Goal: Task Accomplishment & Management: Use online tool/utility

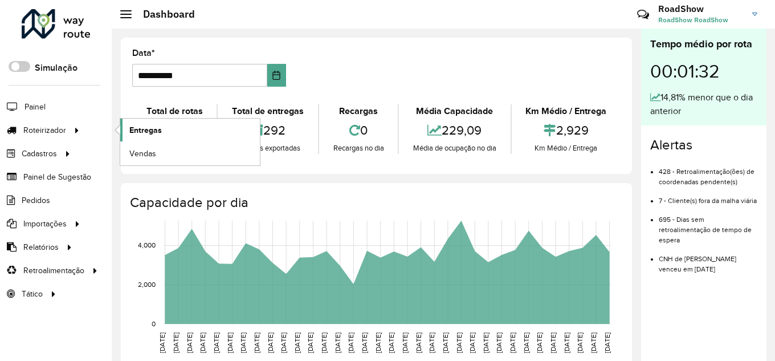
click at [140, 125] on span "Entregas" at bounding box center [145, 130] width 32 height 12
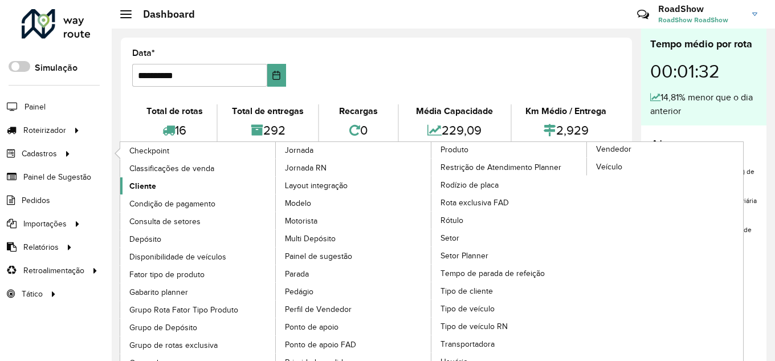
click at [148, 185] on span "Cliente" at bounding box center [142, 186] width 27 height 12
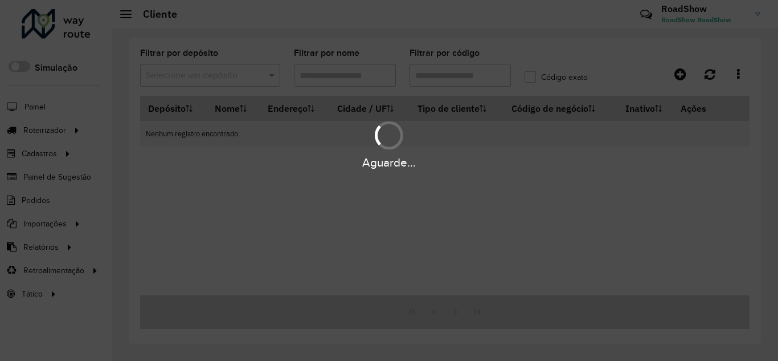
type input "****"
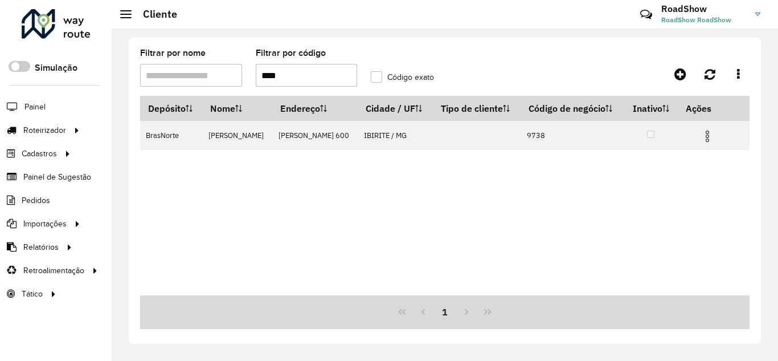
drag, startPoint x: 239, startPoint y: 83, endPoint x: 232, endPoint y: 84, distance: 7.5
click at [232, 84] on formly-group "Filtrar por nome Filtrar por código **** Código exato" at bounding box center [364, 72] width 462 height 47
paste input "****"
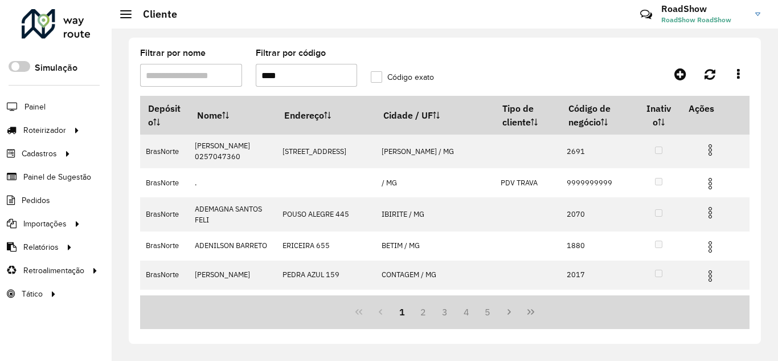
type input "****"
click at [376, 75] on label "Código exato" at bounding box center [402, 77] width 63 height 12
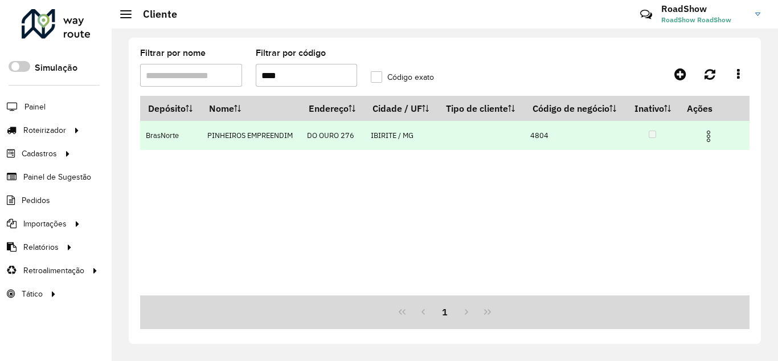
click at [714, 143] on img at bounding box center [709, 136] width 14 height 14
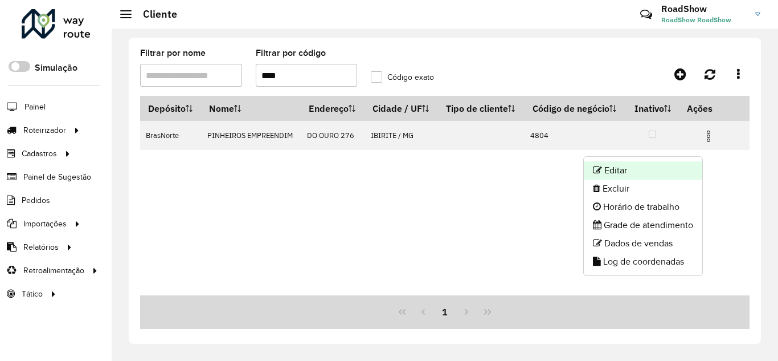
click at [671, 167] on li "Editar" at bounding box center [643, 170] width 118 height 18
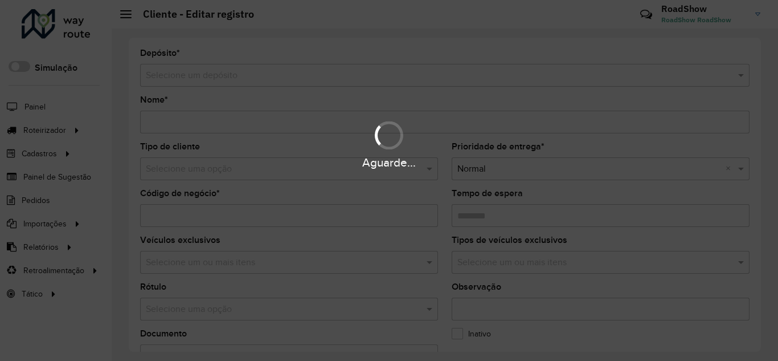
type input "**********"
type input "****"
type input "********"
type input "**********"
type input "*******"
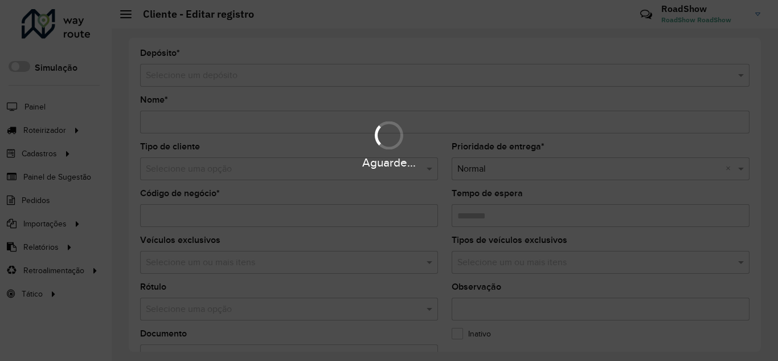
type input "**********"
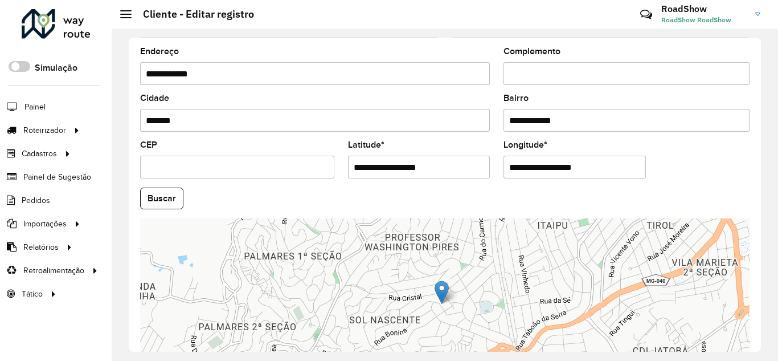
scroll to position [404, 0]
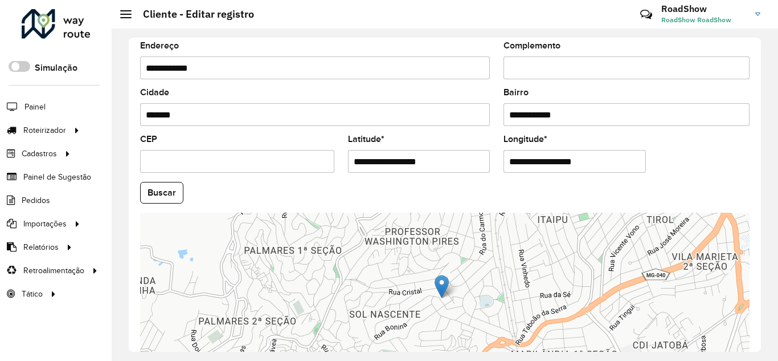
drag, startPoint x: 441, startPoint y: 159, endPoint x: 331, endPoint y: 143, distance: 111.1
click at [331, 143] on formly-group "**********" at bounding box center [444, 189] width 623 height 388
paste input "**********"
drag, startPoint x: 398, startPoint y: 162, endPoint x: 476, endPoint y: 160, distance: 78.1
click at [476, 160] on input "**********" at bounding box center [419, 161] width 142 height 23
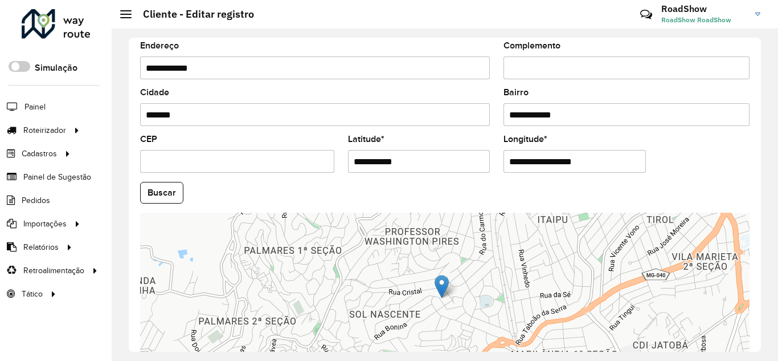
click at [447, 161] on input "**********" at bounding box center [419, 161] width 142 height 23
type input "**********"
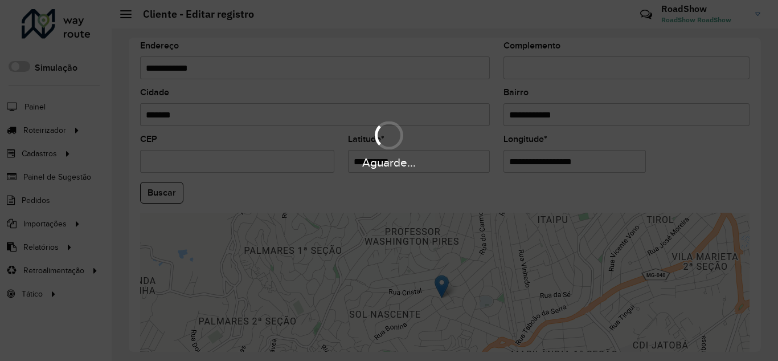
drag, startPoint x: 600, startPoint y: 163, endPoint x: 486, endPoint y: 159, distance: 114.0
click at [486, 159] on hb-app "Aguarde... Pop-up bloqueado! Seu navegador bloqueou automáticamente a abertura …" at bounding box center [389, 180] width 778 height 361
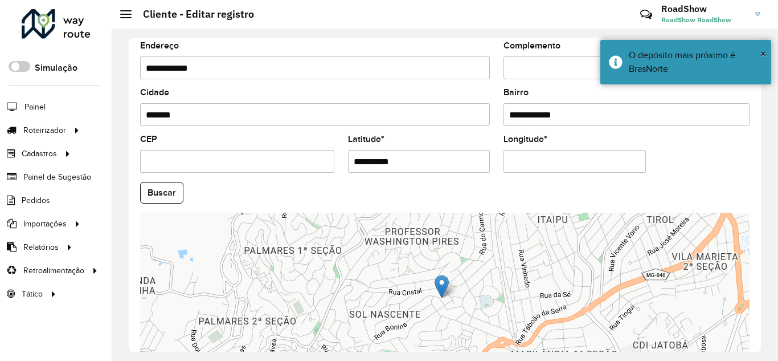
paste input "**********"
type input "**********"
click at [165, 190] on hb-app "Aguarde... Pop-up bloqueado! Seu navegador bloqueou automáticamente a abertura …" at bounding box center [389, 180] width 778 height 361
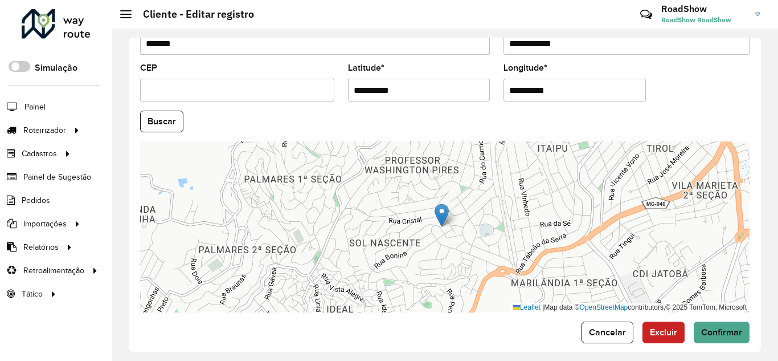
scroll to position [476, 0]
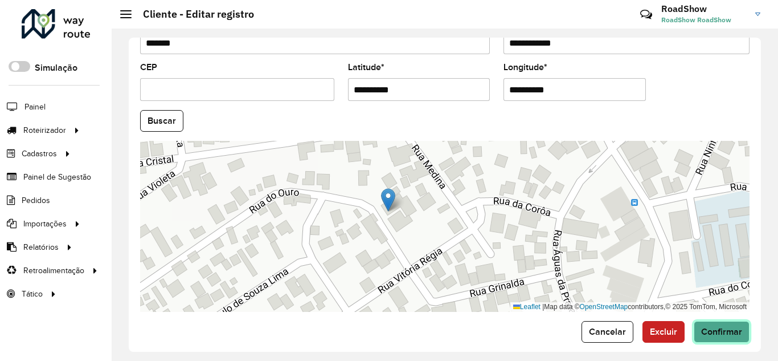
click at [723, 329] on span "Confirmar" at bounding box center [721, 331] width 41 height 10
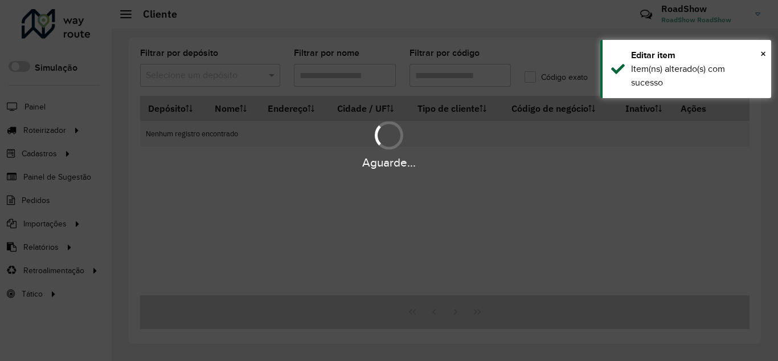
type input "****"
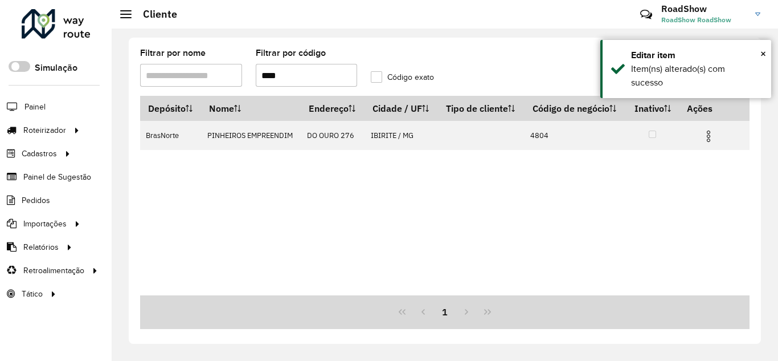
drag, startPoint x: 206, startPoint y: 76, endPoint x: 154, endPoint y: 76, distance: 51.8
click at [154, 76] on formly-group "Filtrar por nome Filtrar por código **** Código exato" at bounding box center [364, 72] width 462 height 47
paste input "****"
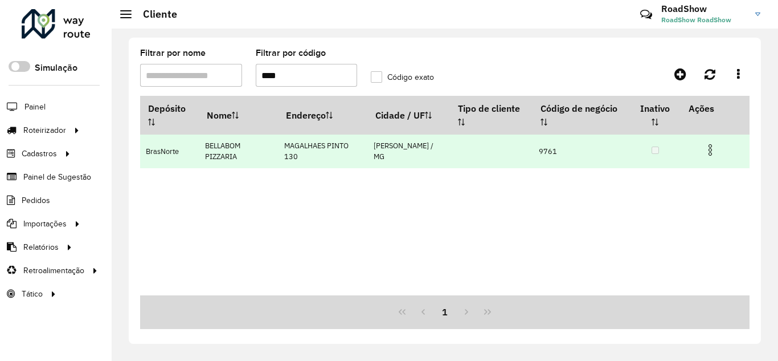
type input "****"
click at [713, 141] on span at bounding box center [710, 148] width 14 height 15
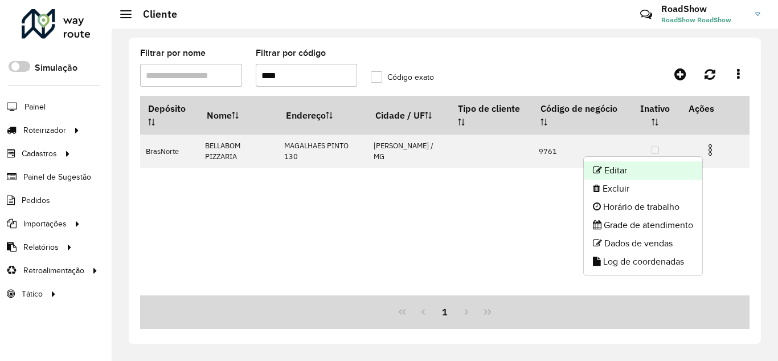
click at [629, 171] on li "Editar" at bounding box center [643, 170] width 118 height 18
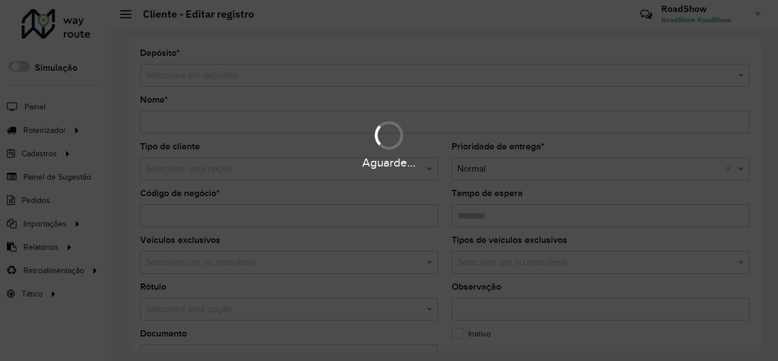
type input "**********"
type input "****"
type input "********"
type input "**********"
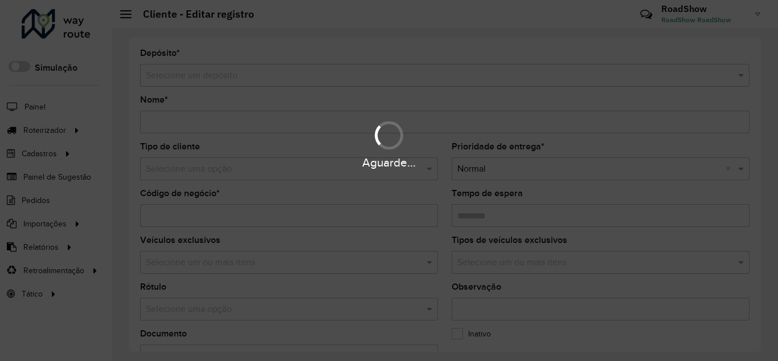
type input "******"
type input "*********"
type input "**********"
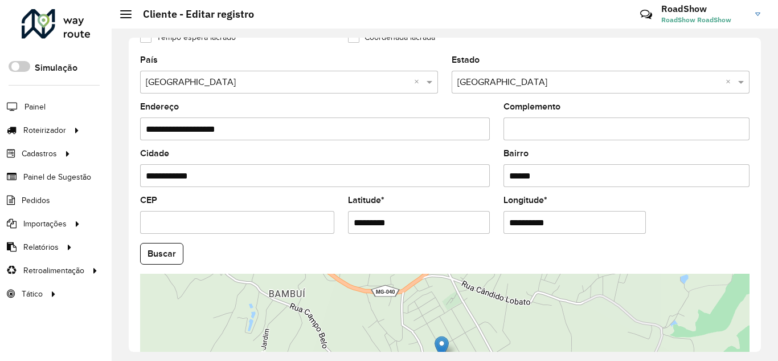
scroll to position [349, 0]
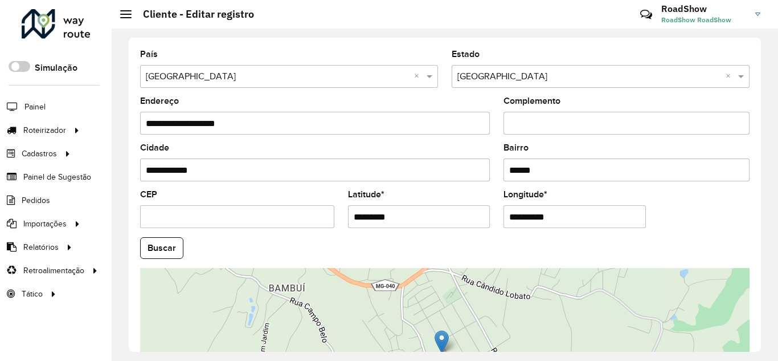
drag, startPoint x: 757, startPoint y: 227, endPoint x: 747, endPoint y: 286, distance: 60.6
click at [747, 286] on div "**********" at bounding box center [445, 195] width 632 height 314
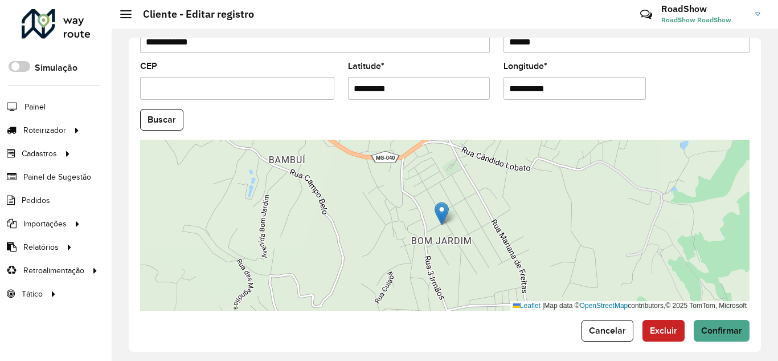
scroll to position [487, 0]
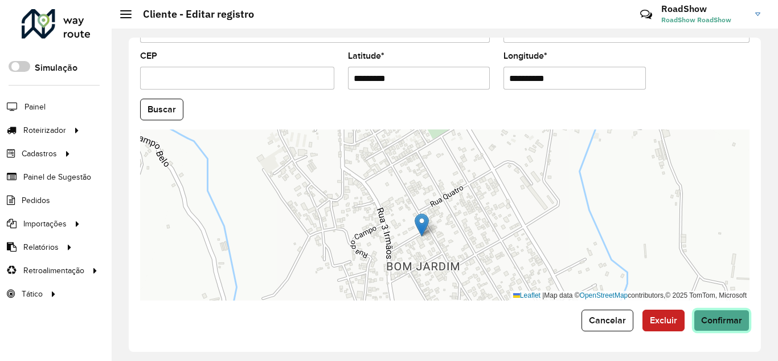
click at [721, 324] on span "Confirmar" at bounding box center [721, 320] width 41 height 10
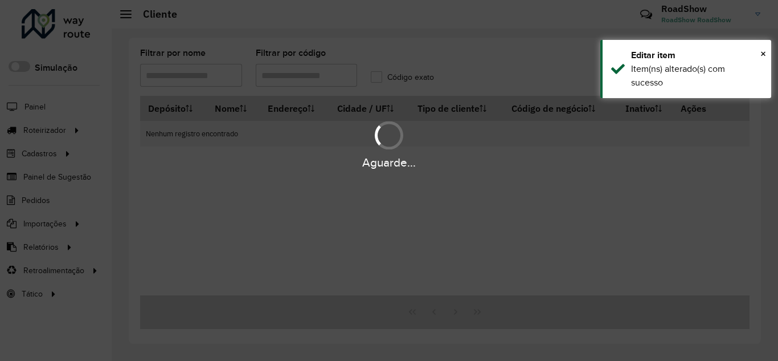
type input "****"
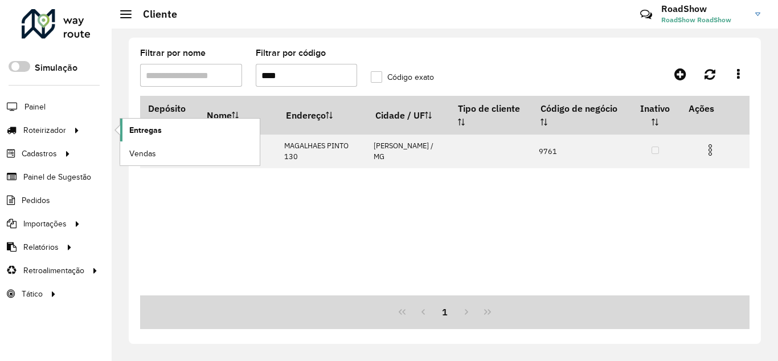
click at [148, 128] on span "Entregas" at bounding box center [145, 130] width 32 height 12
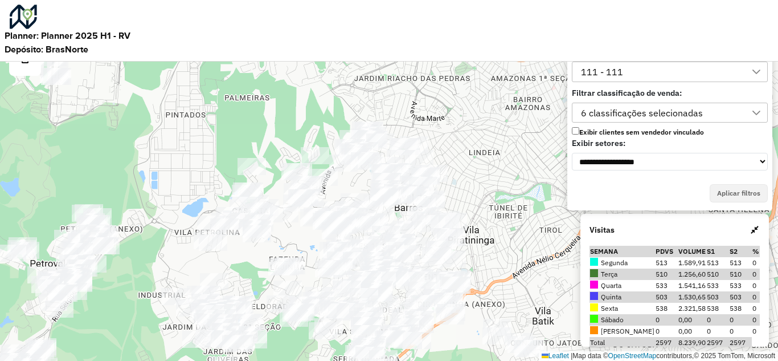
scroll to position [7, 52]
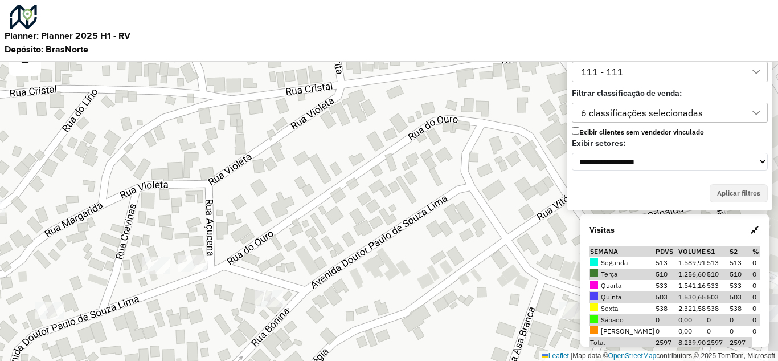
drag, startPoint x: 362, startPoint y: 195, endPoint x: 341, endPoint y: 203, distance: 22.5
click at [335, 142] on div "Leaflet | Map data © OpenStreetMap contributors,© 2025 TomTom, Microsoft" at bounding box center [389, 180] width 778 height 361
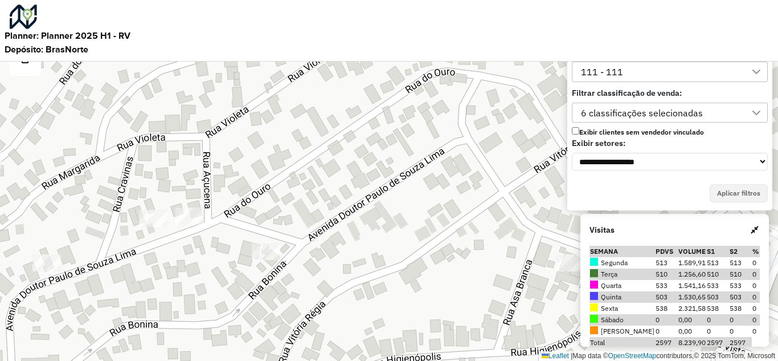
drag, startPoint x: 347, startPoint y: 219, endPoint x: 371, endPoint y: 209, distance: 26.5
click at [343, 187] on div "Leaflet | Map data © OpenStreetMap contributors,© 2025 TomTom, Microsoft" at bounding box center [389, 180] width 778 height 361
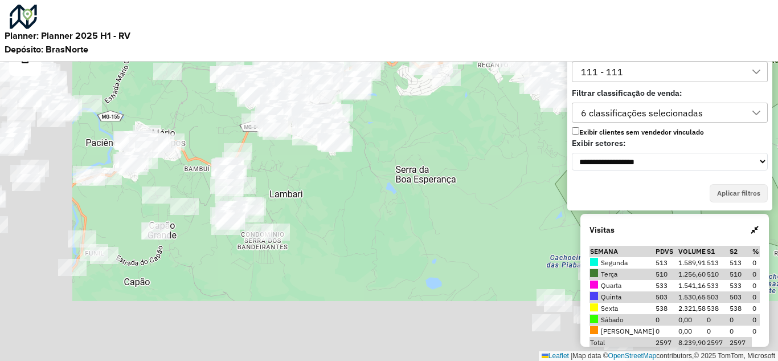
drag, startPoint x: 155, startPoint y: 296, endPoint x: 340, endPoint y: 33, distance: 321.7
click at [340, 33] on hb-planner-geral "**********" at bounding box center [389, 180] width 778 height 361
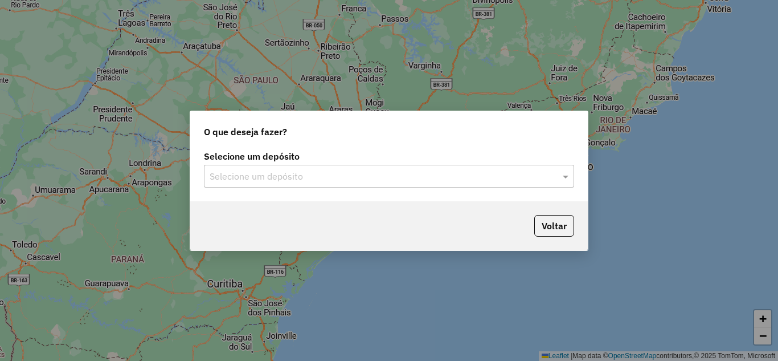
drag, startPoint x: 357, startPoint y: 186, endPoint x: 352, endPoint y: 180, distance: 7.3
click at [357, 184] on div "Selecione um depósito" at bounding box center [389, 176] width 370 height 23
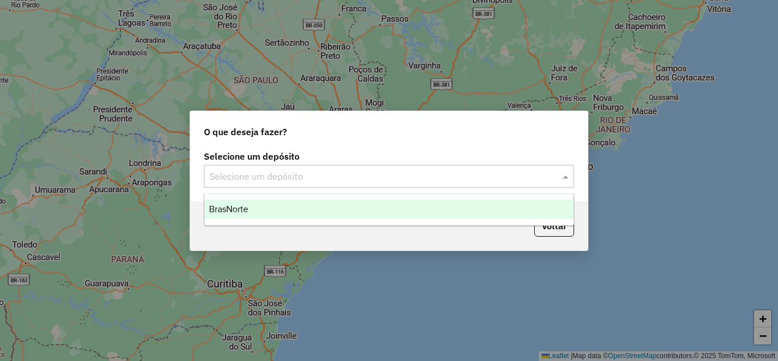
click at [269, 210] on div "BrasNorte" at bounding box center [388, 208] width 369 height 19
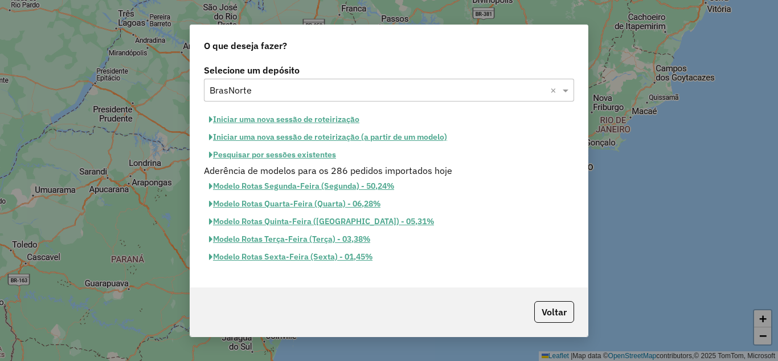
click at [251, 117] on button "Iniciar uma nova sessão de roteirização" at bounding box center [284, 119] width 161 height 18
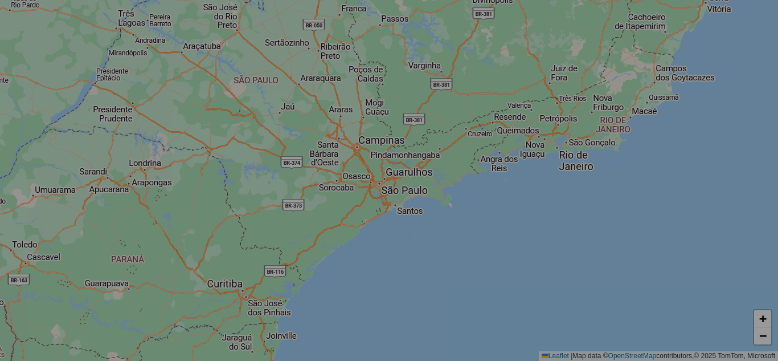
select select "*"
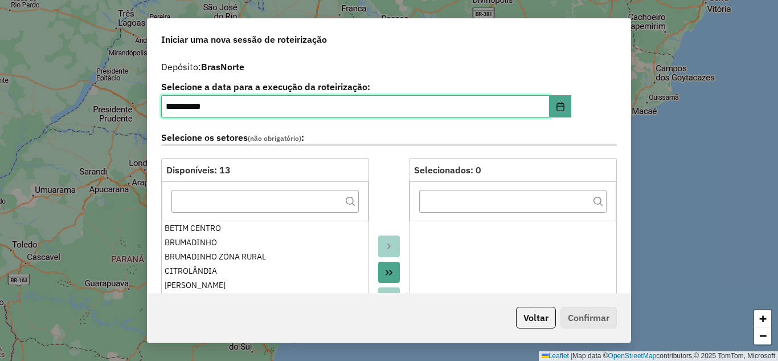
drag, startPoint x: 108, startPoint y: 112, endPoint x: 97, endPoint y: 112, distance: 11.4
click at [97, 112] on div "**********" at bounding box center [389, 180] width 778 height 361
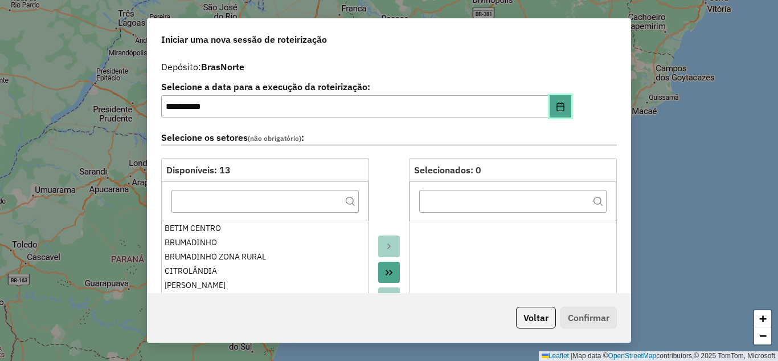
click at [556, 104] on icon "Choose Date" at bounding box center [560, 106] width 9 height 9
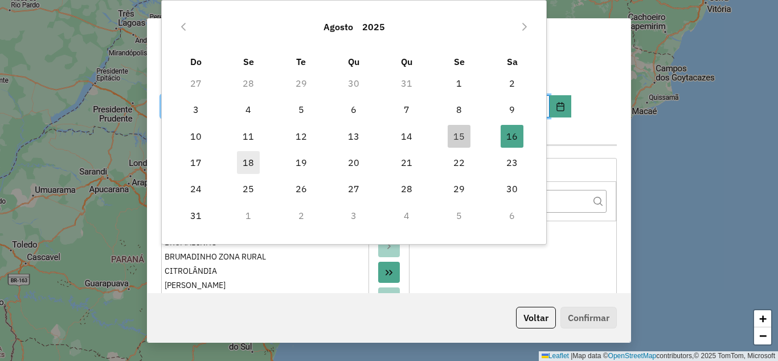
click at [249, 159] on span "18" at bounding box center [248, 162] width 23 height 23
type input "**********"
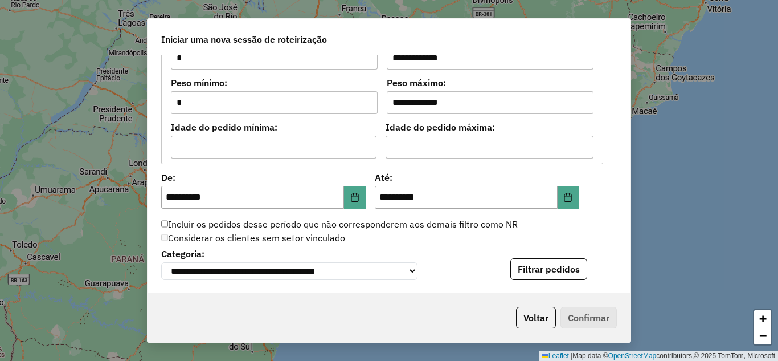
scroll to position [985, 0]
click at [351, 196] on icon "Choose Date" at bounding box center [354, 196] width 9 height 9
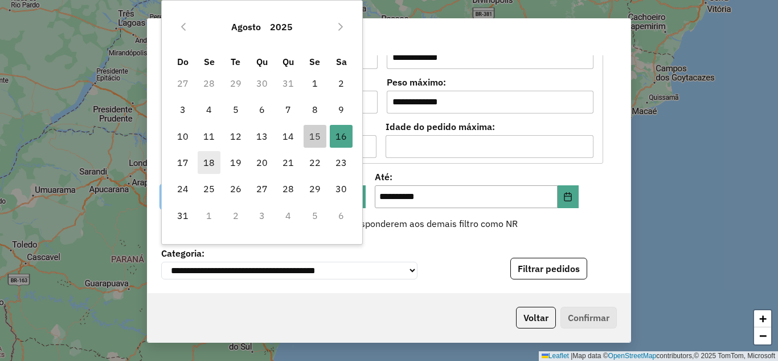
click at [200, 161] on span "18" at bounding box center [209, 162] width 23 height 23
type input "**********"
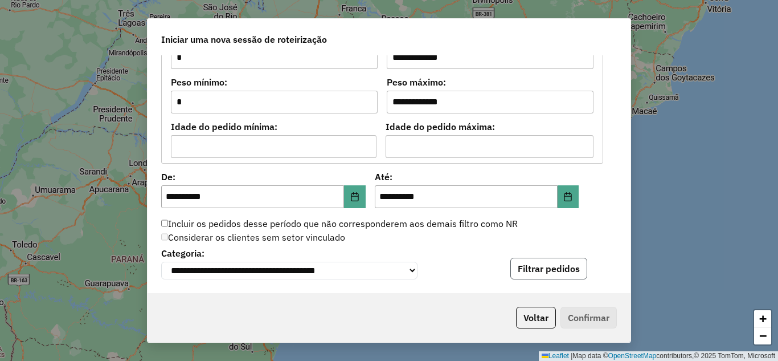
click at [540, 271] on button "Filtrar pedidos" at bounding box center [548, 268] width 77 height 22
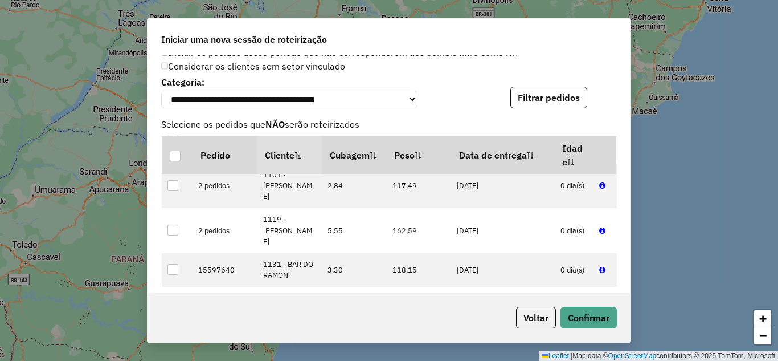
scroll to position [228, 0]
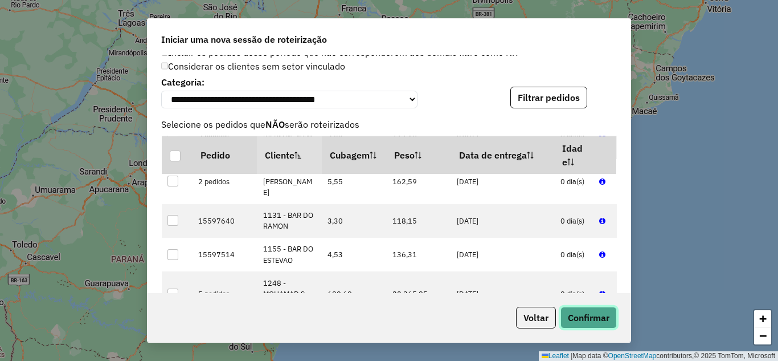
click at [591, 317] on button "Confirmar" at bounding box center [588, 317] width 56 height 22
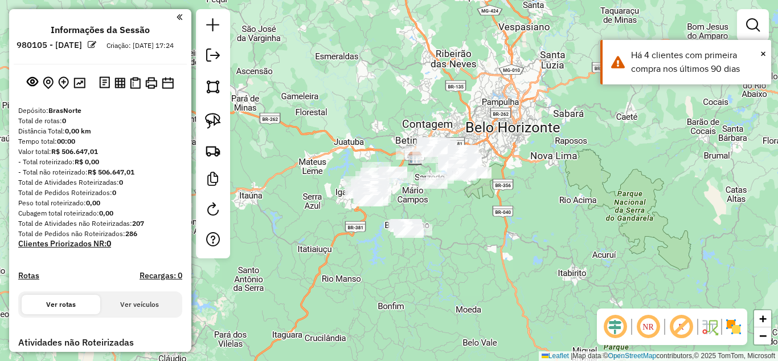
drag, startPoint x: 457, startPoint y: 241, endPoint x: 449, endPoint y: 233, distance: 12.1
click at [464, 235] on div "Janela de atendimento Grade de atendimento Capacidade Transportadoras Veículos …" at bounding box center [389, 180] width 778 height 361
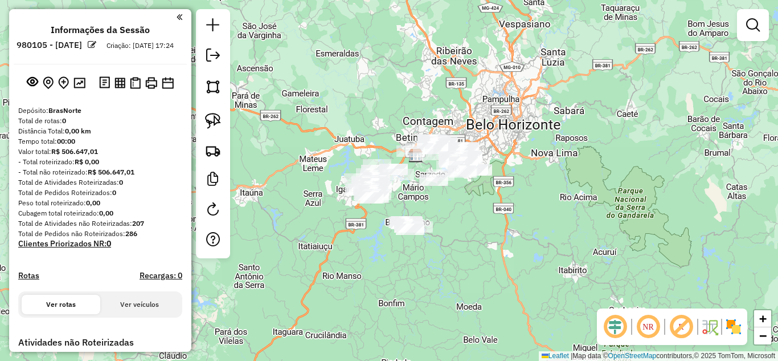
drag, startPoint x: 458, startPoint y: 276, endPoint x: 437, endPoint y: 227, distance: 52.8
click at [460, 274] on div "Janela de atendimento Grade de atendimento Capacidade Transportadoras Veículos …" at bounding box center [389, 180] width 778 height 361
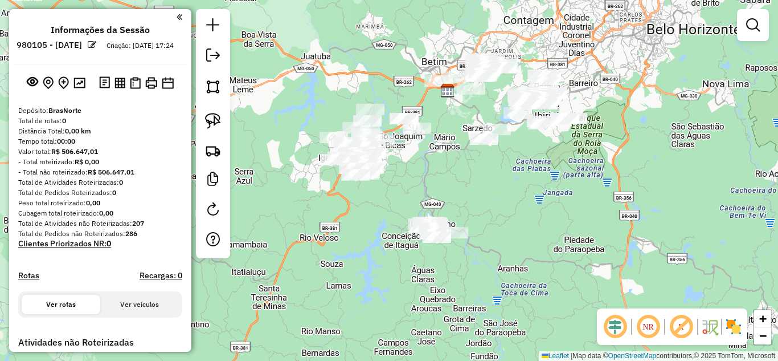
drag, startPoint x: 488, startPoint y: 214, endPoint x: 469, endPoint y: 214, distance: 18.8
click at [493, 214] on div "Janela de atendimento Grade de atendimento Capacidade Transportadoras Veículos …" at bounding box center [389, 180] width 778 height 361
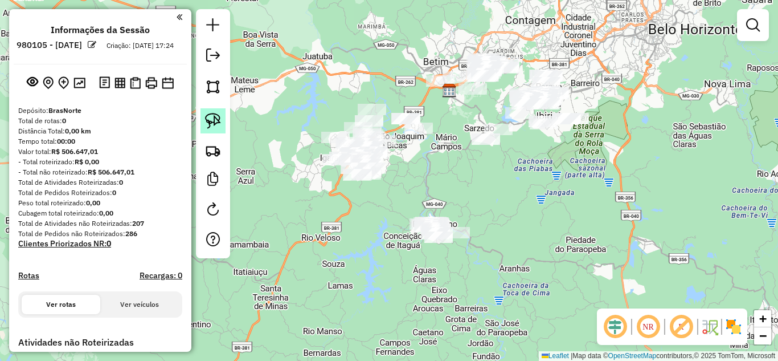
click at [213, 120] on img at bounding box center [213, 121] width 16 height 16
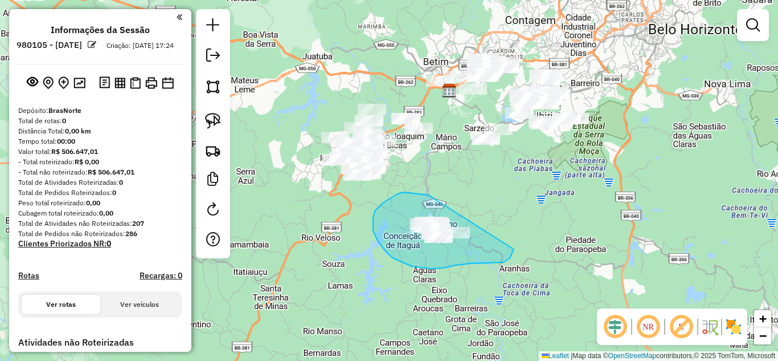
drag, startPoint x: 398, startPoint y: 194, endPoint x: 518, endPoint y: 224, distance: 123.9
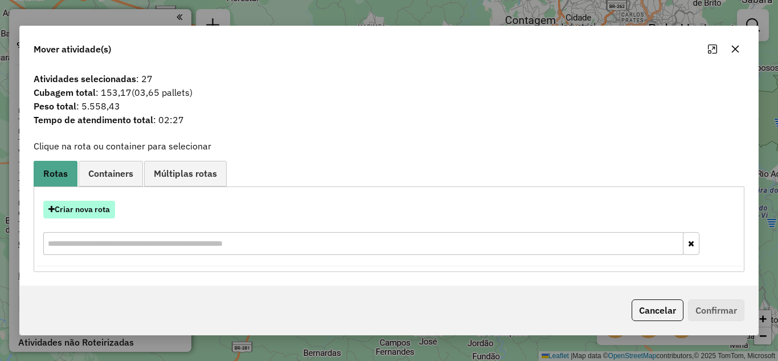
click at [79, 207] on button "Criar nova rota" at bounding box center [79, 209] width 72 height 18
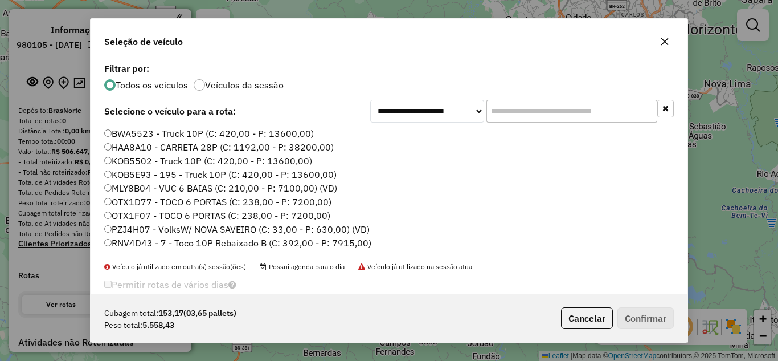
scroll to position [6, 3]
click at [510, 111] on input "text" at bounding box center [571, 111] width 171 height 23
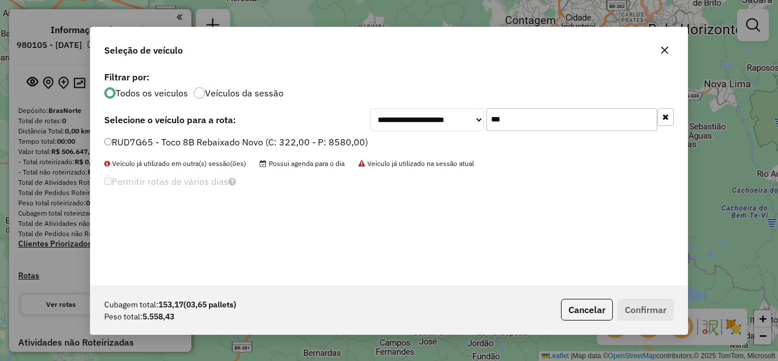
type input "***"
click at [105, 137] on label "RUD7G65 - Toco 8B Rebaixado Novo (C: 322,00 - P: 8580,00)" at bounding box center [236, 142] width 264 height 14
click at [638, 308] on button "Confirmar" at bounding box center [645, 309] width 56 height 22
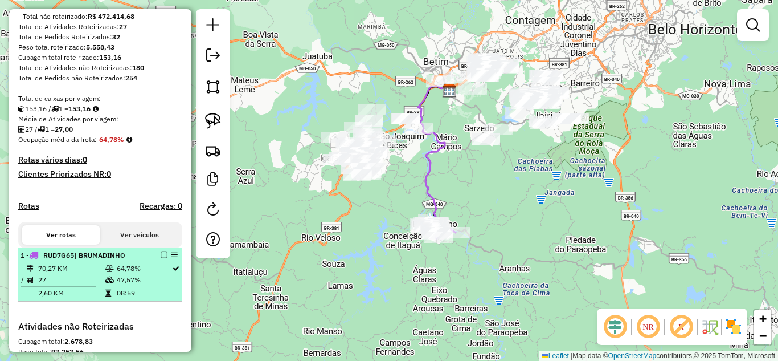
scroll to position [171, 0]
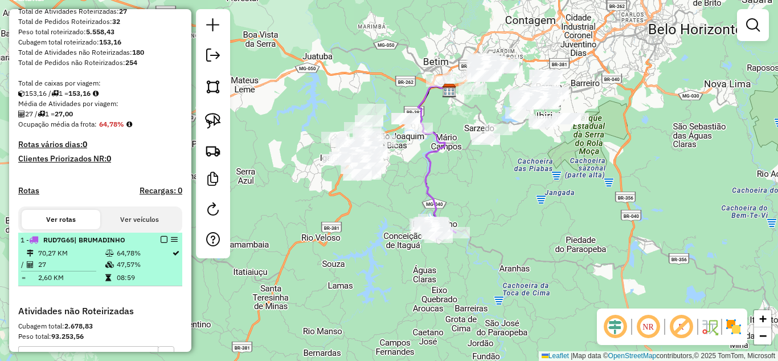
click at [161, 243] on em at bounding box center [164, 239] width 7 height 7
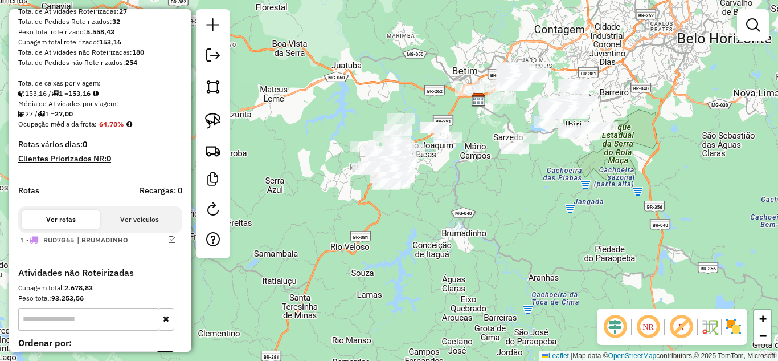
drag, startPoint x: 348, startPoint y: 255, endPoint x: 502, endPoint y: 355, distance: 183.7
click at [395, 267] on div "Janela de atendimento Grade de atendimento Capacidade Transportadoras Veículos …" at bounding box center [389, 180] width 778 height 361
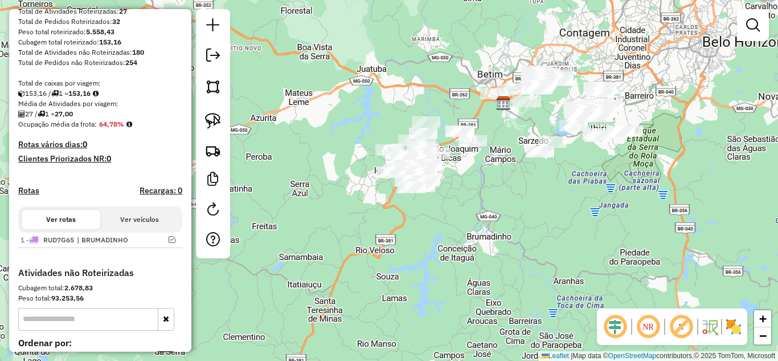
drag, startPoint x: 413, startPoint y: 233, endPoint x: 425, endPoint y: 223, distance: 16.2
click at [417, 251] on div "Janela de atendimento Grade de atendimento Capacidade Transportadoras Veículos …" at bounding box center [389, 180] width 778 height 361
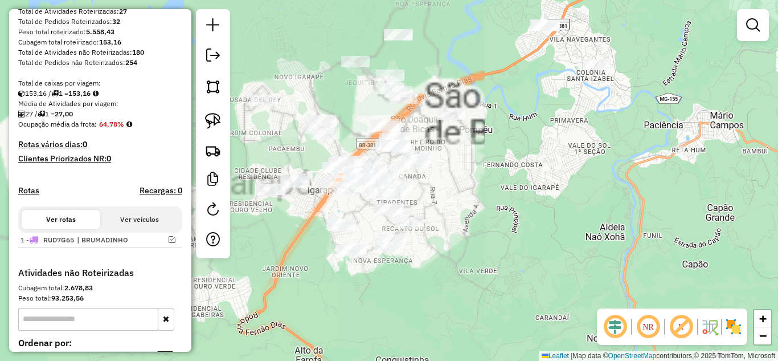
drag, startPoint x: 486, startPoint y: 202, endPoint x: 498, endPoint y: 198, distance: 12.3
click at [498, 198] on div "Janela de atendimento Grade de atendimento Capacidade Transportadoras Veículos …" at bounding box center [389, 180] width 778 height 361
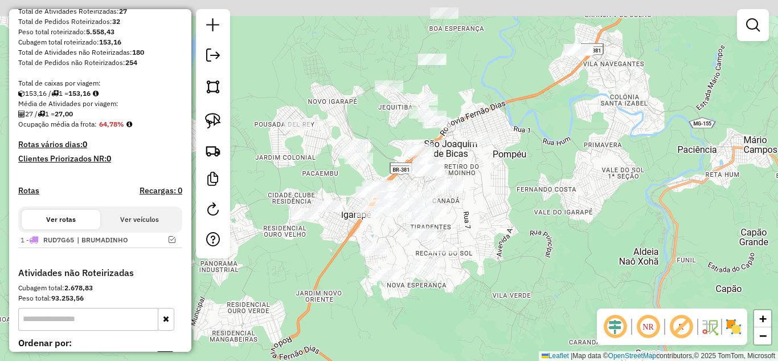
drag, startPoint x: 477, startPoint y: 218, endPoint x: 493, endPoint y: 226, distance: 18.1
click at [491, 227] on div "Janela de atendimento Grade de atendimento Capacidade Transportadoras Veículos …" at bounding box center [389, 180] width 778 height 361
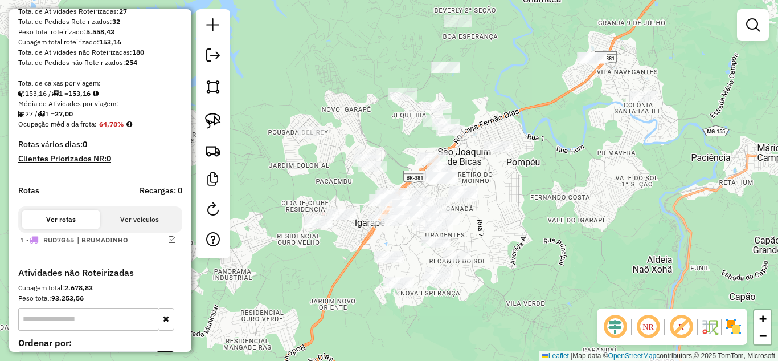
drag, startPoint x: 485, startPoint y: 219, endPoint x: 465, endPoint y: 216, distance: 20.6
click at [486, 219] on div "Janela de atendimento Grade de atendimento Capacidade Transportadoras Veículos …" at bounding box center [389, 180] width 778 height 361
drag, startPoint x: 212, startPoint y: 118, endPoint x: 220, endPoint y: 121, distance: 8.5
click at [212, 118] on img at bounding box center [213, 121] width 16 height 16
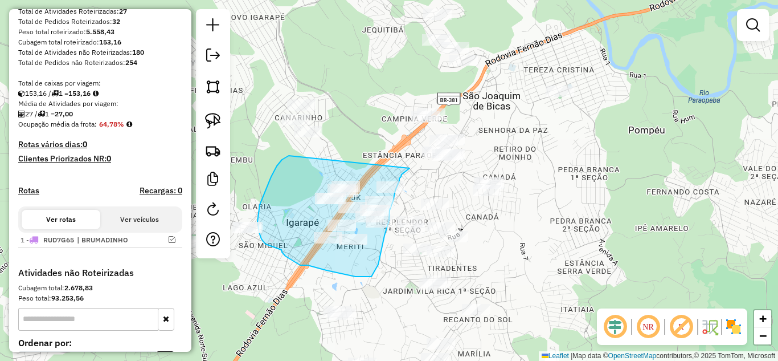
drag, startPoint x: 410, startPoint y: 168, endPoint x: 290, endPoint y: 150, distance: 120.3
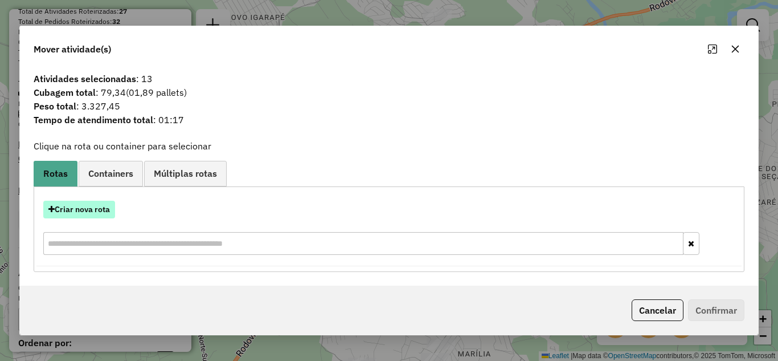
click at [96, 203] on button "Criar nova rota" at bounding box center [79, 209] width 72 height 18
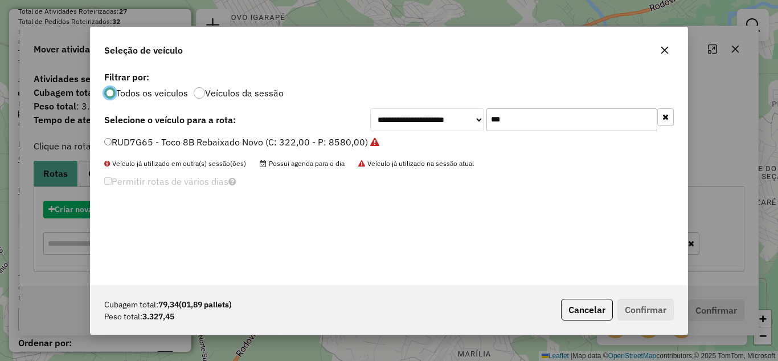
scroll to position [6, 3]
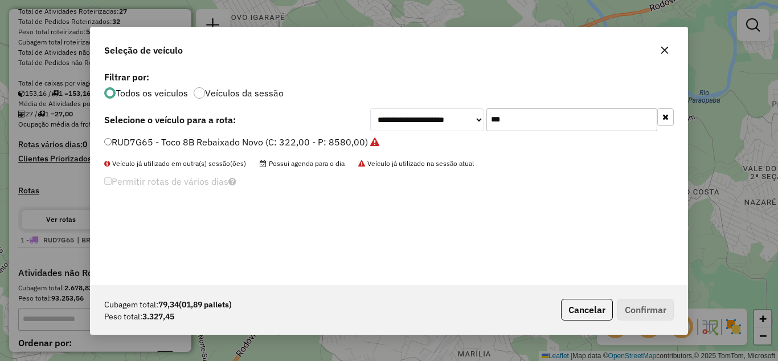
click at [533, 120] on input "***" at bounding box center [571, 119] width 171 height 23
type input "*"
type input "***"
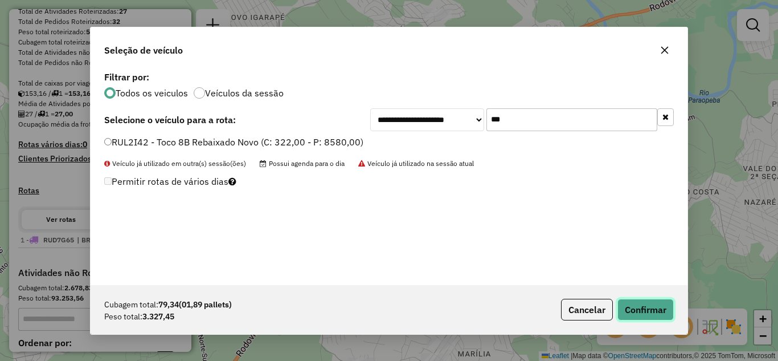
click at [653, 305] on button "Confirmar" at bounding box center [645, 309] width 56 height 22
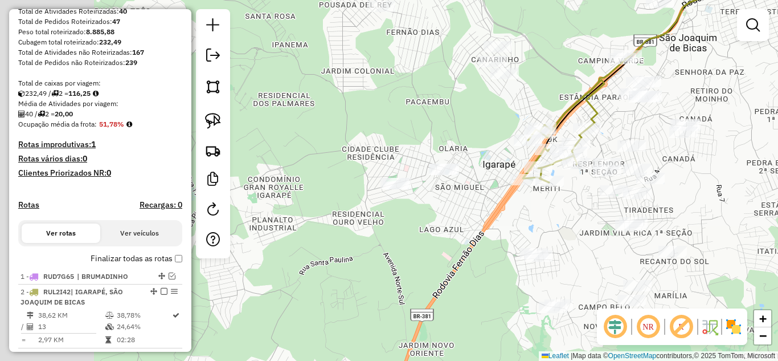
drag, startPoint x: 288, startPoint y: 179, endPoint x: 485, endPoint y: 121, distance: 205.6
click at [485, 121] on div "Janela de atendimento Grade de atendimento Capacidade Transportadoras Veículos …" at bounding box center [389, 180] width 778 height 361
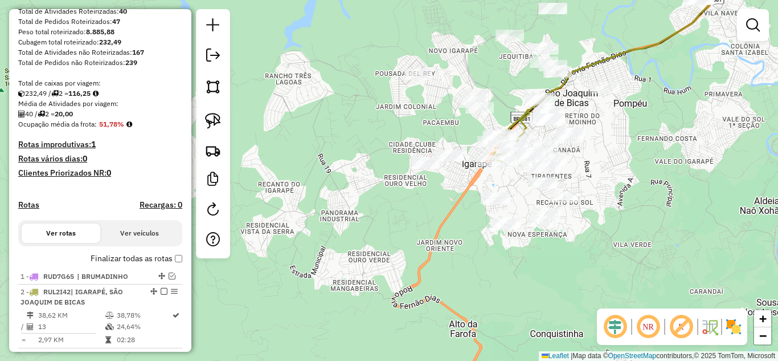
drag, startPoint x: 463, startPoint y: 133, endPoint x: 296, endPoint y: 121, distance: 167.3
click at [445, 132] on div "Janela de atendimento Grade de atendimento Capacidade Transportadoras Veículos …" at bounding box center [389, 180] width 778 height 361
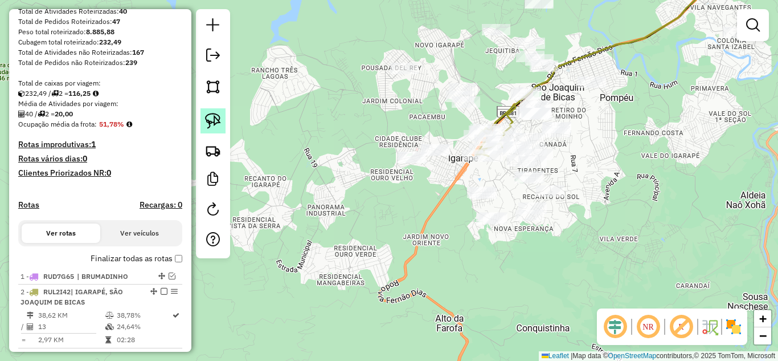
click at [209, 123] on img at bounding box center [213, 121] width 16 height 16
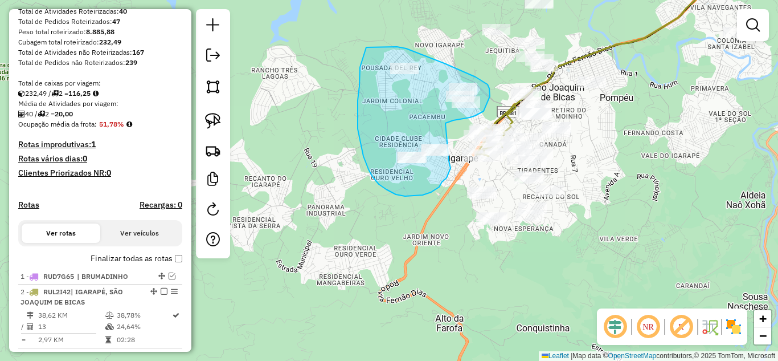
drag, startPoint x: 445, startPoint y: 123, endPoint x: 449, endPoint y: 159, distance: 36.6
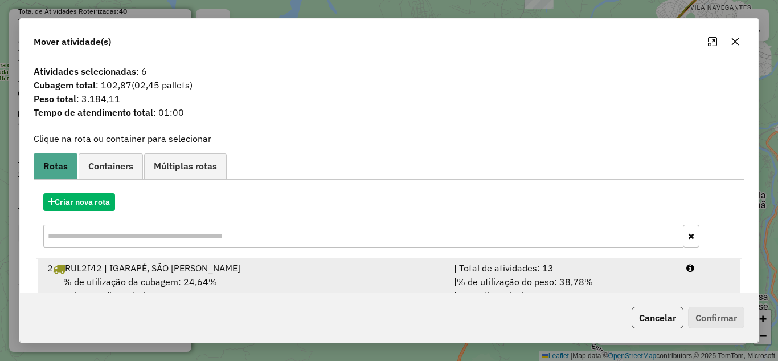
drag, startPoint x: 461, startPoint y: 273, endPoint x: 514, endPoint y: 277, distance: 53.6
click at [486, 273] on div "| Total de atividades: 13" at bounding box center [563, 268] width 232 height 14
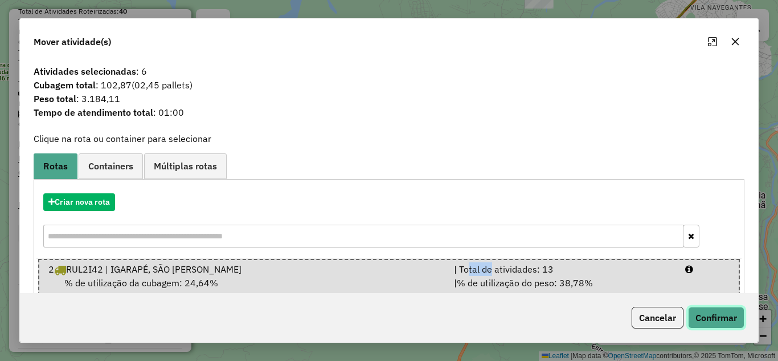
click at [726, 314] on button "Confirmar" at bounding box center [716, 317] width 56 height 22
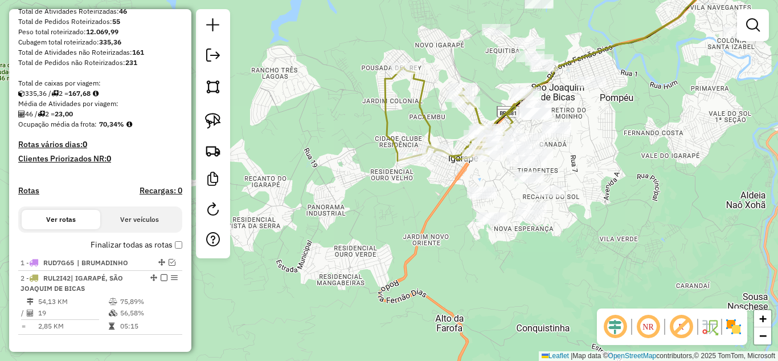
click at [385, 122] on icon at bounding box center [450, 113] width 131 height 93
select select "**********"
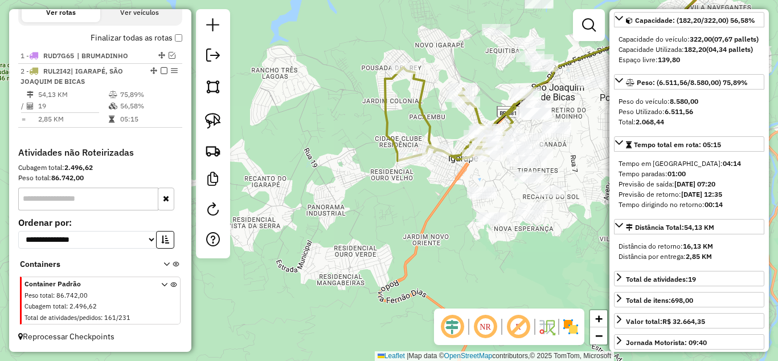
scroll to position [114, 0]
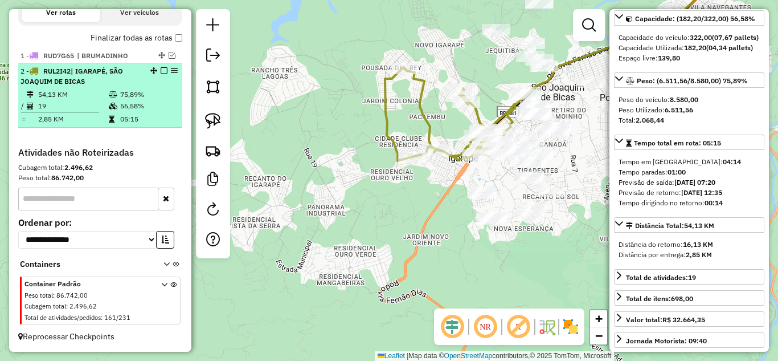
click at [161, 68] on em at bounding box center [164, 70] width 7 height 7
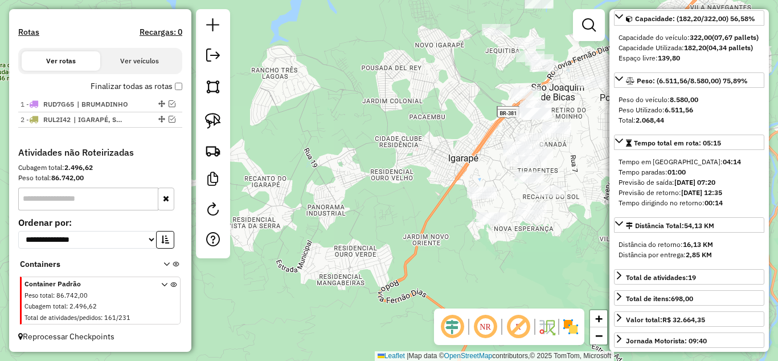
scroll to position [339, 0]
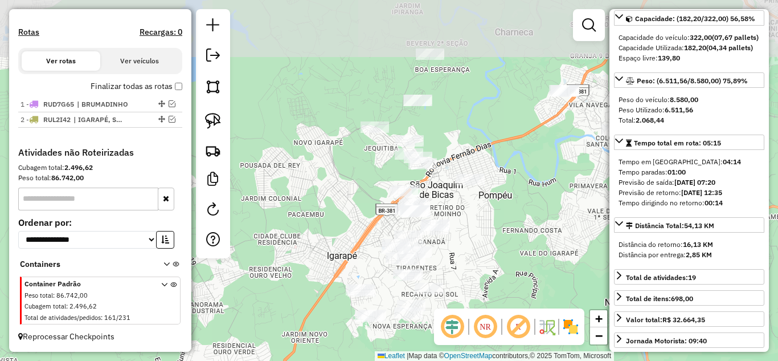
drag, startPoint x: 358, startPoint y: 140, endPoint x: 308, endPoint y: 240, distance: 112.1
click at [242, 238] on div "Janela de atendimento Grade de atendimento Capacidade Transportadoras Veículos …" at bounding box center [389, 180] width 778 height 361
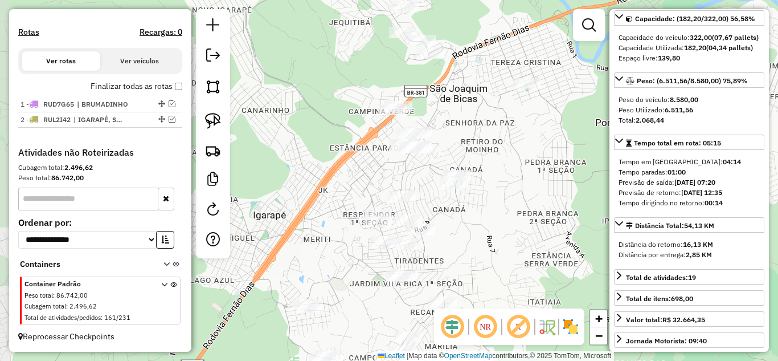
drag, startPoint x: 452, startPoint y: 205, endPoint x: 473, endPoint y: 143, distance: 65.7
click at [474, 144] on div "Janela de atendimento Grade de atendimento Capacidade Transportadoras Veículos …" at bounding box center [389, 180] width 778 height 361
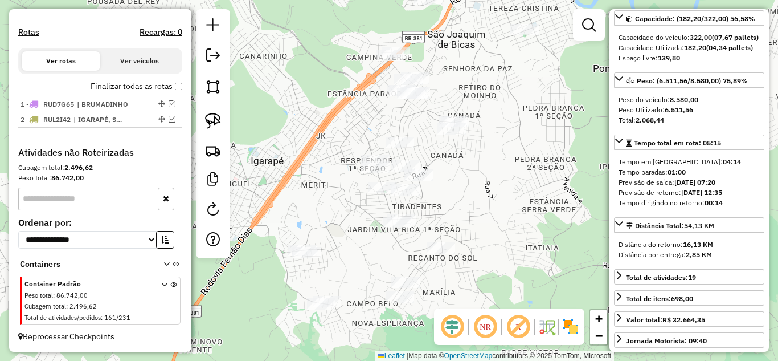
drag, startPoint x: 494, startPoint y: 210, endPoint x: 502, endPoint y: 149, distance: 61.5
click at [502, 150] on div "Janela de atendimento Grade de atendimento Capacidade Transportadoras Veículos …" at bounding box center [389, 180] width 778 height 361
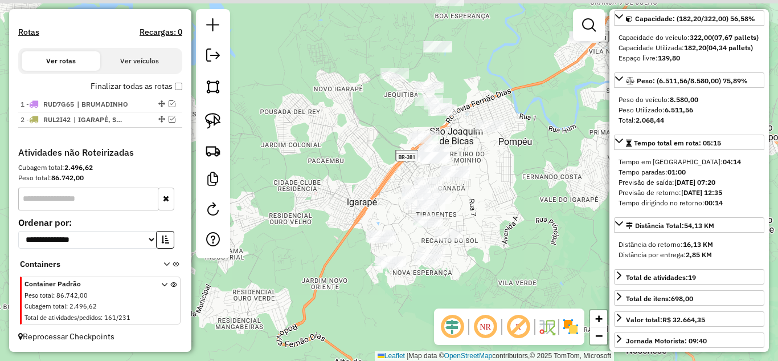
drag, startPoint x: 499, startPoint y: 157, endPoint x: 471, endPoint y: 197, distance: 49.0
click at [473, 200] on div "Janela de atendimento Grade de atendimento Capacidade Transportadoras Veículos …" at bounding box center [389, 180] width 778 height 361
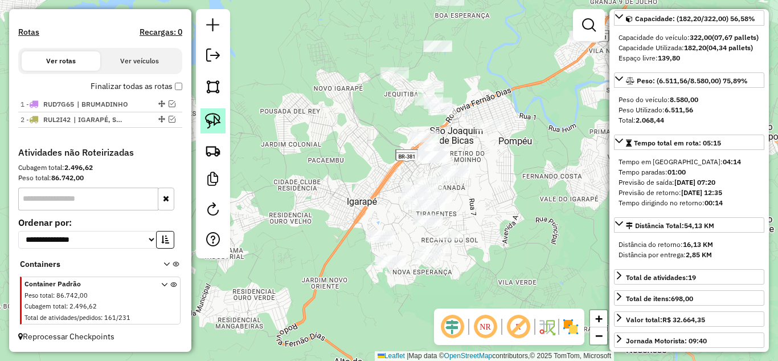
click at [216, 118] on img at bounding box center [213, 121] width 16 height 16
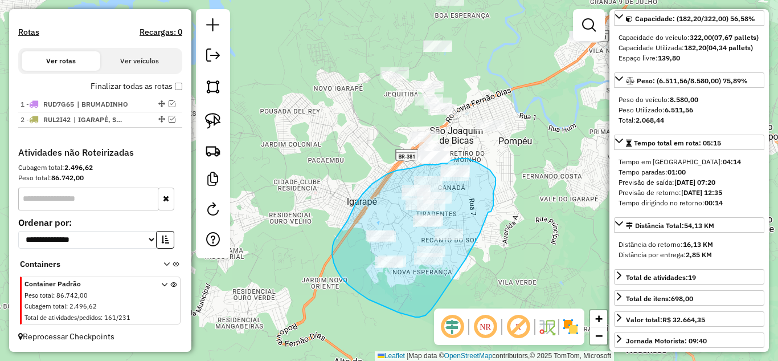
drag, startPoint x: 491, startPoint y: 211, endPoint x: 484, endPoint y: 227, distance: 17.6
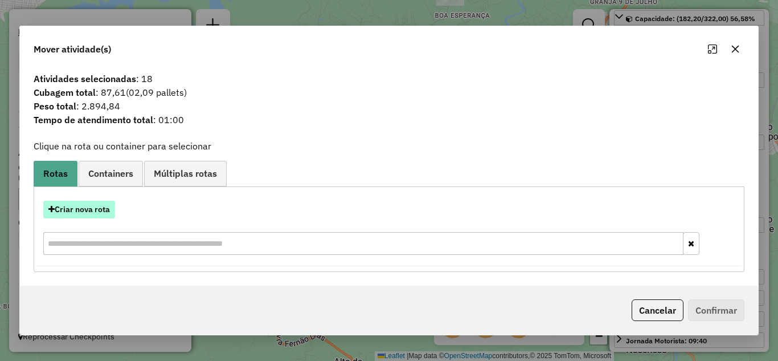
click at [95, 212] on button "Criar nova rota" at bounding box center [79, 209] width 72 height 18
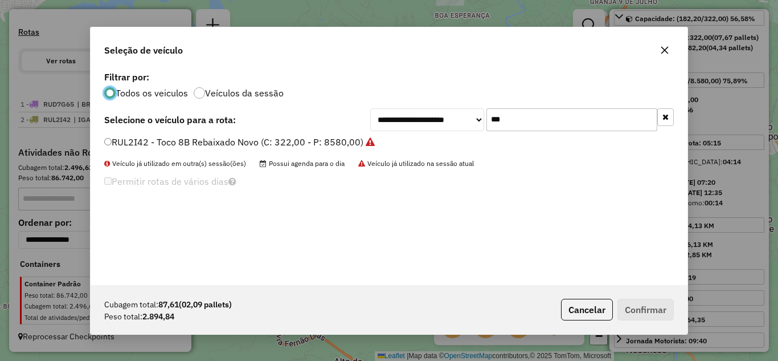
scroll to position [6, 3]
click at [528, 125] on input "***" at bounding box center [571, 119] width 171 height 23
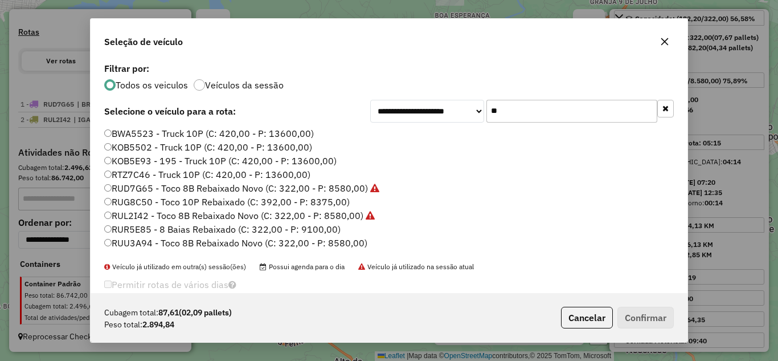
type input "*"
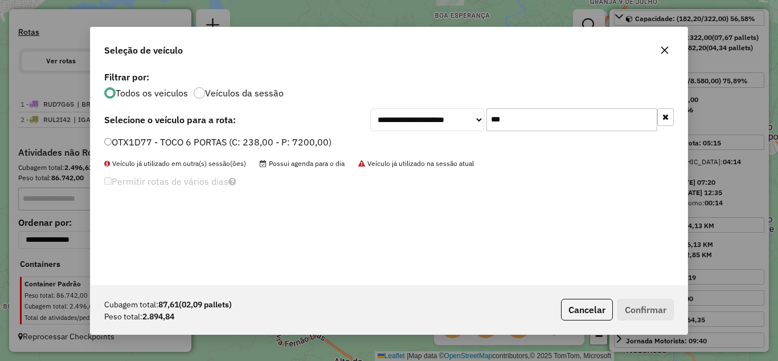
type input "***"
click at [113, 136] on label "OTX1D77 - TOCO 6 PORTAS (C: 238,00 - P: 7200,00)" at bounding box center [217, 142] width 227 height 14
click at [638, 309] on button "Confirmar" at bounding box center [645, 309] width 56 height 22
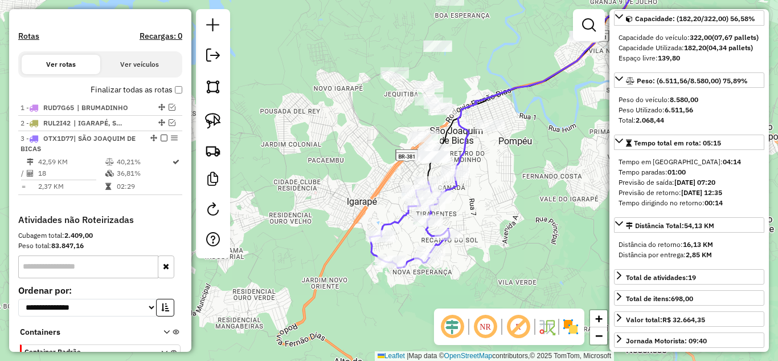
scroll to position [417, 0]
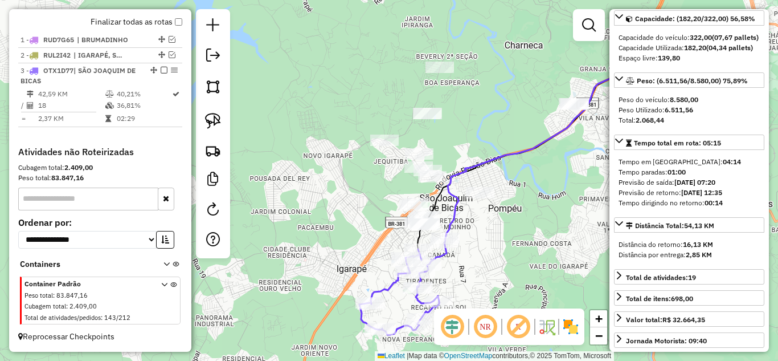
drag, startPoint x: 515, startPoint y: 219, endPoint x: 504, endPoint y: 245, distance: 28.3
click at [507, 253] on div "Janela de atendimento Grade de atendimento Capacidade Transportadoras Veículos …" at bounding box center [389, 180] width 778 height 361
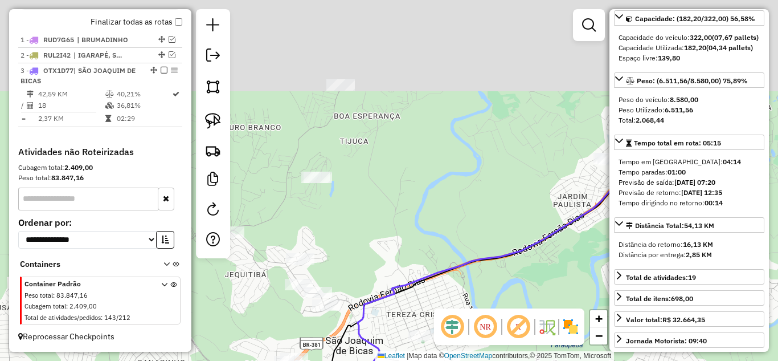
drag, startPoint x: 458, startPoint y: 166, endPoint x: 394, endPoint y: 277, distance: 127.6
click at [395, 281] on div "Janela de atendimento Grade de atendimento Capacidade Transportadoras Veículos …" at bounding box center [389, 180] width 778 height 361
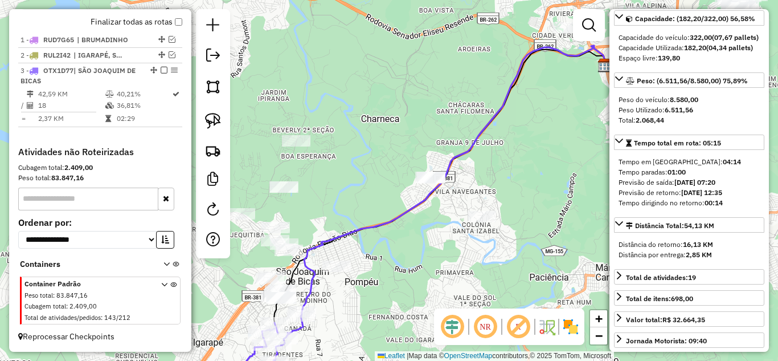
drag, startPoint x: 562, startPoint y: 236, endPoint x: 485, endPoint y: 189, distance: 90.0
click at [494, 190] on div "Janela de atendimento Grade de atendimento Capacidade Transportadoras Veículos …" at bounding box center [389, 180] width 778 height 361
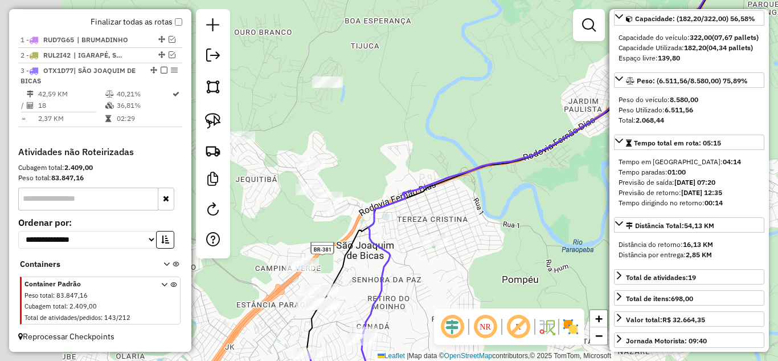
drag, startPoint x: 398, startPoint y: 173, endPoint x: 508, endPoint y: 124, distance: 120.9
click at [527, 109] on div "Janela de atendimento Grade de atendimento Capacidade Transportadoras Veículos …" at bounding box center [389, 180] width 778 height 361
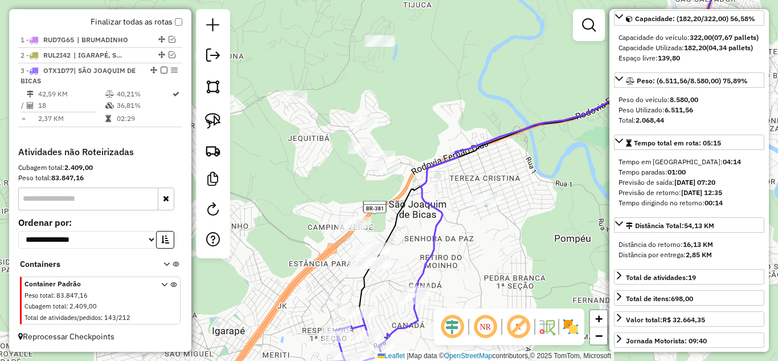
drag, startPoint x: 212, startPoint y: 121, endPoint x: 233, endPoint y: 145, distance: 31.5
click at [212, 121] on img at bounding box center [213, 121] width 16 height 16
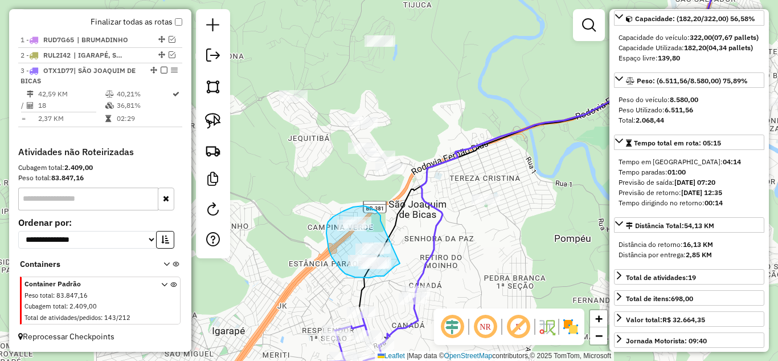
drag, startPoint x: 380, startPoint y: 219, endPoint x: 402, endPoint y: 255, distance: 41.9
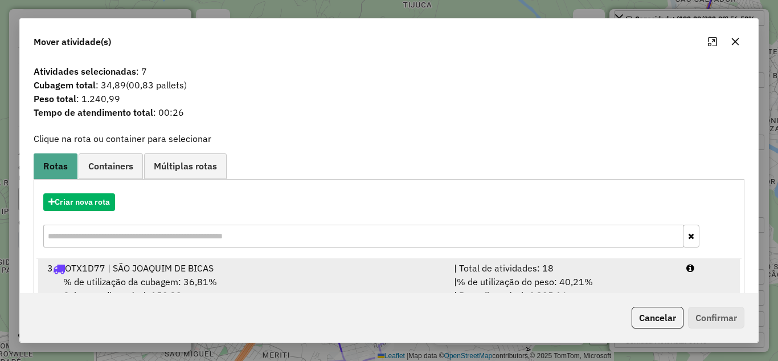
drag, startPoint x: 510, startPoint y: 276, endPoint x: 550, endPoint y: 273, distance: 39.9
click at [533, 271] on li "3 OTX1D77 | SÃO JOAQUIM DE BICAS | Total de atividades: 18 % de utilização da c…" at bounding box center [389, 282] width 702 height 46
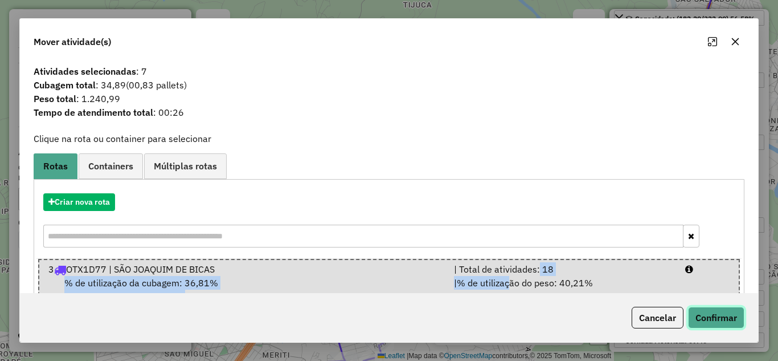
click at [712, 317] on button "Confirmar" at bounding box center [716, 317] width 56 height 22
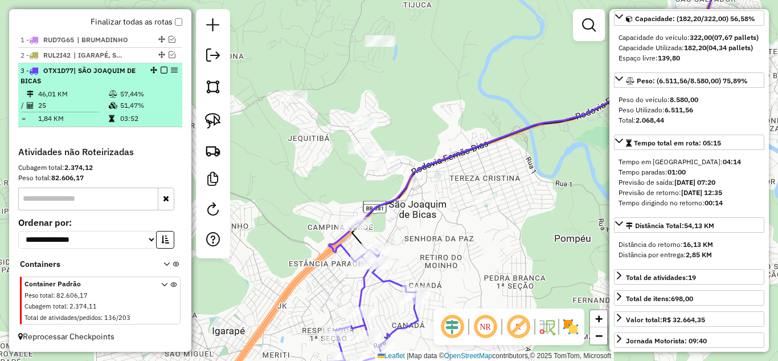
click at [161, 71] on em at bounding box center [164, 70] width 7 height 7
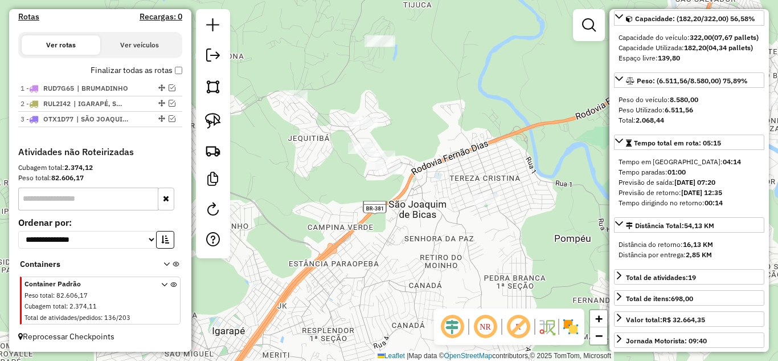
scroll to position [369, 0]
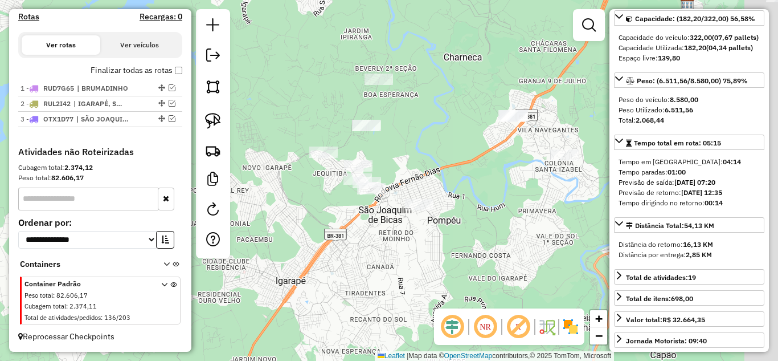
drag, startPoint x: 488, startPoint y: 236, endPoint x: 533, endPoint y: 267, distance: 55.3
click at [439, 181] on div "Janela de atendimento Grade de atendimento Capacidade Transportadoras Veículos …" at bounding box center [389, 180] width 778 height 361
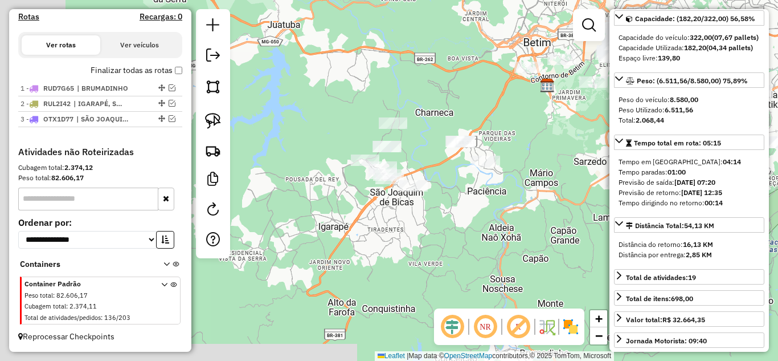
drag, startPoint x: 478, startPoint y: 190, endPoint x: 453, endPoint y: 186, distance: 26.0
click at [456, 187] on div "Janela de atendimento Grade de atendimento Capacidade Transportadoras Veículos …" at bounding box center [389, 180] width 778 height 361
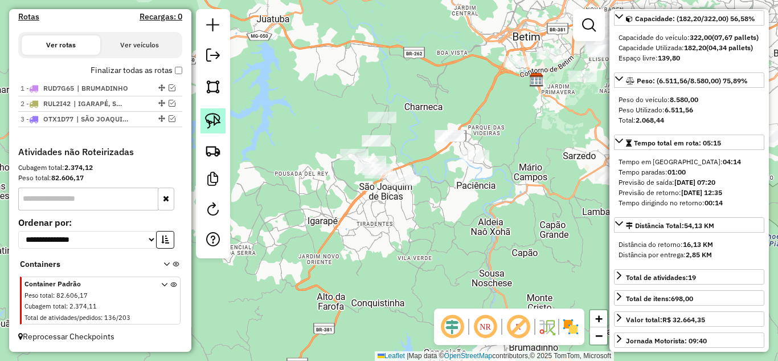
click at [216, 111] on link at bounding box center [212, 120] width 25 height 25
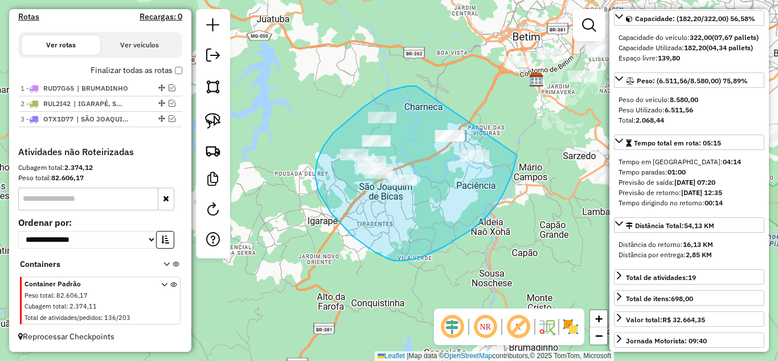
drag, startPoint x: 407, startPoint y: 86, endPoint x: 522, endPoint y: 134, distance: 124.1
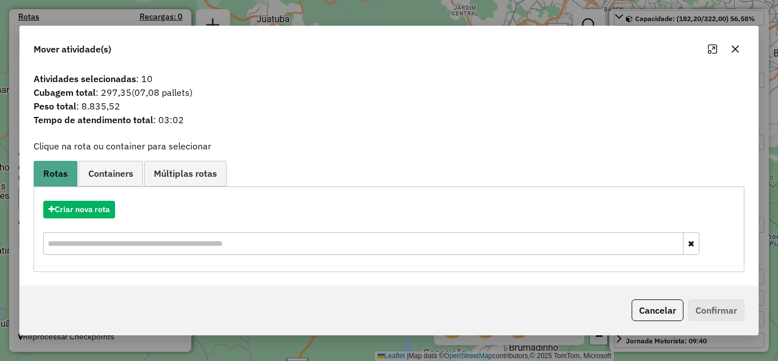
click at [69, 200] on div "Criar nova rota" at bounding box center [388, 229] width 705 height 74
click at [69, 210] on button "Criar nova rota" at bounding box center [79, 209] width 72 height 18
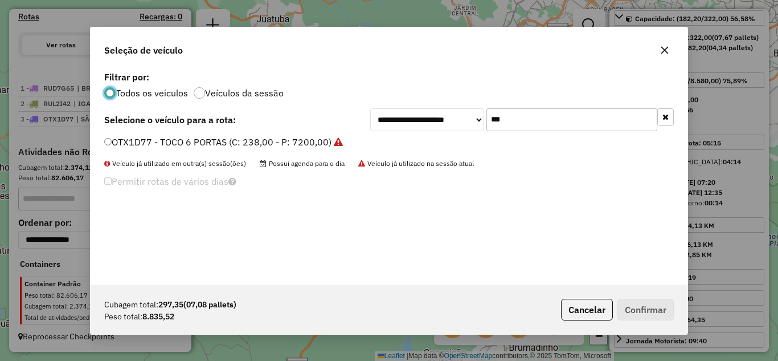
scroll to position [6, 3]
click at [534, 120] on input "***" at bounding box center [571, 119] width 171 height 23
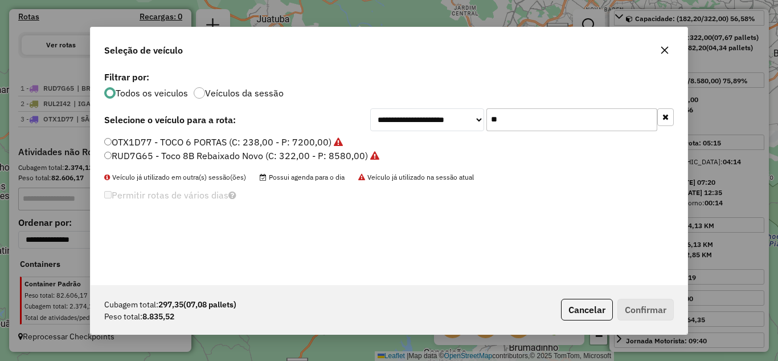
type input "*"
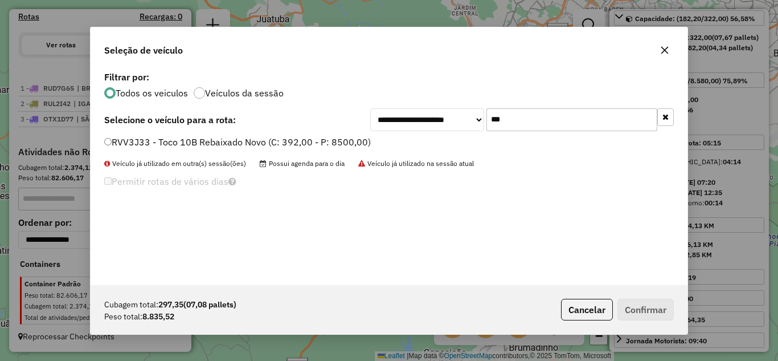
type input "***"
click at [103, 136] on div "RVV3J33 - Toco 10B Rebaixado Novo (C: 392,00 - P: 8500,00)" at bounding box center [388, 147] width 583 height 23
click at [107, 138] on label "RVV3J33 - Toco 10B Rebaixado Novo (C: 392,00 - P: 8500,00)" at bounding box center [237, 142] width 267 height 14
click at [630, 311] on button "Confirmar" at bounding box center [645, 309] width 56 height 22
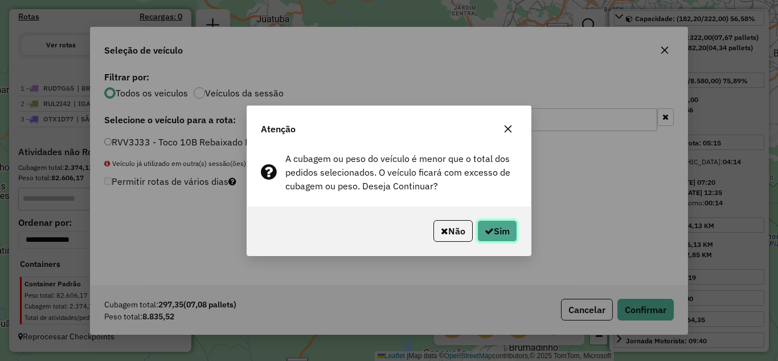
click at [501, 236] on button "Sim" at bounding box center [497, 231] width 40 height 22
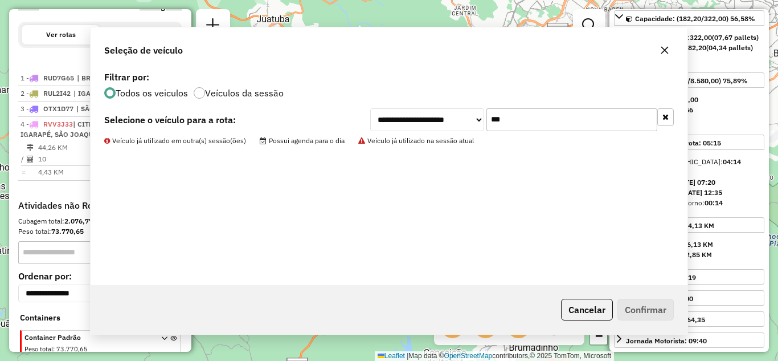
scroll to position [433, 0]
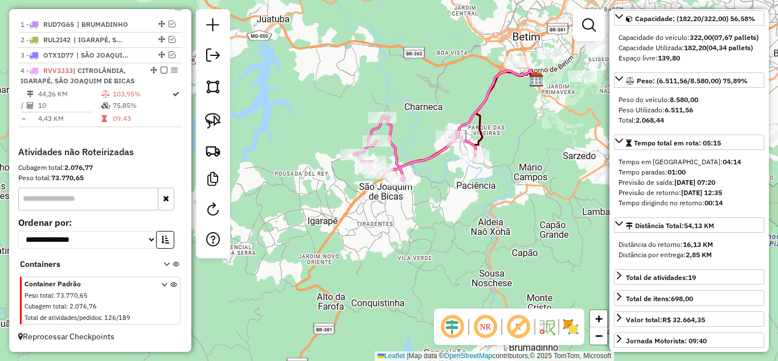
click at [396, 150] on icon at bounding box center [459, 118] width 155 height 97
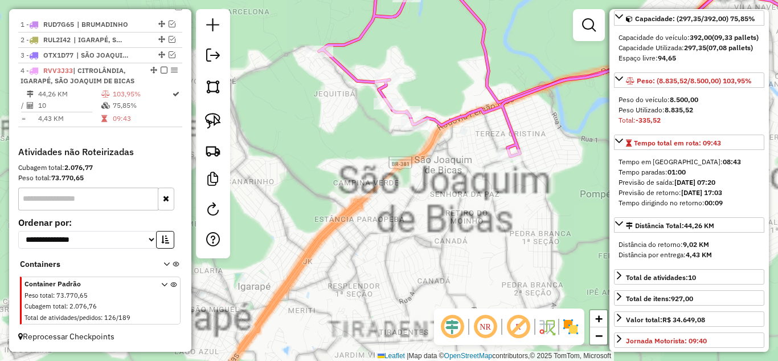
click at [349, 222] on div "Janela de atendimento Grade de atendimento Capacidade Transportadoras Veículos …" at bounding box center [389, 180] width 778 height 361
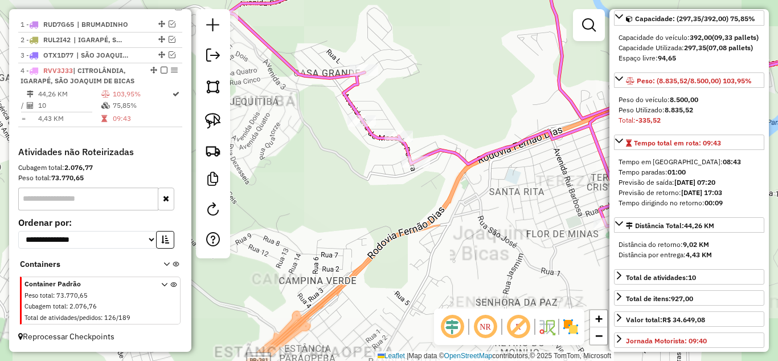
drag, startPoint x: 394, startPoint y: 199, endPoint x: 393, endPoint y: 193, distance: 6.9
click at [390, 199] on div "Janela de atendimento Grade de atendimento Capacidade Transportadoras Veículos …" at bounding box center [389, 180] width 778 height 361
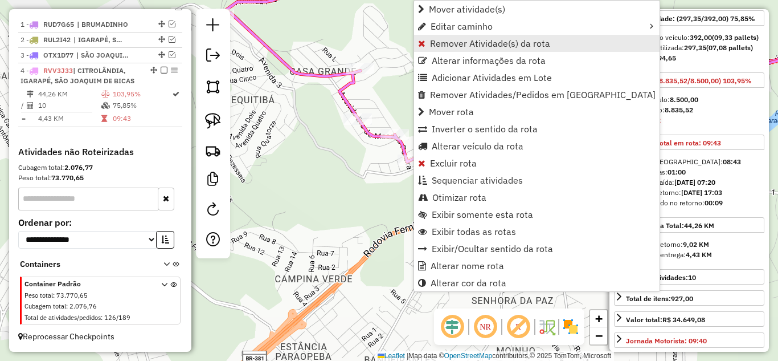
click at [445, 44] on span "Remover Atividade(s) da rota" at bounding box center [490, 43] width 120 height 9
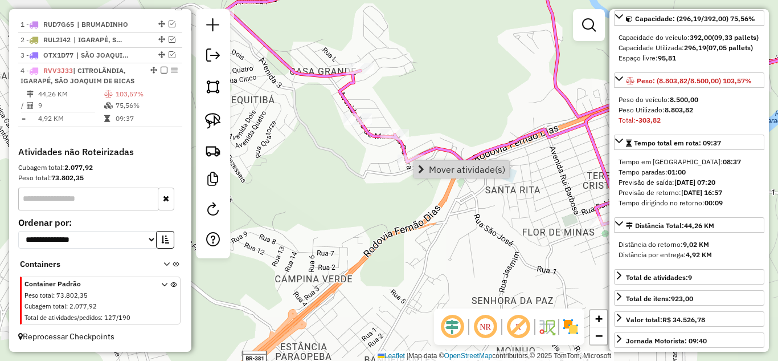
drag, startPoint x: 421, startPoint y: 202, endPoint x: 424, endPoint y: 195, distance: 7.4
click at [423, 201] on div "Janela de atendimento Grade de atendimento Capacidade Transportadoras Veículos …" at bounding box center [389, 180] width 778 height 361
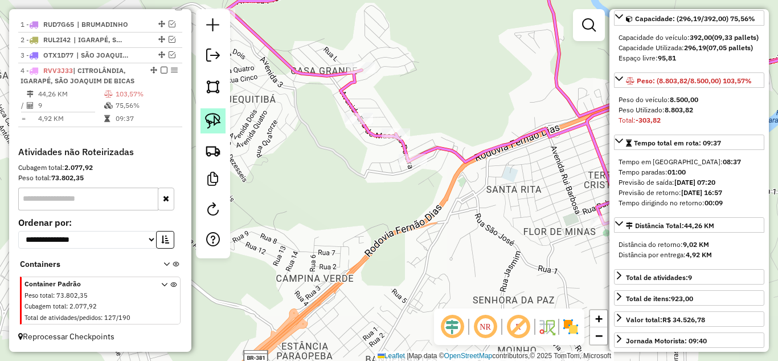
click at [213, 120] on img at bounding box center [213, 121] width 16 height 16
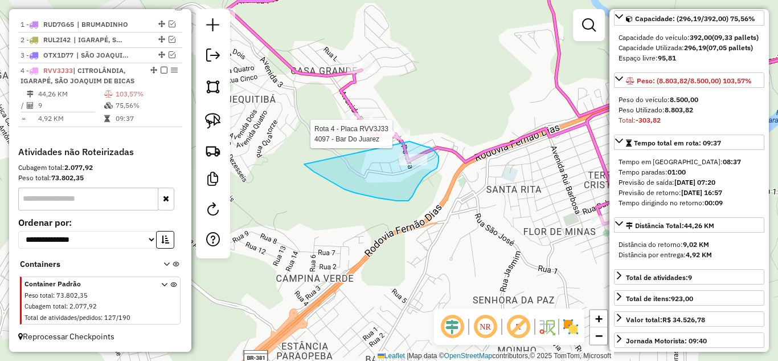
drag, startPoint x: 362, startPoint y: 194, endPoint x: 410, endPoint y: 141, distance: 71.4
click at [410, 141] on div "Rota 4 - Placa RVV3J33 4097 - Bar Do Juarez Janela de atendimento Grade de aten…" at bounding box center [389, 180] width 778 height 361
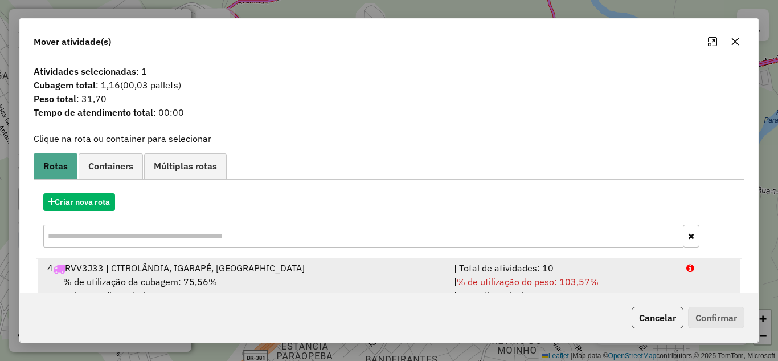
drag, startPoint x: 498, startPoint y: 284, endPoint x: 649, endPoint y: 286, distance: 151.0
click at [524, 281] on span "% de utilização do peso: 103,57%" at bounding box center [528, 281] width 142 height 11
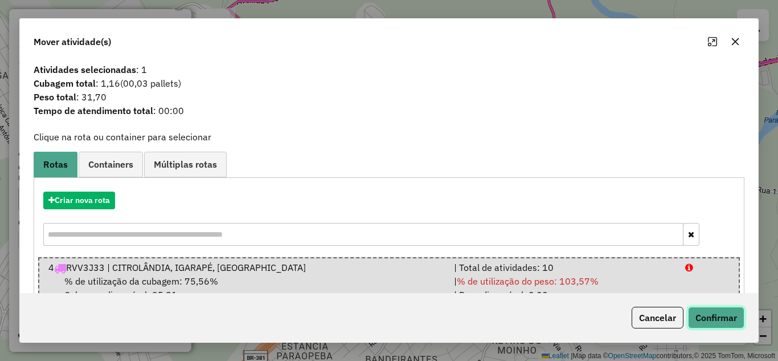
click at [727, 315] on button "Confirmar" at bounding box center [716, 317] width 56 height 22
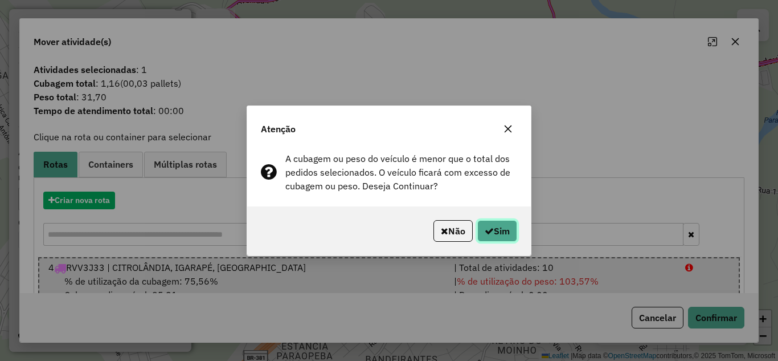
click at [492, 230] on button "Sim" at bounding box center [497, 231] width 40 height 22
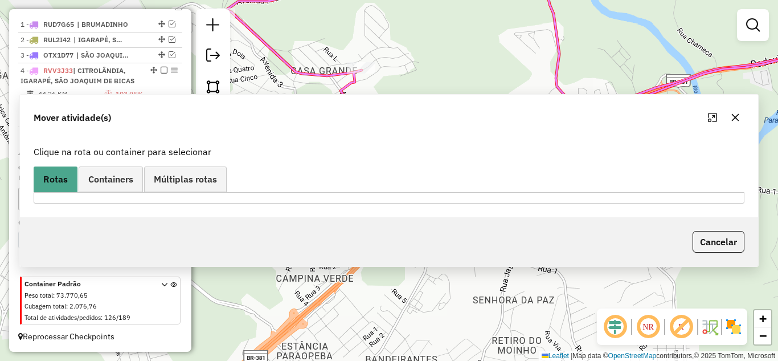
scroll to position [0, 0]
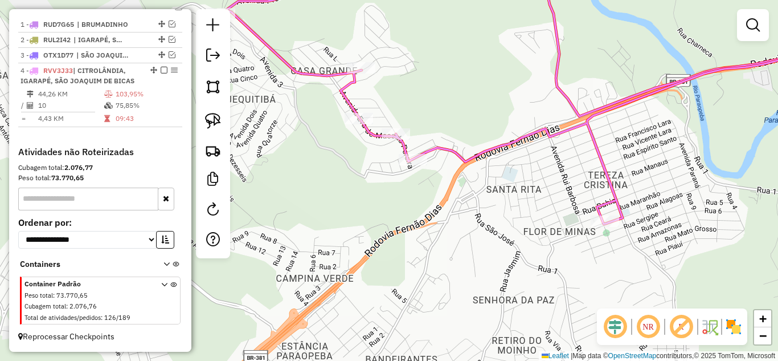
click at [599, 155] on icon at bounding box center [537, 94] width 635 height 260
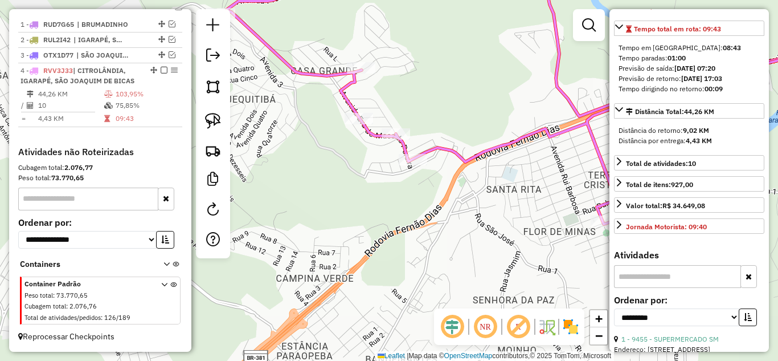
scroll to position [399, 0]
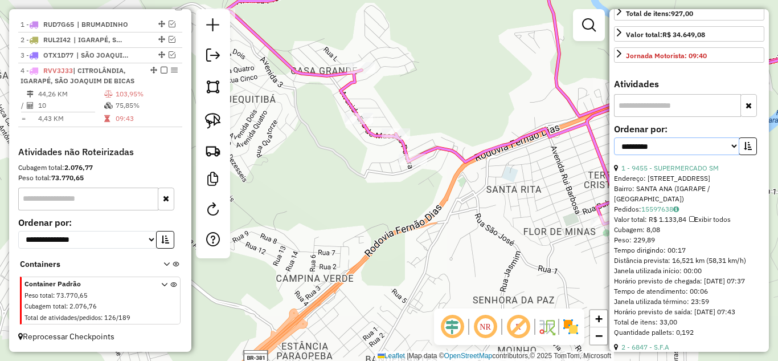
click at [728, 155] on select "**********" at bounding box center [676, 146] width 125 height 18
select select "*********"
click at [614, 155] on select "**********" at bounding box center [676, 146] width 125 height 18
click at [746, 150] on icon "button" at bounding box center [748, 146] width 8 height 8
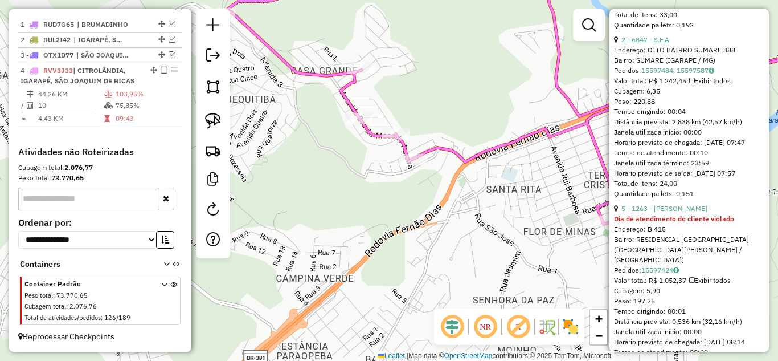
scroll to position [1310, 0]
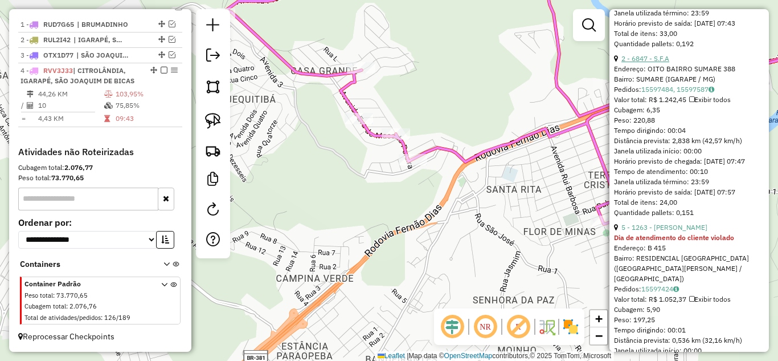
click at [659, 63] on link "2 - 6847 - S.F.A" at bounding box center [645, 58] width 48 height 9
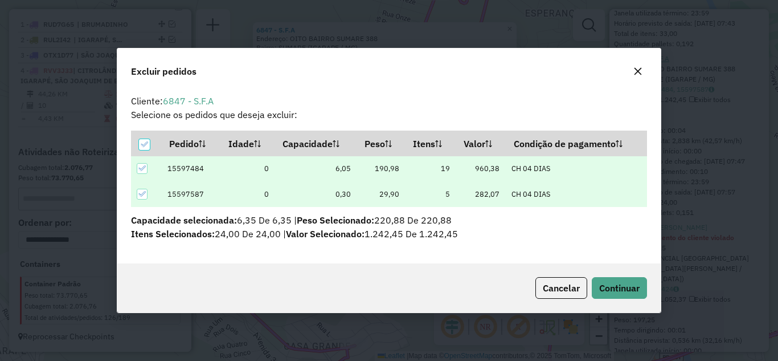
scroll to position [0, 0]
click at [617, 286] on span "Continuar" at bounding box center [619, 287] width 40 height 11
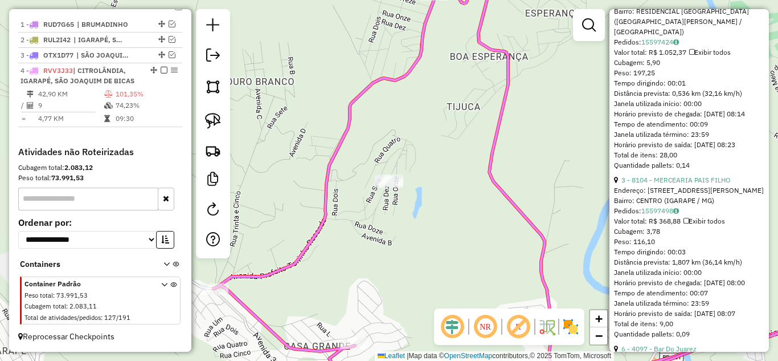
scroll to position [1538, 0]
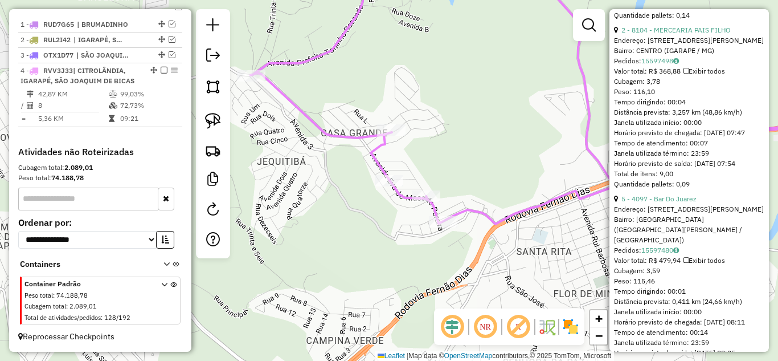
click at [353, 139] on icon at bounding box center [553, 125] width 605 height 322
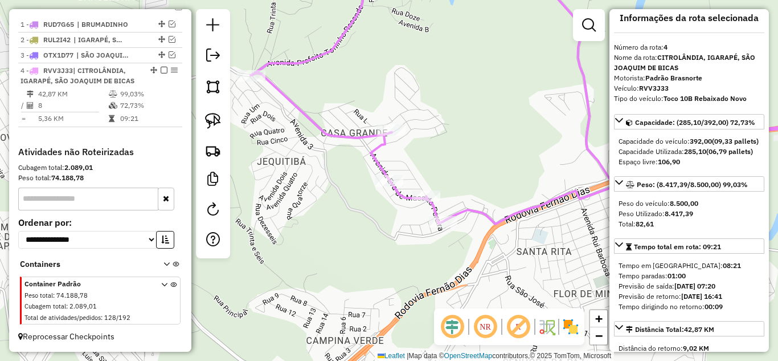
scroll to position [0, 0]
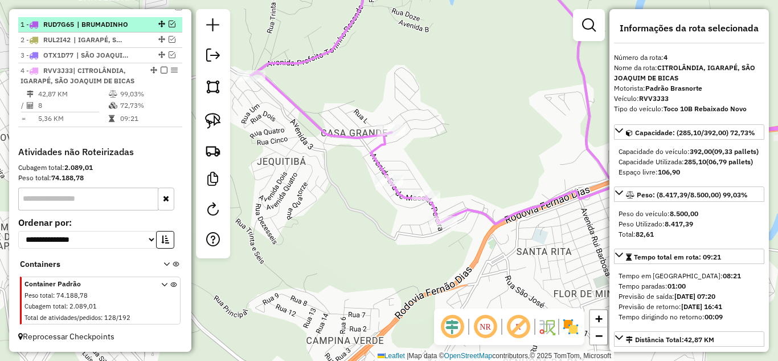
drag, startPoint x: 159, startPoint y: 71, endPoint x: 170, endPoint y: 75, distance: 11.9
click at [161, 71] on em at bounding box center [164, 70] width 7 height 7
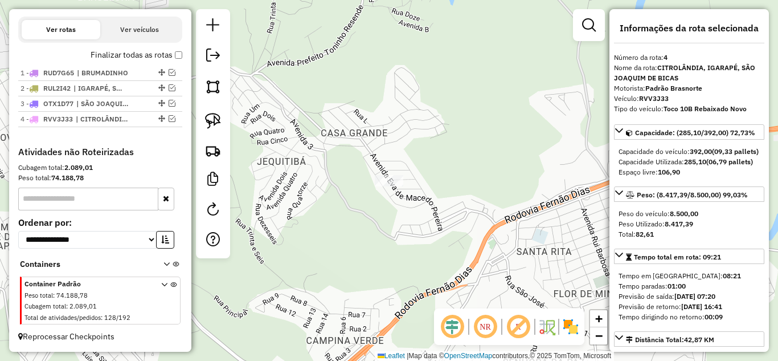
scroll to position [384, 0]
drag, startPoint x: 310, startPoint y: 180, endPoint x: 334, endPoint y: 117, distance: 67.4
click at [332, 118] on div "Janela de atendimento Grade de atendimento Capacidade Transportadoras Veículos …" at bounding box center [389, 180] width 778 height 361
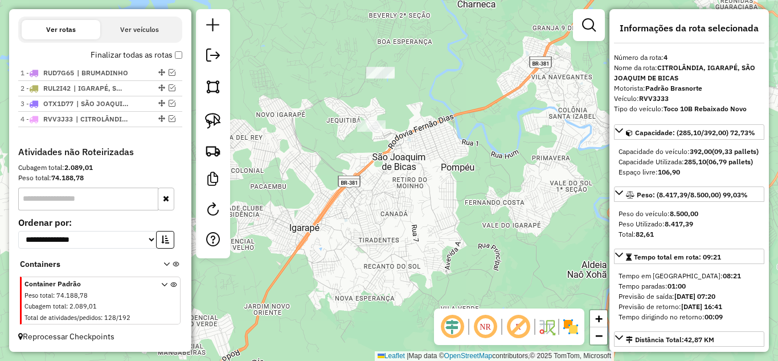
drag, startPoint x: 394, startPoint y: 197, endPoint x: 303, endPoint y: 157, distance: 99.5
click at [399, 191] on div "Janela de atendimento Grade de atendimento Capacidade Transportadoras Veículos …" at bounding box center [389, 180] width 778 height 361
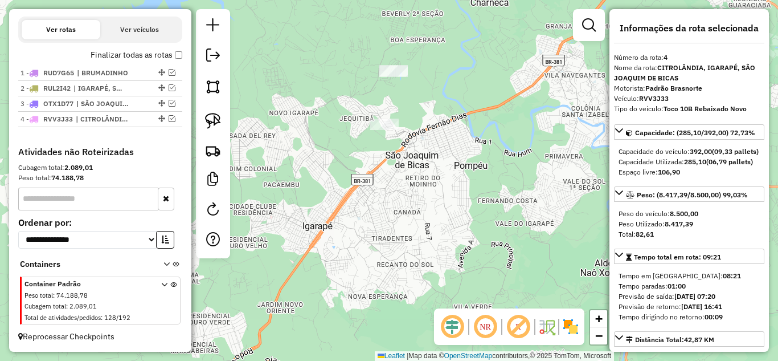
drag, startPoint x: 166, startPoint y: 102, endPoint x: 249, endPoint y: 130, distance: 87.9
click at [169, 102] on em at bounding box center [172, 103] width 7 height 7
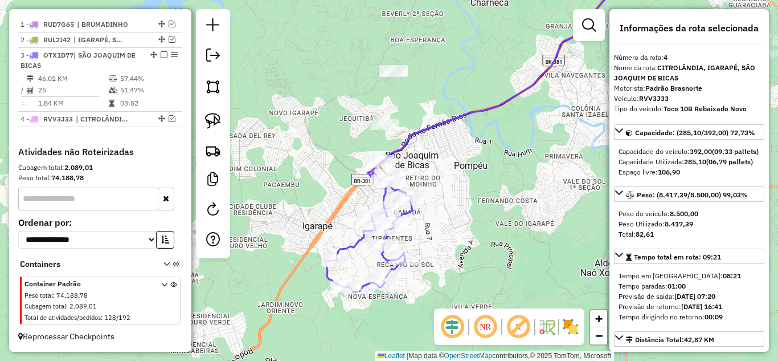
click at [415, 133] on icon at bounding box center [502, 62] width 241 height 197
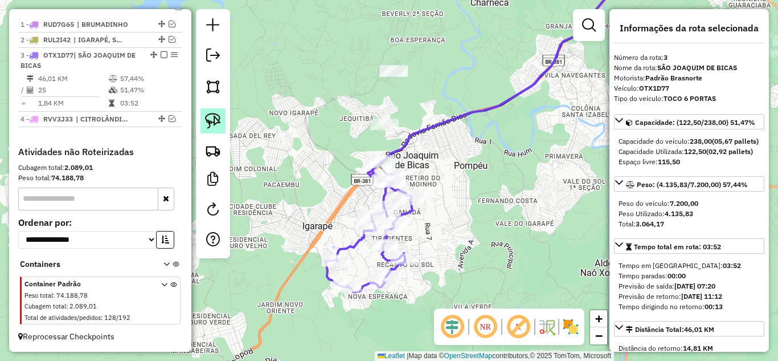
click at [208, 118] on img at bounding box center [213, 121] width 16 height 16
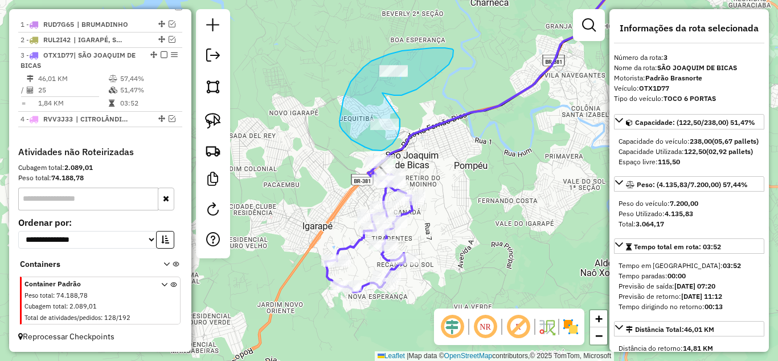
drag, startPoint x: 387, startPoint y: 94, endPoint x: 410, endPoint y: 97, distance: 22.5
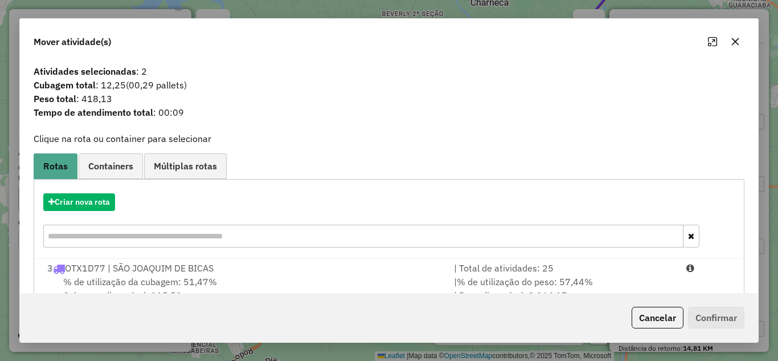
drag, startPoint x: 503, startPoint y: 271, endPoint x: 695, endPoint y: 312, distance: 196.8
click at [530, 275] on li "3 OTX1D77 | SÃO JOAQUIM DE BICAS | Total de atividades: 25 % de utilização da c…" at bounding box center [389, 282] width 702 height 46
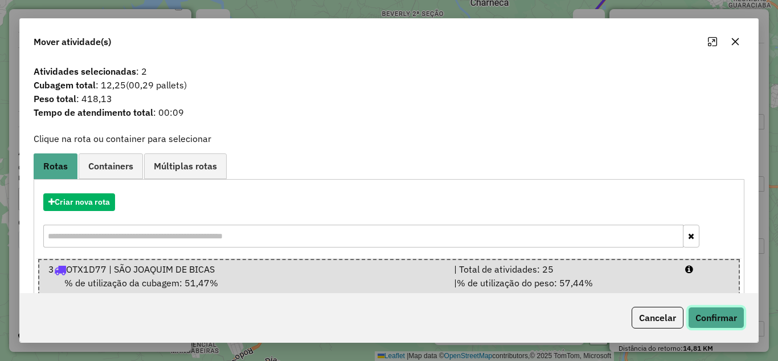
click at [711, 315] on button "Confirmar" at bounding box center [716, 317] width 56 height 22
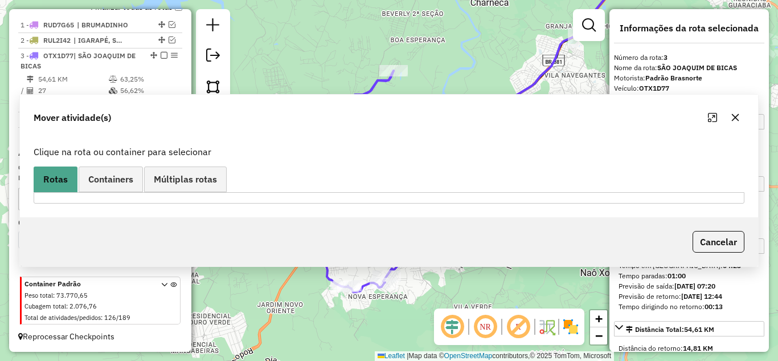
scroll to position [419, 0]
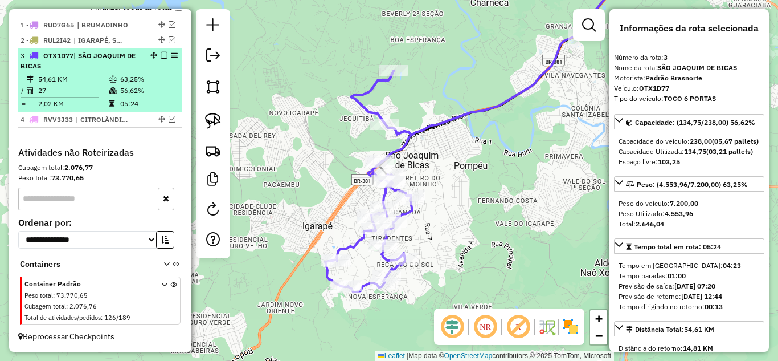
click at [161, 53] on em at bounding box center [164, 55] width 7 height 7
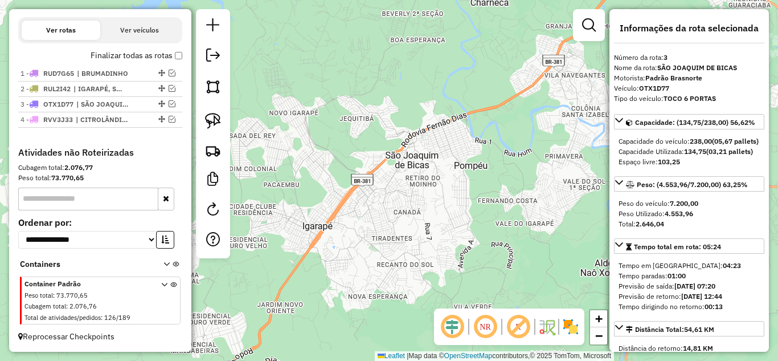
scroll to position [370, 0]
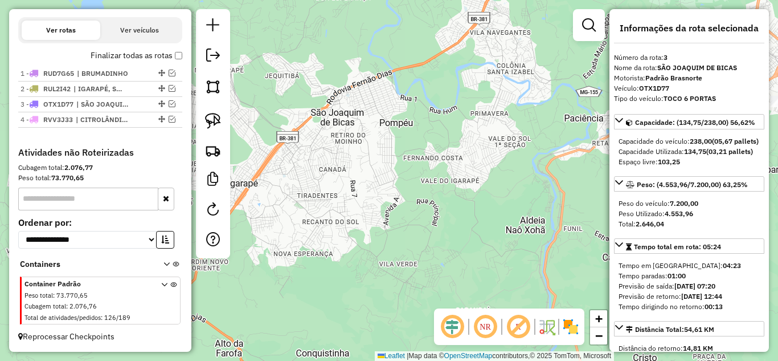
drag, startPoint x: 433, startPoint y: 163, endPoint x: 313, endPoint y: 110, distance: 131.6
click at [316, 110] on div "Janela de atendimento Grade de atendimento Capacidade Transportadoras Veículos …" at bounding box center [389, 180] width 778 height 361
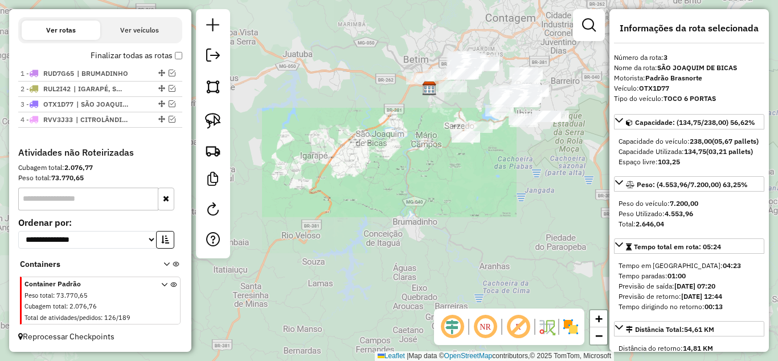
drag, startPoint x: 338, startPoint y: 151, endPoint x: 422, endPoint y: 232, distance: 116.8
click at [337, 151] on div "Janela de atendimento Grade de atendimento Capacidade Transportadoras Veículos …" at bounding box center [389, 180] width 778 height 361
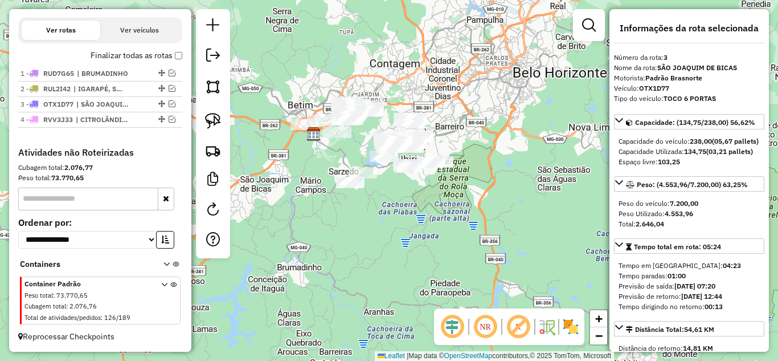
click at [469, 243] on div "Janela de atendimento Grade de atendimento Capacidade Transportadoras Veículos …" at bounding box center [389, 180] width 778 height 361
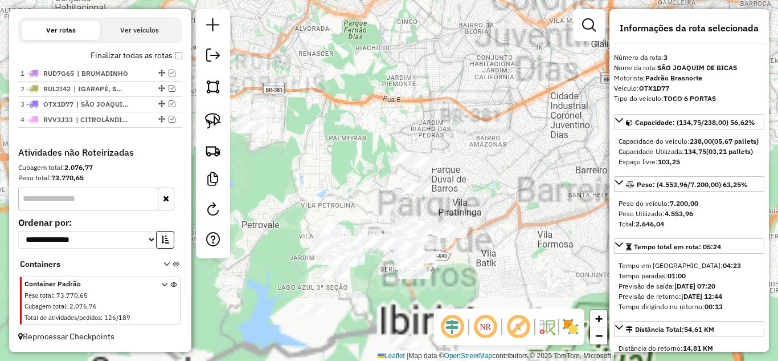
drag, startPoint x: 403, startPoint y: 74, endPoint x: 394, endPoint y: 24, distance: 50.4
click at [391, 9] on div "Janela de atendimento Grade de atendimento Capacidade Transportadoras Veículos …" at bounding box center [389, 180] width 778 height 361
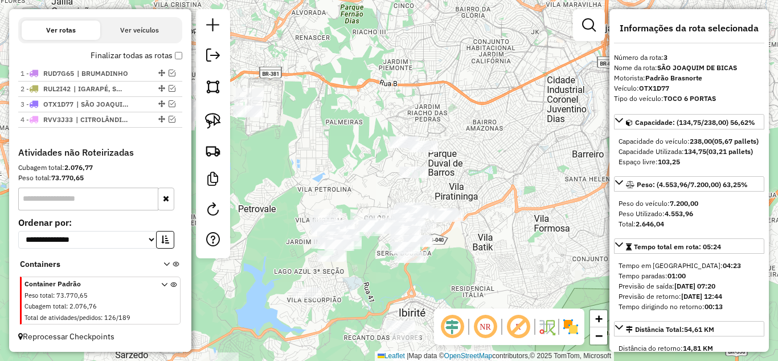
drag, startPoint x: 466, startPoint y: 168, endPoint x: 451, endPoint y: 73, distance: 96.3
click at [449, 71] on div "Janela de atendimento Grade de atendimento Capacidade Transportadoras Veículos …" at bounding box center [389, 180] width 778 height 361
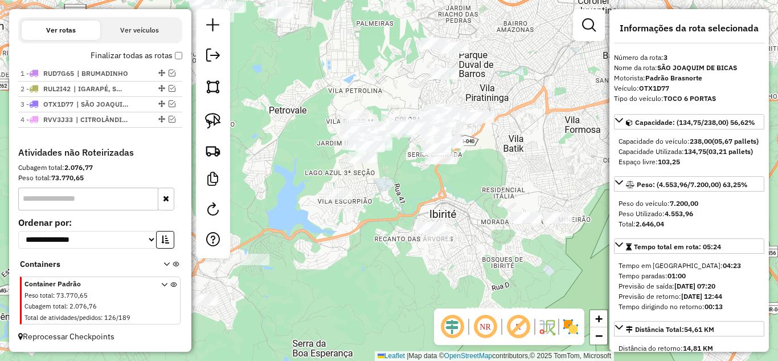
click at [515, 179] on div "Janela de atendimento Grade de atendimento Capacidade Transportadoras Veículos …" at bounding box center [389, 180] width 778 height 361
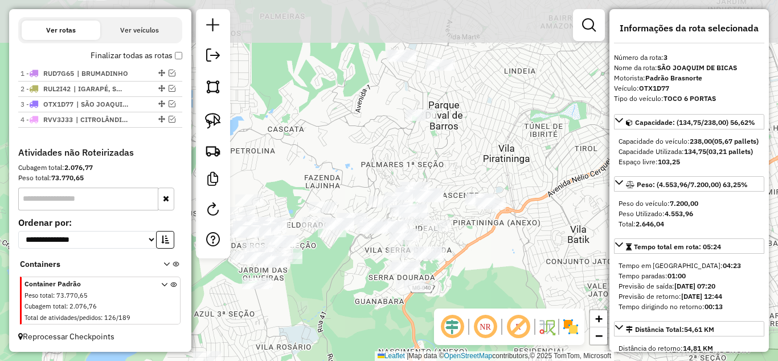
drag, startPoint x: 506, startPoint y: 182, endPoint x: 535, endPoint y: 298, distance: 119.4
click at [535, 298] on div "Janela de atendimento Grade de atendimento Capacidade Transportadoras Veículos …" at bounding box center [389, 180] width 778 height 361
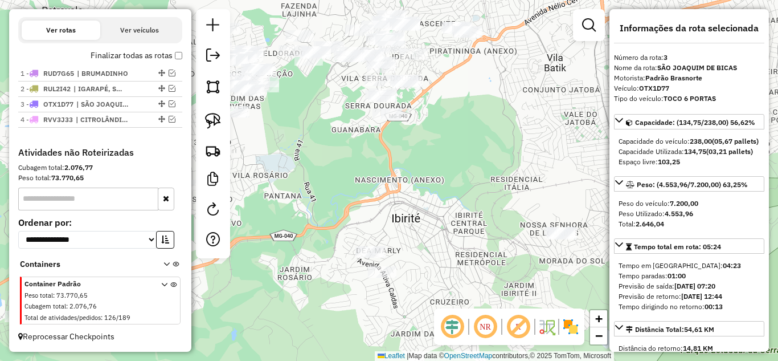
drag, startPoint x: 488, startPoint y: 275, endPoint x: 570, endPoint y: 318, distance: 92.7
click at [469, 122] on div "Janela de atendimento Grade de atendimento Capacidade Transportadoras Veículos …" at bounding box center [389, 180] width 778 height 361
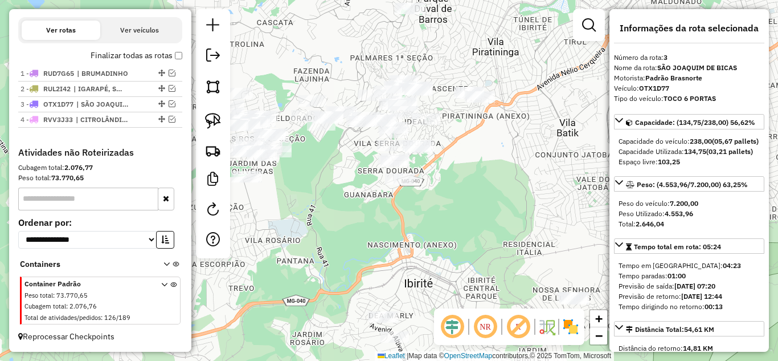
click at [472, 256] on div "Janela de atendimento Grade de atendimento Capacidade Transportadoras Veículos …" at bounding box center [389, 180] width 778 height 361
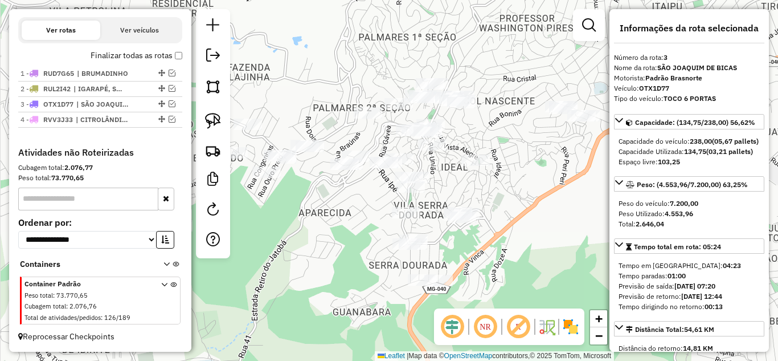
drag, startPoint x: 439, startPoint y: 129, endPoint x: 485, endPoint y: 130, distance: 46.1
click at [485, 130] on div "Janela de atendimento Grade de atendimento Capacidade Transportadoras Veículos …" at bounding box center [389, 180] width 778 height 361
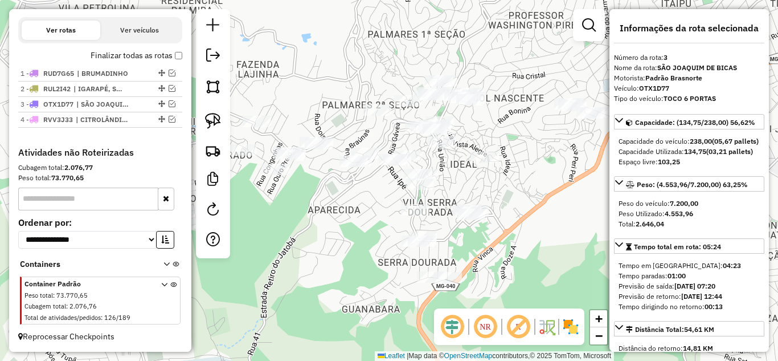
drag, startPoint x: 523, startPoint y: 177, endPoint x: 530, endPoint y: 174, distance: 7.9
click at [528, 174] on div "Janela de atendimento Grade de atendimento Capacidade Transportadoras Veículos …" at bounding box center [389, 180] width 778 height 361
click at [214, 109] on link at bounding box center [212, 120] width 25 height 25
click at [211, 124] on img at bounding box center [213, 121] width 16 height 16
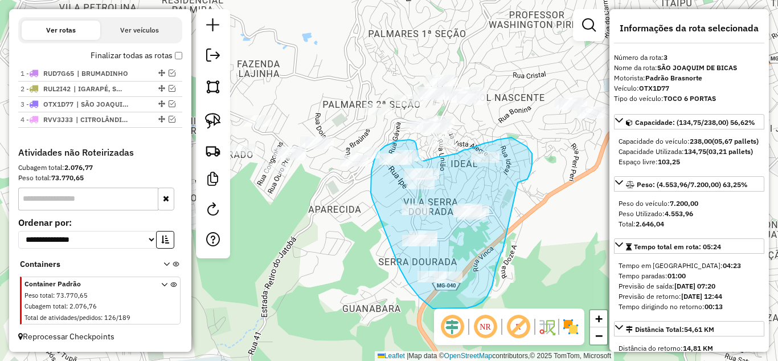
drag, startPoint x: 518, startPoint y: 182, endPoint x: 502, endPoint y: 251, distance: 70.6
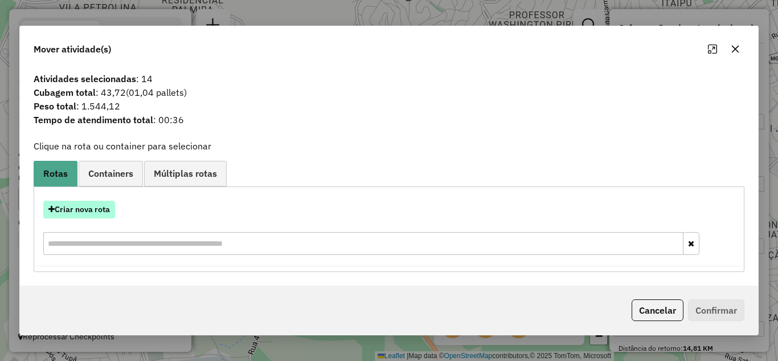
click at [85, 206] on button "Criar nova rota" at bounding box center [79, 209] width 72 height 18
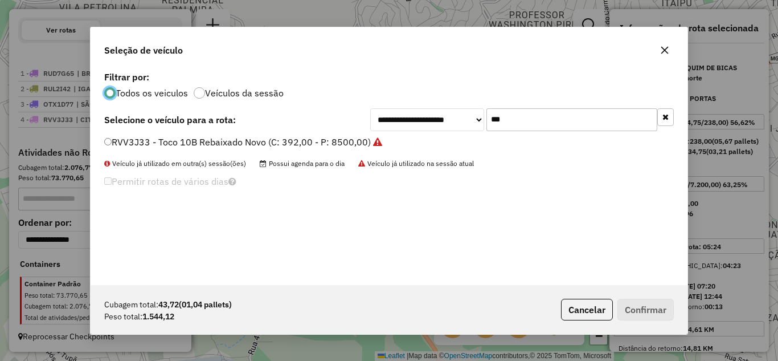
scroll to position [6, 3]
click at [524, 126] on input "***" at bounding box center [571, 119] width 171 height 23
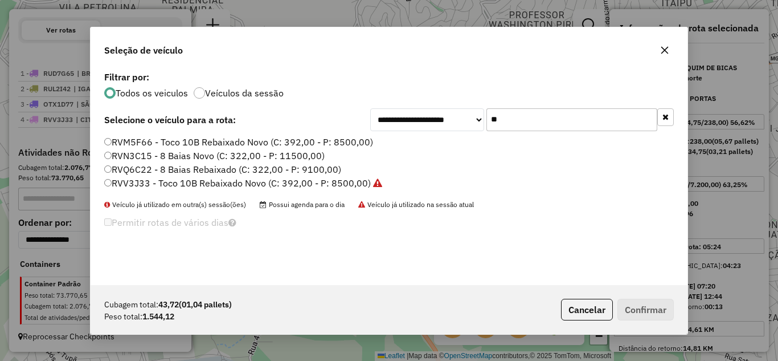
type input "*"
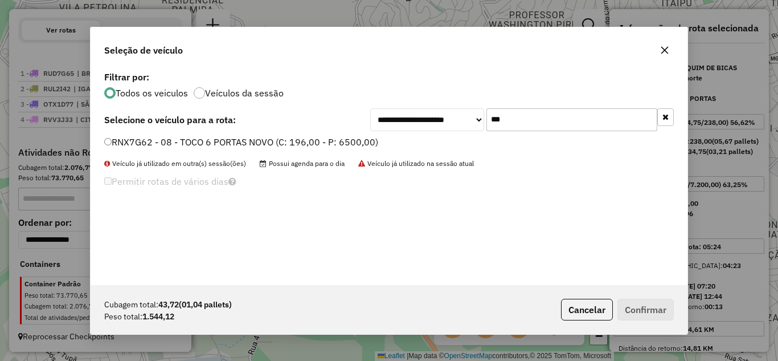
type input "***"
click at [634, 310] on button "Confirmar" at bounding box center [645, 309] width 56 height 22
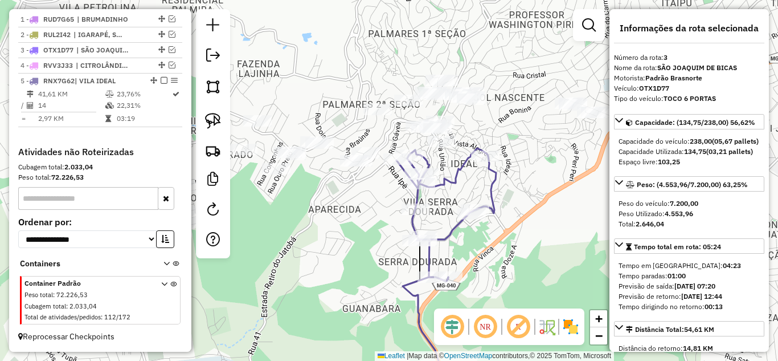
scroll to position [452, 0]
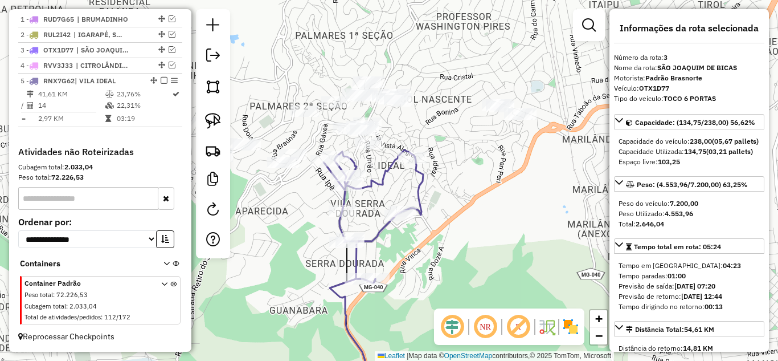
drag, startPoint x: 477, startPoint y: 179, endPoint x: 446, endPoint y: 184, distance: 31.7
click at [451, 185] on div "Janela de atendimento Grade de atendimento Capacidade Transportadoras Veículos …" at bounding box center [389, 180] width 778 height 361
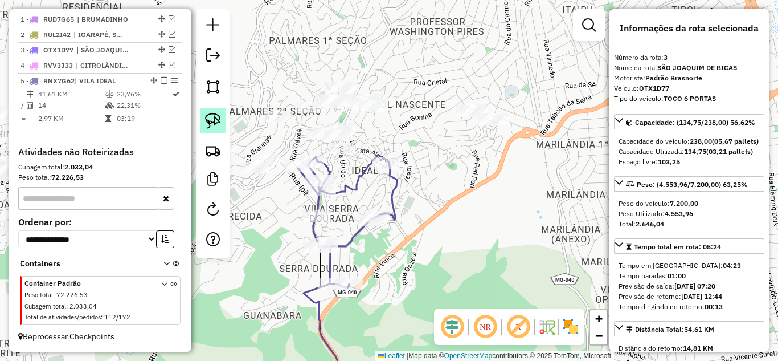
click at [202, 120] on link at bounding box center [212, 120] width 25 height 25
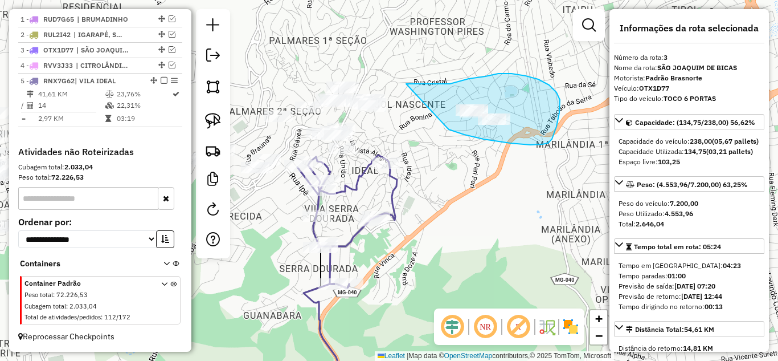
drag, startPoint x: 447, startPoint y: 128, endPoint x: 404, endPoint y: 84, distance: 61.2
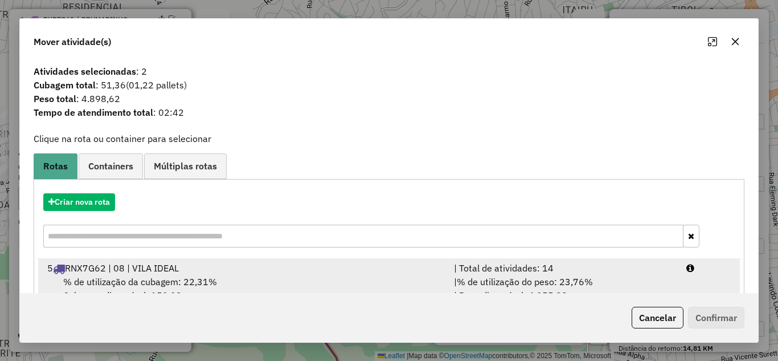
drag, startPoint x: 533, startPoint y: 275, endPoint x: 556, endPoint y: 275, distance: 23.4
click at [537, 273] on li "5 RNX7G62 | 08 | VILA IDEAL | Total de atividades: 14 % de utilização da cubage…" at bounding box center [389, 282] width 702 height 46
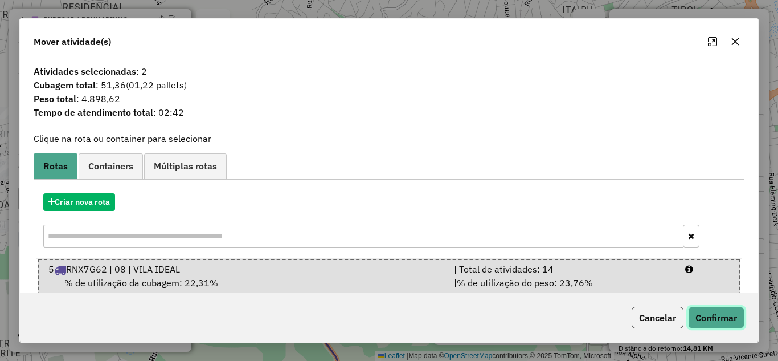
click at [718, 318] on button "Confirmar" at bounding box center [716, 317] width 56 height 22
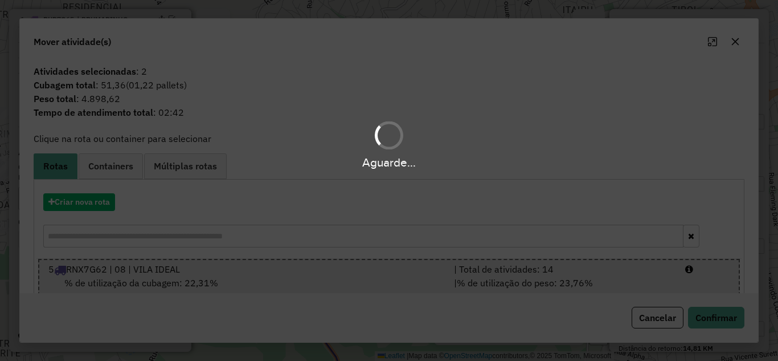
scroll to position [438, 0]
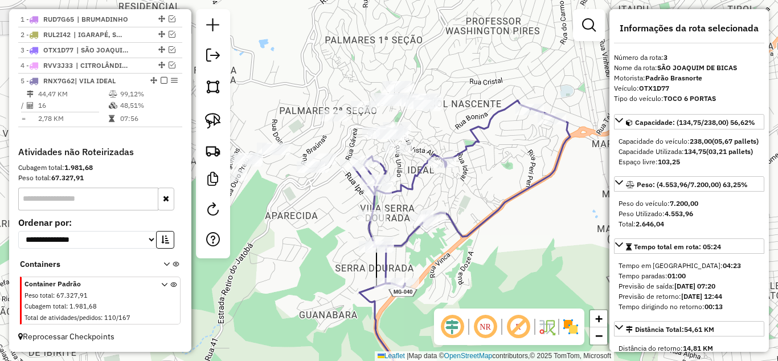
drag, startPoint x: 424, startPoint y: 186, endPoint x: 478, endPoint y: 178, distance: 54.7
click at [479, 180] on div "Janela de atendimento Grade de atendimento Capacidade Transportadoras Veículos …" at bounding box center [389, 180] width 778 height 361
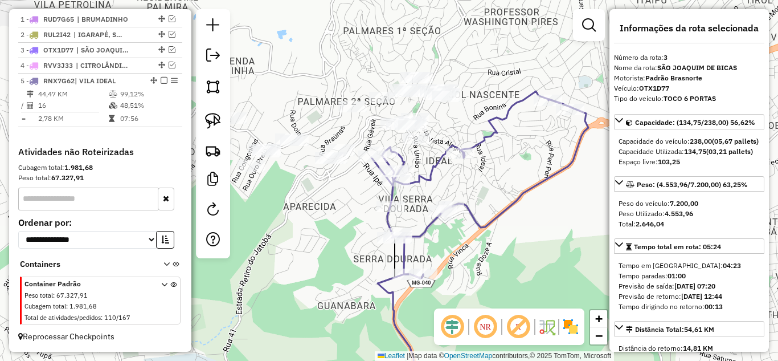
drag, startPoint x: 468, startPoint y: 190, endPoint x: 488, endPoint y: 171, distance: 27.0
click at [487, 172] on div "Janela de atendimento Grade de atendimento Capacidade Transportadoras Veículos …" at bounding box center [389, 180] width 778 height 361
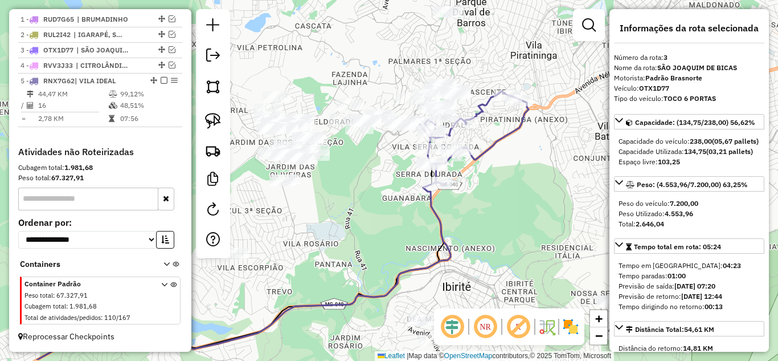
drag, startPoint x: 528, startPoint y: 227, endPoint x: 513, endPoint y: 190, distance: 39.6
click at [513, 191] on div "Janela de atendimento Grade de atendimento Capacidade Transportadoras Veículos …" at bounding box center [389, 180] width 778 height 361
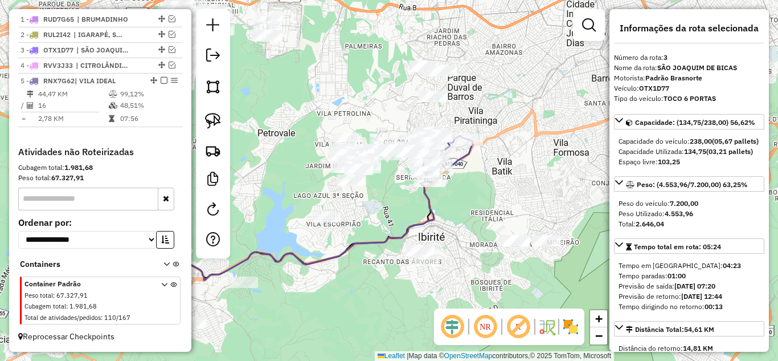
drag, startPoint x: 486, startPoint y: 189, endPoint x: 499, endPoint y: 217, distance: 30.8
click at [498, 217] on div "Janela de atendimento Grade de atendimento Capacidade Transportadoras Veículos …" at bounding box center [389, 180] width 778 height 361
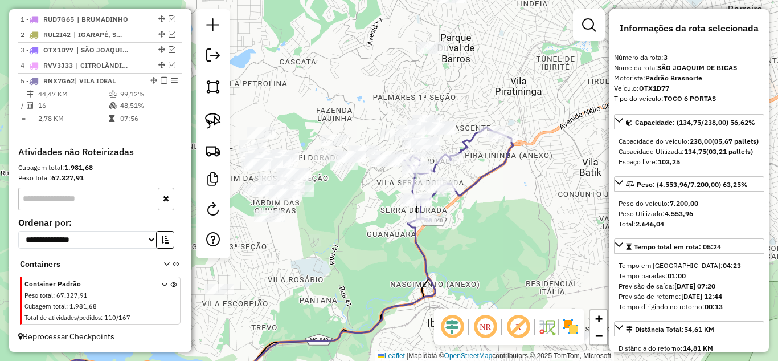
drag, startPoint x: 530, startPoint y: 253, endPoint x: 522, endPoint y: 246, distance: 10.5
click at [533, 252] on div "Janela de atendimento Grade de atendimento Capacidade Transportadoras Veículos …" at bounding box center [389, 180] width 778 height 361
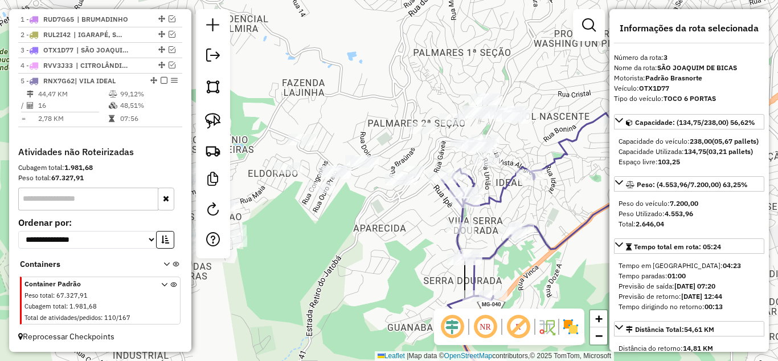
drag, startPoint x: 370, startPoint y: 205, endPoint x: 378, endPoint y: 222, distance: 19.1
click at [378, 222] on div "Janela de atendimento Grade de atendimento Capacidade Transportadoras Veículos …" at bounding box center [389, 180] width 778 height 361
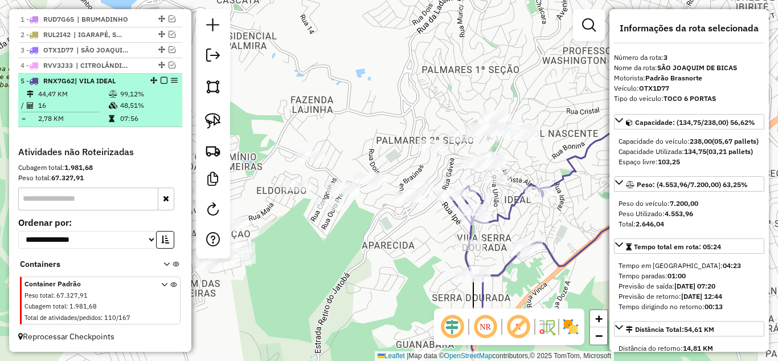
click at [163, 80] on em at bounding box center [164, 80] width 7 height 7
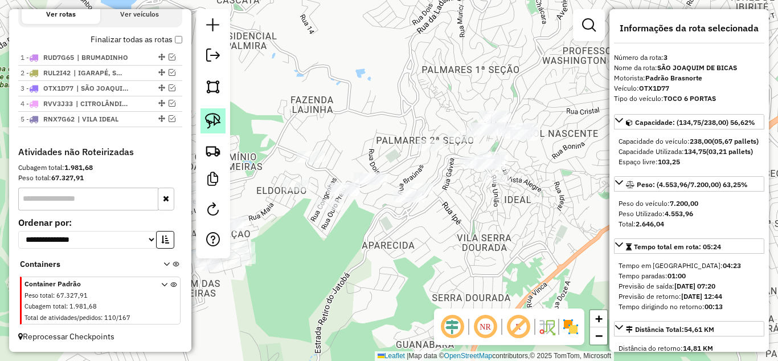
scroll to position [400, 0]
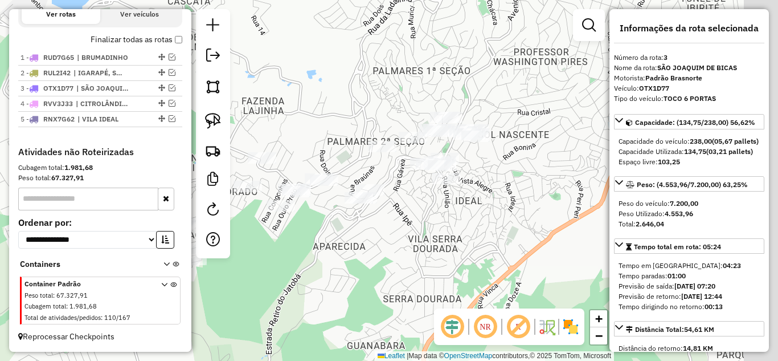
drag, startPoint x: 438, startPoint y: 222, endPoint x: 381, endPoint y: 223, distance: 57.0
click at [381, 224] on div "Janela de atendimento Grade de atendimento Capacidade Transportadoras Veículos …" at bounding box center [389, 180] width 778 height 361
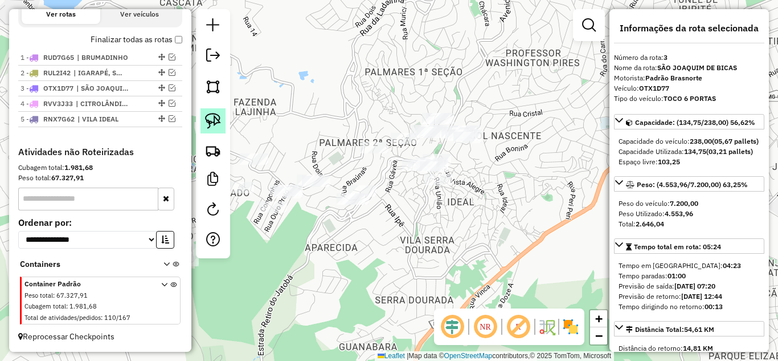
click at [219, 126] on img at bounding box center [213, 121] width 16 height 16
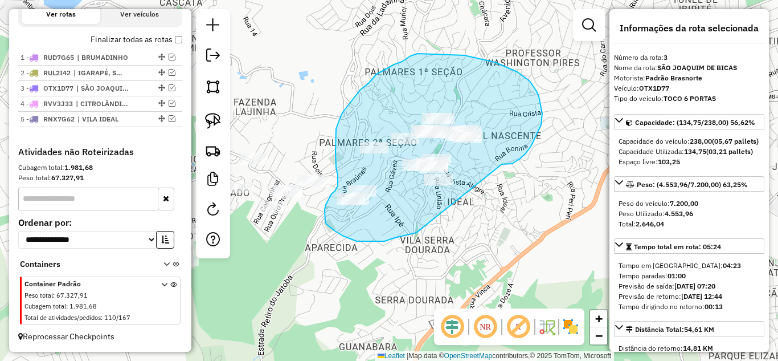
drag, startPoint x: 519, startPoint y: 159, endPoint x: 490, endPoint y: 190, distance: 42.7
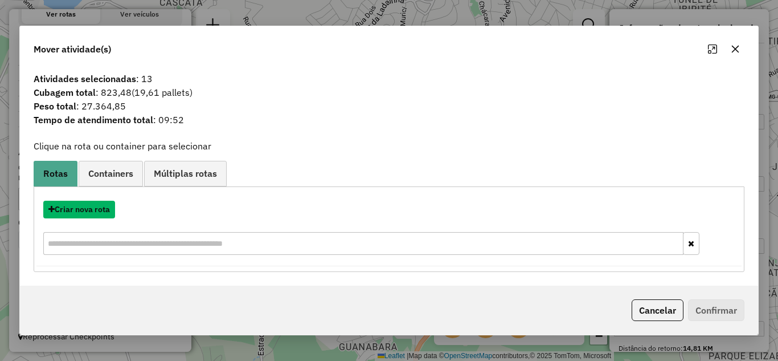
click at [88, 208] on button "Criar nova rota" at bounding box center [79, 209] width 72 height 18
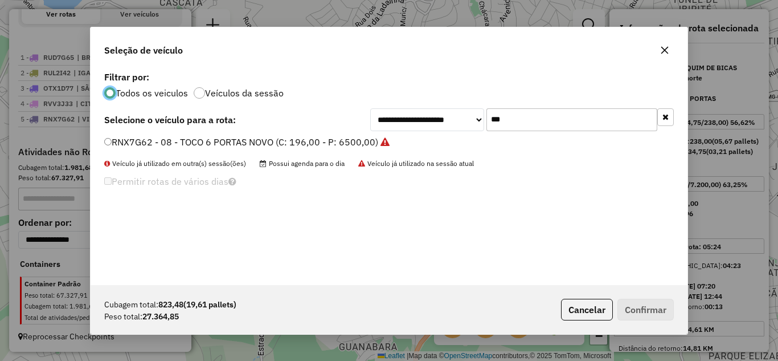
scroll to position [6, 3]
click at [531, 117] on input "***" at bounding box center [571, 119] width 171 height 23
type input "*"
type input "***"
click at [112, 138] on label "RUR5E85 - 8 Baias Rebaixado (C: 322,00 - P: 9100,00)" at bounding box center [222, 142] width 236 height 14
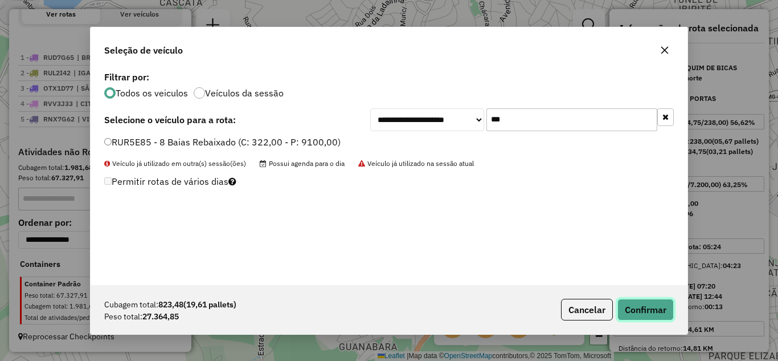
click at [642, 308] on button "Confirmar" at bounding box center [645, 309] width 56 height 22
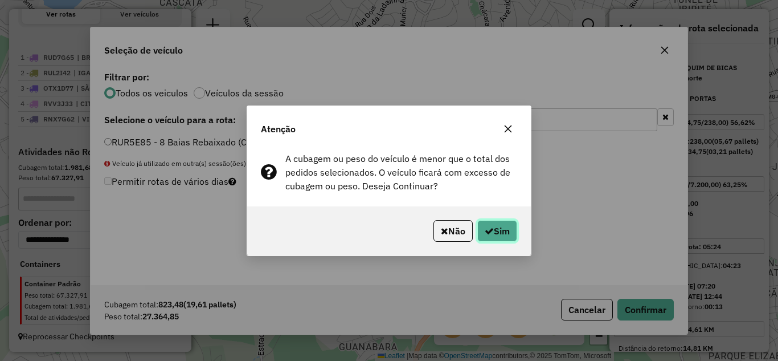
click at [496, 228] on button "Sim" at bounding box center [497, 231] width 40 height 22
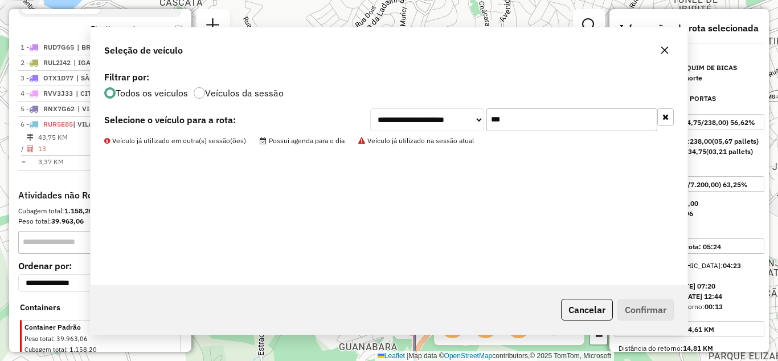
scroll to position [453, 0]
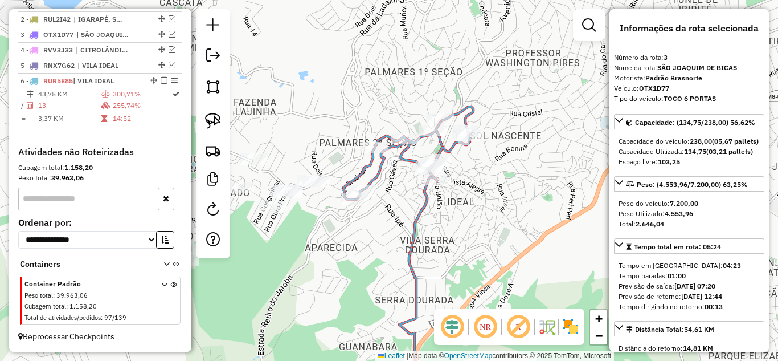
click at [405, 157] on icon at bounding box center [408, 153] width 130 height 93
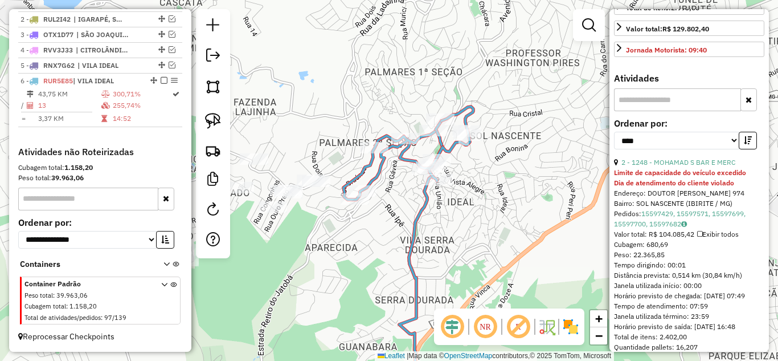
scroll to position [456, 0]
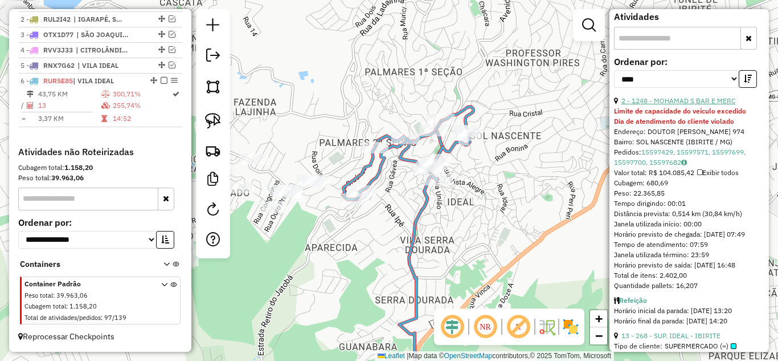
click at [699, 105] on link "2 - 1248 - MOHAMAD S BAR E MERC" at bounding box center [678, 100] width 114 height 9
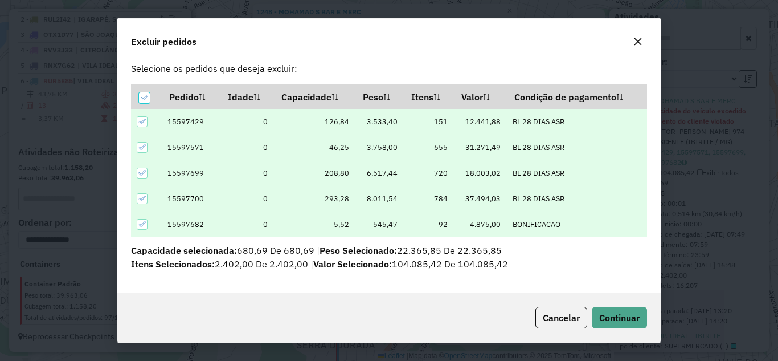
scroll to position [17, 0]
click at [629, 316] on span "Continuar" at bounding box center [619, 317] width 40 height 11
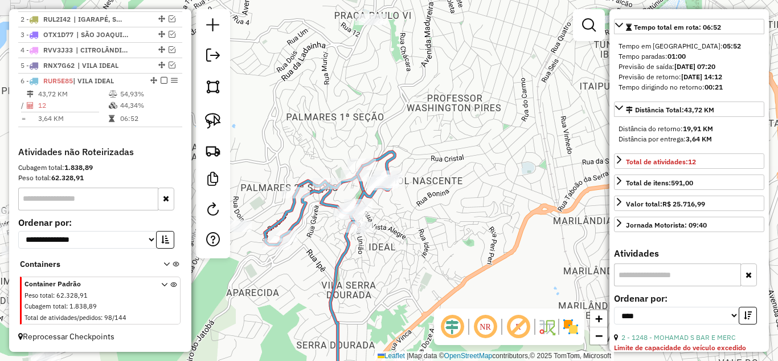
scroll to position [161, 0]
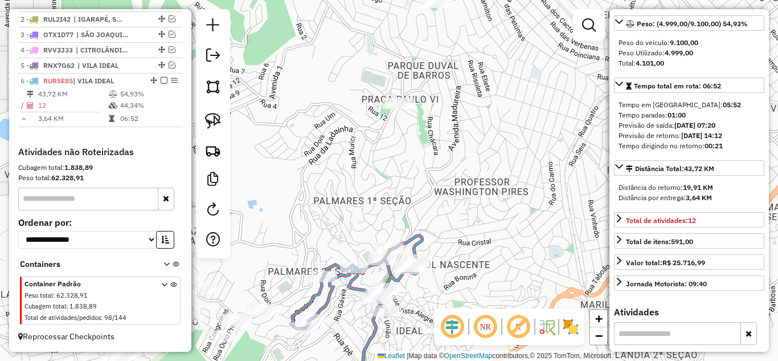
drag, startPoint x: 431, startPoint y: 252, endPoint x: 460, endPoint y: 340, distance: 92.4
click at [460, 340] on hb-router-mapa "Informações da Sessão 980105 - [DATE] Criação: [DATE] 17:24 Depósito: [GEOGRAPH…" at bounding box center [389, 180] width 778 height 361
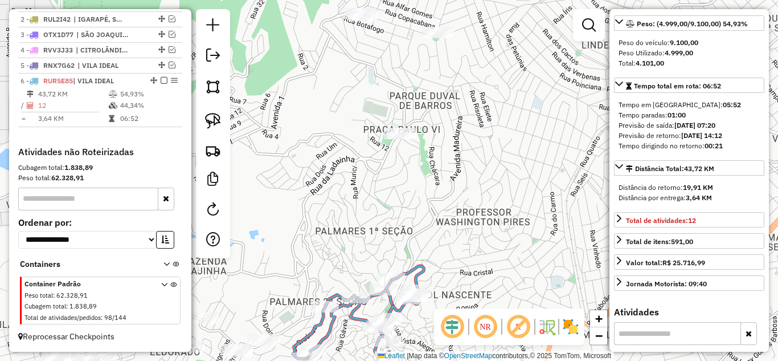
drag, startPoint x: 416, startPoint y: 223, endPoint x: 417, endPoint y: 257, distance: 34.8
click at [416, 260] on div "Janela de atendimento Grade de atendimento Capacidade Transportadoras Veículos …" at bounding box center [389, 180] width 778 height 361
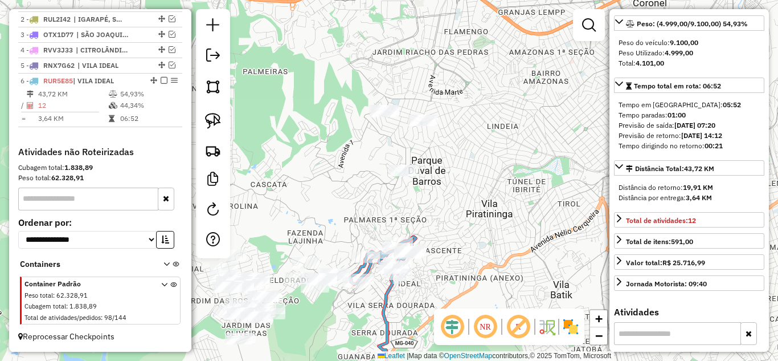
click at [465, 175] on div "Janela de atendimento Grade de atendimento Capacidade Transportadoras Veículos …" at bounding box center [389, 180] width 778 height 361
click at [213, 124] on img at bounding box center [213, 121] width 16 height 16
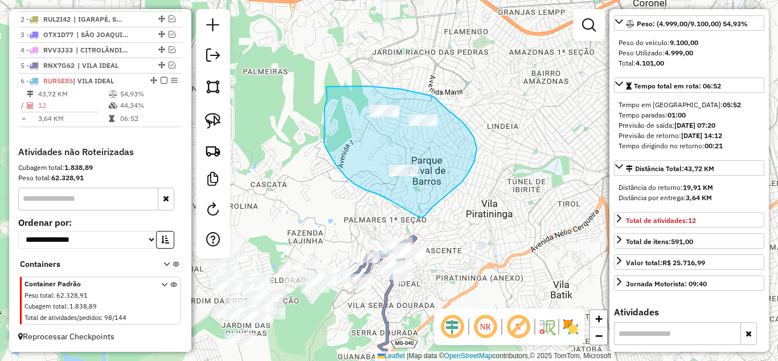
drag, startPoint x: 326, startPoint y: 87, endPoint x: 329, endPoint y: 97, distance: 10.5
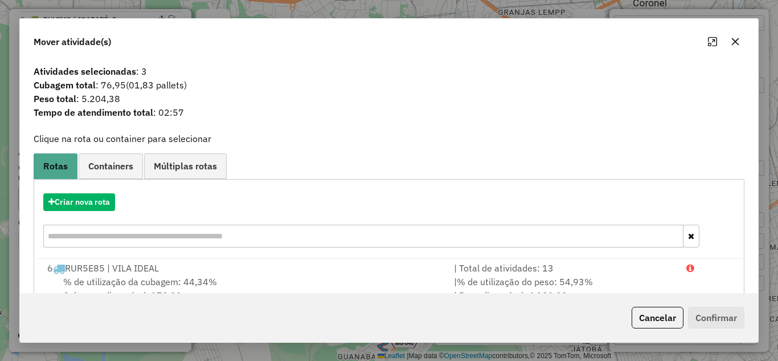
drag, startPoint x: 735, startPoint y: 40, endPoint x: 467, endPoint y: 47, distance: 267.8
click at [732, 40] on icon "button" at bounding box center [735, 41] width 9 height 9
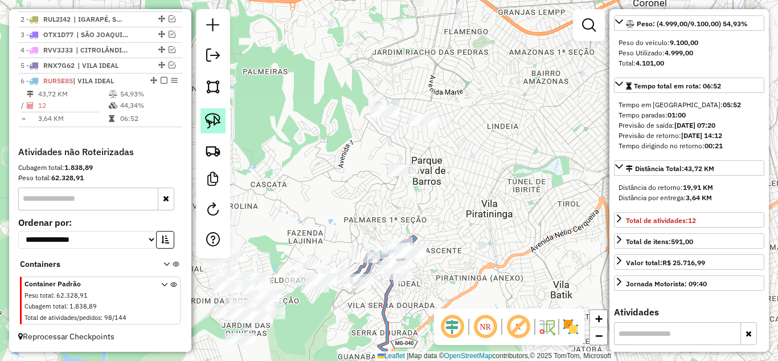
click at [217, 128] on img at bounding box center [213, 121] width 16 height 16
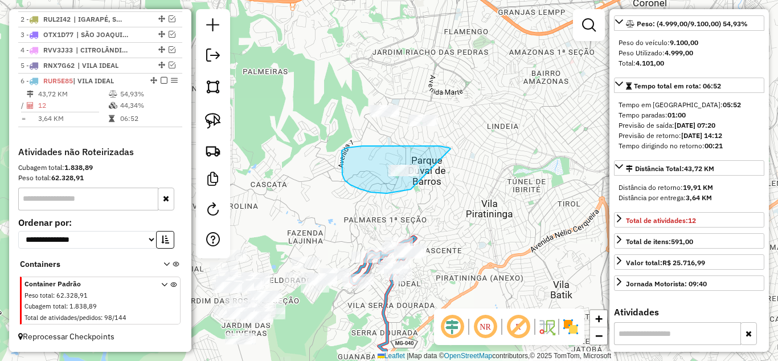
drag, startPoint x: 362, startPoint y: 146, endPoint x: 447, endPoint y: 163, distance: 86.6
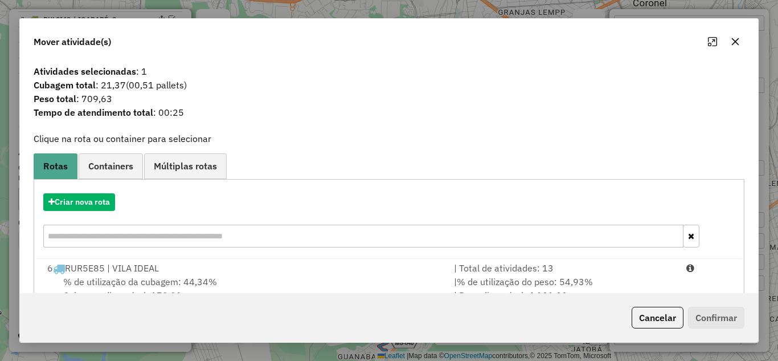
drag, startPoint x: 527, startPoint y: 272, endPoint x: 707, endPoint y: 331, distance: 190.2
click at [529, 272] on div "| Total de atividades: 13" at bounding box center [563, 268] width 232 height 14
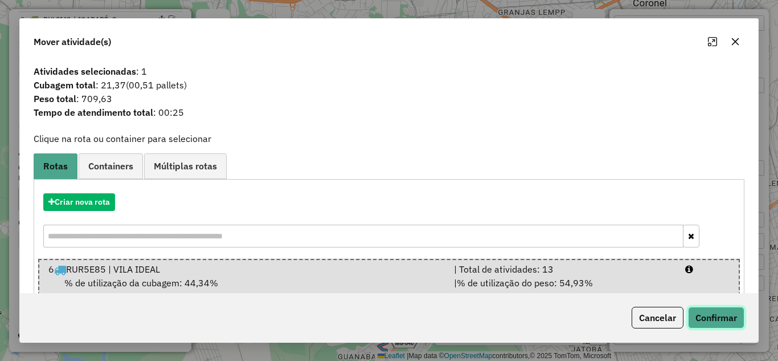
click at [711, 314] on button "Confirmar" at bounding box center [716, 317] width 56 height 22
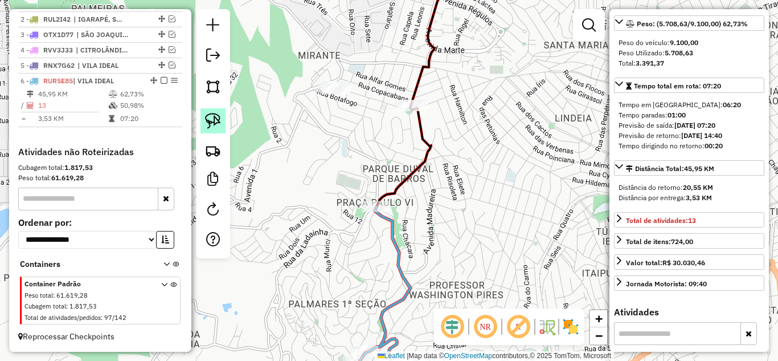
click at [216, 121] on img at bounding box center [213, 121] width 16 height 16
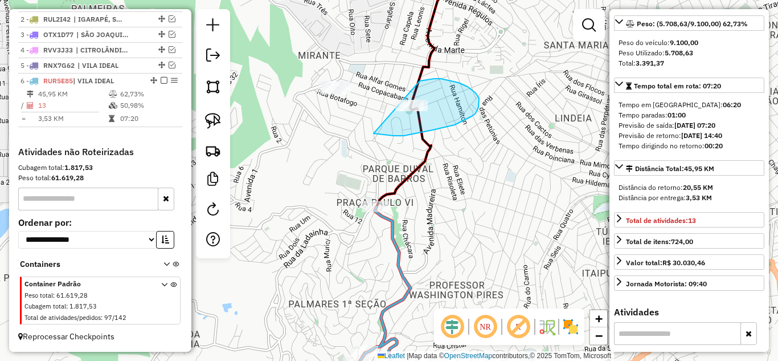
drag, startPoint x: 417, startPoint y: 133, endPoint x: 400, endPoint y: 87, distance: 49.0
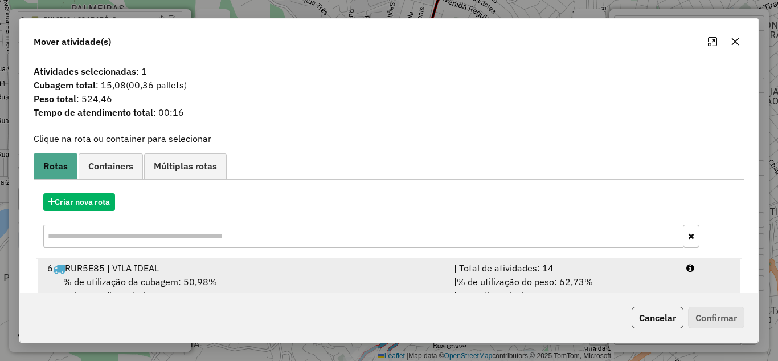
click at [554, 279] on span "% de utilização do peso: 62,73%" at bounding box center [525, 281] width 136 height 11
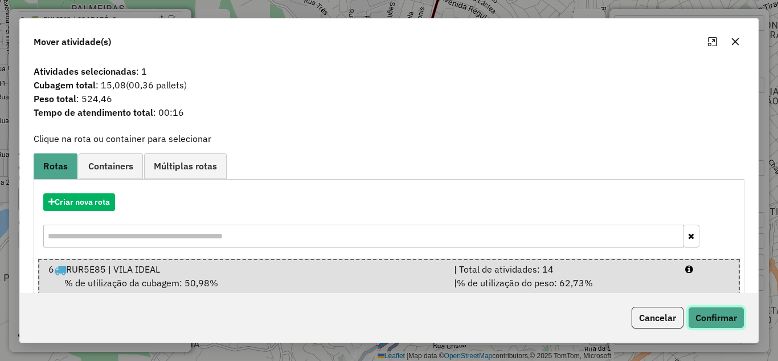
click at [714, 324] on button "Confirmar" at bounding box center [716, 317] width 56 height 22
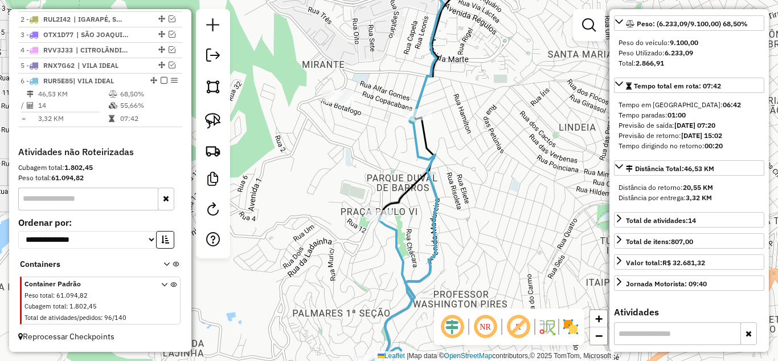
click at [395, 193] on div "Janela de atendimento Grade de atendimento Capacidade Transportadoras Veículos …" at bounding box center [389, 180] width 778 height 361
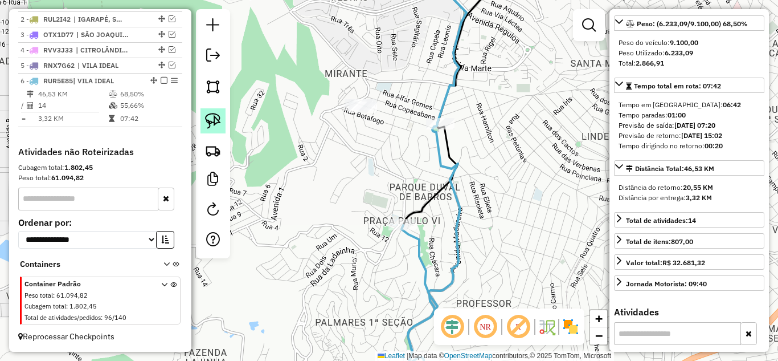
click at [210, 116] on img at bounding box center [213, 121] width 16 height 16
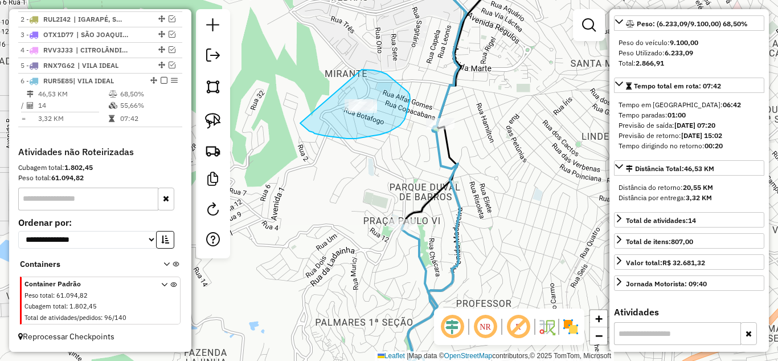
drag, startPoint x: 302, startPoint y: 125, endPoint x: 349, endPoint y: 69, distance: 72.3
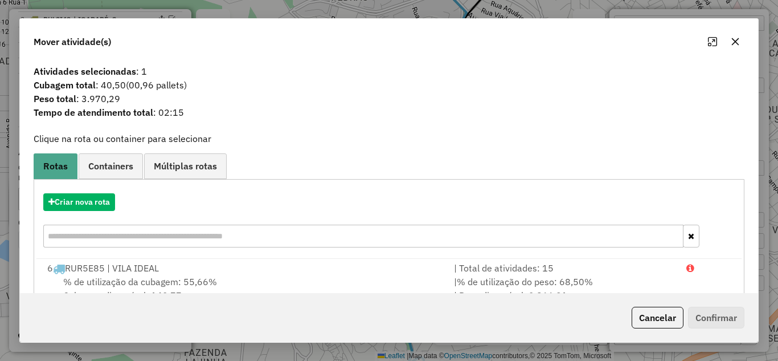
drag, startPoint x: 735, startPoint y: 40, endPoint x: 711, endPoint y: 43, distance: 24.1
click at [733, 40] on icon "button" at bounding box center [735, 41] width 9 height 9
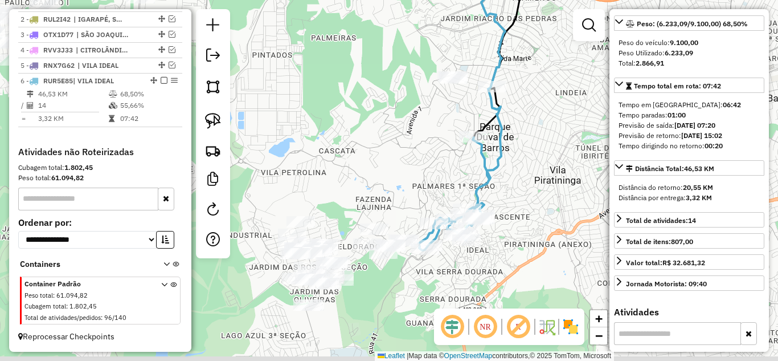
drag, startPoint x: 523, startPoint y: 170, endPoint x: 535, endPoint y: 86, distance: 85.1
click at [542, 56] on div "Janela de atendimento Grade de atendimento Capacidade Transportadoras Veículos …" at bounding box center [389, 180] width 778 height 361
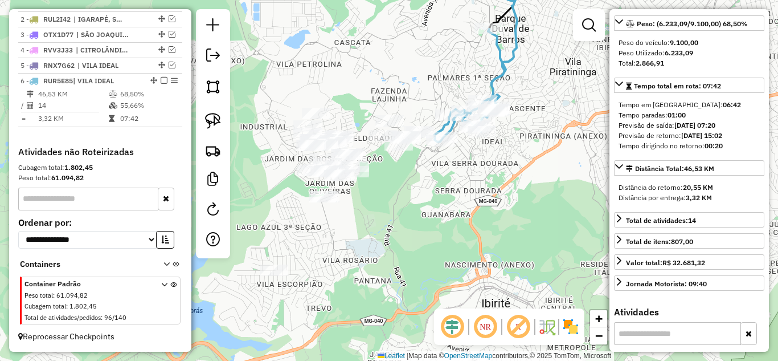
drag, startPoint x: 519, startPoint y: 190, endPoint x: 489, endPoint y: 159, distance: 43.5
click at [519, 185] on div "Janela de atendimento Grade de atendimento Capacidade Transportadoras Veículos …" at bounding box center [389, 180] width 778 height 361
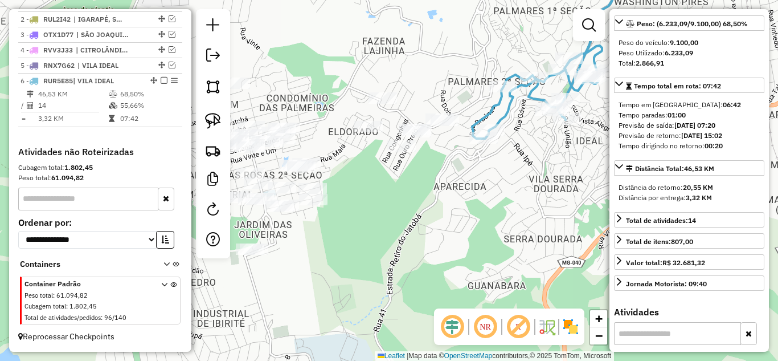
drag, startPoint x: 398, startPoint y: 79, endPoint x: 363, endPoint y: 81, distance: 34.2
click at [453, 77] on div "Janela de atendimento Grade de atendimento Capacidade Transportadoras Veículos …" at bounding box center [389, 180] width 778 height 361
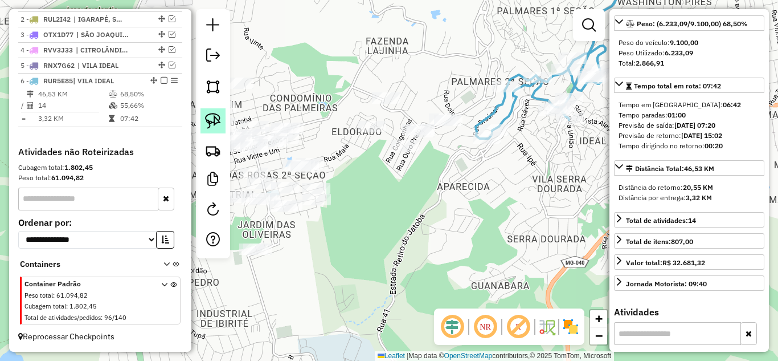
click at [211, 119] on img at bounding box center [213, 121] width 16 height 16
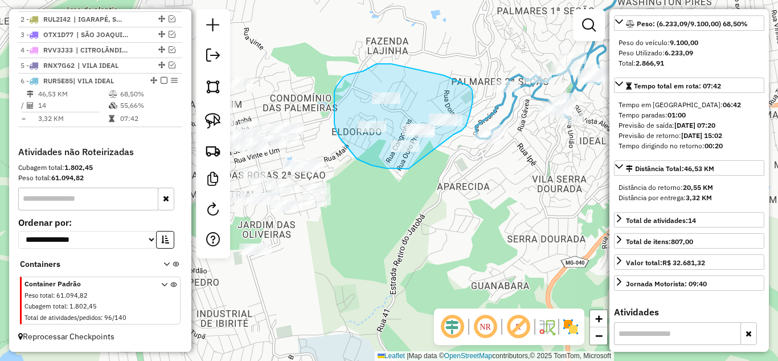
drag, startPoint x: 453, startPoint y: 134, endPoint x: 422, endPoint y: 173, distance: 49.4
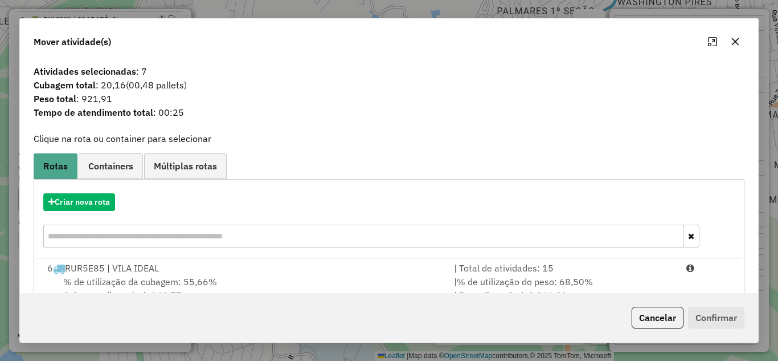
drag, startPoint x: 530, startPoint y: 267, endPoint x: 618, endPoint y: 293, distance: 92.1
click at [531, 267] on div "| Total de atividades: 15" at bounding box center [563, 268] width 232 height 14
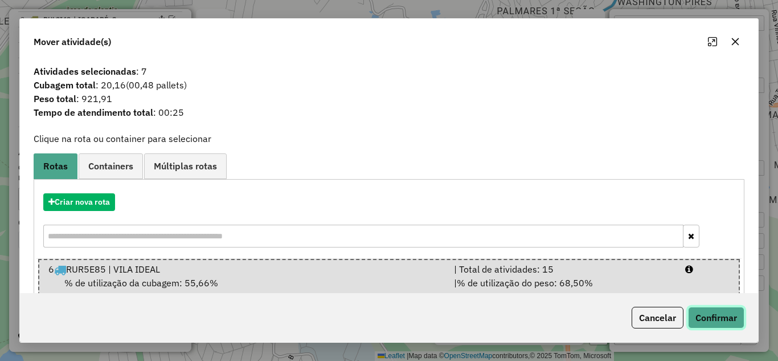
drag, startPoint x: 727, startPoint y: 323, endPoint x: 722, endPoint y: 317, distance: 7.7
click at [727, 322] on button "Confirmar" at bounding box center [716, 317] width 56 height 22
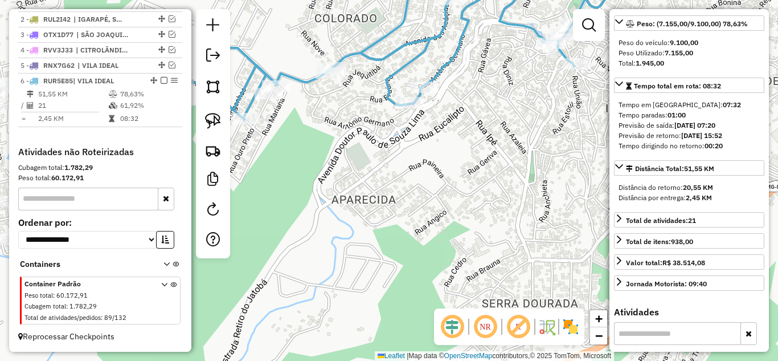
click at [384, 94] on icon at bounding box center [408, 41] width 461 height 155
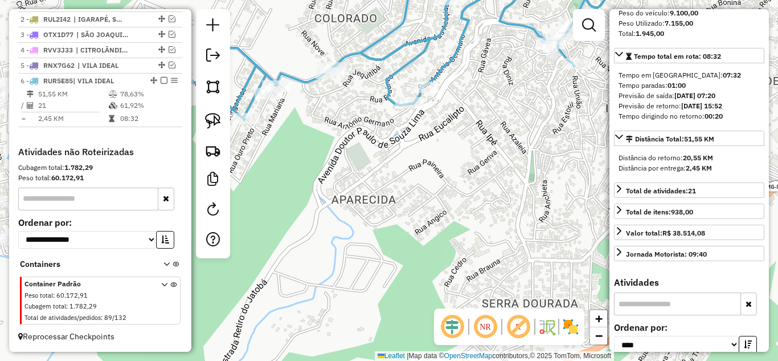
scroll to position [275, 0]
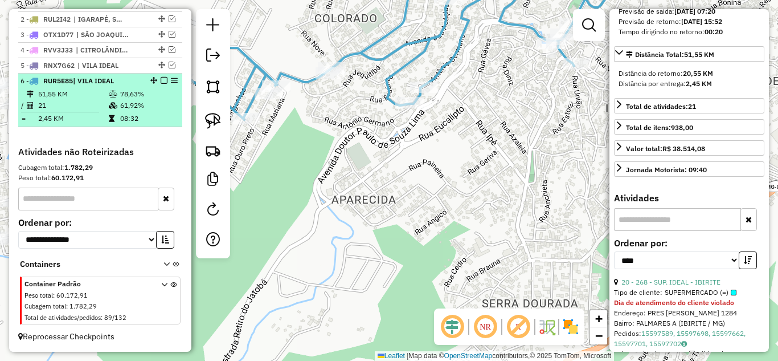
click at [162, 78] on em at bounding box center [164, 80] width 7 height 7
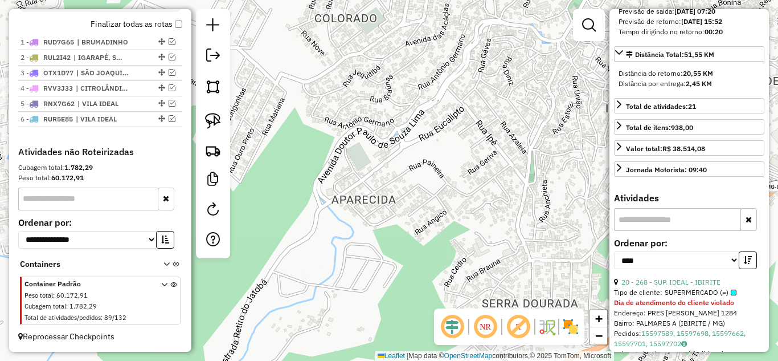
scroll to position [415, 0]
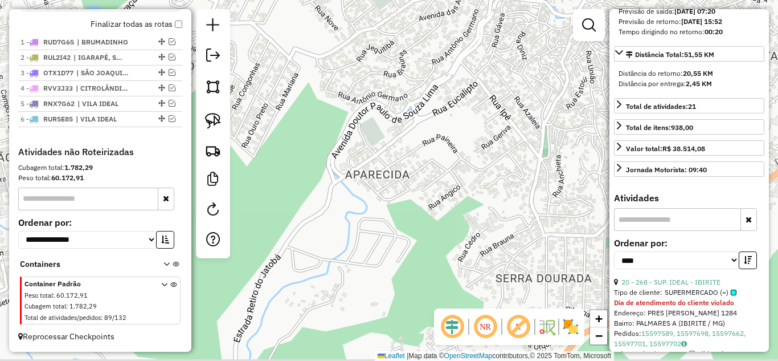
drag, startPoint x: 396, startPoint y: 165, endPoint x: 403, endPoint y: 138, distance: 27.8
click at [403, 140] on div "Janela de atendimento Grade de atendimento Capacidade Transportadoras Veículos …" at bounding box center [389, 180] width 778 height 361
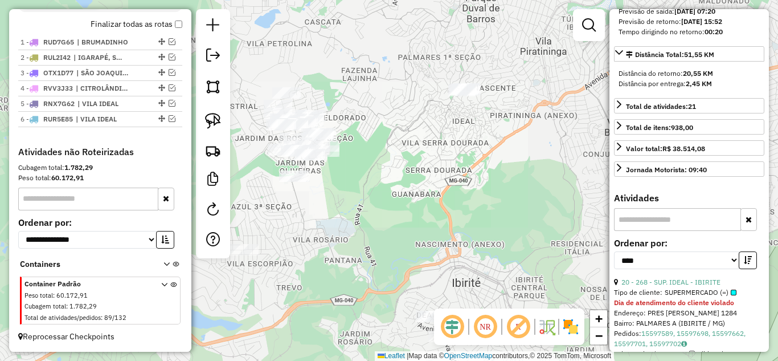
drag, startPoint x: 422, startPoint y: 186, endPoint x: 435, endPoint y: 198, distance: 17.7
click at [421, 187] on div "Janela de atendimento Grade de atendimento Capacidade Transportadoras Veículos …" at bounding box center [389, 180] width 778 height 361
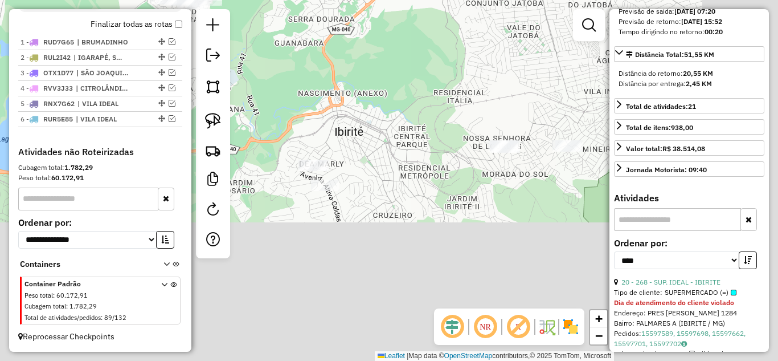
drag, startPoint x: 449, startPoint y: 85, endPoint x: 436, endPoint y: 62, distance: 26.5
click at [433, 40] on div "Janela de atendimento Grade de atendimento Capacidade Transportadoras Veículos …" at bounding box center [389, 180] width 778 height 361
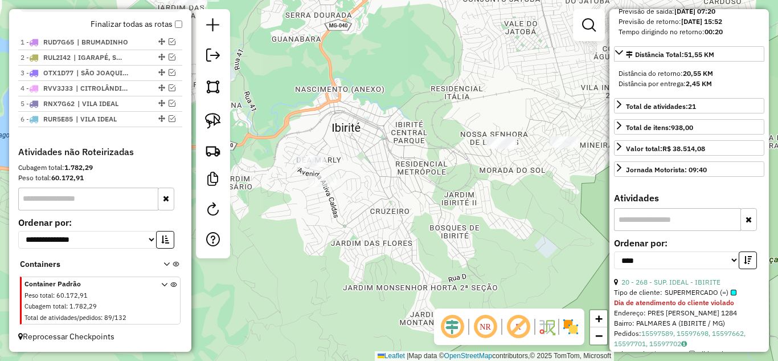
click at [363, 197] on div "Janela de atendimento Grade de atendimento Capacidade Transportadoras Veículos …" at bounding box center [389, 180] width 778 height 361
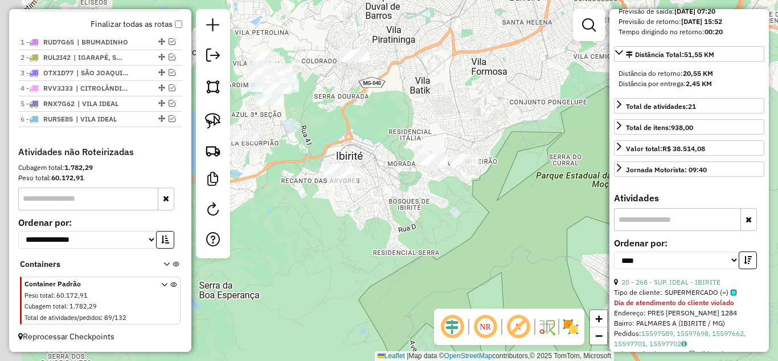
drag, startPoint x: 386, startPoint y: 200, endPoint x: 407, endPoint y: 199, distance: 20.5
click at [413, 203] on div "Janela de atendimento Grade de atendimento Capacidade Transportadoras Veículos …" at bounding box center [389, 180] width 778 height 361
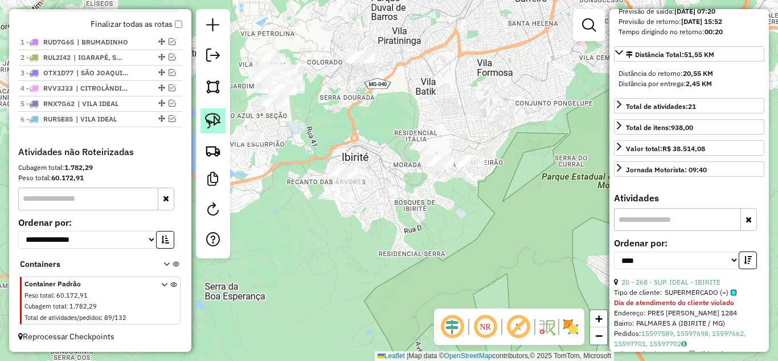
click at [213, 123] on img at bounding box center [213, 121] width 16 height 16
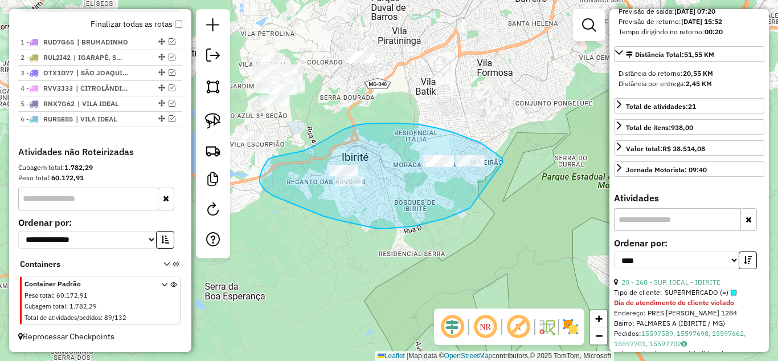
drag, startPoint x: 503, startPoint y: 162, endPoint x: 492, endPoint y: 191, distance: 31.2
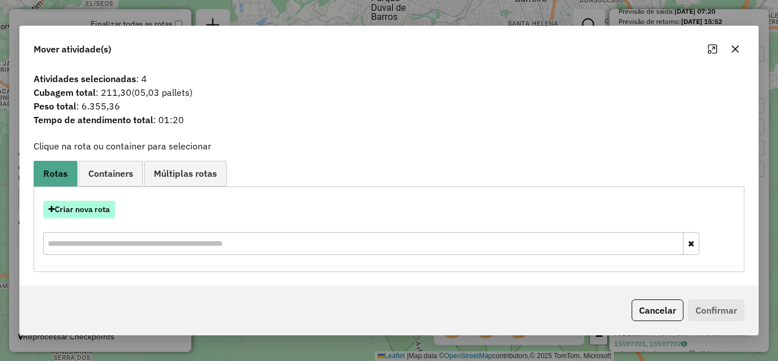
click at [87, 207] on button "Criar nova rota" at bounding box center [79, 209] width 72 height 18
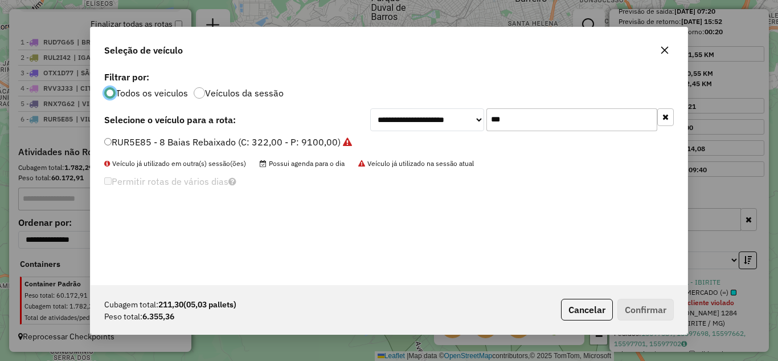
scroll to position [6, 3]
click at [545, 118] on input "***" at bounding box center [571, 119] width 171 height 23
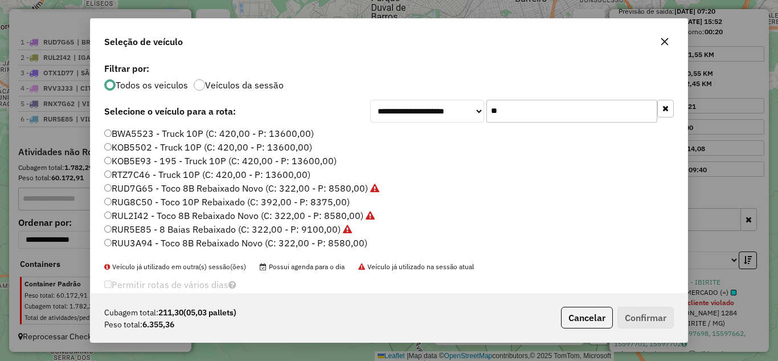
type input "*"
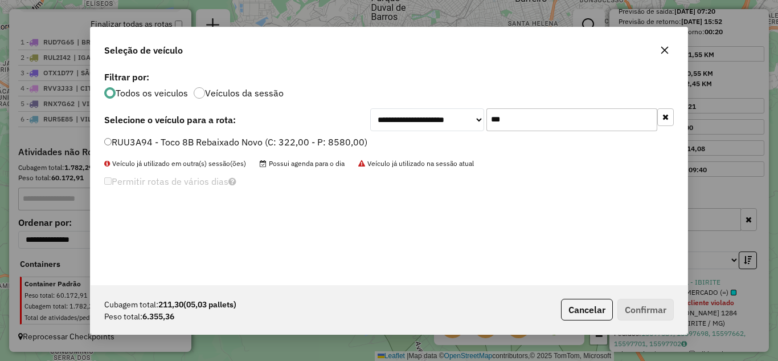
type input "***"
click at [642, 309] on button "Confirmar" at bounding box center [645, 309] width 56 height 22
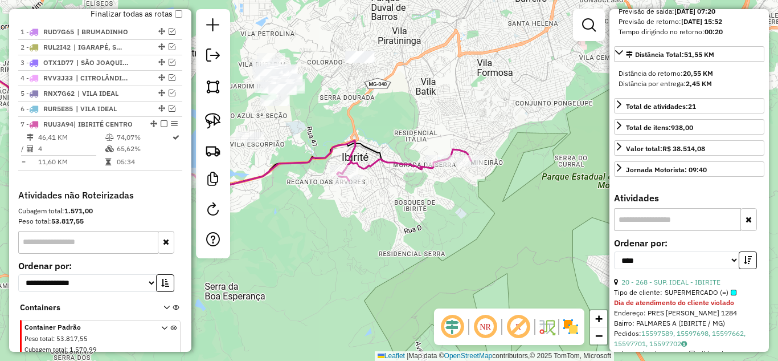
scroll to position [469, 0]
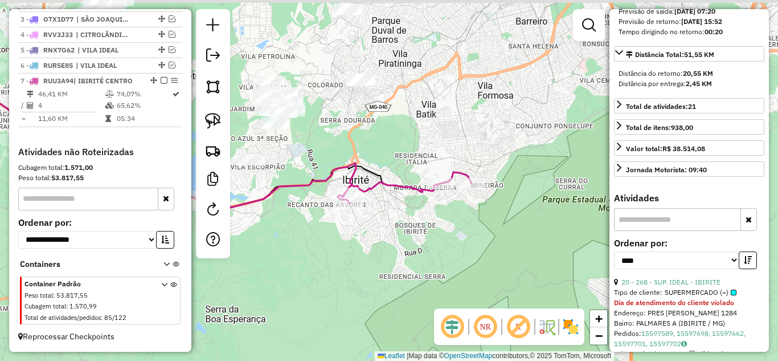
drag, startPoint x: 423, startPoint y: 263, endPoint x: 449, endPoint y: 313, distance: 56.8
click at [443, 346] on div "Janela de atendimento Grade de atendimento Capacidade Transportadoras Veículos …" at bounding box center [389, 180] width 778 height 361
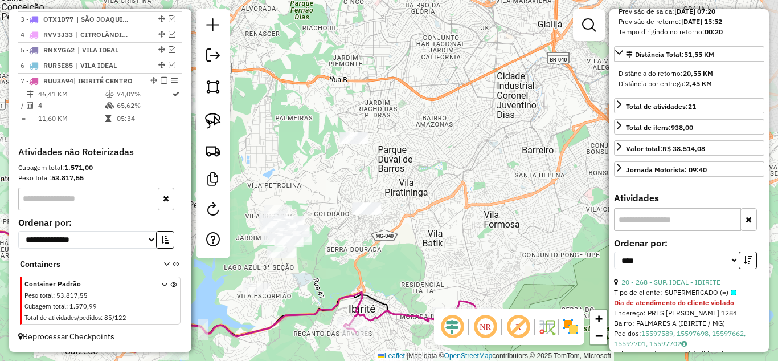
drag, startPoint x: 443, startPoint y: 268, endPoint x: 426, endPoint y: 280, distance: 20.5
click at [429, 293] on div "Janela de atendimento Grade de atendimento Capacidade Transportadoras Veículos …" at bounding box center [389, 180] width 778 height 361
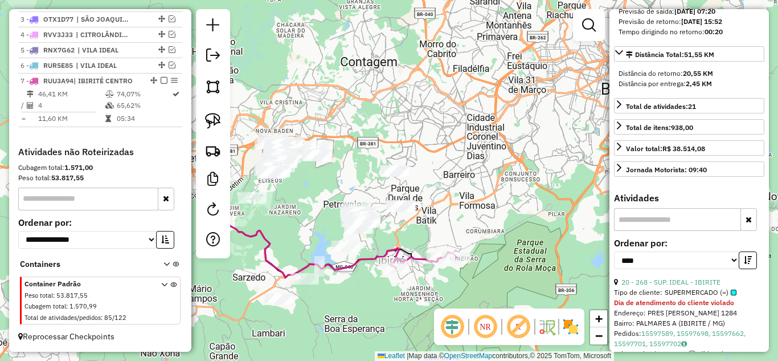
drag, startPoint x: 432, startPoint y: 181, endPoint x: 432, endPoint y: 171, distance: 10.3
click at [432, 171] on div "Janela de atendimento Grade de atendimento Capacidade Transportadoras Veículos …" at bounding box center [389, 180] width 778 height 361
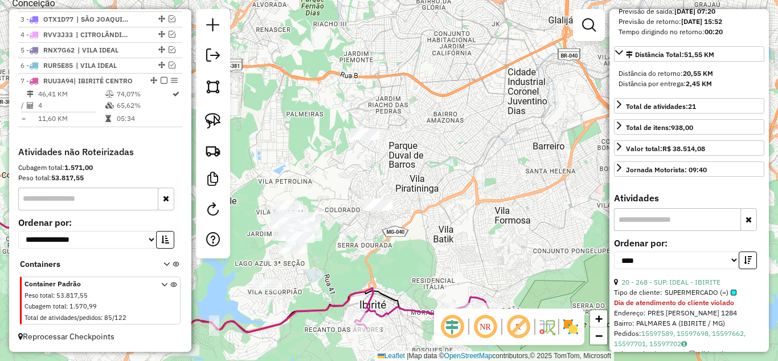
drag, startPoint x: 404, startPoint y: 176, endPoint x: 419, endPoint y: 175, distance: 14.8
click at [421, 176] on div "Janela de atendimento Grade de atendimento Capacidade Transportadoras Veículos …" at bounding box center [389, 180] width 778 height 361
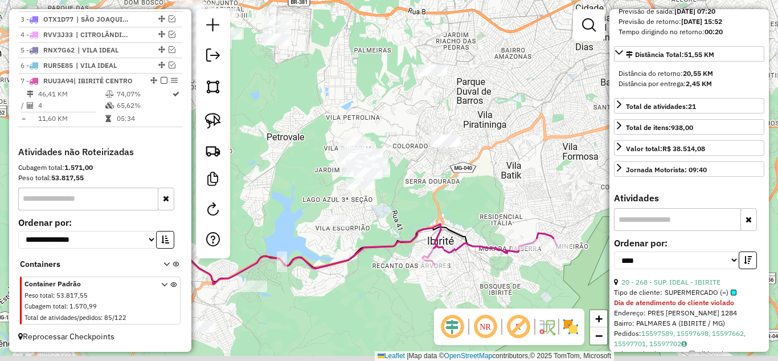
drag, startPoint x: 365, startPoint y: 240, endPoint x: 420, endPoint y: 148, distance: 108.0
click at [420, 148] on div "Janela de atendimento Grade de atendimento Capacidade Transportadoras Veículos …" at bounding box center [389, 180] width 778 height 361
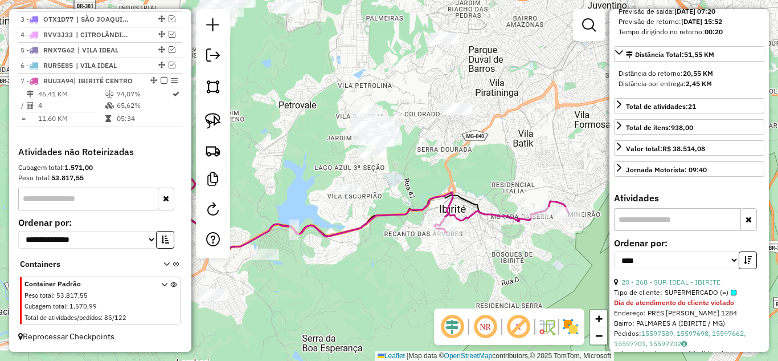
drag, startPoint x: 392, startPoint y: 209, endPoint x: 402, endPoint y: 204, distance: 10.7
click at [402, 206] on div "Janela de atendimento Grade de atendimento Capacidade Transportadoras Veículos …" at bounding box center [389, 180] width 778 height 361
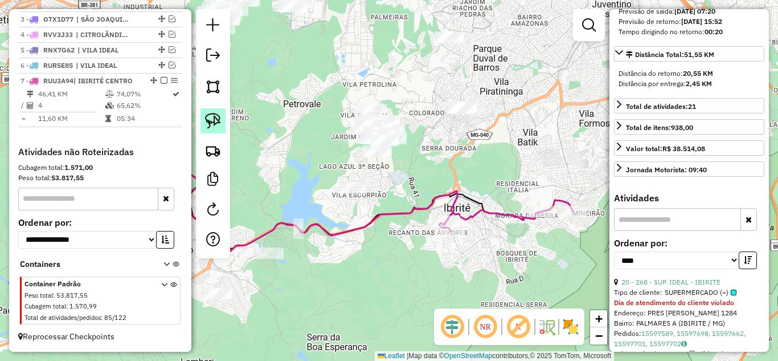
click at [209, 122] on img at bounding box center [213, 121] width 16 height 16
drag, startPoint x: 314, startPoint y: 206, endPoint x: 346, endPoint y: 171, distance: 47.6
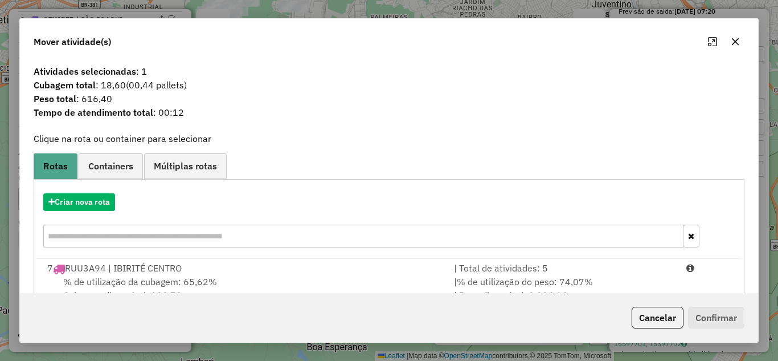
drag, startPoint x: 507, startPoint y: 271, endPoint x: 686, endPoint y: 310, distance: 182.5
click at [510, 271] on div "| Total de atividades: 5" at bounding box center [563, 268] width 232 height 14
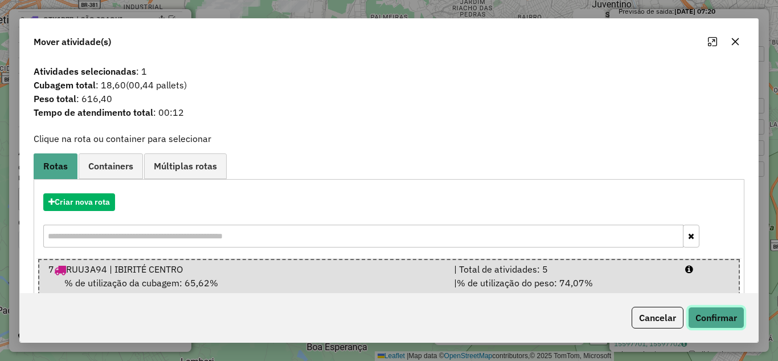
click at [722, 313] on button "Confirmar" at bounding box center [716, 317] width 56 height 22
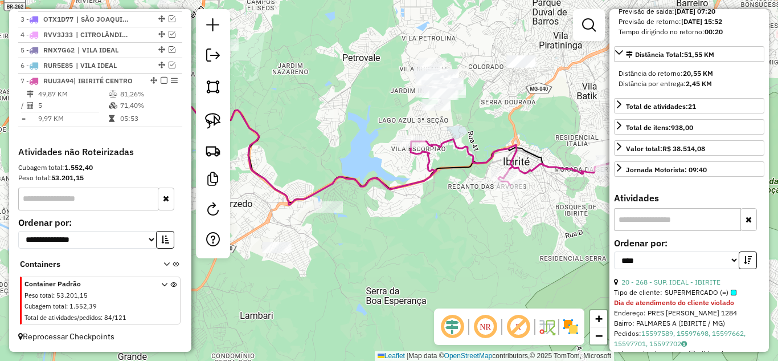
drag, startPoint x: 315, startPoint y: 264, endPoint x: 374, endPoint y: 218, distance: 75.1
click at [374, 218] on div "Janela de atendimento Grade de atendimento Capacidade Transportadoras Veículos …" at bounding box center [389, 180] width 778 height 361
click at [395, 185] on icon at bounding box center [284, 128] width 304 height 152
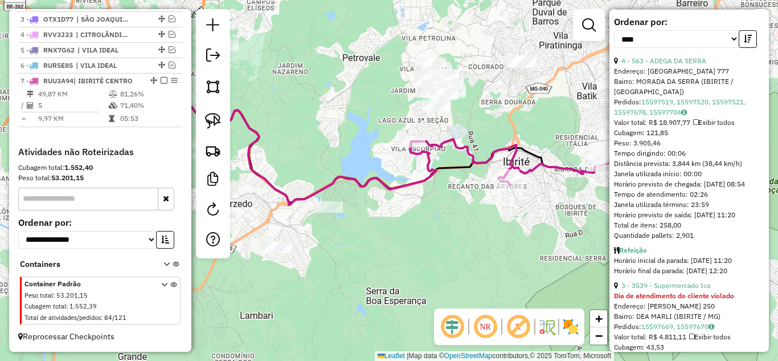
scroll to position [559, 0]
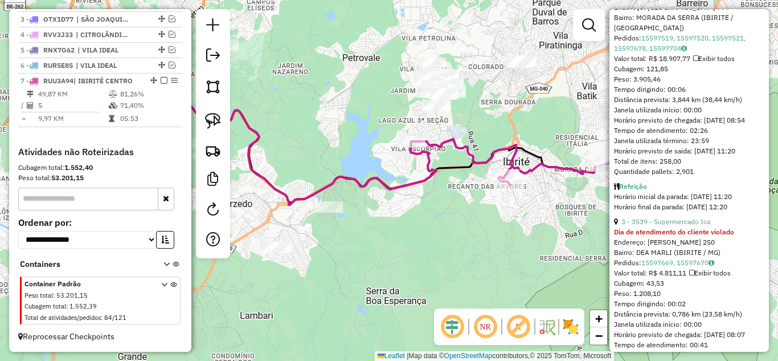
drag, startPoint x: 420, startPoint y: 215, endPoint x: 456, endPoint y: 199, distance: 38.7
click at [459, 201] on div "Janela de atendimento Grade de atendimento Capacidade Transportadoras Veículos …" at bounding box center [389, 180] width 778 height 361
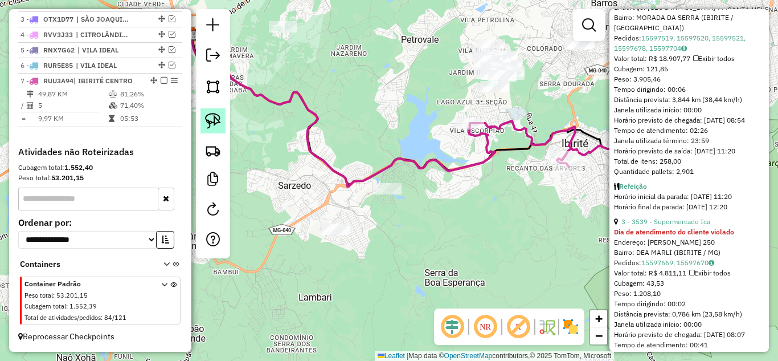
click at [215, 120] on img at bounding box center [213, 121] width 16 height 16
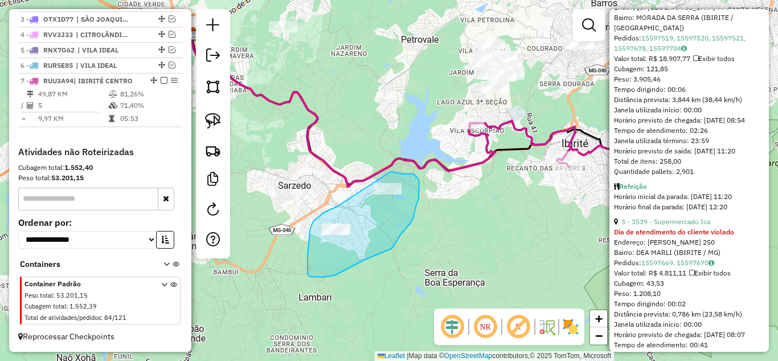
drag, startPoint x: 337, startPoint y: 206, endPoint x: 391, endPoint y: 171, distance: 63.8
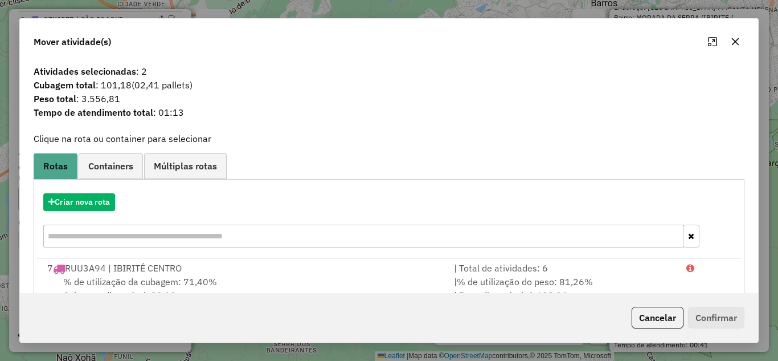
drag, startPoint x: 739, startPoint y: 42, endPoint x: 636, endPoint y: 42, distance: 103.7
click at [739, 42] on icon "button" at bounding box center [735, 41] width 9 height 9
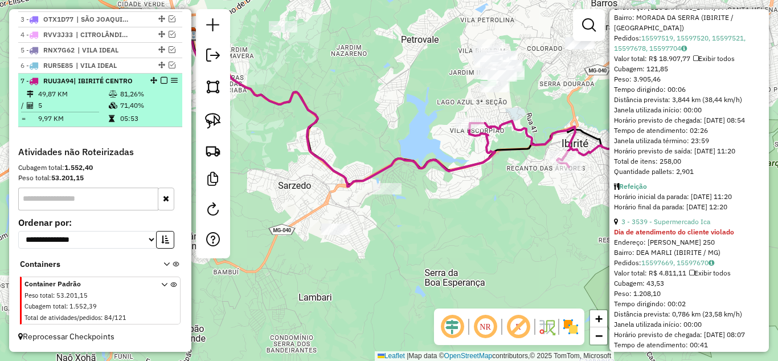
click at [161, 81] on em at bounding box center [164, 80] width 7 height 7
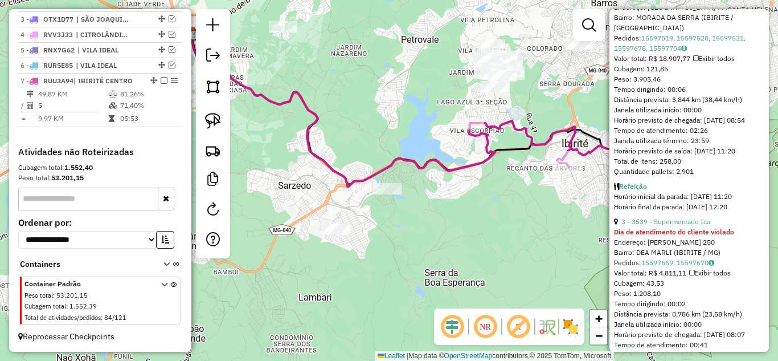
scroll to position [431, 0]
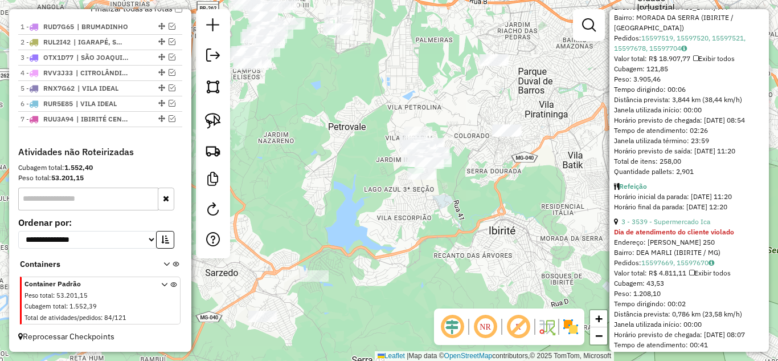
drag, startPoint x: 470, startPoint y: 223, endPoint x: 390, endPoint y: 314, distance: 121.5
click at [390, 314] on div "Janela de atendimento Grade de atendimento Capacidade Transportadoras Veículos …" at bounding box center [389, 180] width 778 height 361
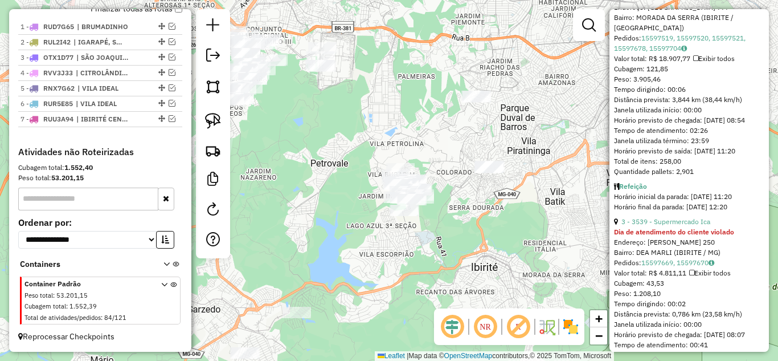
click at [456, 207] on div "Janela de atendimento Grade de atendimento Capacidade Transportadoras Veículos …" at bounding box center [389, 180] width 778 height 361
click at [203, 117] on link at bounding box center [212, 120] width 25 height 25
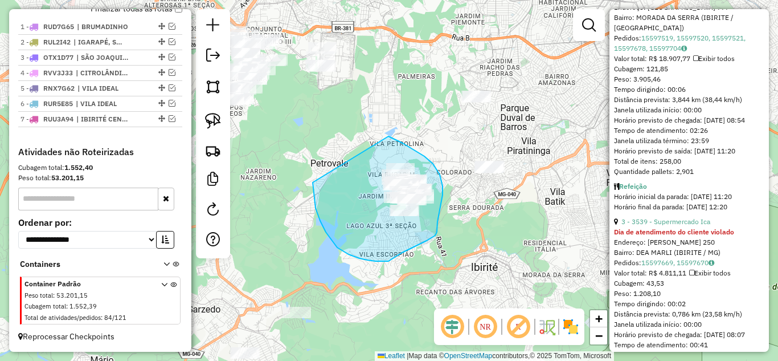
drag, startPoint x: 326, startPoint y: 232, endPoint x: 371, endPoint y: 134, distance: 108.0
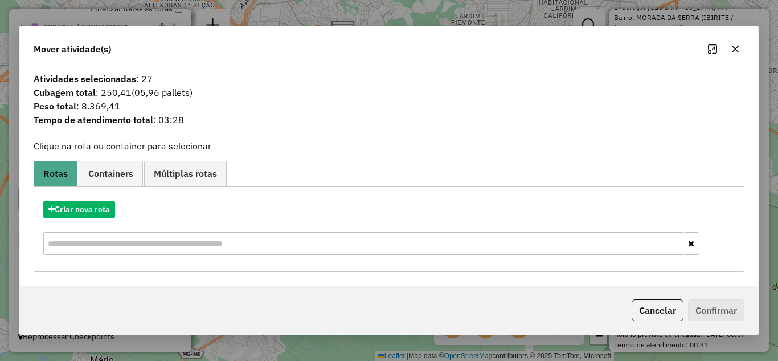
drag, startPoint x: 736, startPoint y: 47, endPoint x: 665, endPoint y: 49, distance: 71.2
click at [734, 46] on icon "button" at bounding box center [735, 48] width 9 height 9
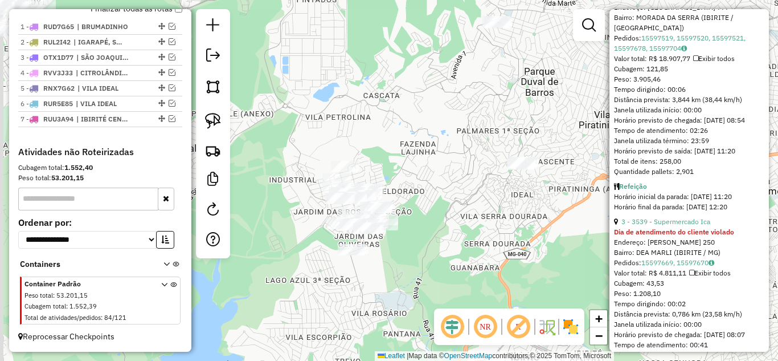
drag, startPoint x: 465, startPoint y: 161, endPoint x: 439, endPoint y: 146, distance: 29.3
click at [478, 133] on div "Janela de atendimento Grade de atendimento Capacidade Transportadoras Veículos …" at bounding box center [389, 180] width 778 height 361
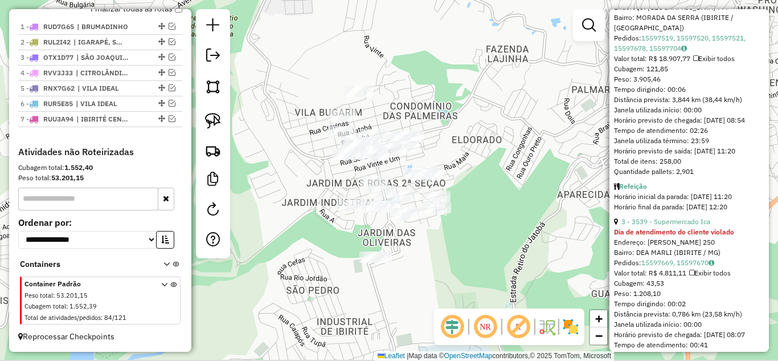
drag, startPoint x: 401, startPoint y: 182, endPoint x: 479, endPoint y: 116, distance: 102.2
click at [485, 100] on div "Janela de atendimento Grade de atendimento Capacidade Transportadoras Veículos …" at bounding box center [389, 180] width 778 height 361
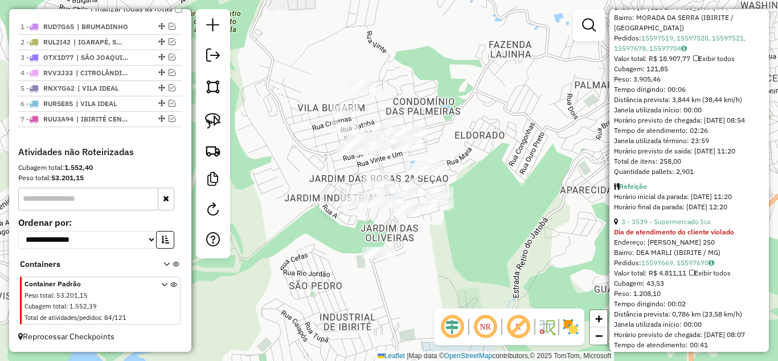
drag, startPoint x: 207, startPoint y: 121, endPoint x: 279, endPoint y: 114, distance: 72.7
click at [207, 121] on img at bounding box center [213, 121] width 16 height 16
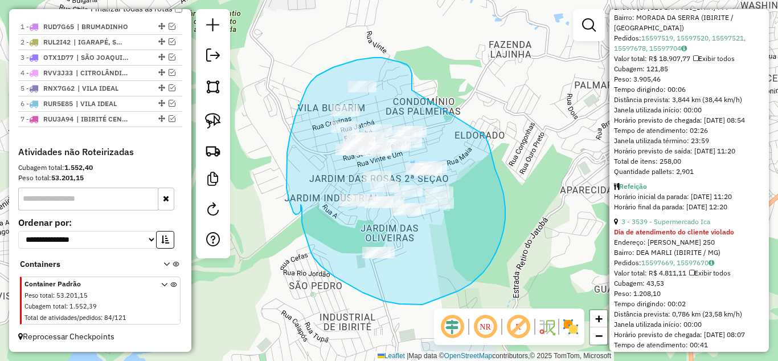
drag, startPoint x: 412, startPoint y: 89, endPoint x: 453, endPoint y: 113, distance: 46.7
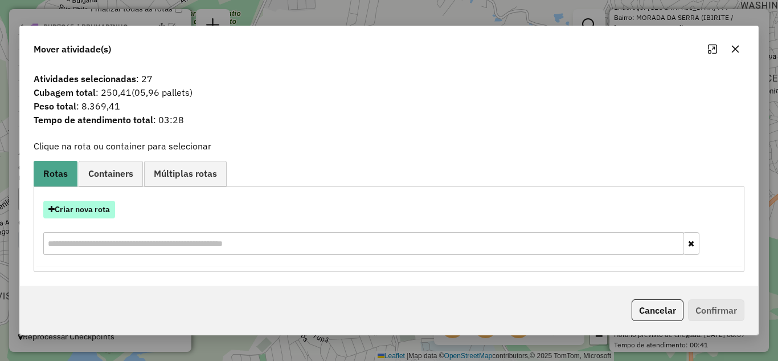
click at [84, 207] on button "Criar nova rota" at bounding box center [79, 209] width 72 height 18
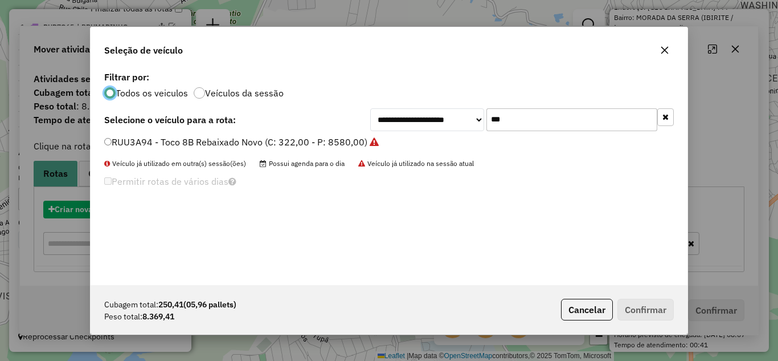
scroll to position [6, 3]
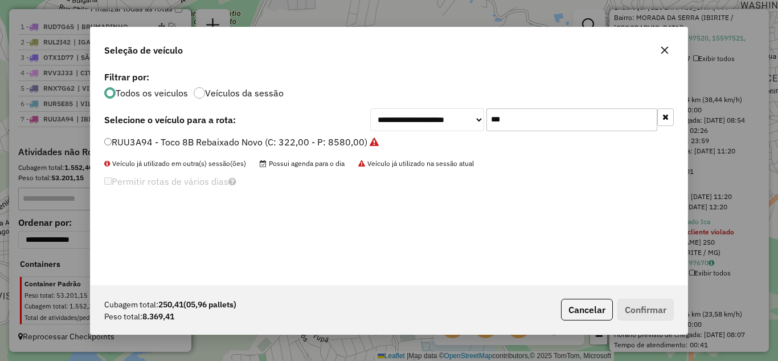
click at [550, 116] on input "***" at bounding box center [571, 119] width 171 height 23
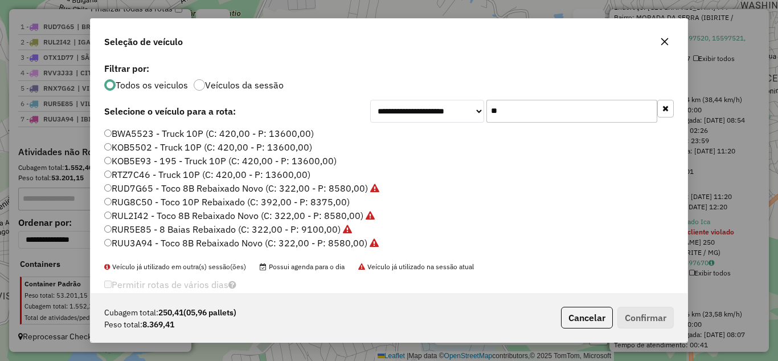
type input "*"
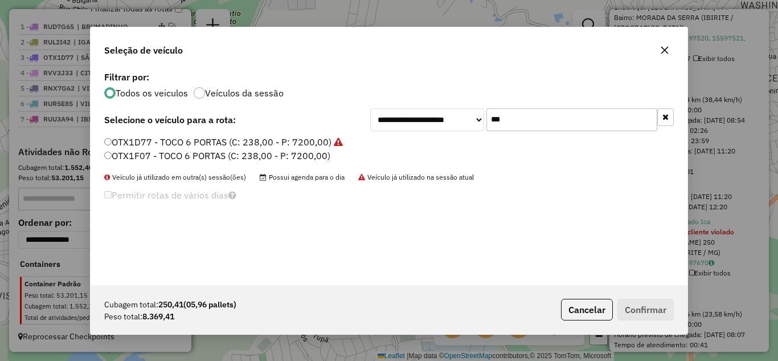
type input "***"
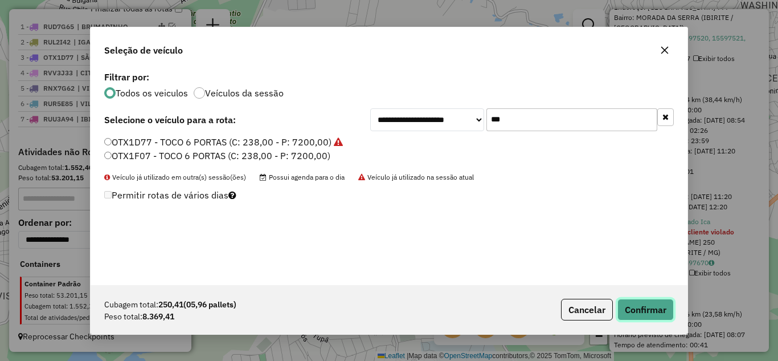
click at [649, 310] on button "Confirmar" at bounding box center [645, 309] width 56 height 22
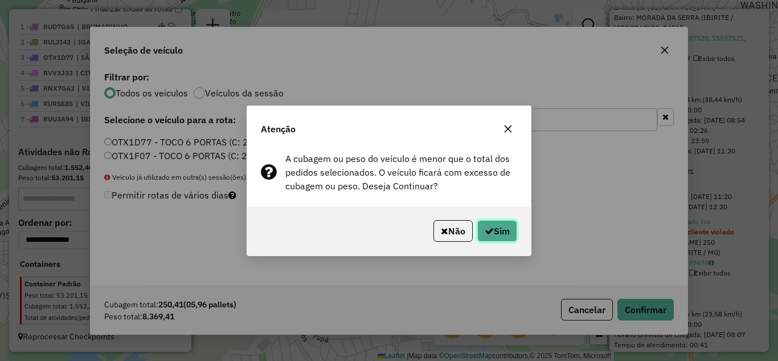
click at [502, 228] on button "Sim" at bounding box center [497, 231] width 40 height 22
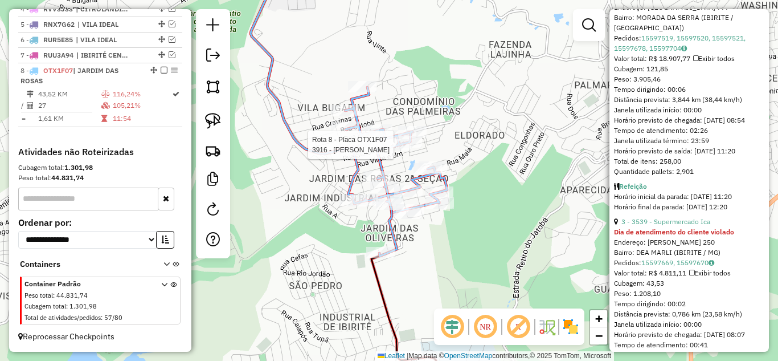
scroll to position [494, 0]
click at [330, 149] on icon at bounding box center [325, 88] width 173 height 248
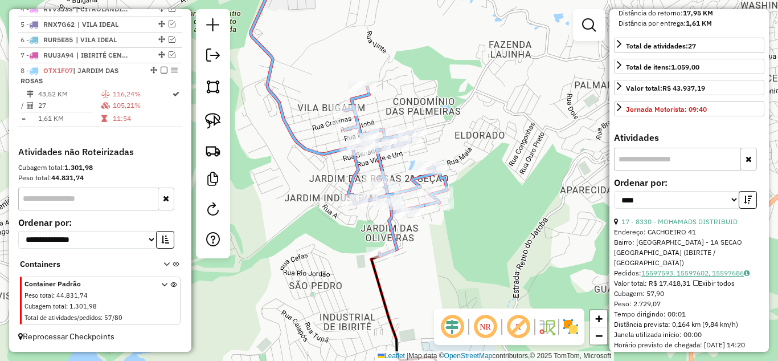
scroll to position [399, 0]
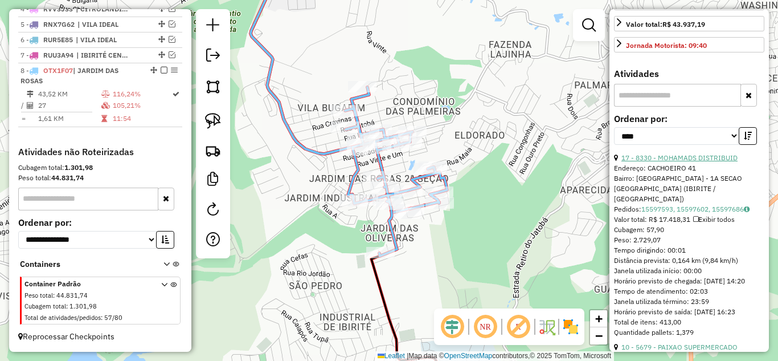
click at [704, 162] on link "17 - 8330 - MOHAMADS DISTRIBUID" at bounding box center [679, 157] width 116 height 9
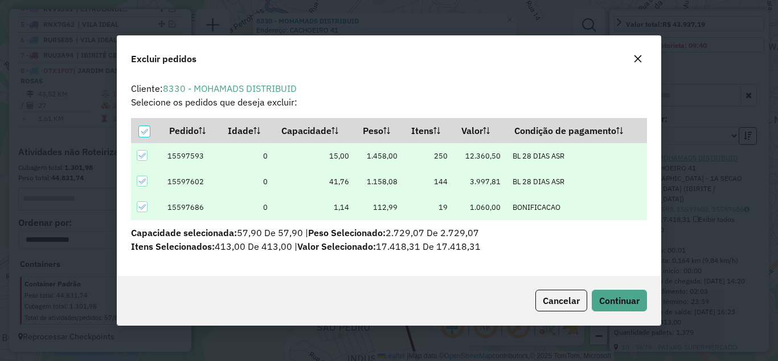
scroll to position [0, 0]
click at [629, 289] on button "Continuar" at bounding box center [619, 300] width 55 height 22
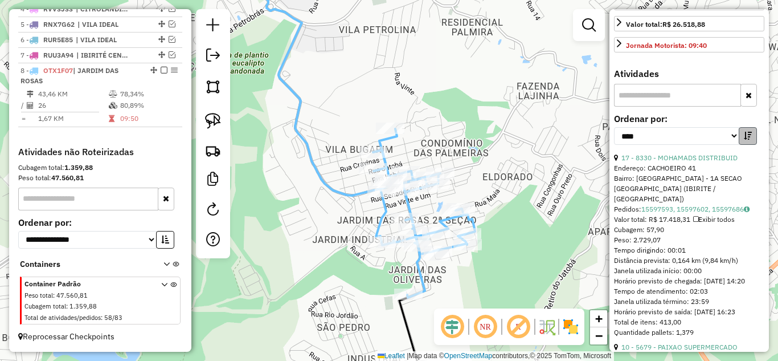
scroll to position [388, 0]
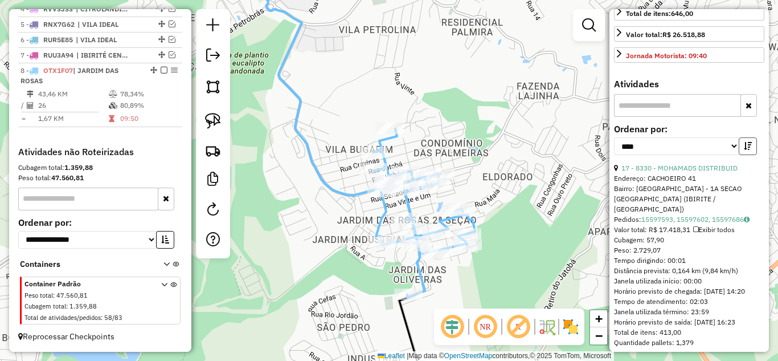
click at [747, 150] on icon "button" at bounding box center [748, 146] width 8 height 8
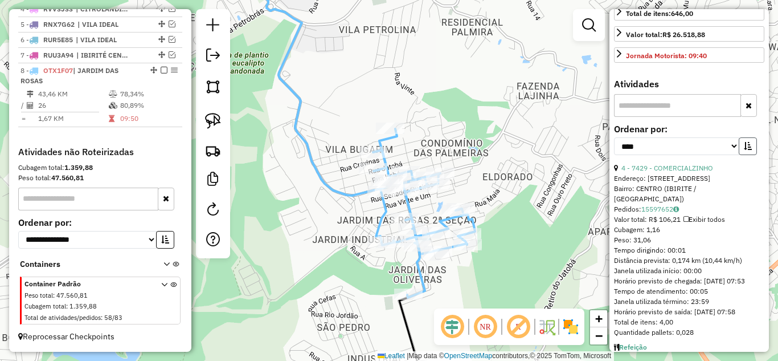
click at [747, 150] on icon "button" at bounding box center [748, 146] width 8 height 8
click at [706, 172] on link "10 - 5679 - PAIXAO SUPERMERCADO" at bounding box center [679, 167] width 116 height 9
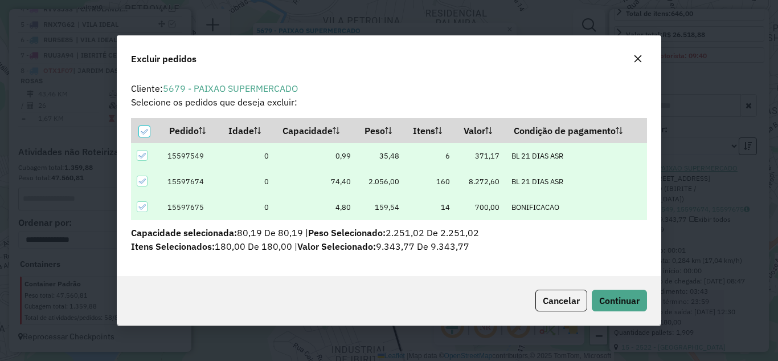
scroll to position [0, 0]
click at [632, 292] on button "Continuar" at bounding box center [619, 300] width 55 height 22
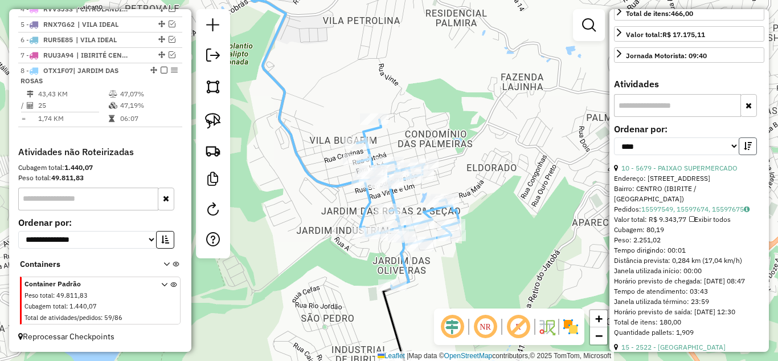
click at [744, 150] on icon "button" at bounding box center [748, 146] width 8 height 8
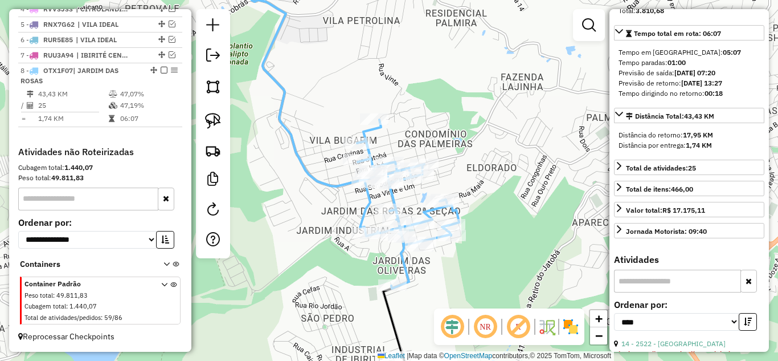
scroll to position [161, 0]
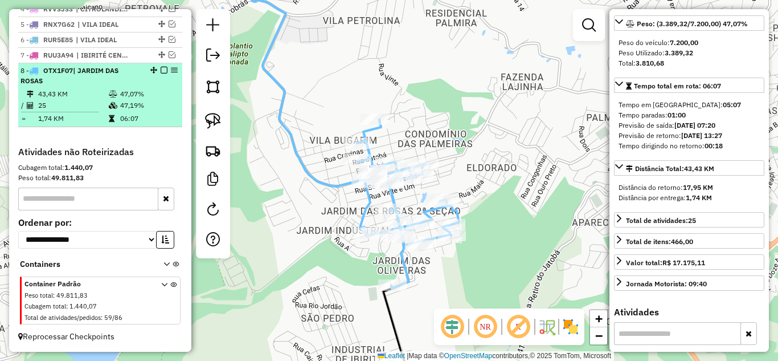
click at [162, 71] on em at bounding box center [164, 70] width 7 height 7
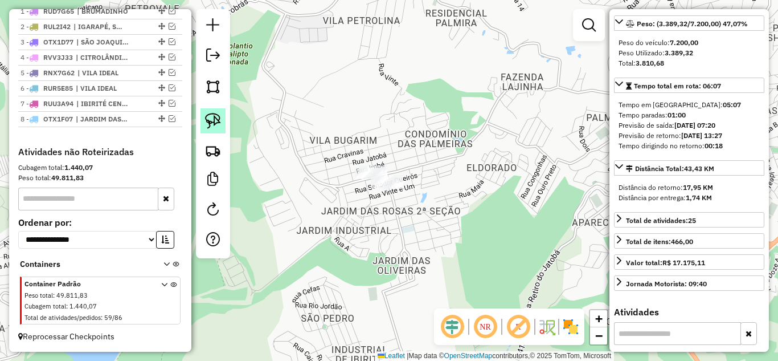
scroll to position [446, 0]
drag, startPoint x: 313, startPoint y: 154, endPoint x: 289, endPoint y: 89, distance: 69.2
click at [289, 91] on div "Janela de atendimento Grade de atendimento Capacidade Transportadoras Veículos …" at bounding box center [389, 180] width 778 height 361
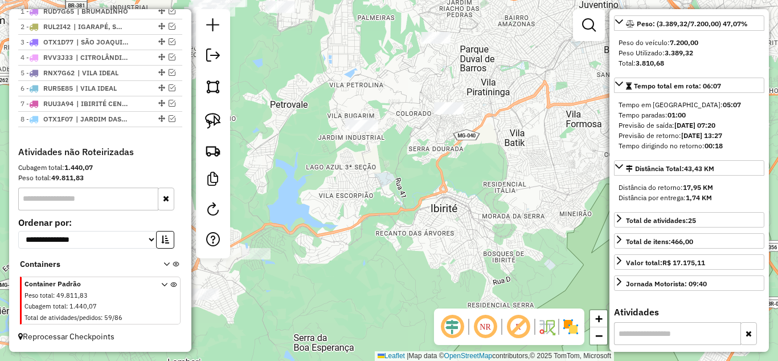
drag, startPoint x: 451, startPoint y: 247, endPoint x: 457, endPoint y: 243, distance: 7.9
click at [457, 243] on div "Janela de atendimento Grade de atendimento Capacidade Transportadoras Veículos …" at bounding box center [389, 180] width 778 height 361
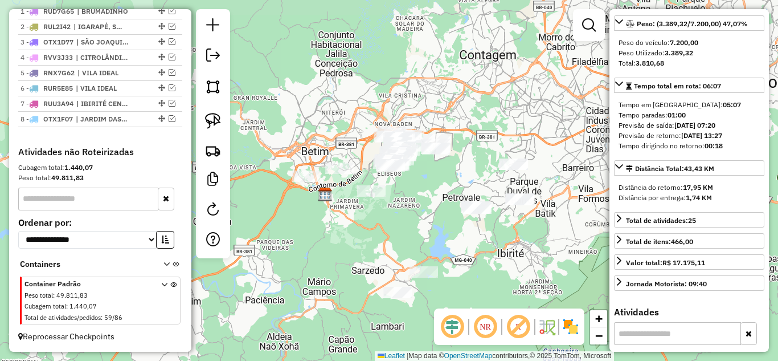
drag, startPoint x: 466, startPoint y: 221, endPoint x: 474, endPoint y: 215, distance: 10.6
click at [525, 257] on div "Janela de atendimento Grade de atendimento Capacidade Transportadoras Veículos …" at bounding box center [389, 180] width 778 height 361
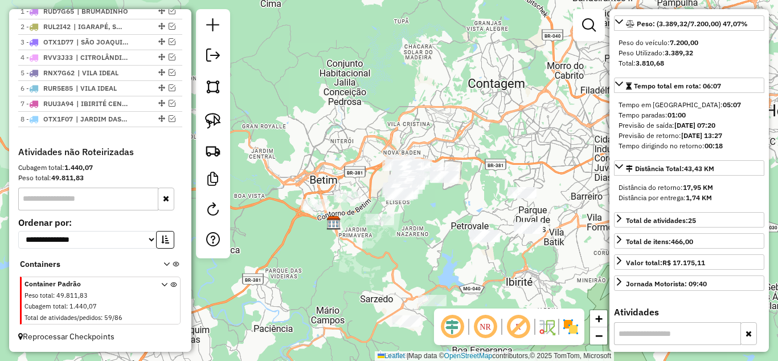
drag, startPoint x: 439, startPoint y: 227, endPoint x: 446, endPoint y: 228, distance: 6.9
click at [444, 230] on div "Janela de atendimento Grade de atendimento Capacidade Transportadoras Veículos …" at bounding box center [389, 180] width 778 height 361
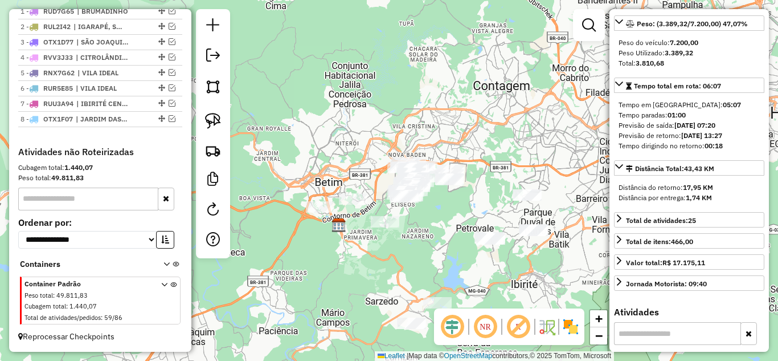
click at [583, 166] on div "Janela de atendimento Grade de atendimento Capacidade Transportadoras Veículos …" at bounding box center [389, 180] width 778 height 361
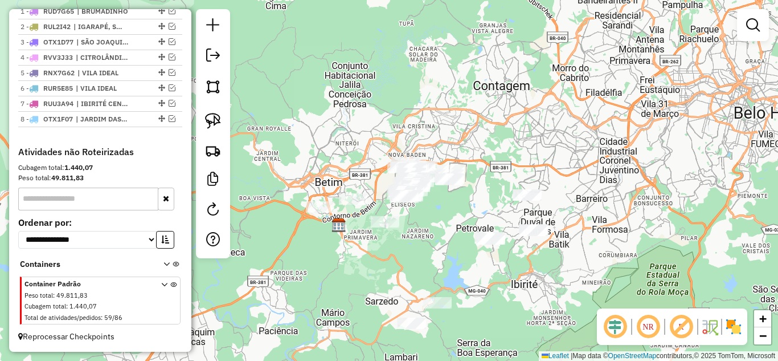
click at [431, 220] on div "Janela de atendimento Grade de atendimento Capacidade Transportadoras Veículos …" at bounding box center [389, 180] width 778 height 361
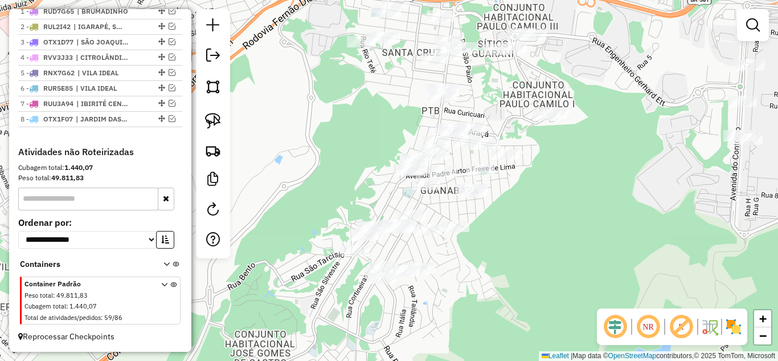
drag, startPoint x: 492, startPoint y: 230, endPoint x: 580, endPoint y: 360, distance: 157.5
click at [506, 208] on div "Janela de atendimento Grade de atendimento Capacidade Transportadoras Veículos …" at bounding box center [389, 180] width 778 height 361
drag, startPoint x: 519, startPoint y: 255, endPoint x: 519, endPoint y: 272, distance: 16.5
click at [519, 272] on div "Janela de atendimento Grade de atendimento Capacidade Transportadoras Veículos …" at bounding box center [389, 180] width 778 height 361
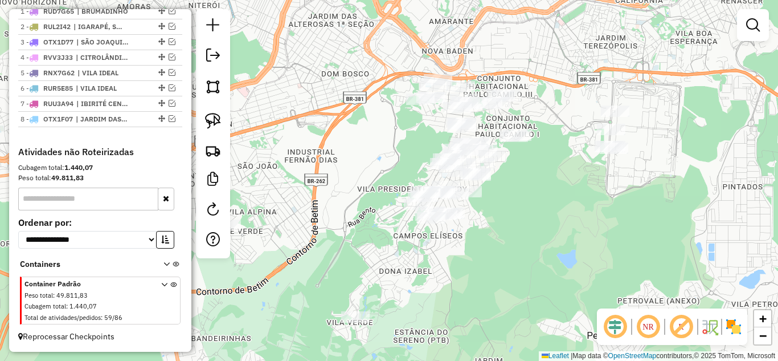
drag, startPoint x: 505, startPoint y: 269, endPoint x: 504, endPoint y: 210, distance: 59.8
click at [504, 210] on div "Janela de atendimento Grade de atendimento Capacidade Transportadoras Veículos …" at bounding box center [389, 180] width 778 height 361
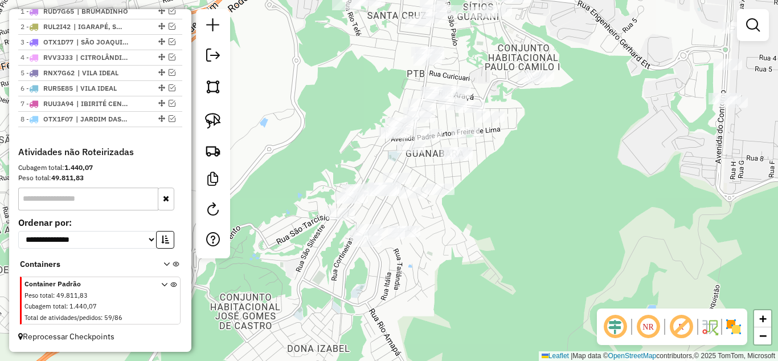
drag, startPoint x: 498, startPoint y: 227, endPoint x: 509, endPoint y: 239, distance: 15.8
click at [508, 240] on div "Janela de atendimento Grade de atendimento Capacidade Transportadoras Veículos …" at bounding box center [389, 180] width 778 height 361
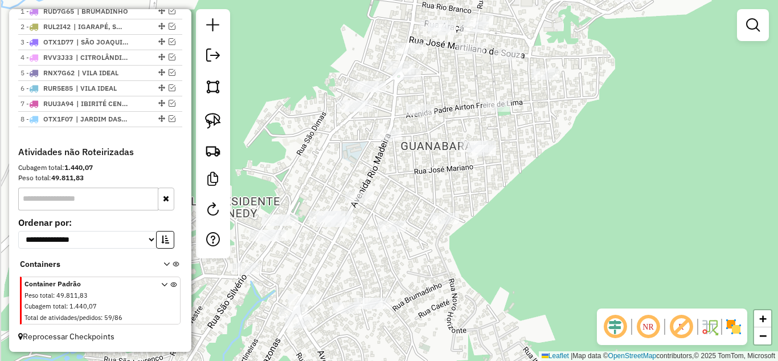
drag, startPoint x: 472, startPoint y: 186, endPoint x: 458, endPoint y: 178, distance: 16.3
click at [489, 192] on div "Janela de atendimento Grade de atendimento Capacidade Transportadoras Veículos …" at bounding box center [389, 180] width 778 height 361
click at [211, 120] on img at bounding box center [213, 121] width 16 height 16
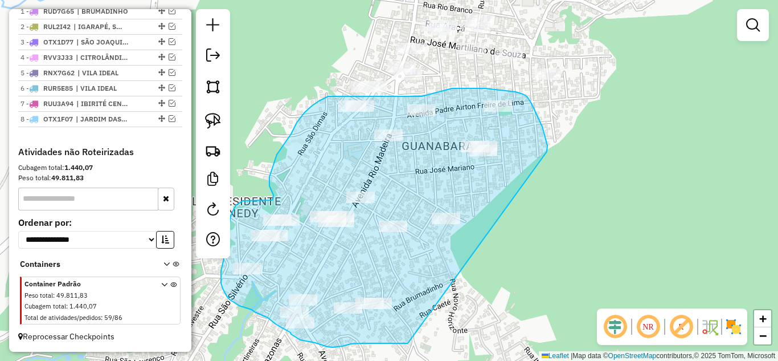
drag, startPoint x: 544, startPoint y: 134, endPoint x: 435, endPoint y: 309, distance: 206.5
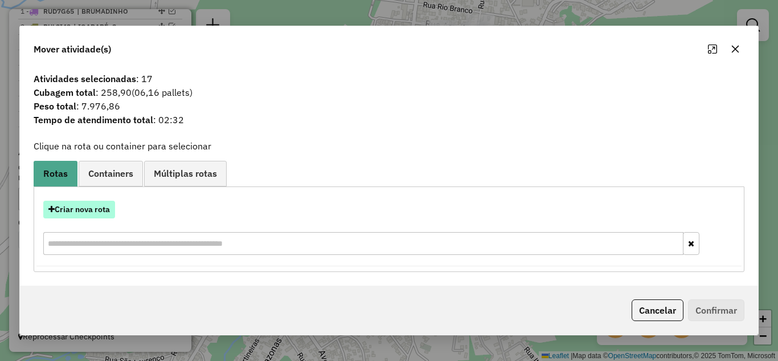
click at [83, 207] on button "Criar nova rota" at bounding box center [79, 209] width 72 height 18
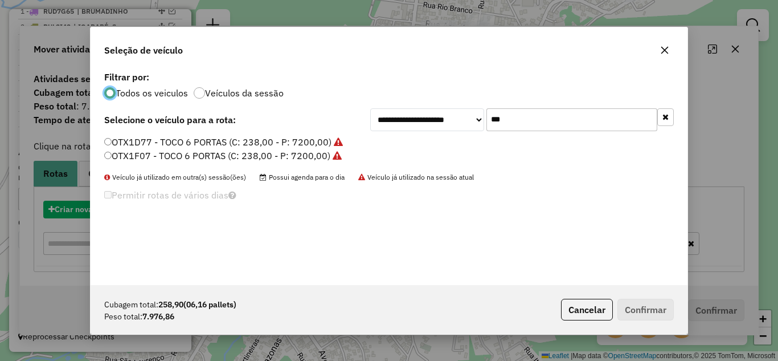
scroll to position [6, 3]
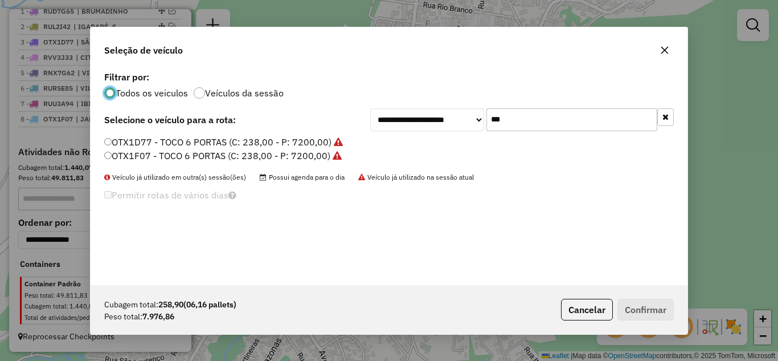
click at [517, 122] on input "***" at bounding box center [571, 119] width 171 height 23
type input "*"
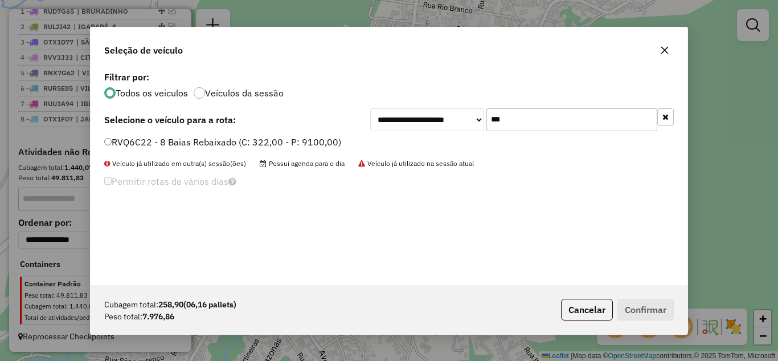
type input "***"
click at [100, 141] on div "RVQ6C22 - 8 Baias Rebaixado (C: 322,00 - P: 9100,00)" at bounding box center [388, 147] width 583 height 23
click at [636, 305] on button "Confirmar" at bounding box center [645, 309] width 56 height 22
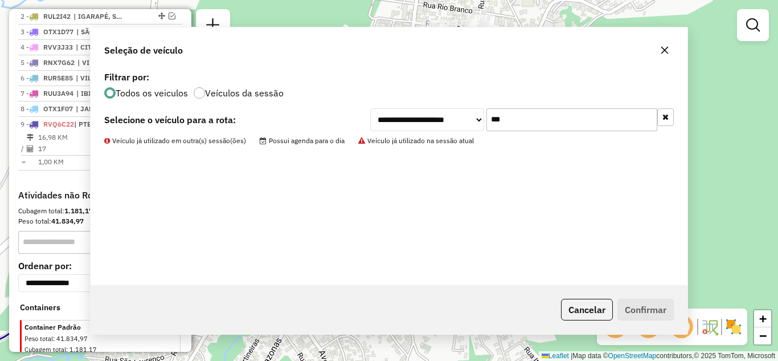
scroll to position [494, 0]
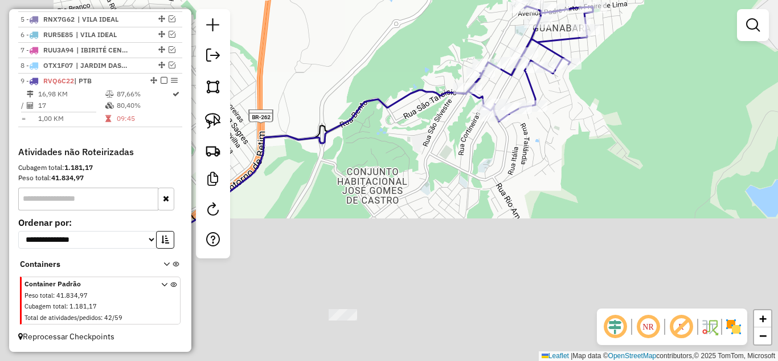
drag, startPoint x: 420, startPoint y: 259, endPoint x: 547, endPoint y: 108, distance: 197.3
click at [560, 104] on div "Janela de atendimento Grade de atendimento Capacidade Transportadoras Veículos …" at bounding box center [389, 180] width 778 height 361
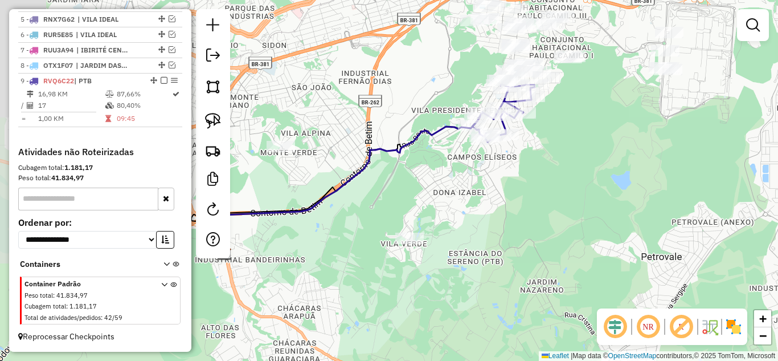
drag, startPoint x: 468, startPoint y: 158, endPoint x: 458, endPoint y: 162, distance: 10.7
click at [466, 157] on div "Janela de atendimento Grade de atendimento Capacidade Transportadoras Veículos …" at bounding box center [389, 180] width 778 height 361
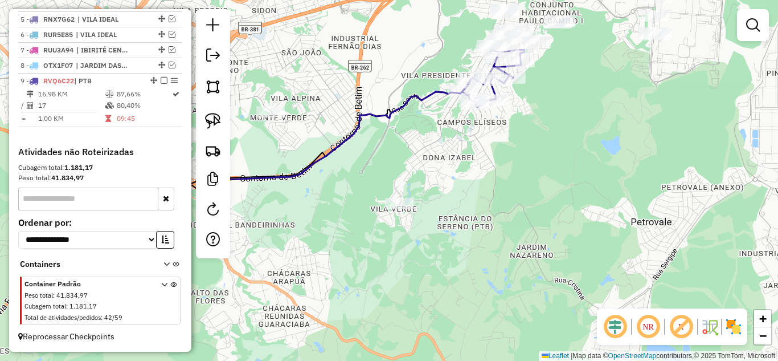
drag, startPoint x: 218, startPoint y: 122, endPoint x: 258, endPoint y: 149, distance: 48.5
click at [217, 122] on img at bounding box center [213, 121] width 16 height 16
drag, startPoint x: 423, startPoint y: 178, endPoint x: 445, endPoint y: 202, distance: 32.2
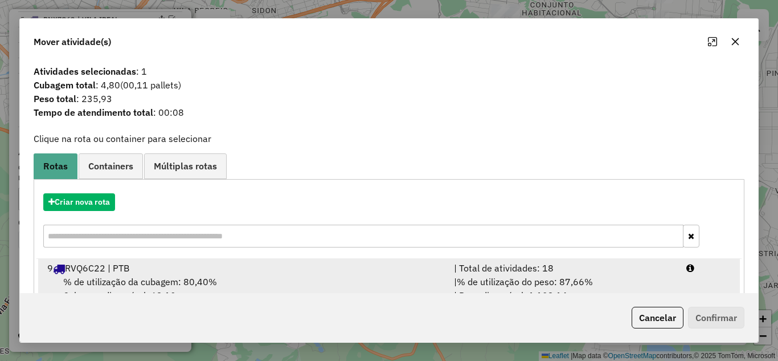
click at [578, 270] on div "| Total de atividades: 18" at bounding box center [563, 268] width 232 height 14
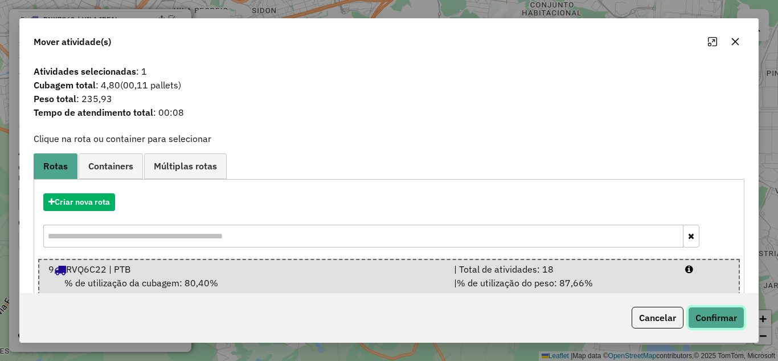
click at [739, 322] on button "Confirmar" at bounding box center [716, 317] width 56 height 22
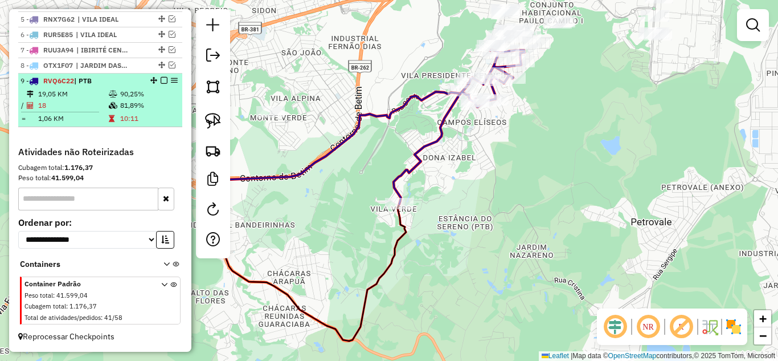
click at [161, 84] on em at bounding box center [164, 80] width 7 height 7
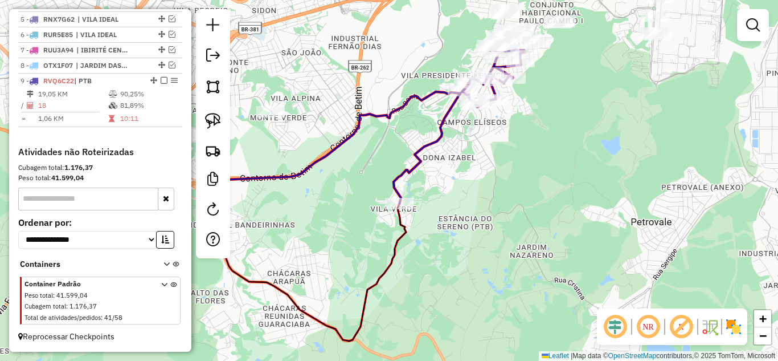
scroll to position [461, 0]
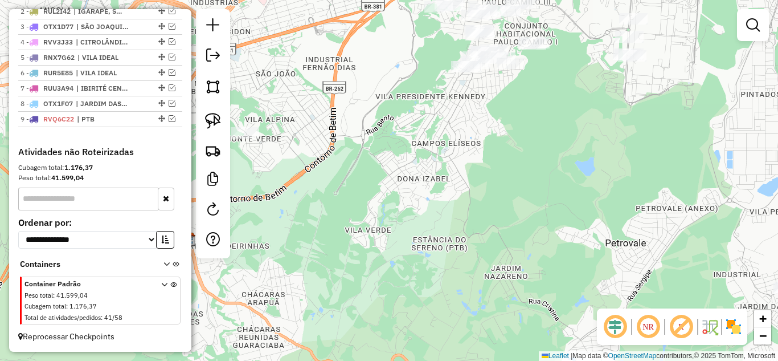
drag, startPoint x: 452, startPoint y: 151, endPoint x: 420, endPoint y: 195, distance: 54.4
click at [420, 195] on div "Janela de atendimento Grade de atendimento Capacidade Transportadoras Veículos …" at bounding box center [389, 180] width 778 height 361
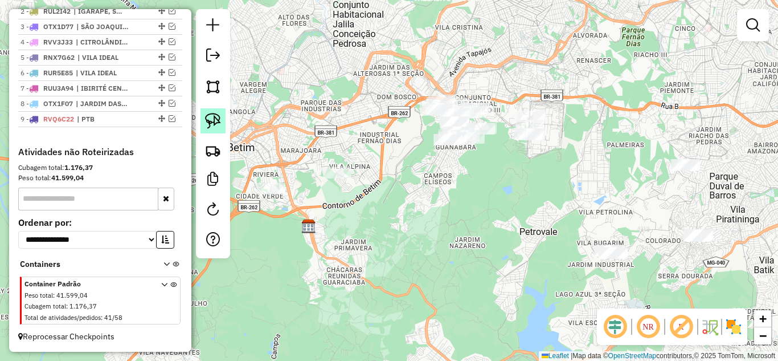
click at [216, 122] on img at bounding box center [213, 121] width 16 height 16
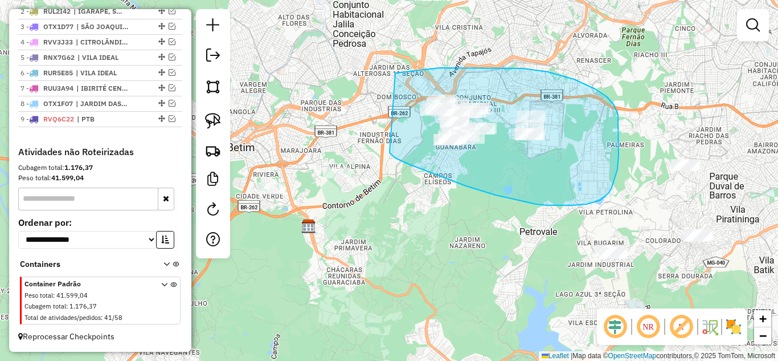
drag, startPoint x: 395, startPoint y: 158, endPoint x: 358, endPoint y: 93, distance: 75.0
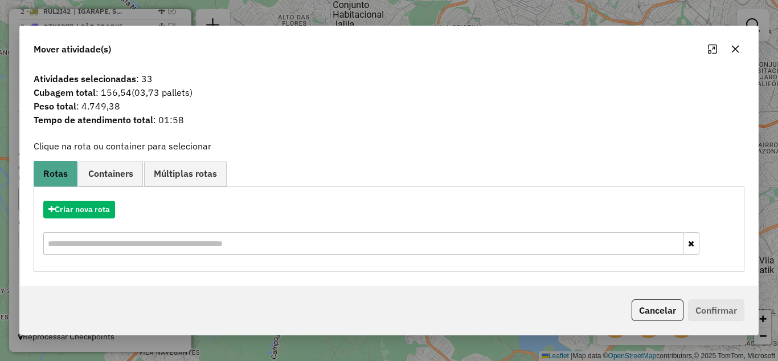
drag, startPoint x: 735, startPoint y: 48, endPoint x: 716, endPoint y: 50, distance: 18.9
click at [735, 48] on icon "button" at bounding box center [735, 48] width 9 height 9
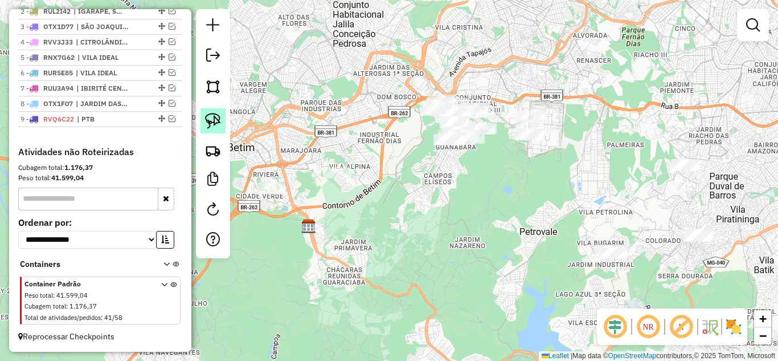
click at [212, 121] on img at bounding box center [213, 121] width 16 height 16
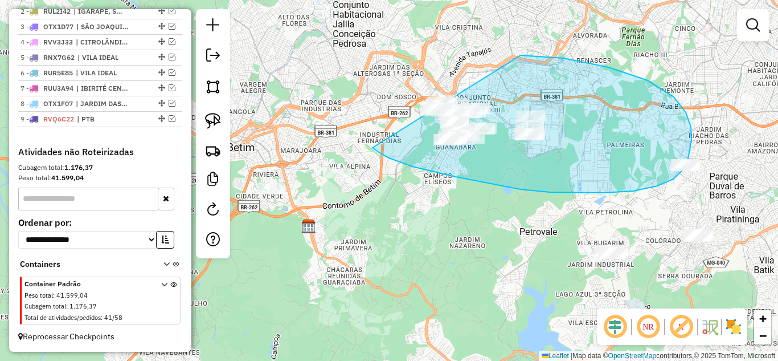
drag, startPoint x: 377, startPoint y: 151, endPoint x: 407, endPoint y: 77, distance: 79.4
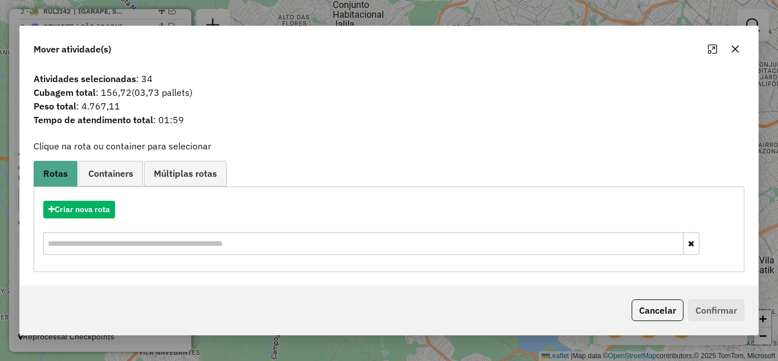
click at [736, 48] on icon "button" at bounding box center [735, 48] width 7 height 7
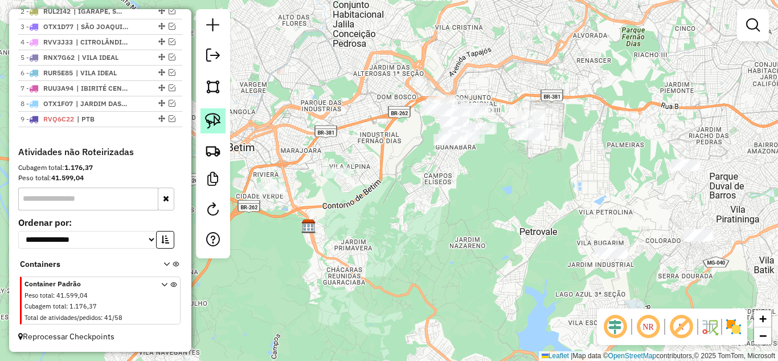
click at [211, 124] on img at bounding box center [213, 121] width 16 height 16
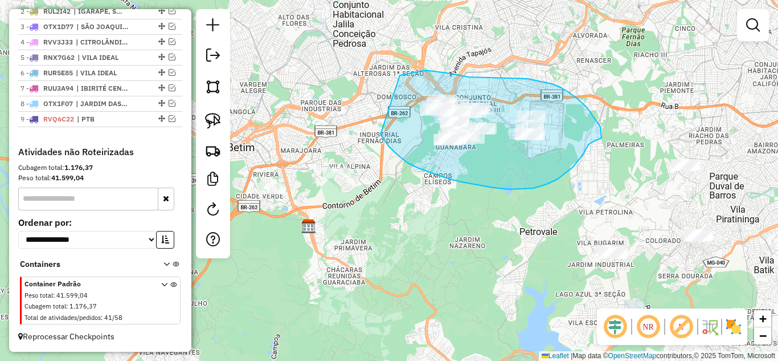
drag, startPoint x: 388, startPoint y: 146, endPoint x: 395, endPoint y: 75, distance: 71.0
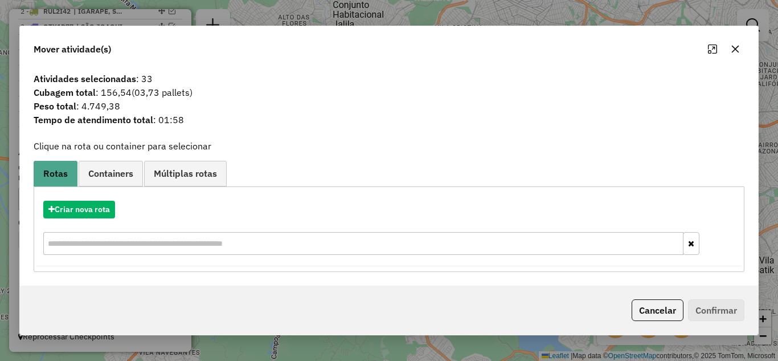
click at [736, 50] on icon "button" at bounding box center [735, 48] width 7 height 7
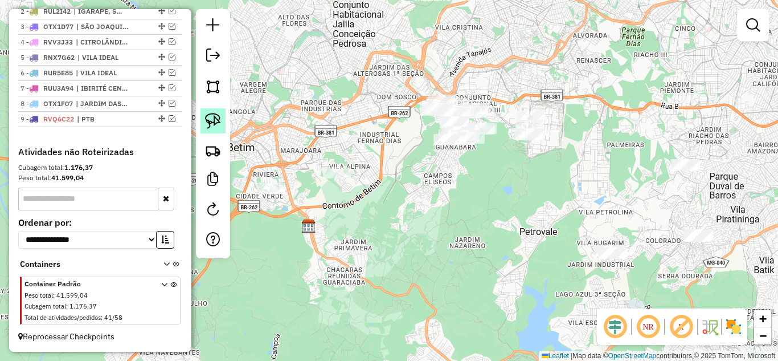
click at [211, 122] on img at bounding box center [213, 121] width 16 height 16
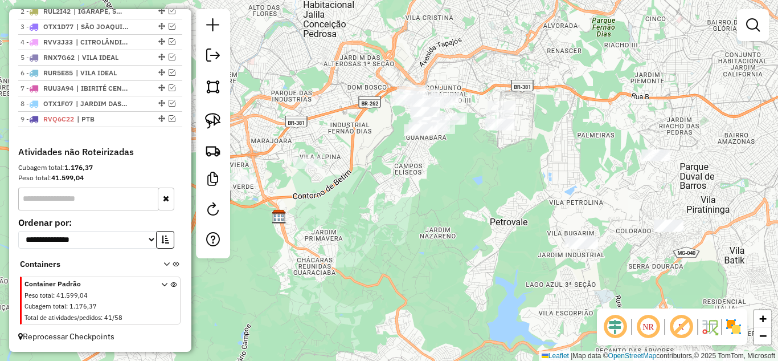
drag, startPoint x: 216, startPoint y: 117, endPoint x: 244, endPoint y: 117, distance: 27.9
click at [217, 117] on img at bounding box center [213, 121] width 16 height 16
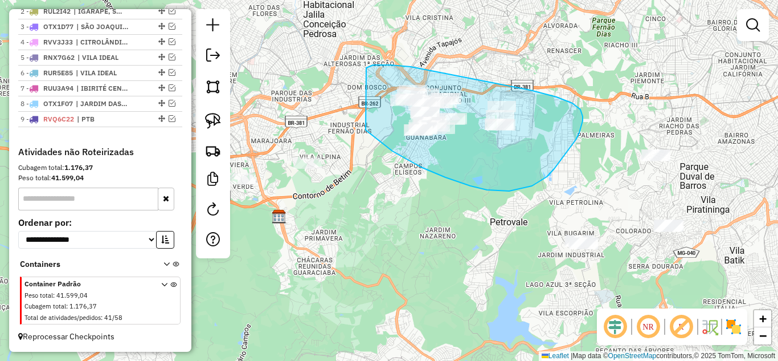
drag, startPoint x: 411, startPoint y: 161, endPoint x: 366, endPoint y: 68, distance: 103.7
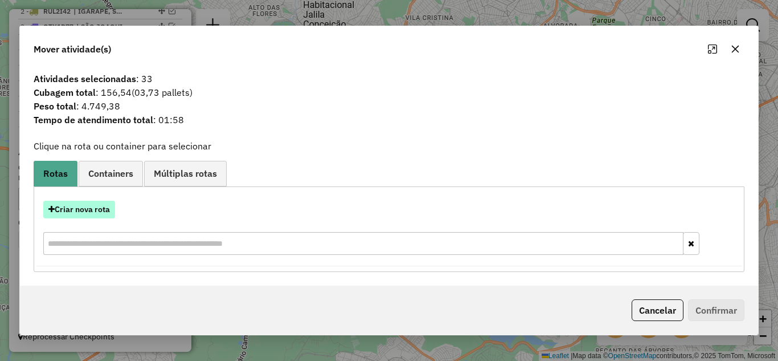
click at [96, 210] on button "Criar nova rota" at bounding box center [79, 209] width 72 height 18
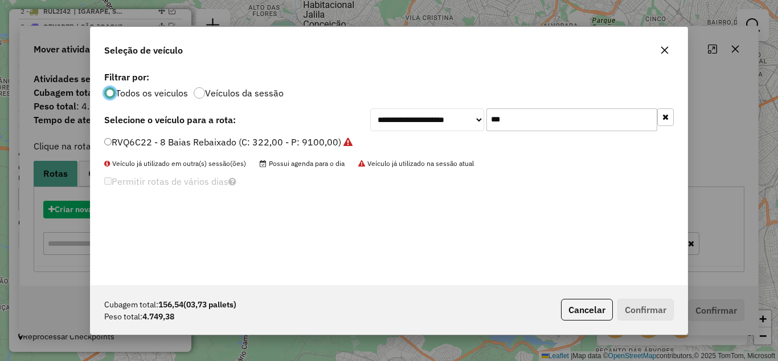
scroll to position [6, 3]
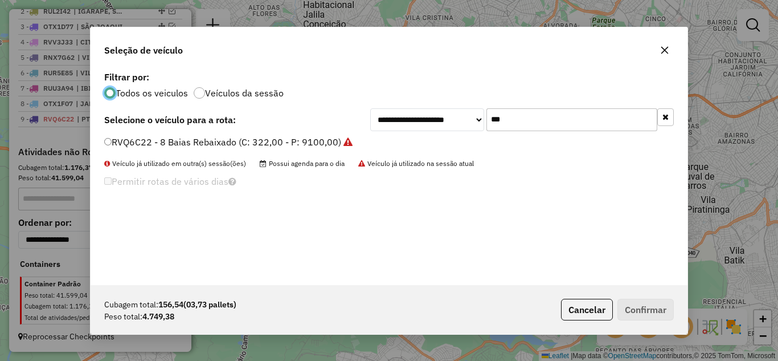
click at [540, 114] on input "***" at bounding box center [571, 119] width 171 height 23
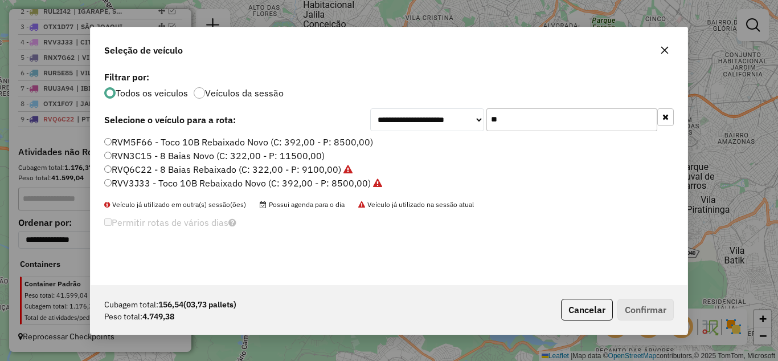
type input "*"
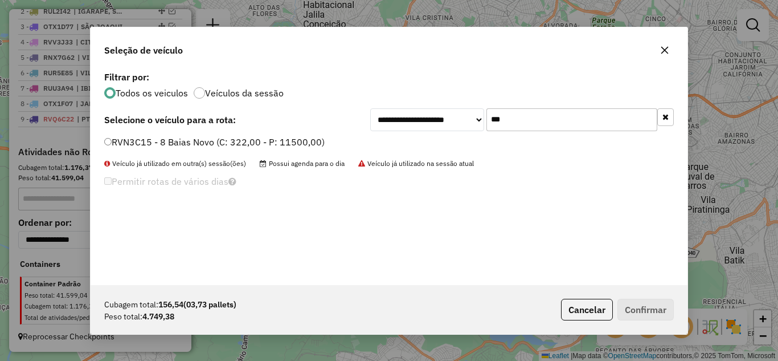
type input "***"
click at [638, 307] on button "Confirmar" at bounding box center [645, 309] width 56 height 22
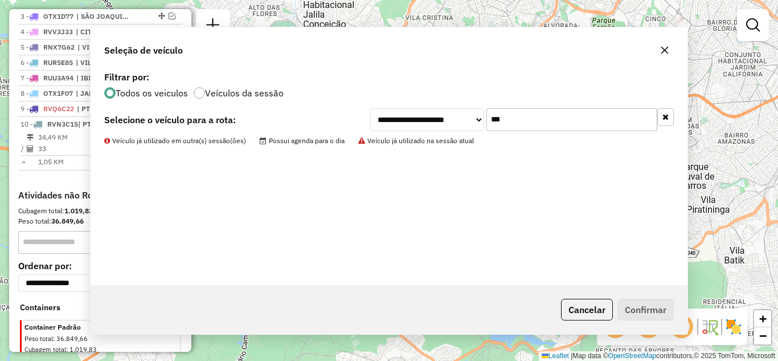
scroll to position [494, 0]
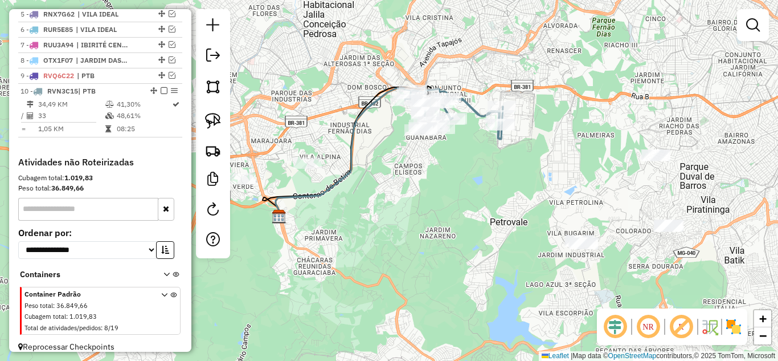
select select "*********"
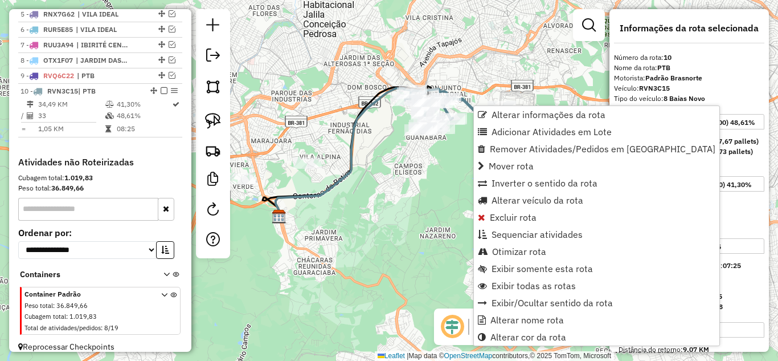
scroll to position [515, 0]
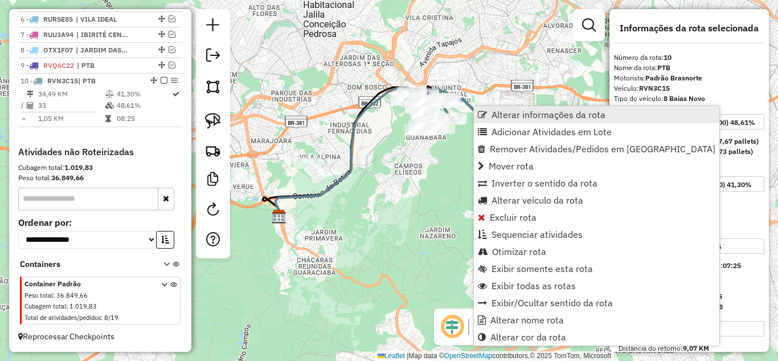
click at [503, 113] on span "Alterar informações da rota" at bounding box center [549, 114] width 114 height 9
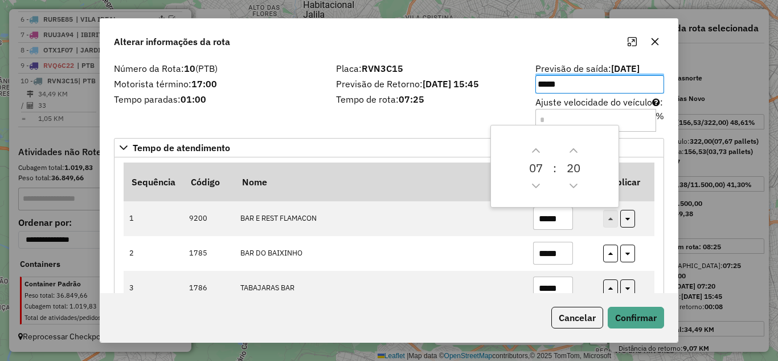
click at [657, 40] on icon "button" at bounding box center [654, 41] width 9 height 9
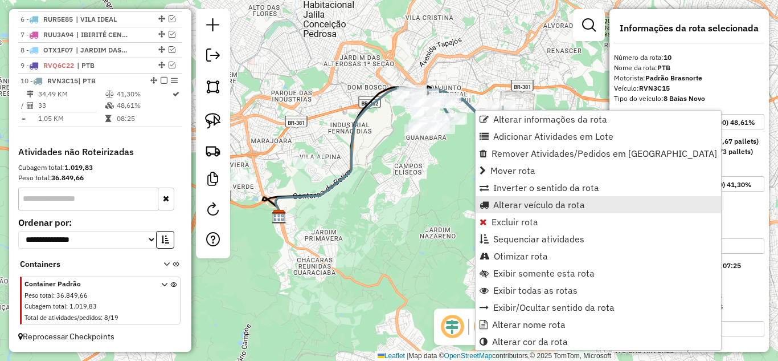
click at [514, 204] on span "Alterar veículo da rota" at bounding box center [539, 204] width 92 height 9
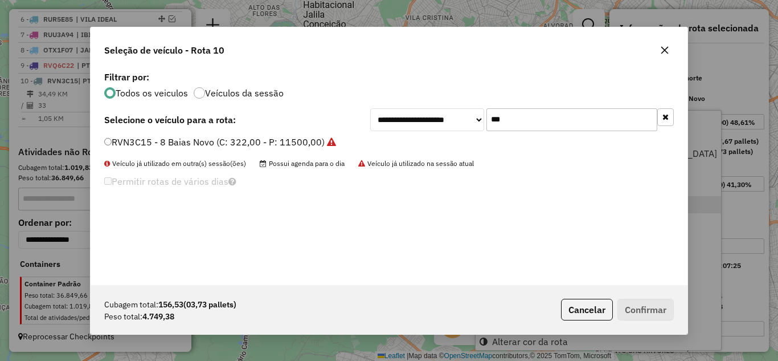
scroll to position [6, 3]
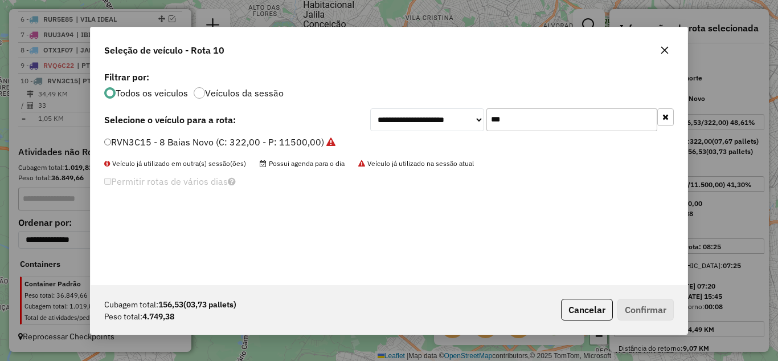
click at [523, 124] on input "***" at bounding box center [571, 119] width 171 height 23
type input "*"
type input "***"
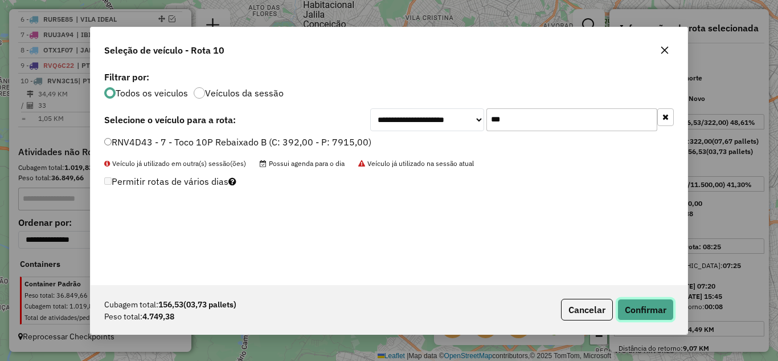
click at [645, 308] on button "Confirmar" at bounding box center [645, 309] width 56 height 22
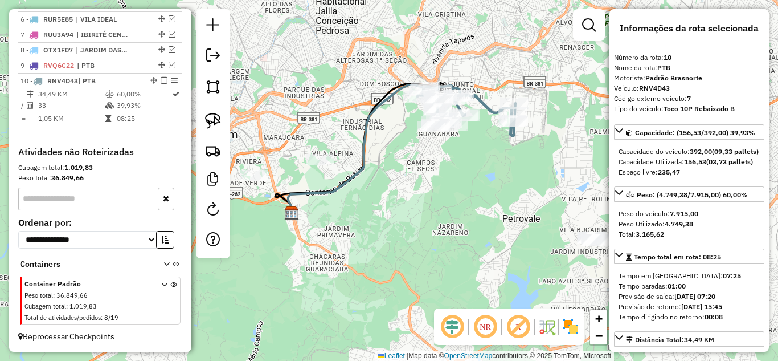
drag, startPoint x: 420, startPoint y: 206, endPoint x: 438, endPoint y: 195, distance: 21.2
click at [438, 195] on div "Janela de atendimento Grade de atendimento Capacidade Transportadoras Veículos …" at bounding box center [389, 180] width 778 height 361
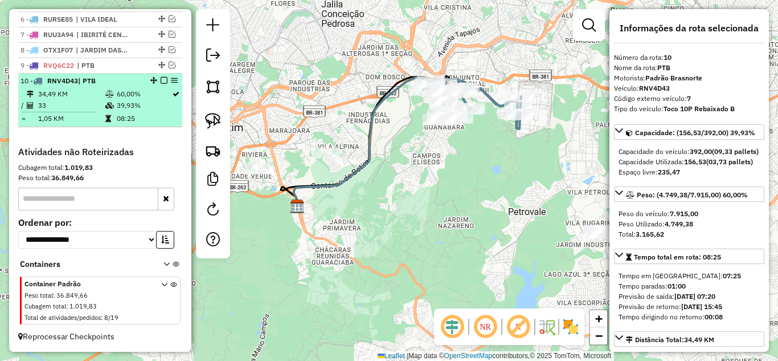
click at [161, 81] on em at bounding box center [164, 80] width 7 height 7
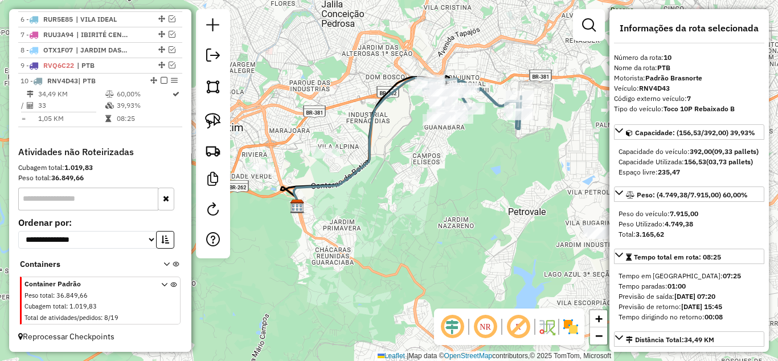
scroll to position [477, 0]
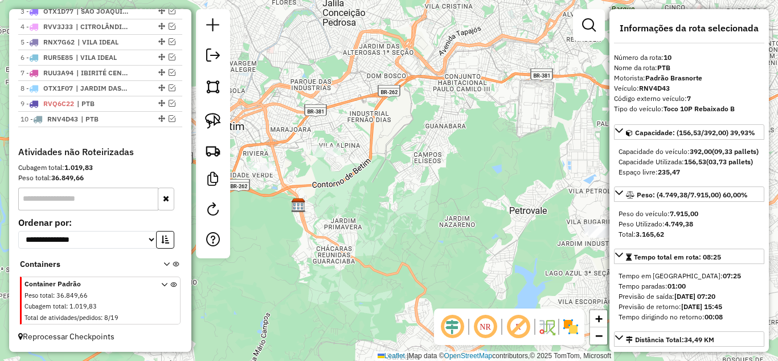
drag, startPoint x: 421, startPoint y: 223, endPoint x: 388, endPoint y: 156, distance: 74.6
click at [395, 162] on div "Janela de atendimento Grade de atendimento Capacidade Transportadoras Veículos …" at bounding box center [389, 180] width 778 height 361
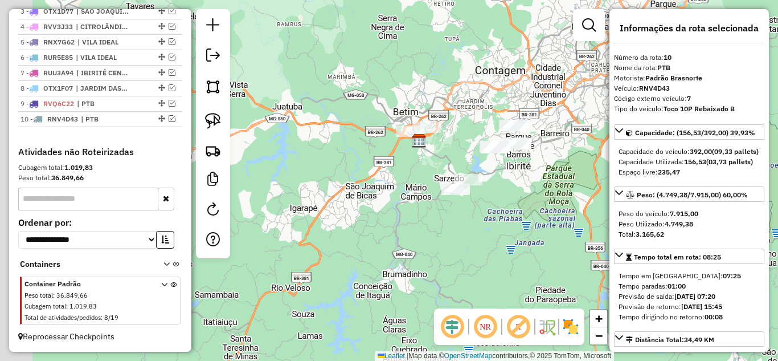
drag, startPoint x: 404, startPoint y: 173, endPoint x: 428, endPoint y: 161, distance: 27.3
click at [467, 158] on div "Janela de atendimento Grade de atendimento Capacidade Transportadoras Veículos …" at bounding box center [389, 180] width 778 height 361
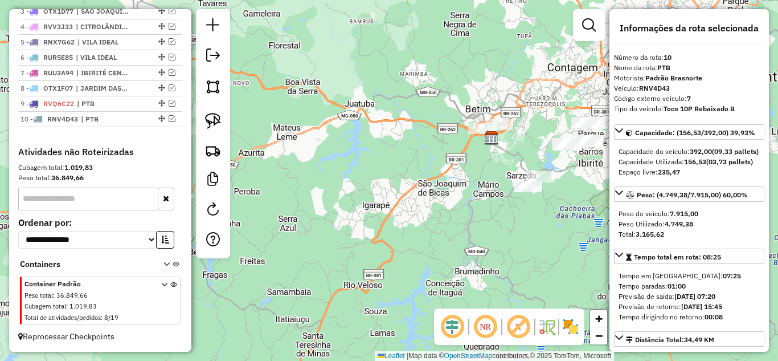
drag, startPoint x: 441, startPoint y: 186, endPoint x: 443, endPoint y: 180, distance: 6.1
click at [449, 182] on div "Janela de atendimento Grade de atendimento Capacidade Transportadoras Veículos …" at bounding box center [389, 180] width 778 height 361
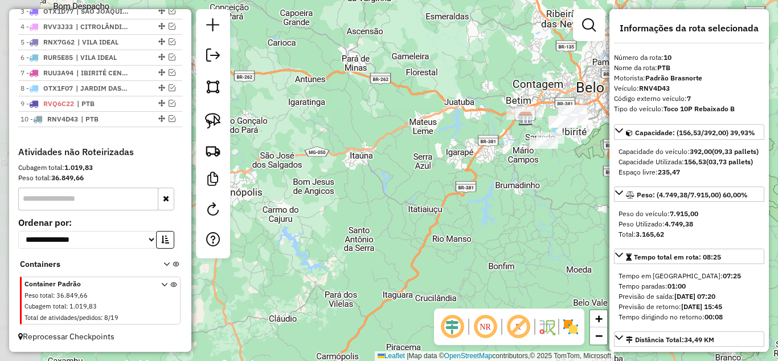
drag, startPoint x: 382, startPoint y: 192, endPoint x: 450, endPoint y: 157, distance: 76.4
click at [450, 157] on div "Janela de atendimento Grade de atendimento Capacidade Transportadoras Veículos …" at bounding box center [389, 180] width 778 height 361
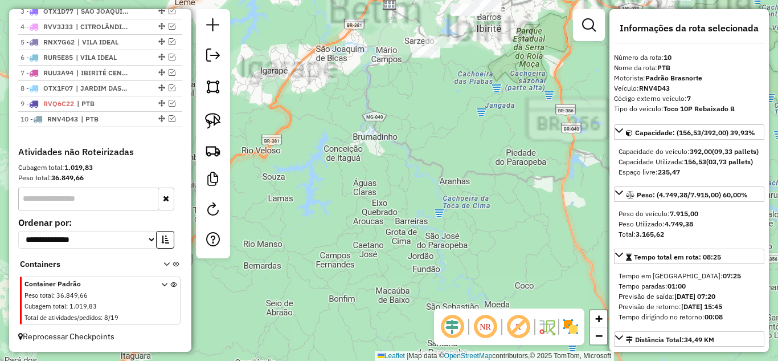
drag, startPoint x: 489, startPoint y: 190, endPoint x: 462, endPoint y: 263, distance: 77.5
click at [462, 263] on div "Janela de atendimento Grade de atendimento Capacidade Transportadoras Veículos …" at bounding box center [389, 180] width 778 height 361
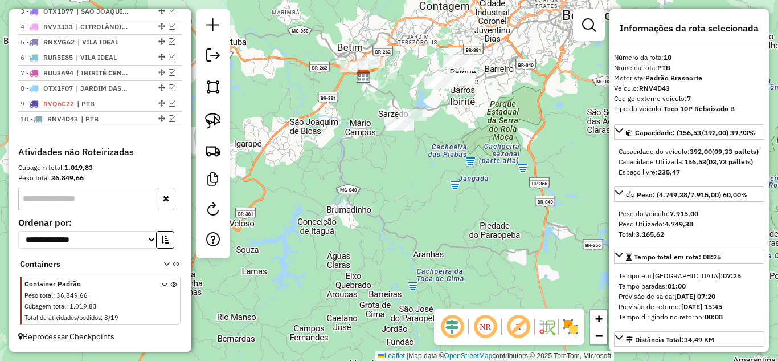
drag, startPoint x: 461, startPoint y: 187, endPoint x: 455, endPoint y: 244, distance: 56.7
click at [456, 247] on div "Janela de atendimento Grade de atendimento Capacidade Transportadoras Veículos …" at bounding box center [389, 180] width 778 height 361
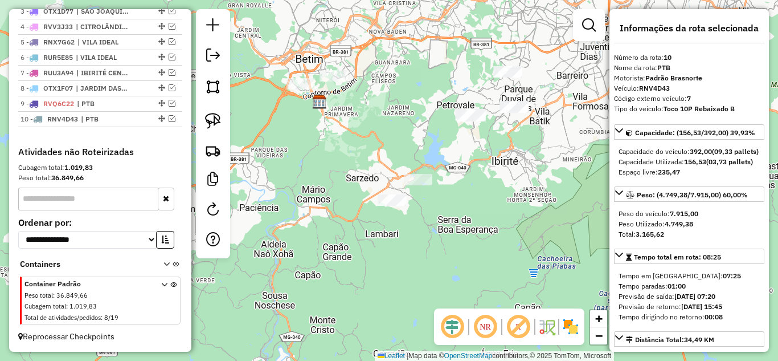
drag, startPoint x: 489, startPoint y: 249, endPoint x: 493, endPoint y: 244, distance: 6.5
click at [503, 250] on div "Janela de atendimento Grade de atendimento Capacidade Transportadoras Veículos …" at bounding box center [389, 180] width 778 height 361
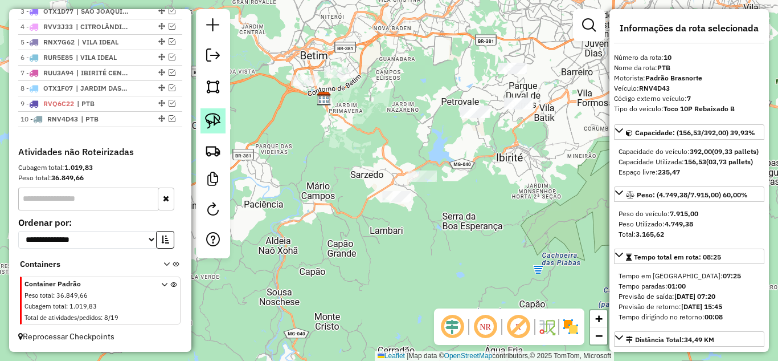
click at [211, 122] on img at bounding box center [213, 121] width 16 height 16
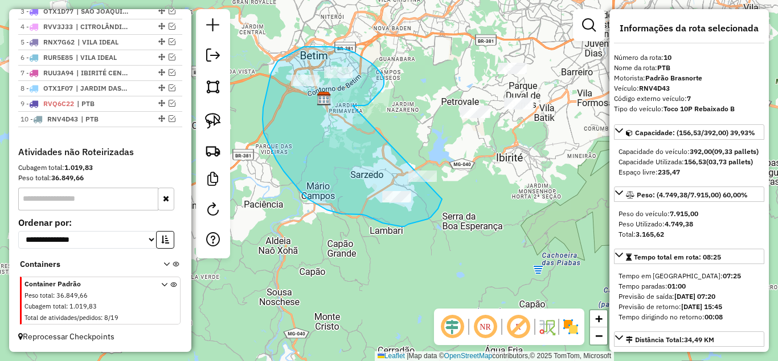
drag, startPoint x: 373, startPoint y: 99, endPoint x: 424, endPoint y: 163, distance: 82.3
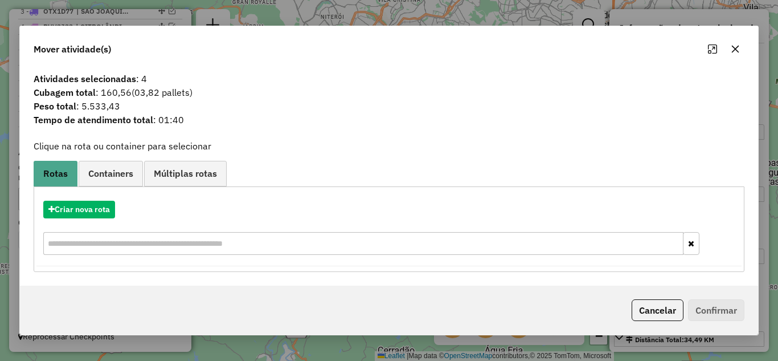
click at [736, 51] on icon "button" at bounding box center [735, 48] width 7 height 7
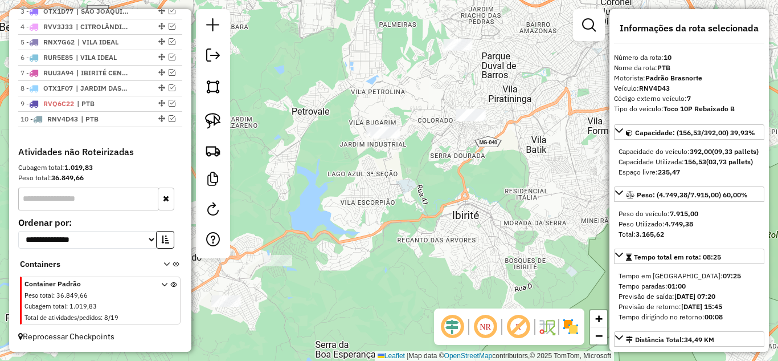
drag, startPoint x: 441, startPoint y: 141, endPoint x: 485, endPoint y: 140, distance: 43.9
click at [485, 140] on div "Janela de atendimento Grade de atendimento Capacidade Transportadoras Veículos …" at bounding box center [389, 180] width 778 height 361
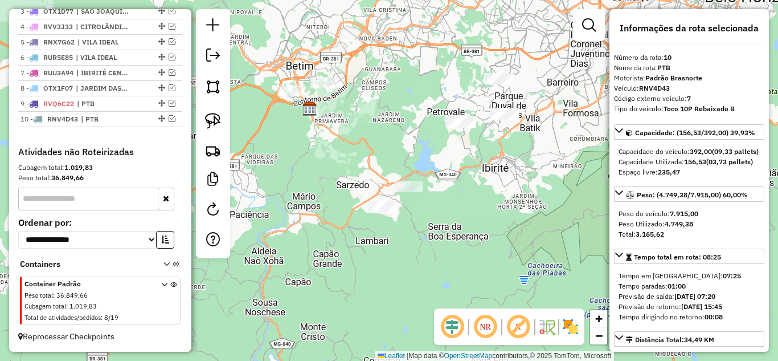
drag, startPoint x: 459, startPoint y: 166, endPoint x: 465, endPoint y: 161, distance: 8.1
click at [468, 162] on div "Janela de atendimento Grade de atendimento Capacidade Transportadoras Veículos …" at bounding box center [389, 180] width 778 height 361
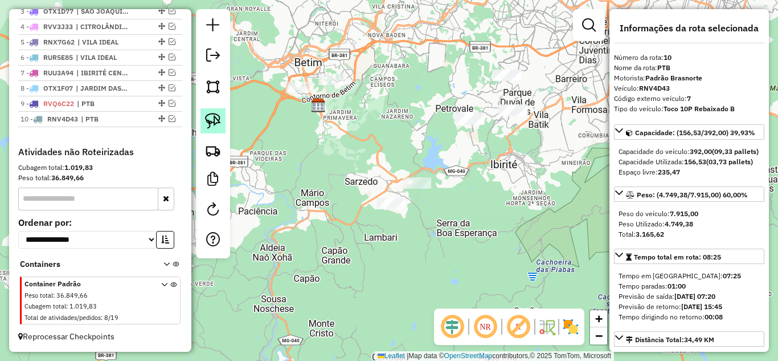
click at [219, 121] on img at bounding box center [213, 121] width 16 height 16
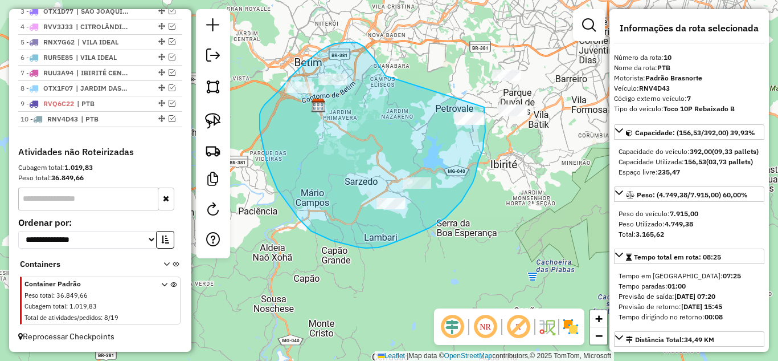
drag, startPoint x: 386, startPoint y: 76, endPoint x: 452, endPoint y: 85, distance: 67.3
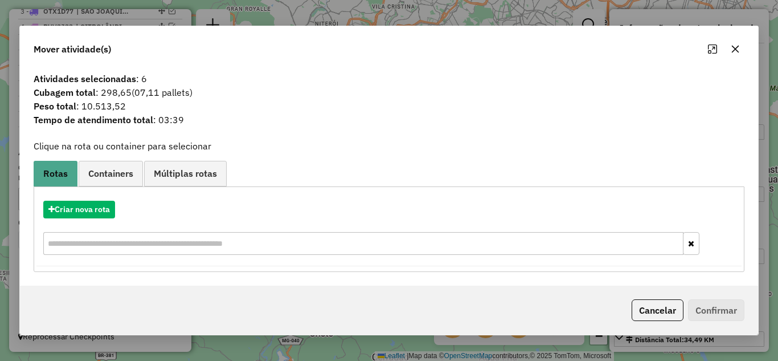
click at [735, 48] on icon "button" at bounding box center [735, 48] width 7 height 7
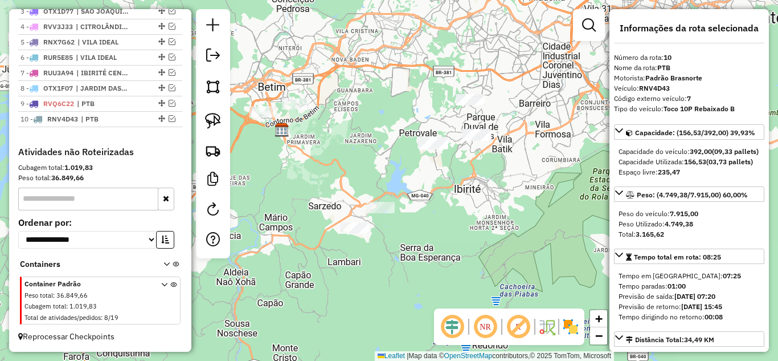
drag, startPoint x: 485, startPoint y: 156, endPoint x: 448, endPoint y: 182, distance: 45.0
click at [448, 182] on div "Janela de atendimento Grade de atendimento Capacidade Transportadoras Veículos …" at bounding box center [389, 180] width 778 height 361
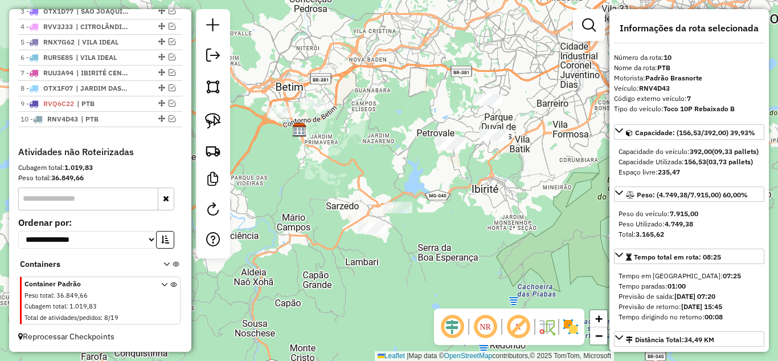
drag, startPoint x: 404, startPoint y: 176, endPoint x: 417, endPoint y: 170, distance: 14.0
click at [415, 173] on div "Janela de atendimento Grade de atendimento Capacidade Transportadoras Veículos …" at bounding box center [389, 180] width 778 height 361
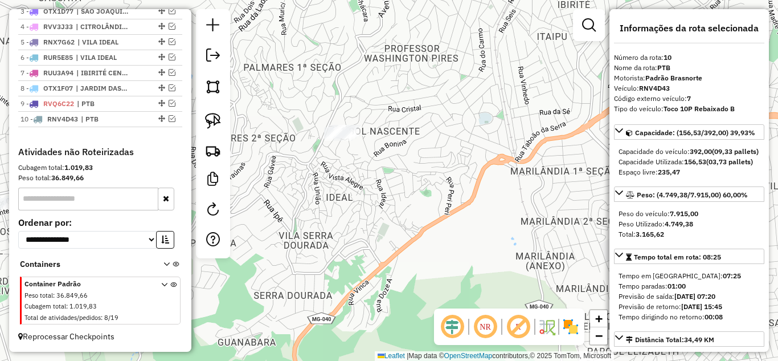
drag, startPoint x: 399, startPoint y: 143, endPoint x: 478, endPoint y: 149, distance: 79.4
click at [478, 150] on div "Janela de atendimento Grade de atendimento Capacidade Transportadoras Veículos …" at bounding box center [389, 180] width 778 height 361
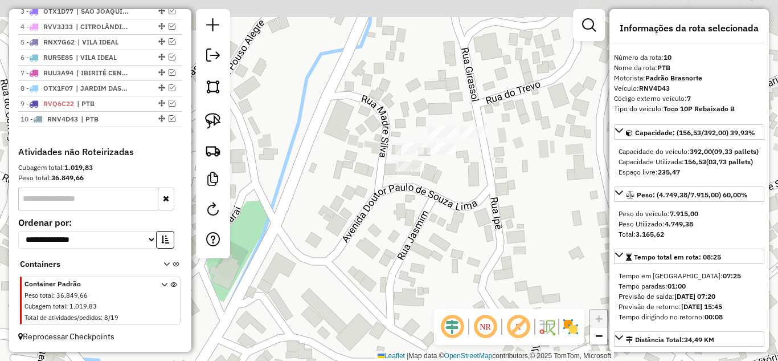
drag, startPoint x: 439, startPoint y: 143, endPoint x: 464, endPoint y: 178, distance: 43.6
click at [454, 190] on div "Janela de atendimento Grade de atendimento Capacidade Transportadoras Veículos …" at bounding box center [389, 180] width 778 height 361
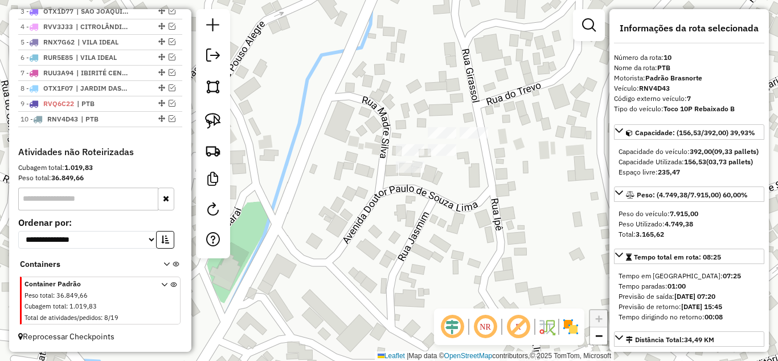
drag, startPoint x: 212, startPoint y: 121, endPoint x: 296, endPoint y: 136, distance: 84.9
click at [212, 122] on img at bounding box center [213, 121] width 16 height 16
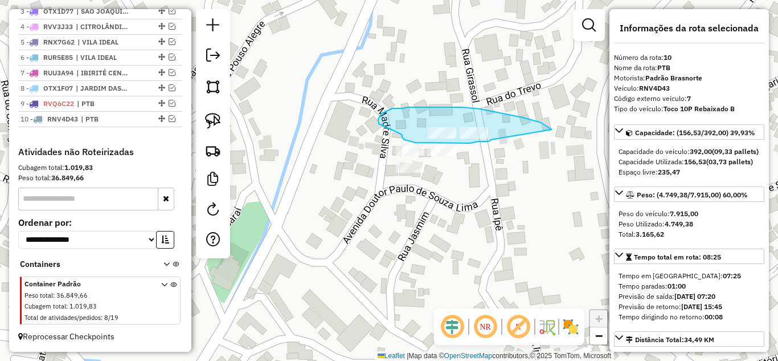
drag, startPoint x: 552, startPoint y: 129, endPoint x: 491, endPoint y: 138, distance: 61.5
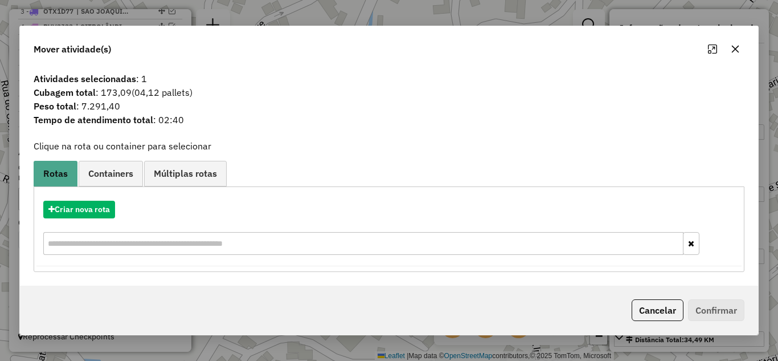
click at [734, 51] on icon "button" at bounding box center [735, 48] width 9 height 9
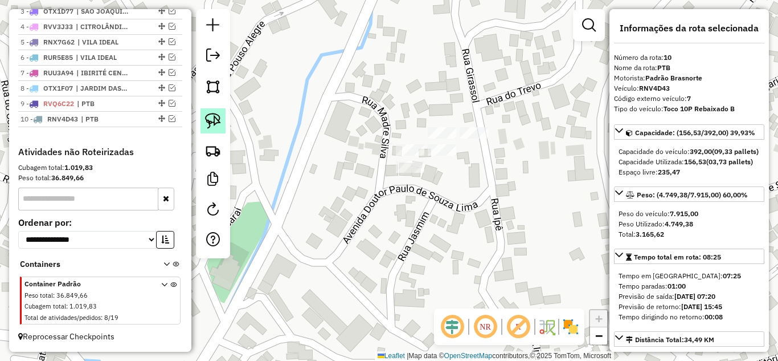
click at [214, 120] on img at bounding box center [213, 121] width 16 height 16
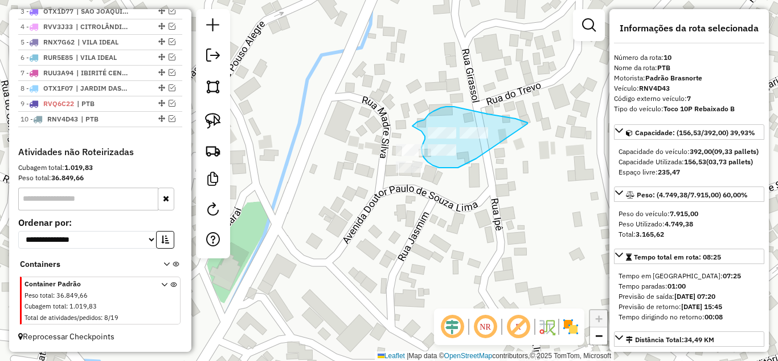
drag, startPoint x: 502, startPoint y: 116, endPoint x: 480, endPoint y: 157, distance: 45.9
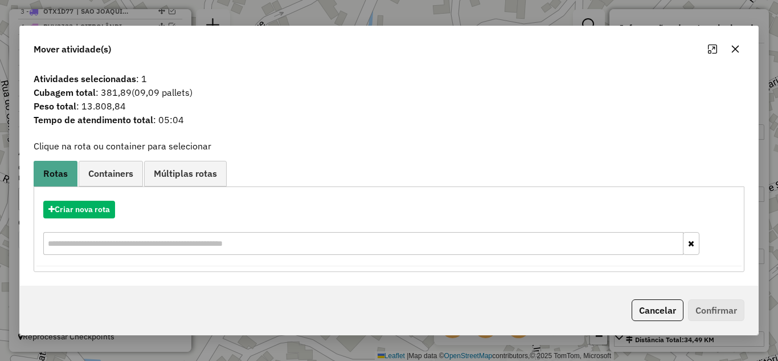
click at [736, 48] on icon "button" at bounding box center [735, 48] width 9 height 9
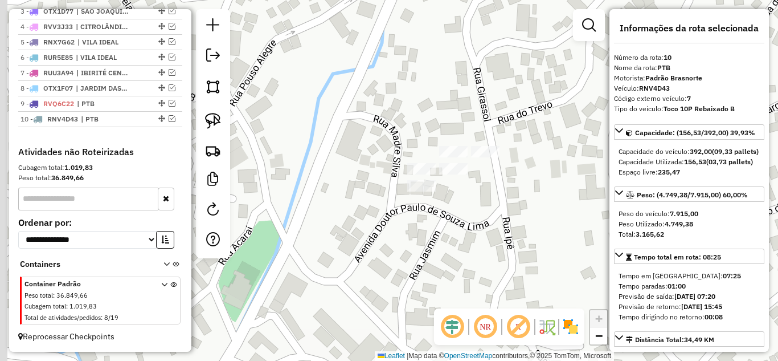
drag, startPoint x: 464, startPoint y: 204, endPoint x: 451, endPoint y: 196, distance: 15.0
click at [464, 203] on div "Janela de atendimento Grade de atendimento Capacidade Transportadoras Veículos …" at bounding box center [389, 180] width 778 height 361
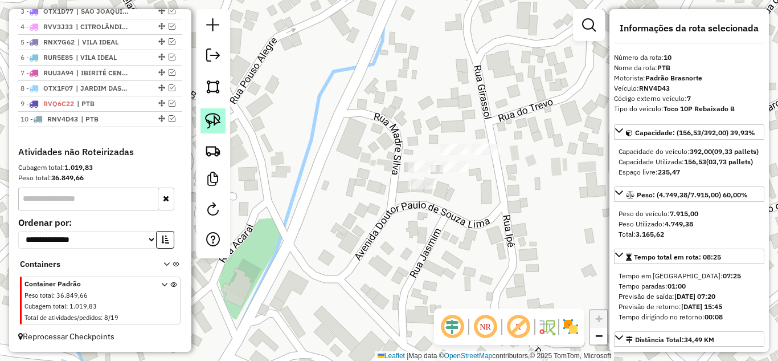
click at [210, 122] on img at bounding box center [213, 121] width 16 height 16
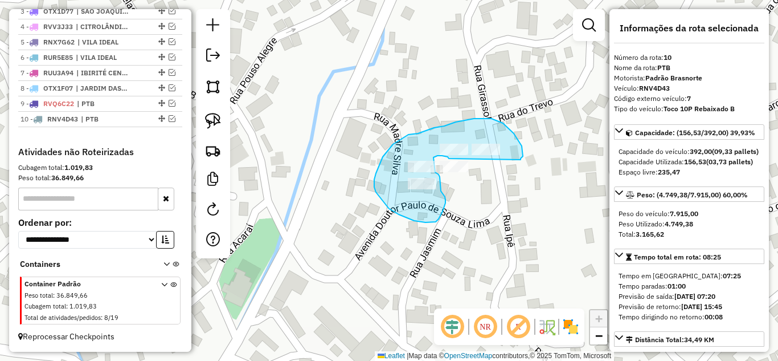
drag, startPoint x: 521, startPoint y: 159, endPoint x: 449, endPoint y: 158, distance: 71.2
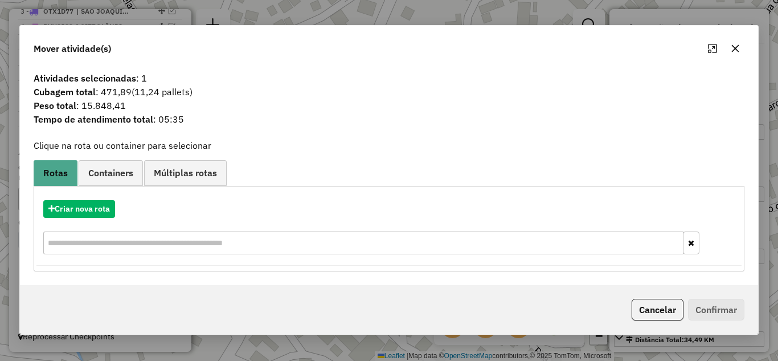
drag, startPoint x: 734, startPoint y: 50, endPoint x: 586, endPoint y: 63, distance: 148.7
click at [732, 48] on icon "button" at bounding box center [735, 47] width 7 height 7
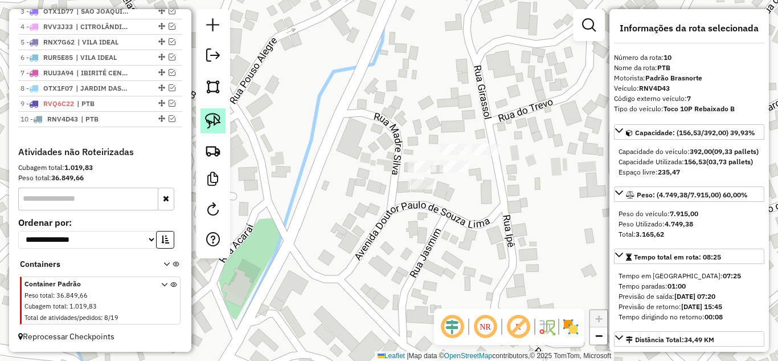
click at [213, 122] on img at bounding box center [213, 121] width 16 height 16
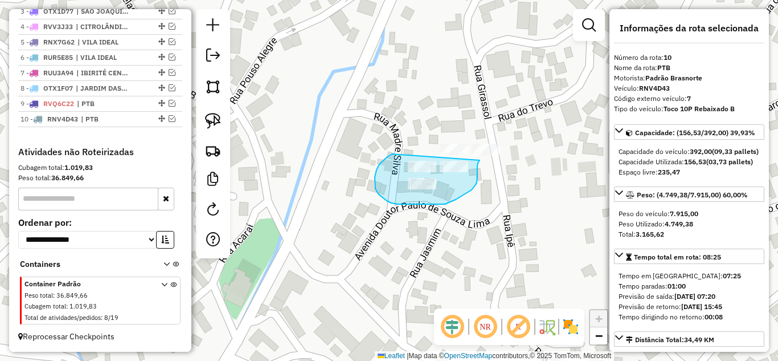
drag, startPoint x: 390, startPoint y: 155, endPoint x: 477, endPoint y: 161, distance: 86.8
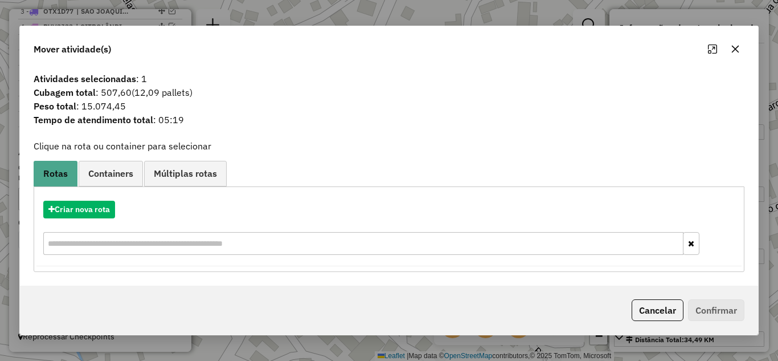
drag, startPoint x: 734, startPoint y: 48, endPoint x: 586, endPoint y: 77, distance: 150.3
click at [734, 47] on icon "button" at bounding box center [735, 48] width 7 height 7
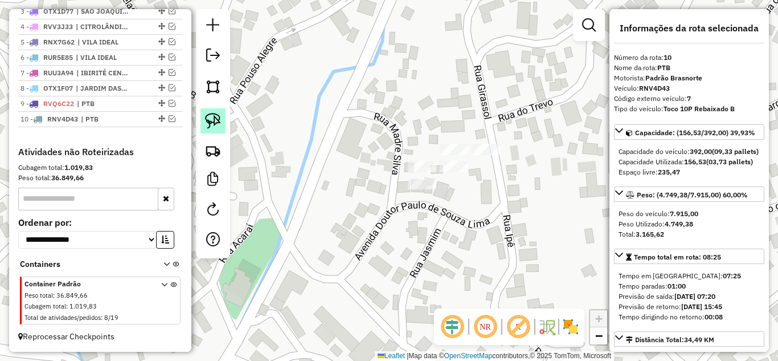
click at [220, 121] on img at bounding box center [213, 121] width 16 height 16
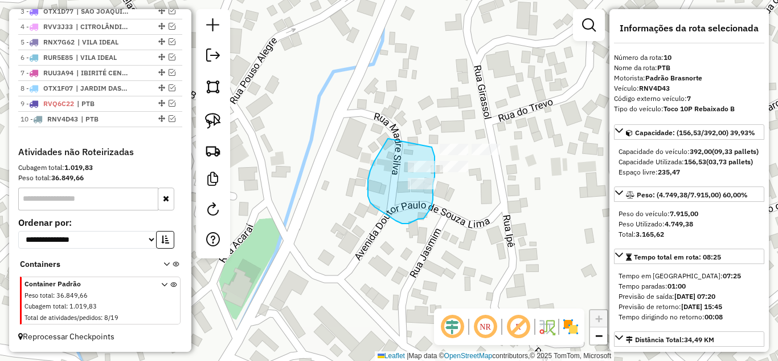
drag, startPoint x: 388, startPoint y: 138, endPoint x: 431, endPoint y: 144, distance: 43.0
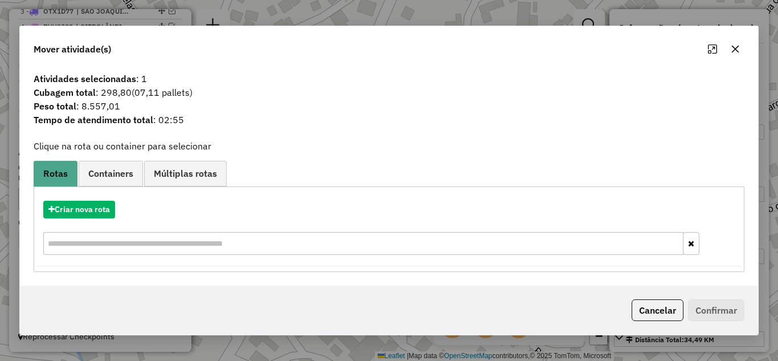
click at [740, 43] on button "button" at bounding box center [735, 49] width 18 height 18
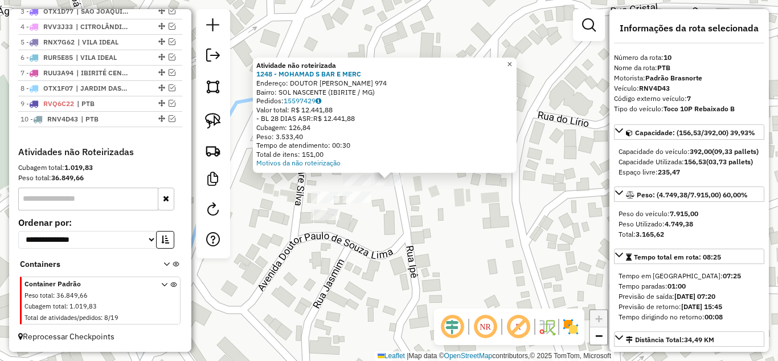
drag, startPoint x: 518, startPoint y: 62, endPoint x: 485, endPoint y: 72, distance: 34.2
click at [512, 61] on span "×" at bounding box center [509, 64] width 5 height 10
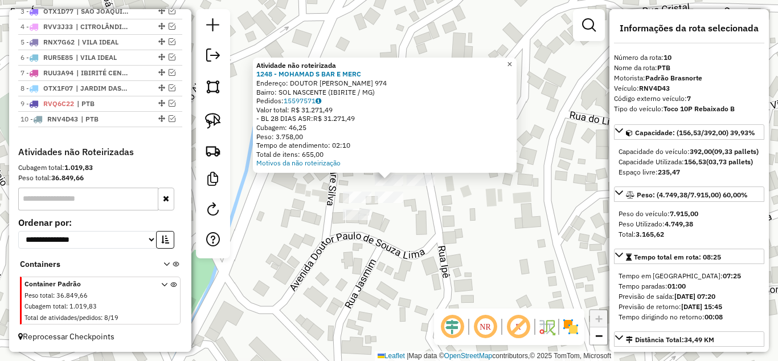
click at [512, 60] on span "×" at bounding box center [509, 64] width 5 height 10
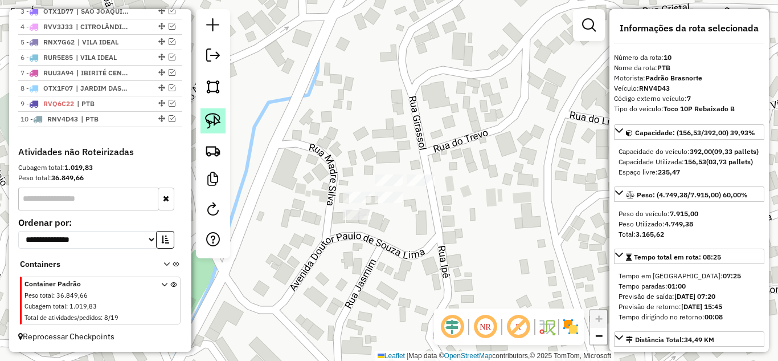
click at [214, 121] on img at bounding box center [213, 121] width 16 height 16
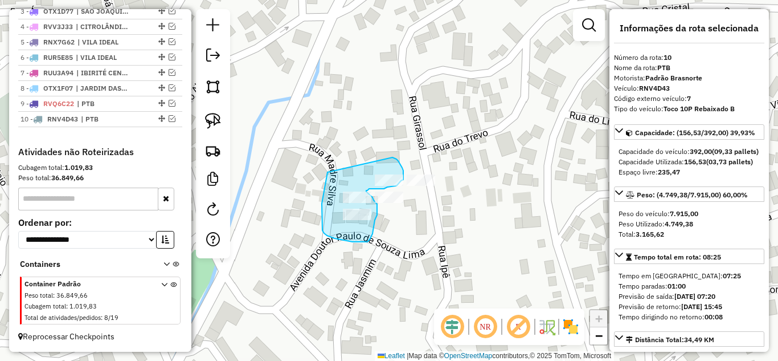
drag, startPoint x: 325, startPoint y: 187, endPoint x: 381, endPoint y: 155, distance: 64.3
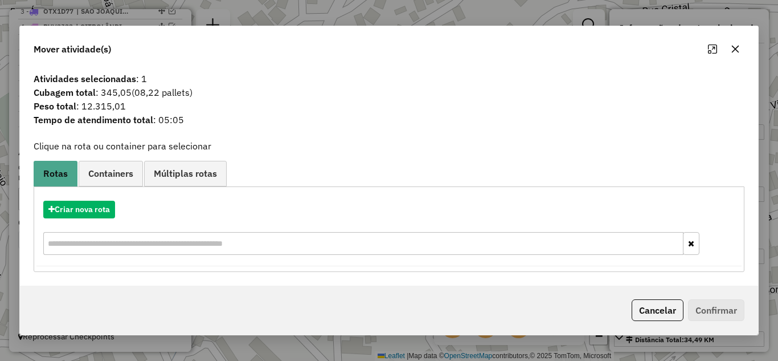
click at [736, 48] on icon "button" at bounding box center [735, 48] width 9 height 9
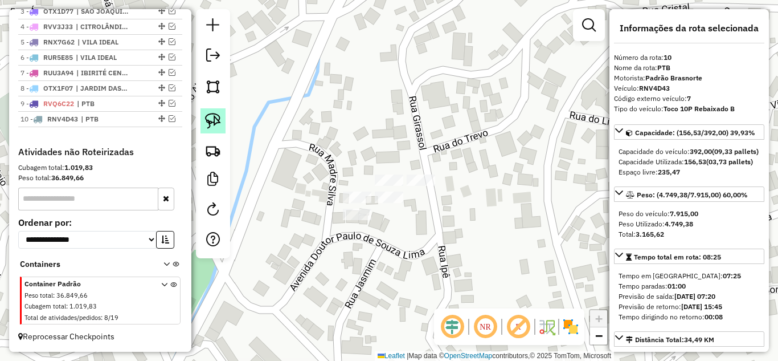
click at [215, 120] on img at bounding box center [213, 121] width 16 height 16
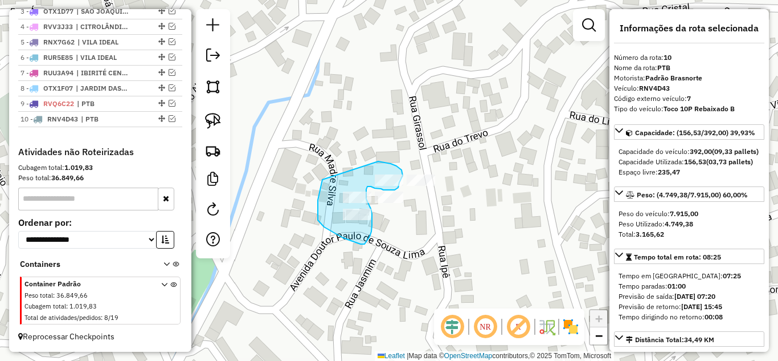
drag, startPoint x: 317, startPoint y: 207, endPoint x: 378, endPoint y: 161, distance: 76.1
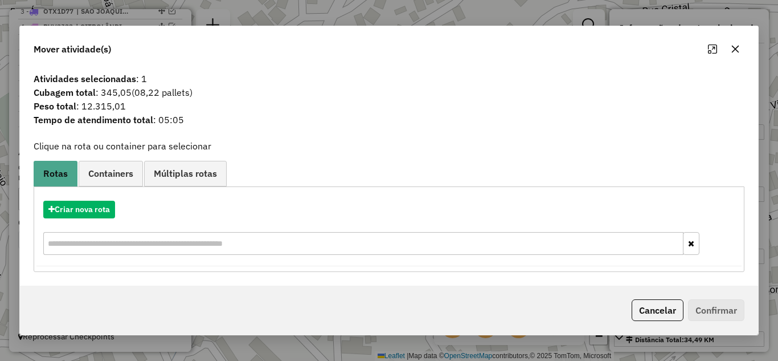
drag, startPoint x: 732, startPoint y: 47, endPoint x: 695, endPoint y: 54, distance: 37.6
click at [731, 48] on icon "button" at bounding box center [735, 48] width 9 height 9
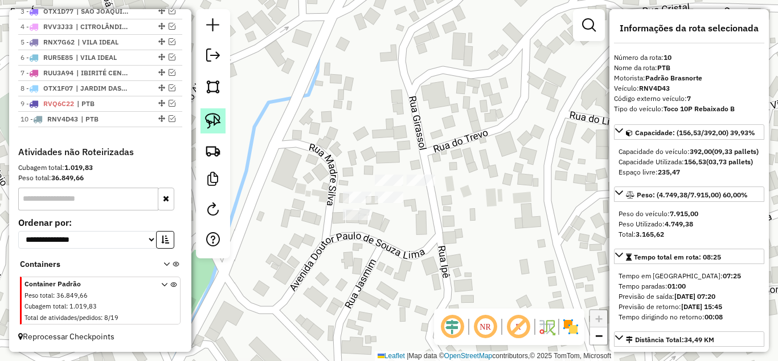
click at [216, 119] on img at bounding box center [213, 121] width 16 height 16
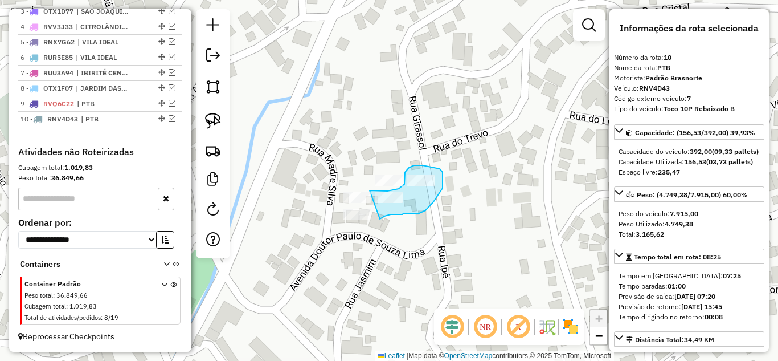
drag, startPoint x: 377, startPoint y: 190, endPoint x: 380, endPoint y: 219, distance: 28.6
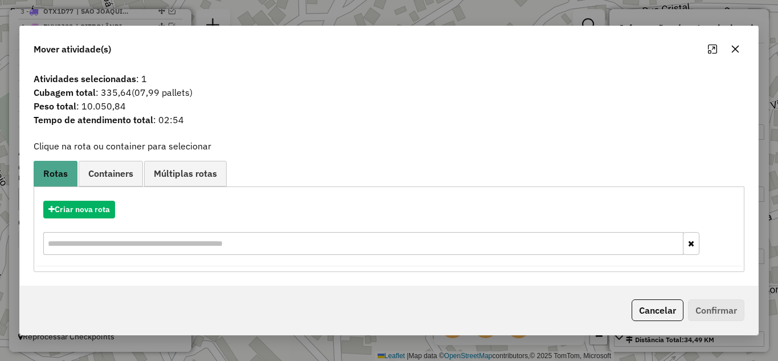
click at [732, 50] on icon "button" at bounding box center [735, 48] width 9 height 9
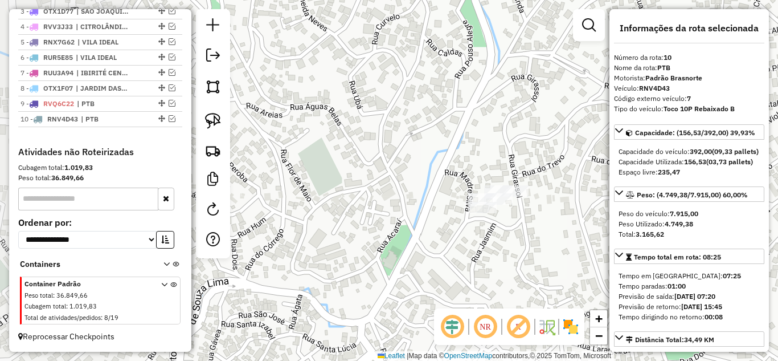
drag, startPoint x: 454, startPoint y: 154, endPoint x: 499, endPoint y: 155, distance: 45.0
click at [499, 155] on div "Janela de atendimento Grade de atendimento Capacidade Transportadoras Veículos …" at bounding box center [389, 180] width 778 height 361
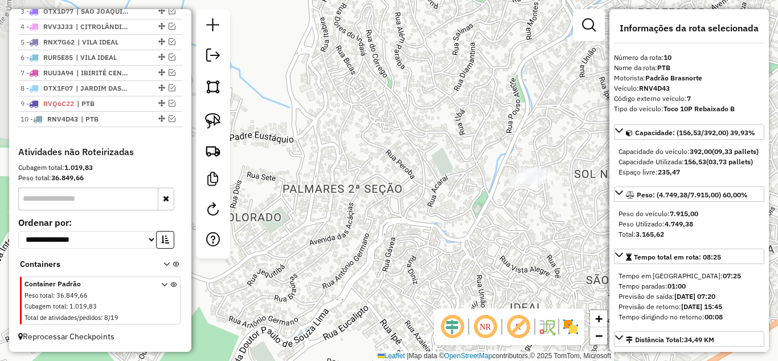
drag, startPoint x: 444, startPoint y: 166, endPoint x: 464, endPoint y: 159, distance: 20.9
click at [464, 159] on div "Janela de atendimento Grade de atendimento Capacidade Transportadoras Veículos …" at bounding box center [389, 180] width 778 height 361
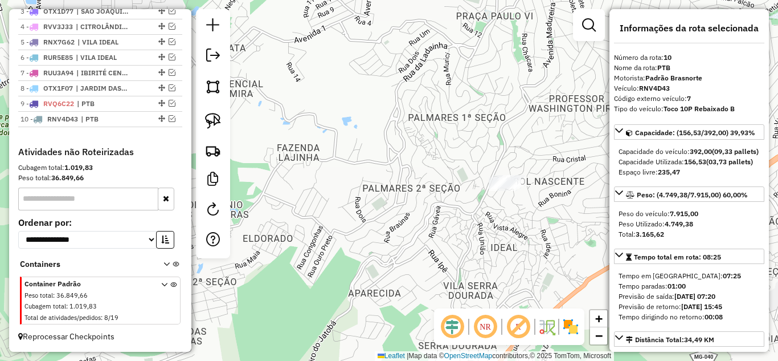
drag, startPoint x: 433, startPoint y: 191, endPoint x: 443, endPoint y: 210, distance: 21.1
click at [439, 219] on div "Janela de atendimento Grade de atendimento Capacidade Transportadoras Veículos …" at bounding box center [389, 180] width 778 height 361
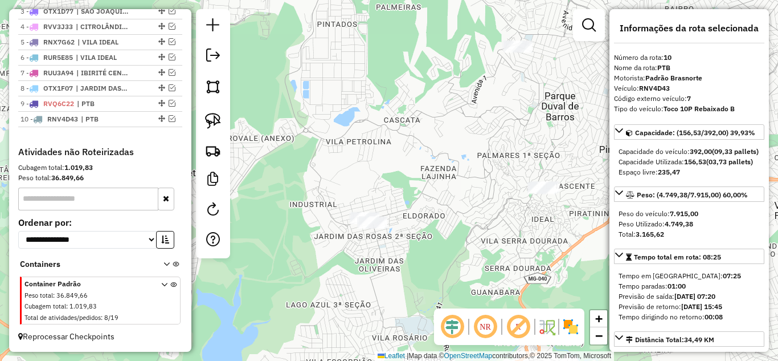
drag, startPoint x: 450, startPoint y: 190, endPoint x: 453, endPoint y: 160, distance: 29.8
click at [474, 175] on div "Janela de atendimento Grade de atendimento Capacidade Transportadoras Veículos …" at bounding box center [389, 180] width 778 height 361
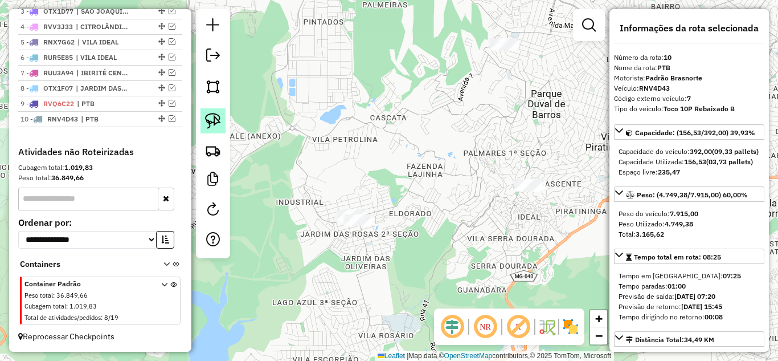
click at [209, 125] on img at bounding box center [213, 121] width 16 height 16
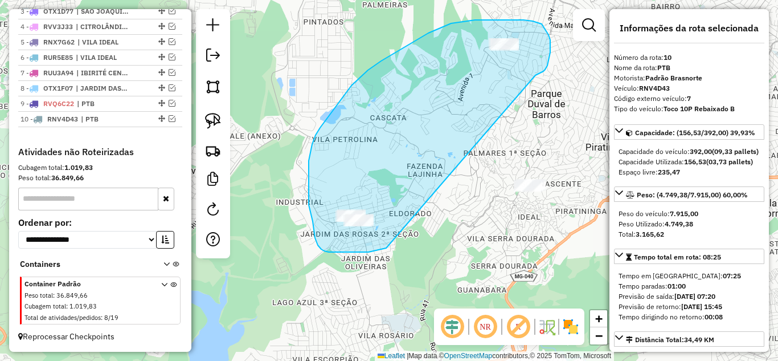
drag, startPoint x: 535, startPoint y: 75, endPoint x: 446, endPoint y: 179, distance: 136.9
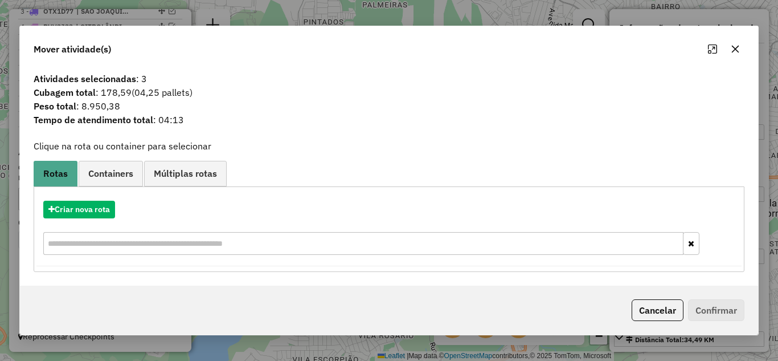
drag, startPoint x: 735, startPoint y: 50, endPoint x: 550, endPoint y: 118, distance: 197.7
click at [735, 50] on icon "button" at bounding box center [735, 48] width 9 height 9
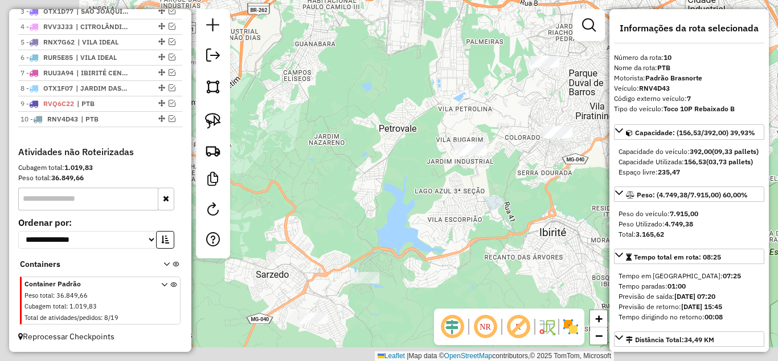
drag, startPoint x: 370, startPoint y: 238, endPoint x: 486, endPoint y: 173, distance: 133.6
click at [486, 175] on div "Janela de atendimento Grade de atendimento Capacidade Transportadoras Veículos …" at bounding box center [389, 180] width 778 height 361
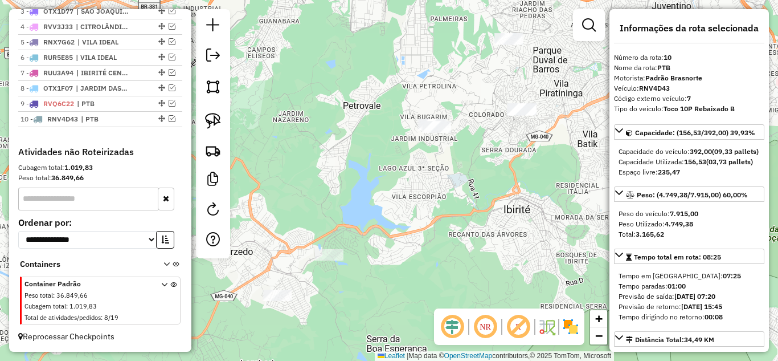
drag, startPoint x: 412, startPoint y: 222, endPoint x: 407, endPoint y: 198, distance: 25.0
click at [407, 198] on div "Janela de atendimento Grade de atendimento Capacidade Transportadoras Veículos …" at bounding box center [389, 180] width 778 height 361
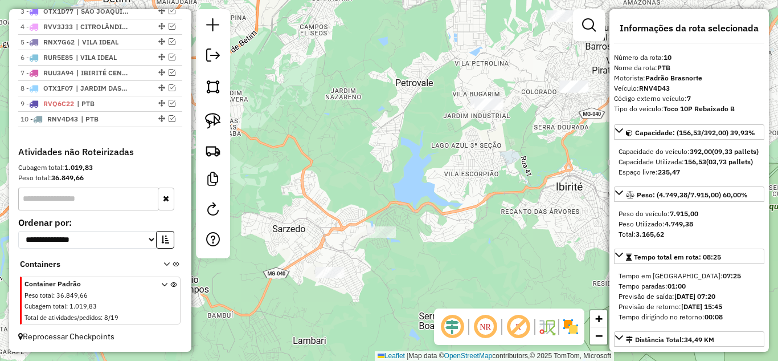
drag, startPoint x: 317, startPoint y: 172, endPoint x: 355, endPoint y: 146, distance: 46.3
click at [365, 149] on div "Janela de atendimento Grade de atendimento Capacidade Transportadoras Veículos …" at bounding box center [389, 180] width 778 height 361
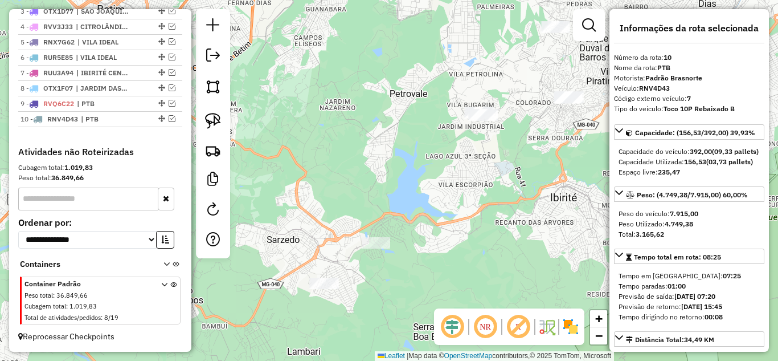
drag, startPoint x: 403, startPoint y: 165, endPoint x: 396, endPoint y: 163, distance: 7.0
click at [399, 166] on div "Janela de atendimento Grade de atendimento Capacidade Transportadoras Veículos …" at bounding box center [389, 180] width 778 height 361
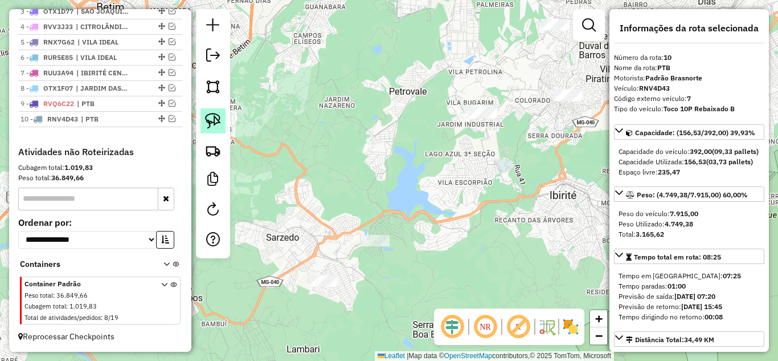
click at [210, 118] on img at bounding box center [213, 121] width 16 height 16
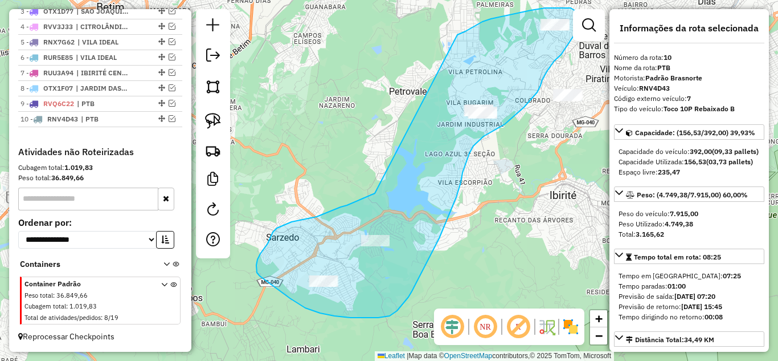
drag, startPoint x: 317, startPoint y: 216, endPoint x: 457, endPoint y: 35, distance: 229.0
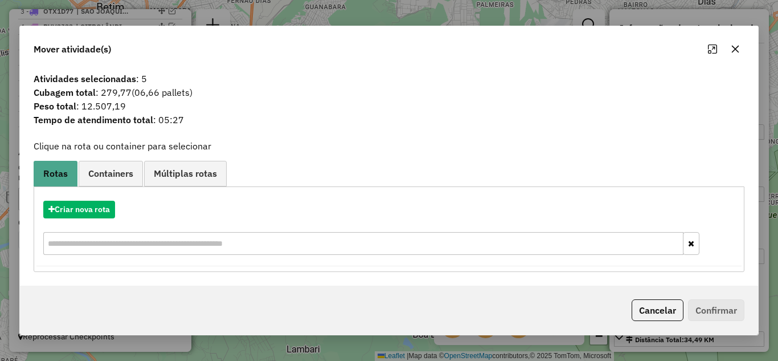
click at [735, 49] on icon "button" at bounding box center [735, 48] width 7 height 7
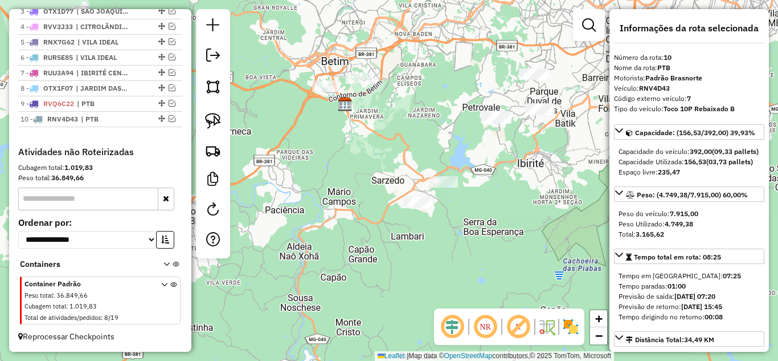
click at [496, 223] on div "Janela de atendimento Grade de atendimento Capacidade Transportadoras Veículos …" at bounding box center [389, 180] width 778 height 361
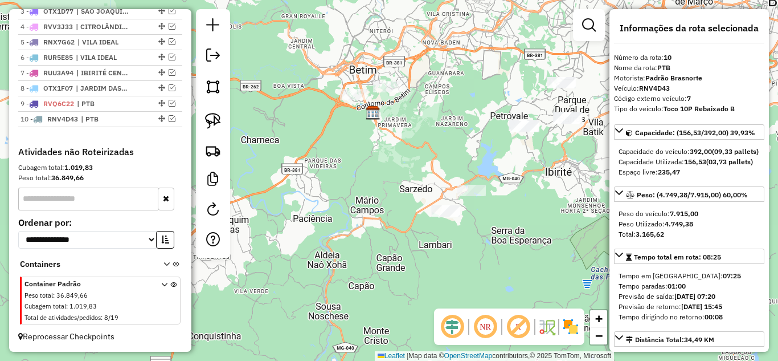
drag, startPoint x: 337, startPoint y: 149, endPoint x: 367, endPoint y: 150, distance: 30.8
click at [367, 150] on div "Janela de atendimento Grade de atendimento Capacidade Transportadoras Veículos …" at bounding box center [389, 180] width 778 height 361
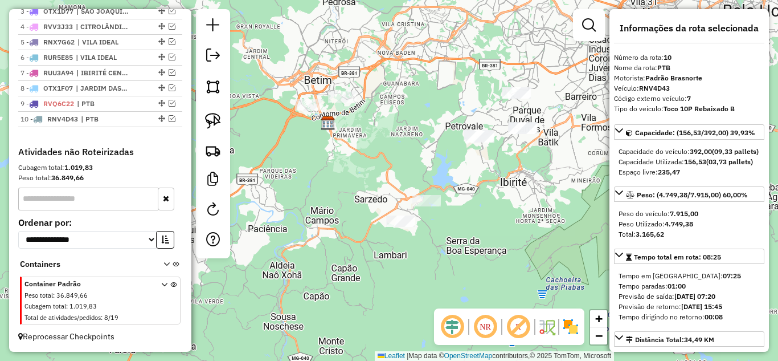
drag, startPoint x: 471, startPoint y: 172, endPoint x: 445, endPoint y: 173, distance: 26.2
click at [445, 173] on div "Janela de atendimento Grade de atendimento Capacidade Transportadoras Veículos …" at bounding box center [389, 180] width 778 height 361
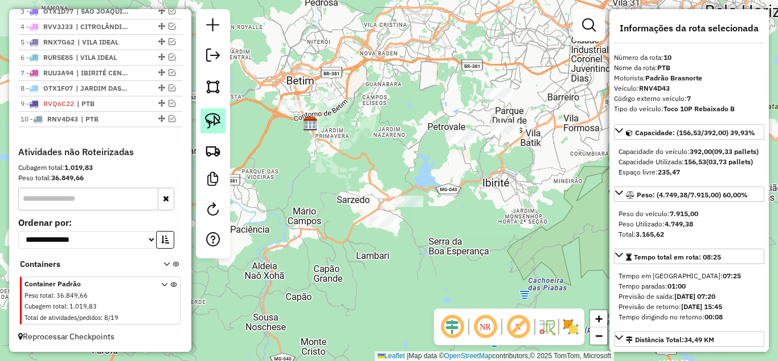
drag, startPoint x: 209, startPoint y: 118, endPoint x: 224, endPoint y: 123, distance: 15.7
click at [210, 119] on img at bounding box center [213, 121] width 16 height 16
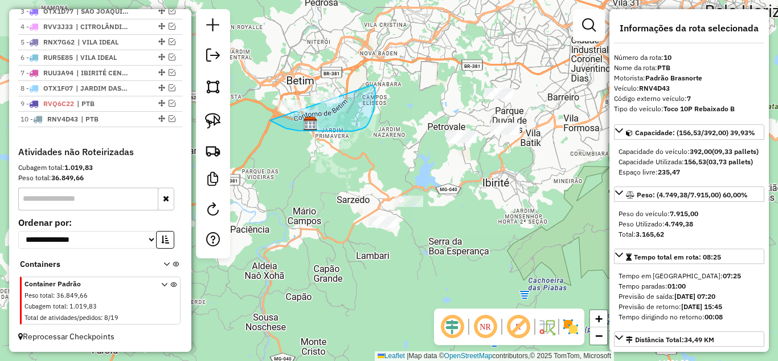
drag, startPoint x: 293, startPoint y: 130, endPoint x: 354, endPoint y: 81, distance: 78.3
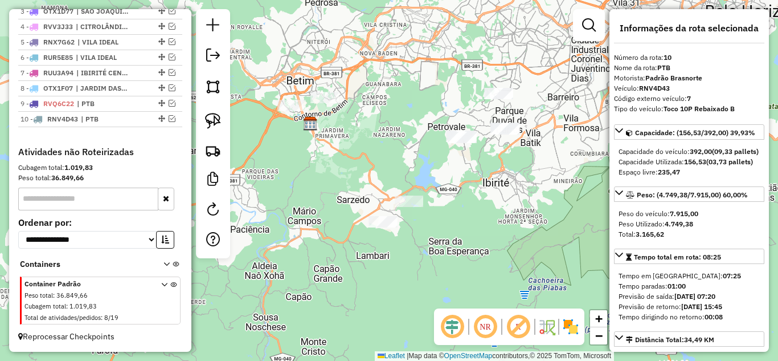
drag, startPoint x: 211, startPoint y: 124, endPoint x: 233, endPoint y: 124, distance: 22.2
click at [211, 124] on img at bounding box center [213, 121] width 16 height 16
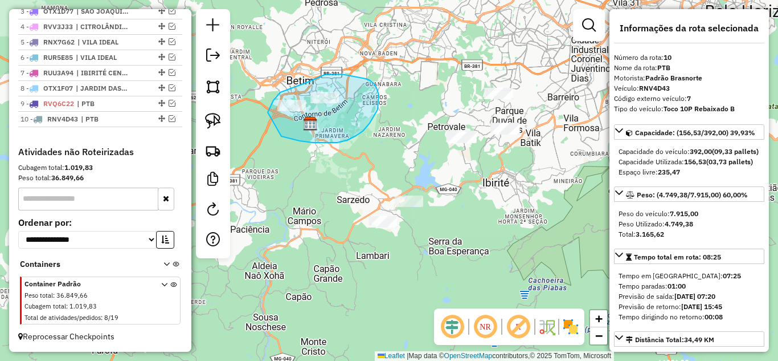
drag, startPoint x: 291, startPoint y: 138, endPoint x: 266, endPoint y: 119, distance: 31.7
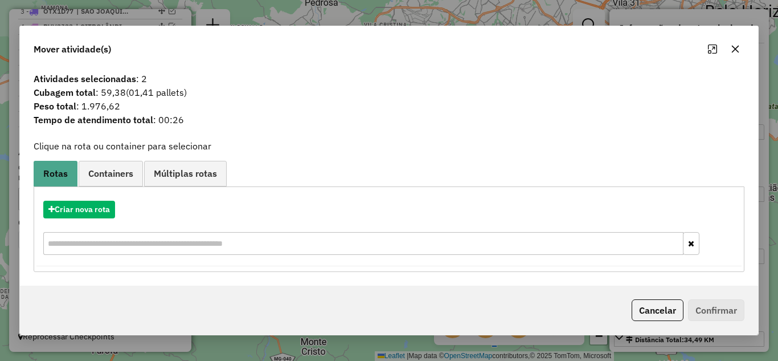
drag, startPoint x: 738, startPoint y: 48, endPoint x: 688, endPoint y: 48, distance: 49.6
click at [736, 48] on icon "button" at bounding box center [735, 48] width 9 height 9
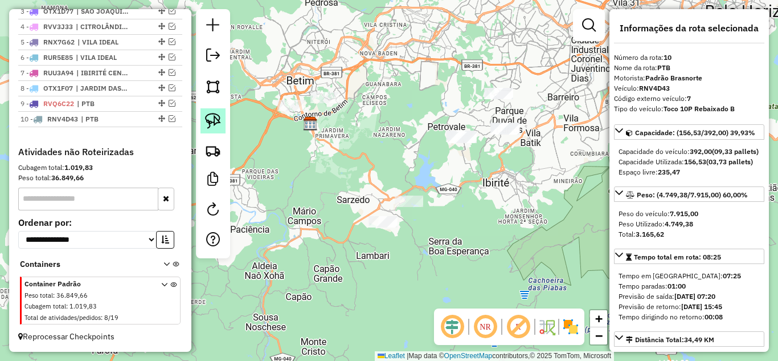
click at [220, 120] on img at bounding box center [213, 121] width 16 height 16
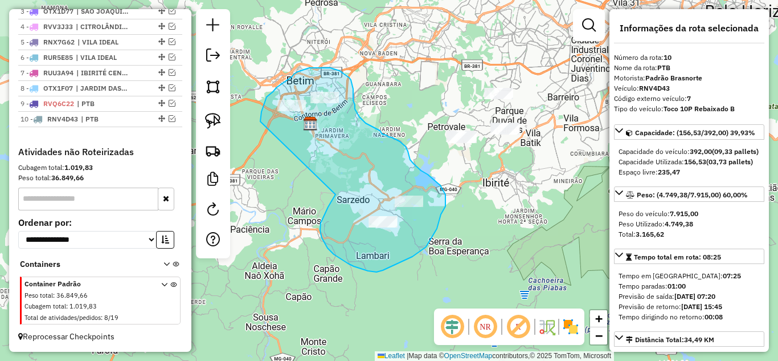
drag, startPoint x: 335, startPoint y: 194, endPoint x: 276, endPoint y: 162, distance: 67.3
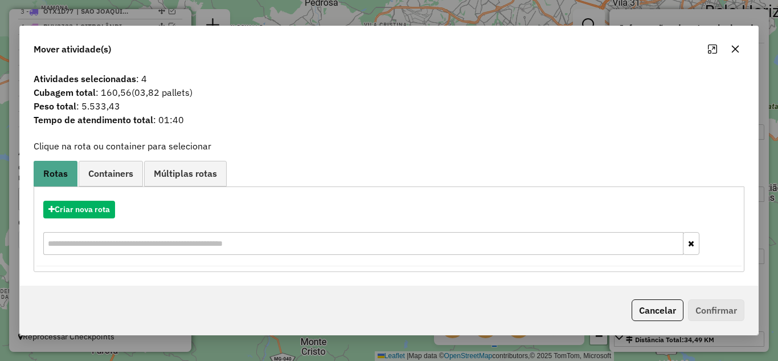
click at [735, 48] on icon "button" at bounding box center [735, 48] width 7 height 7
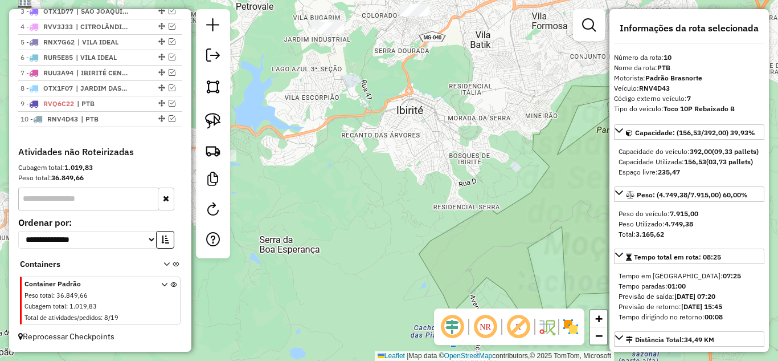
drag, startPoint x: 454, startPoint y: 208, endPoint x: 470, endPoint y: 279, distance: 73.1
click at [472, 285] on div "Janela de atendimento Grade de atendimento Capacidade Transportadoras Veículos …" at bounding box center [389, 180] width 778 height 361
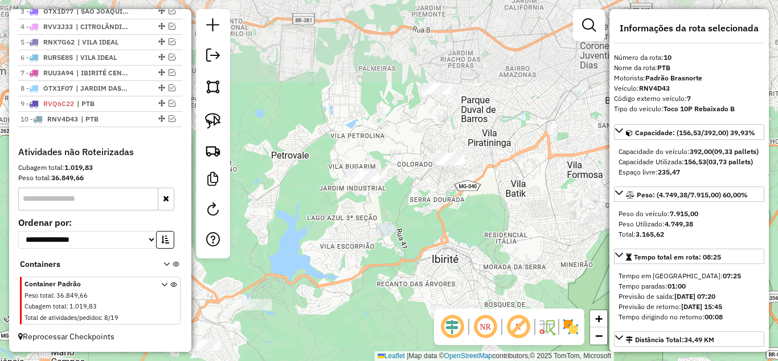
drag, startPoint x: 416, startPoint y: 173, endPoint x: 444, endPoint y: 259, distance: 90.4
click at [439, 265] on div "Janela de atendimento Grade de atendimento Capacidade Transportadoras Veículos …" at bounding box center [389, 180] width 778 height 361
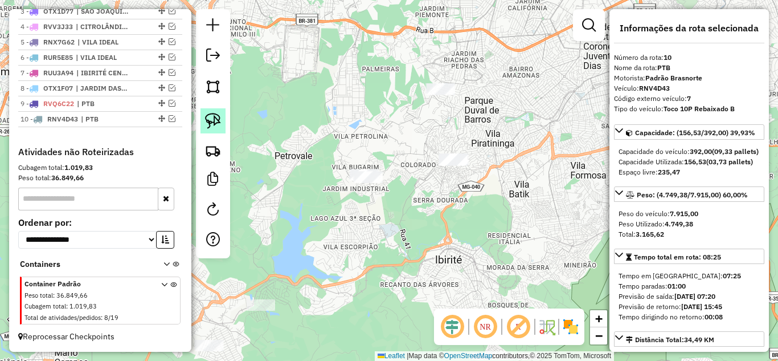
click at [203, 123] on link at bounding box center [212, 120] width 25 height 25
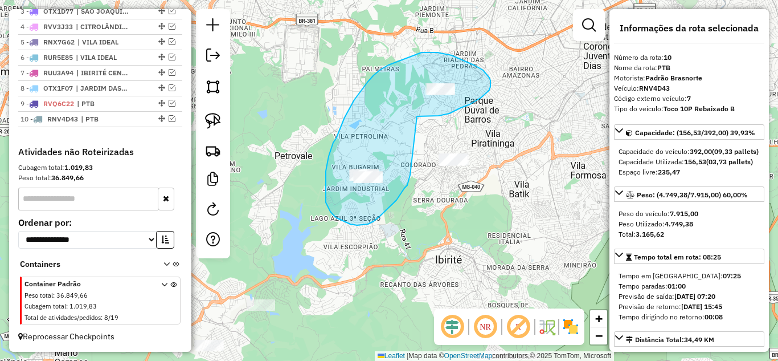
drag, startPoint x: 419, startPoint y: 116, endPoint x: 410, endPoint y: 169, distance: 53.2
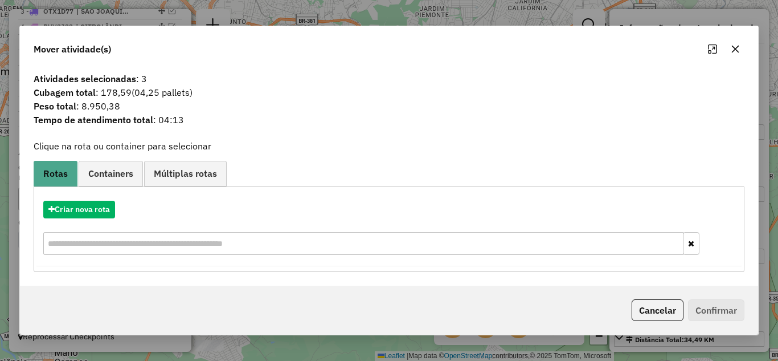
drag, startPoint x: 730, startPoint y: 49, endPoint x: 686, endPoint y: 52, distance: 44.6
click at [731, 48] on icon "button" at bounding box center [735, 48] width 9 height 9
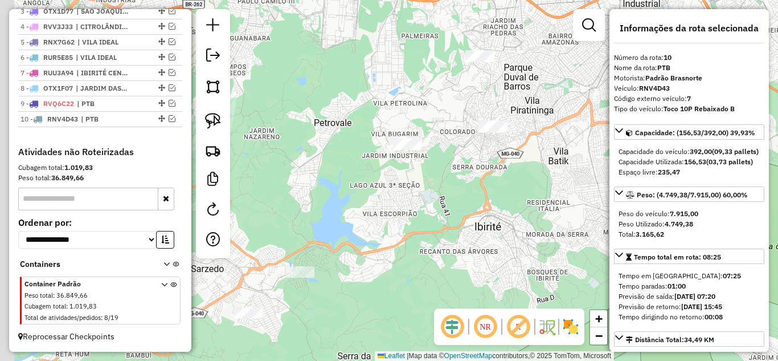
drag, startPoint x: 361, startPoint y: 126, endPoint x: 372, endPoint y: 114, distance: 17.3
click at [368, 116] on div "Janela de atendimento Grade de atendimento Capacidade Transportadoras Veículos …" at bounding box center [389, 180] width 778 height 361
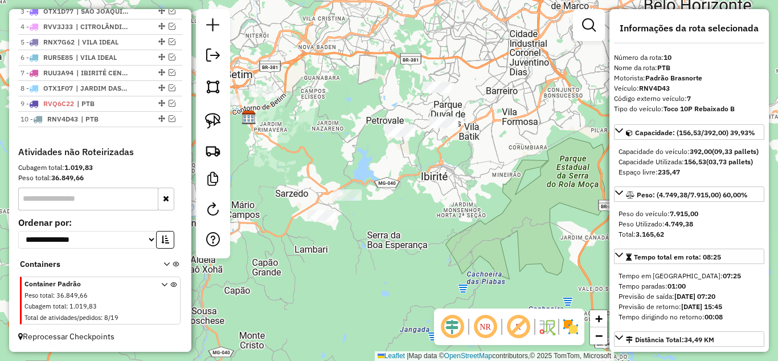
drag, startPoint x: 378, startPoint y: 161, endPoint x: 383, endPoint y: 156, distance: 7.3
click at [383, 159] on div "Janela de atendimento Grade de atendimento Capacidade Transportadoras Veículos …" at bounding box center [389, 180] width 778 height 361
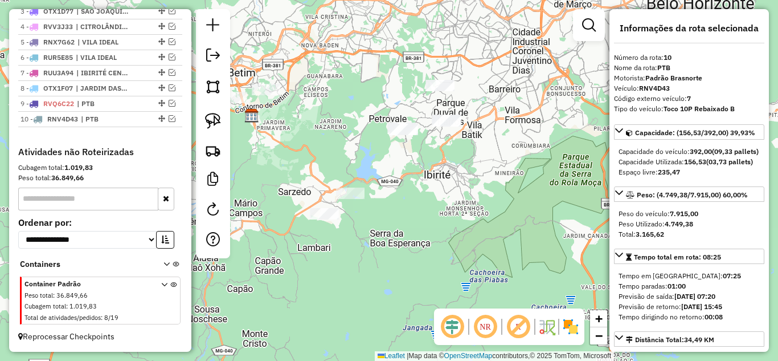
drag, startPoint x: 324, startPoint y: 126, endPoint x: 348, endPoint y: 126, distance: 23.9
click at [348, 126] on div "Janela de atendimento Grade de atendimento Capacidade Transportadoras Veículos …" at bounding box center [389, 180] width 778 height 361
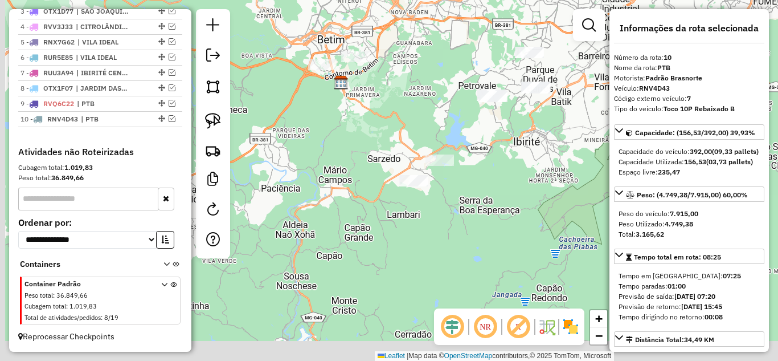
drag, startPoint x: 314, startPoint y: 124, endPoint x: 355, endPoint y: 84, distance: 57.2
click at [360, 84] on div "Janela de atendimento Grade de atendimento Capacidade Transportadoras Veículos …" at bounding box center [389, 180] width 778 height 361
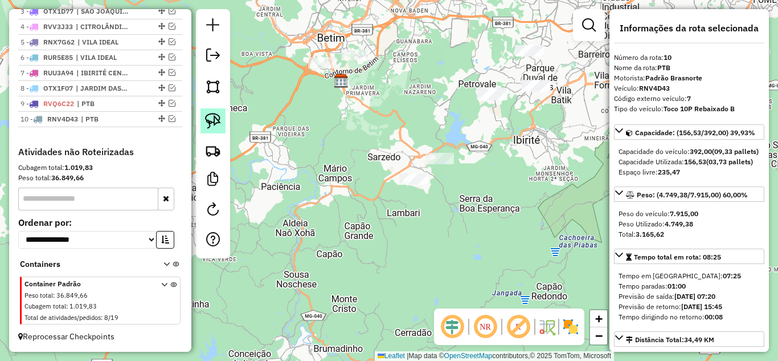
click at [212, 125] on img at bounding box center [213, 121] width 16 height 16
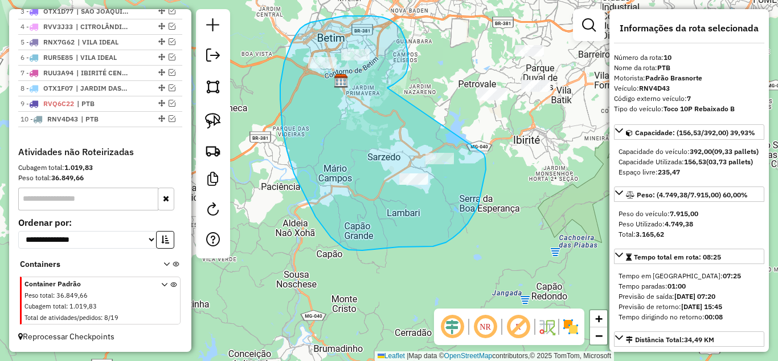
drag, startPoint x: 403, startPoint y: 77, endPoint x: 472, endPoint y: 142, distance: 94.3
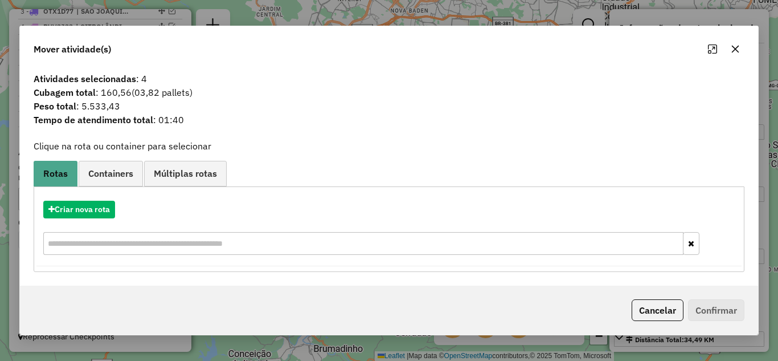
drag, startPoint x: 736, startPoint y: 49, endPoint x: 723, endPoint y: 50, distance: 12.5
click at [734, 49] on icon "button" at bounding box center [735, 48] width 7 height 7
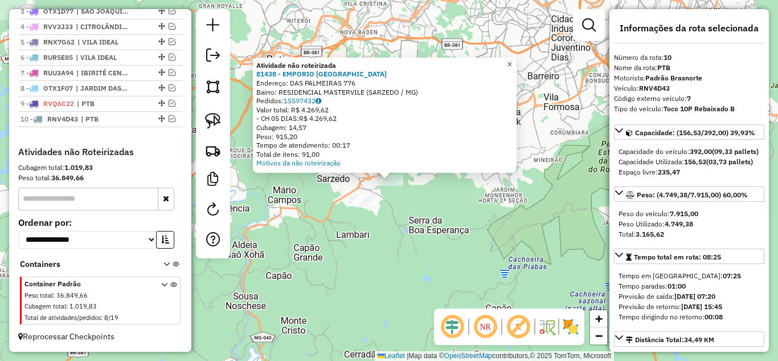
click at [512, 62] on span "×" at bounding box center [509, 64] width 5 height 10
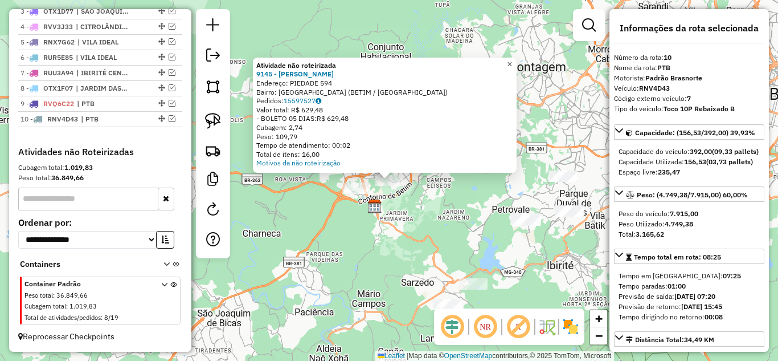
click at [512, 59] on span "×" at bounding box center [509, 64] width 5 height 10
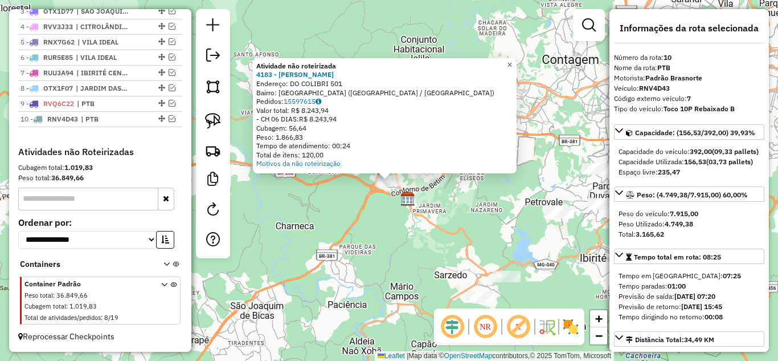
click at [512, 62] on span "×" at bounding box center [509, 65] width 5 height 10
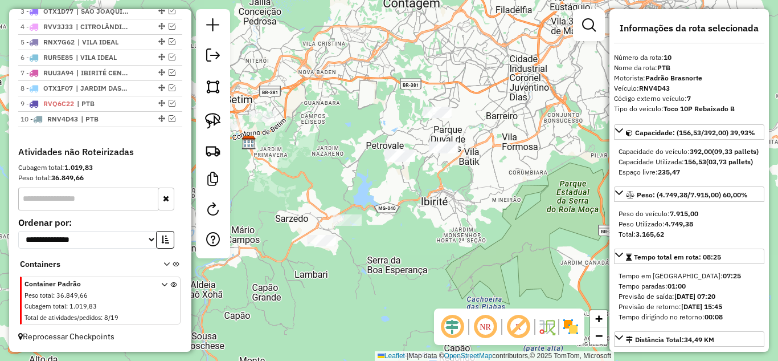
drag, startPoint x: 499, startPoint y: 192, endPoint x: 334, endPoint y: 136, distance: 174.5
click at [334, 136] on div "Janela de atendimento Grade de atendimento Capacidade Transportadoras Veículos …" at bounding box center [389, 180] width 778 height 361
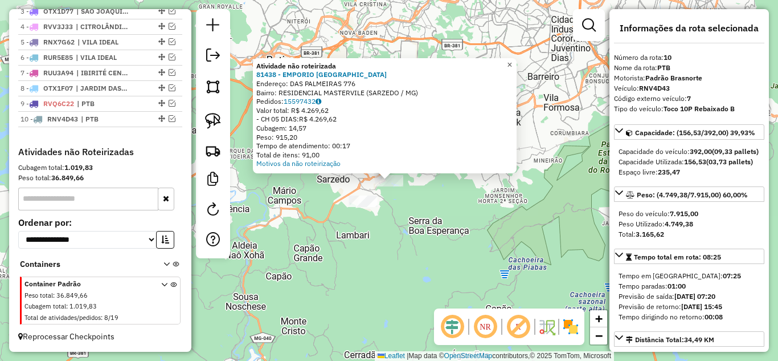
click at [512, 60] on span "×" at bounding box center [509, 65] width 5 height 10
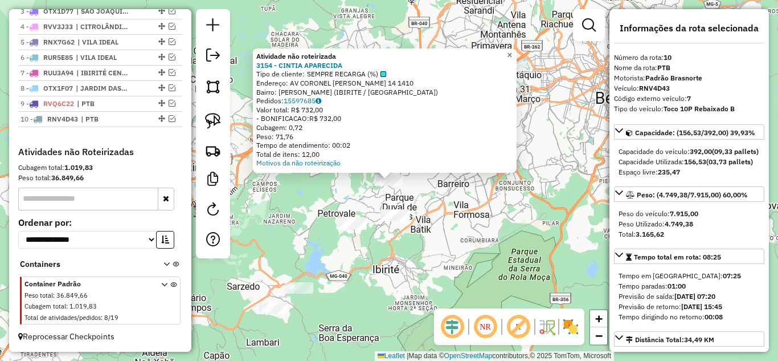
click at [512, 50] on span "×" at bounding box center [509, 55] width 5 height 10
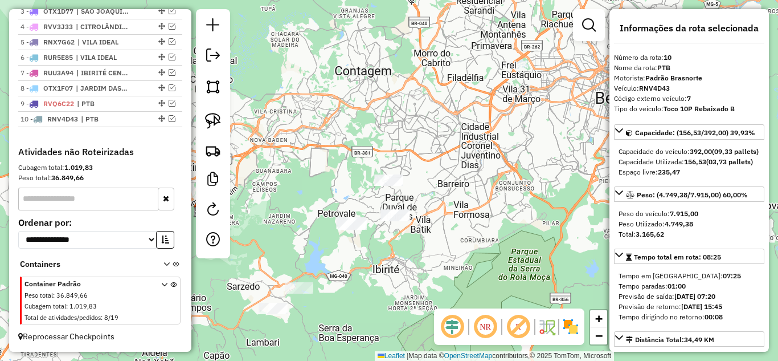
click at [352, 230] on div at bounding box center [352, 223] width 28 height 11
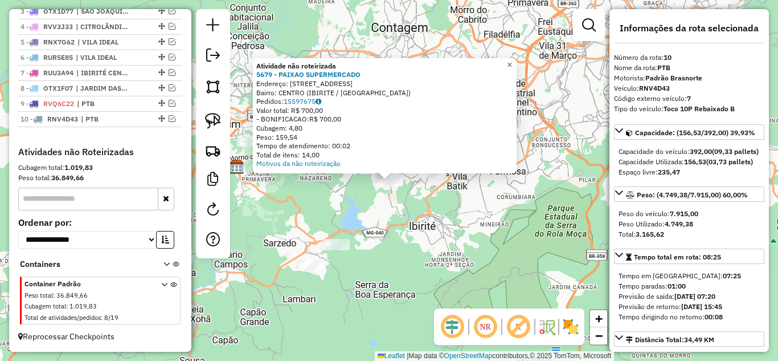
click at [512, 60] on span "×" at bounding box center [509, 65] width 5 height 10
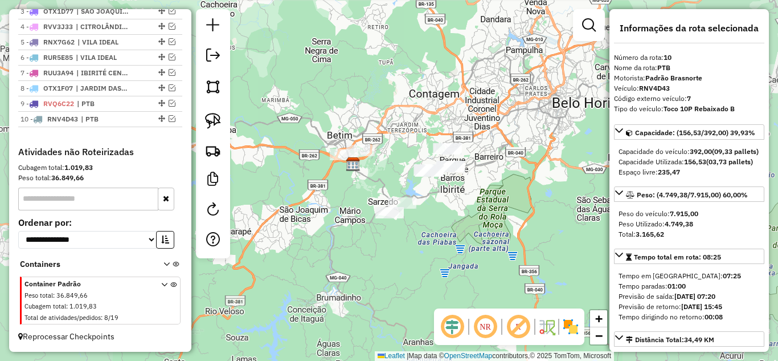
click at [503, 173] on div "Janela de atendimento Grade de atendimento Capacidade Transportadoras Veículos …" at bounding box center [389, 180] width 778 height 361
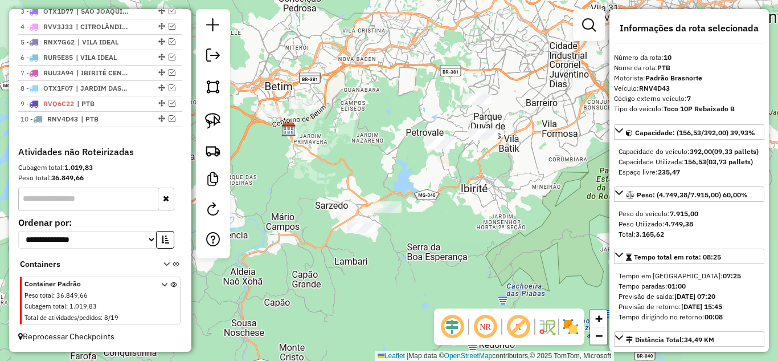
drag, startPoint x: 560, startPoint y: 144, endPoint x: 588, endPoint y: 130, distance: 31.6
click at [588, 130] on div "Janela de atendimento Grade de atendimento Capacidade Transportadoras Veículos …" at bounding box center [389, 180] width 778 height 361
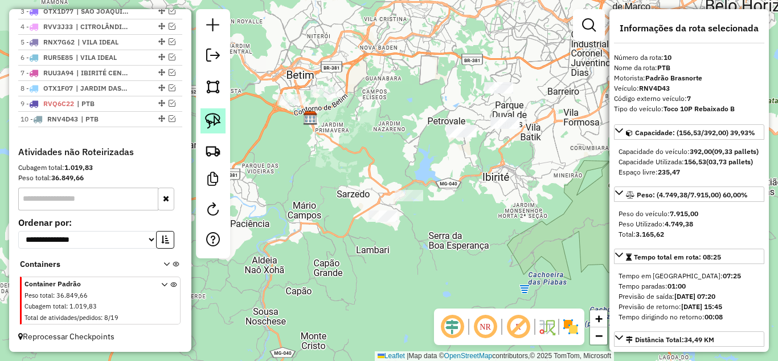
click at [215, 122] on img at bounding box center [213, 121] width 16 height 16
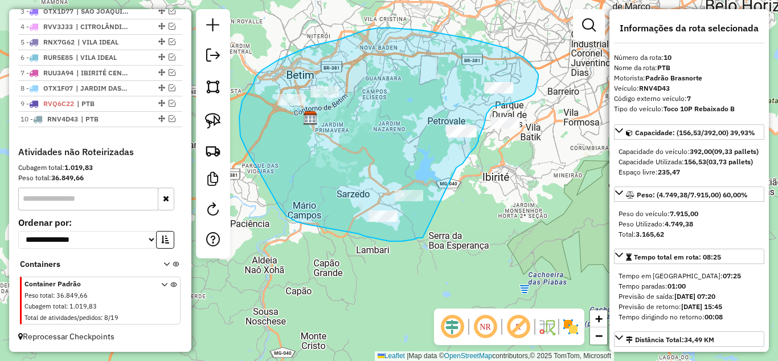
drag, startPoint x: 457, startPoint y: 166, endPoint x: 436, endPoint y: 234, distance: 71.1
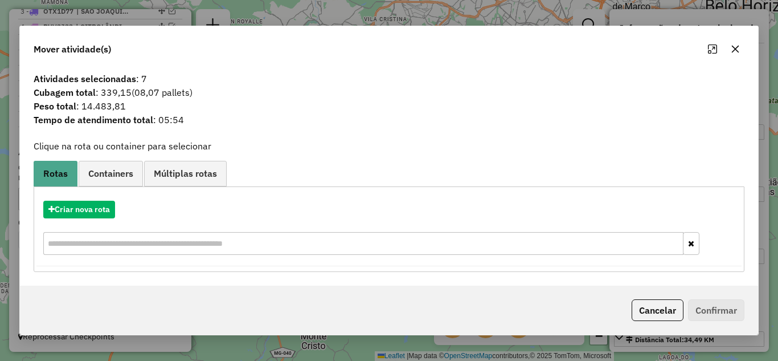
click at [735, 46] on icon "button" at bounding box center [735, 48] width 9 height 9
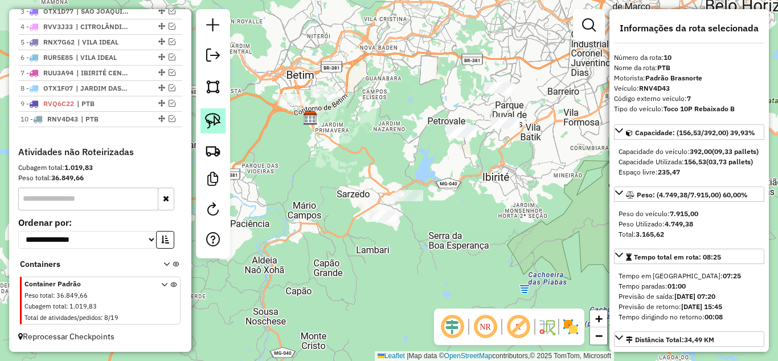
click at [215, 118] on img at bounding box center [213, 121] width 16 height 16
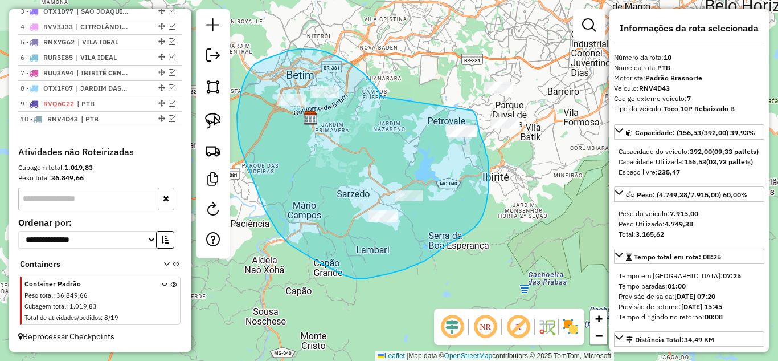
drag, startPoint x: 375, startPoint y: 85, endPoint x: 466, endPoint y: 101, distance: 93.1
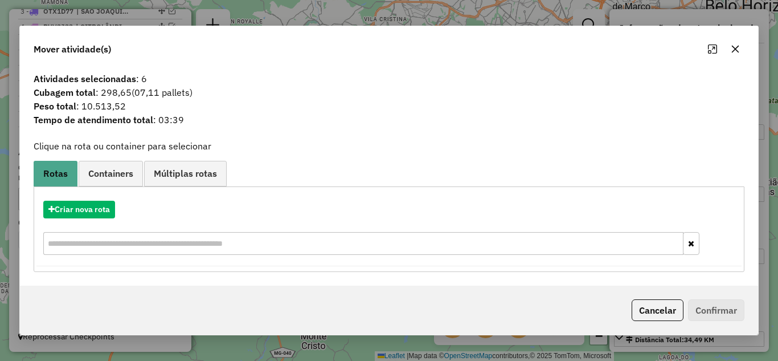
click at [735, 51] on icon "button" at bounding box center [735, 48] width 9 height 9
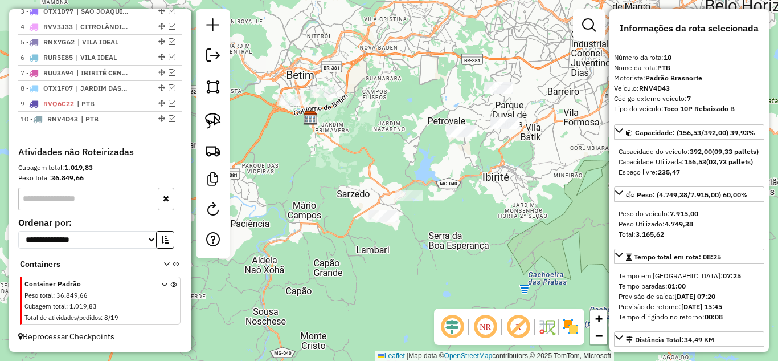
drag, startPoint x: 211, startPoint y: 122, endPoint x: 407, endPoint y: 110, distance: 196.3
click at [212, 122] on img at bounding box center [213, 121] width 16 height 16
drag, startPoint x: 473, startPoint y: 103, endPoint x: 473, endPoint y: 65, distance: 38.2
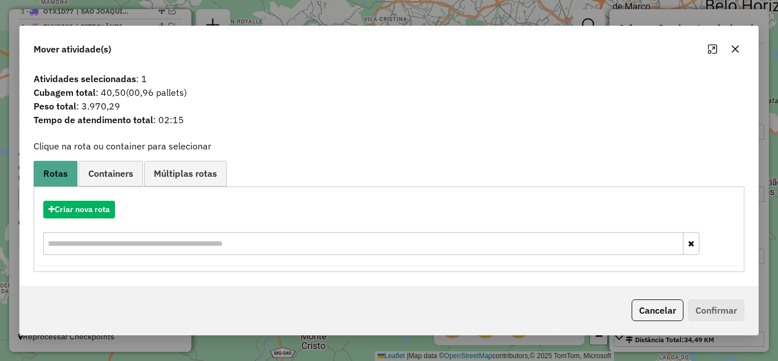
drag, startPoint x: 738, startPoint y: 48, endPoint x: 730, endPoint y: 47, distance: 8.6
click at [738, 48] on icon "button" at bounding box center [735, 48] width 9 height 9
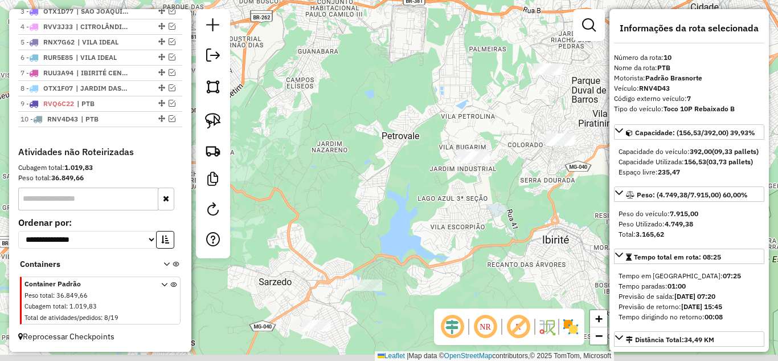
drag, startPoint x: 452, startPoint y: 227, endPoint x: 517, endPoint y: 214, distance: 66.8
click at [517, 214] on div "Janela de atendimento Grade de atendimento Capacidade Transportadoras Veículos …" at bounding box center [389, 180] width 778 height 361
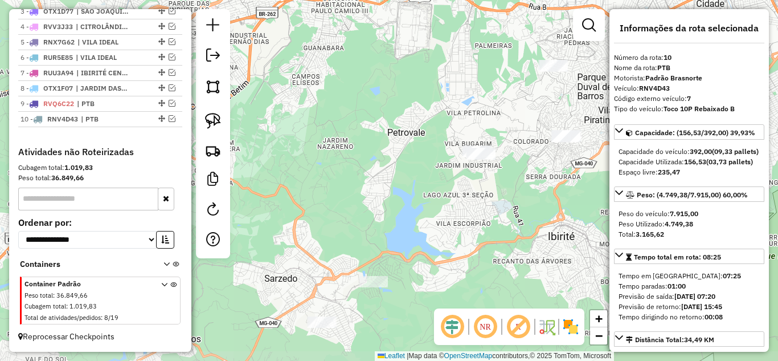
drag, startPoint x: 507, startPoint y: 216, endPoint x: 515, endPoint y: 215, distance: 7.4
click at [510, 215] on div "Janela de atendimento Grade de atendimento Capacidade Transportadoras Veículos …" at bounding box center [389, 180] width 778 height 361
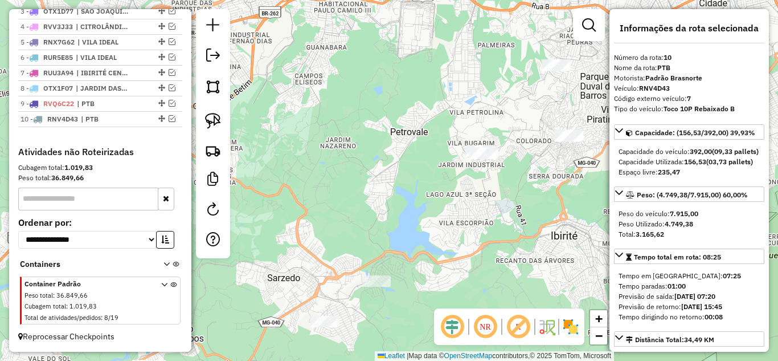
click at [546, 212] on div "Janela de atendimento Grade de atendimento Capacidade Transportadoras Veículos …" at bounding box center [389, 180] width 778 height 361
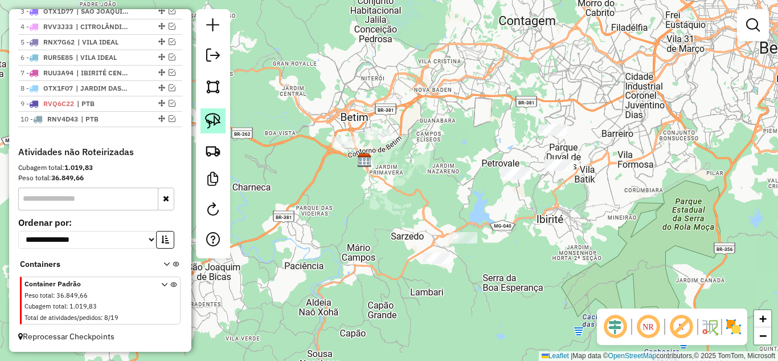
click at [215, 122] on img at bounding box center [213, 121] width 16 height 16
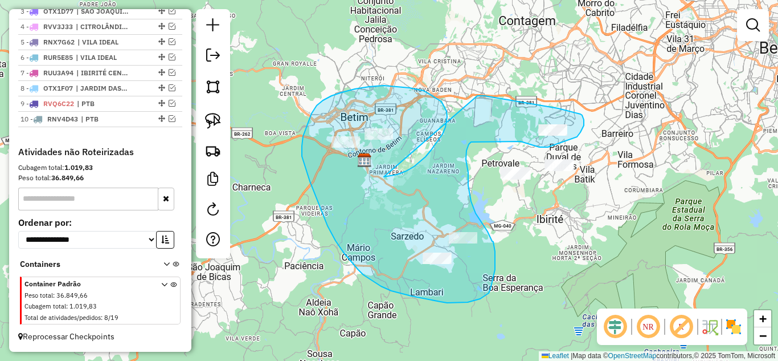
drag, startPoint x: 437, startPoint y: 141, endPoint x: 477, endPoint y: 96, distance: 60.9
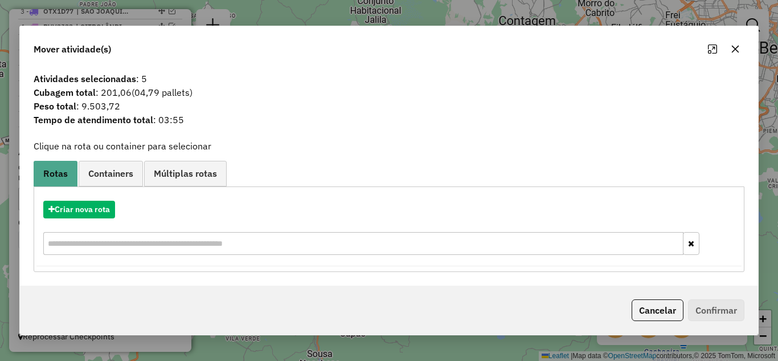
click at [730, 60] on div "Mover atividade(s)" at bounding box center [389, 46] width 738 height 41
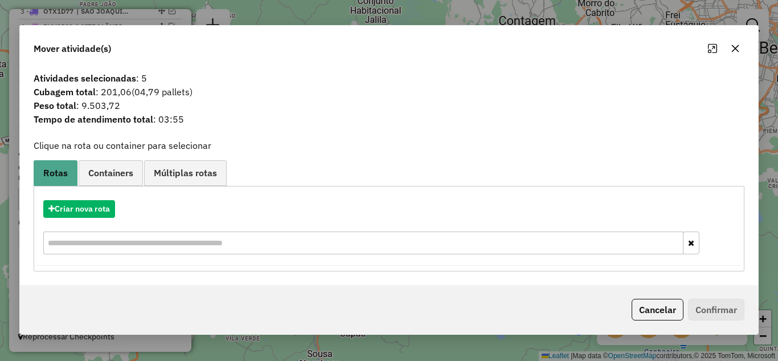
drag, startPoint x: 736, startPoint y: 52, endPoint x: 716, endPoint y: 48, distance: 19.8
click at [736, 51] on icon "button" at bounding box center [735, 48] width 9 height 9
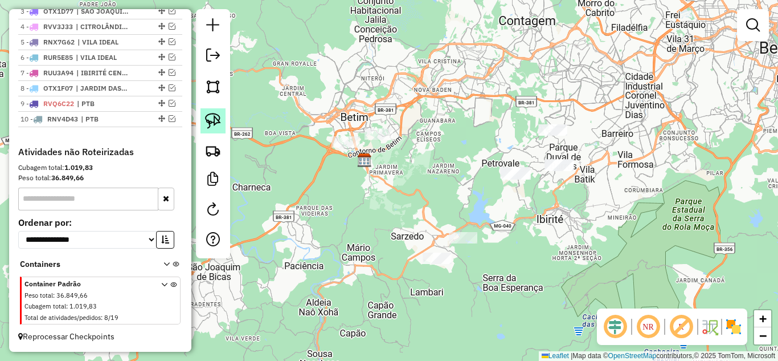
click at [201, 118] on link at bounding box center [212, 120] width 25 height 25
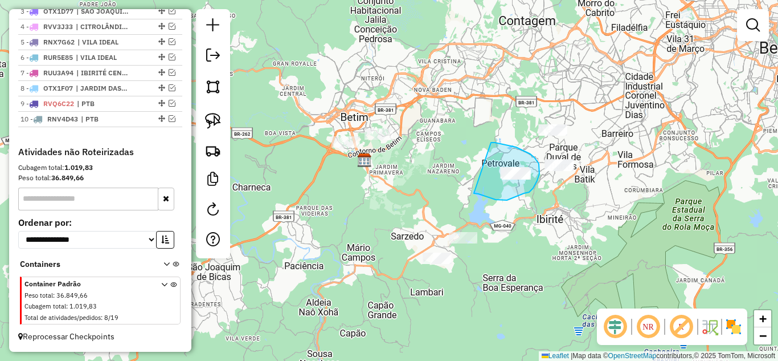
drag, startPoint x: 484, startPoint y: 195, endPoint x: 486, endPoint y: 148, distance: 47.9
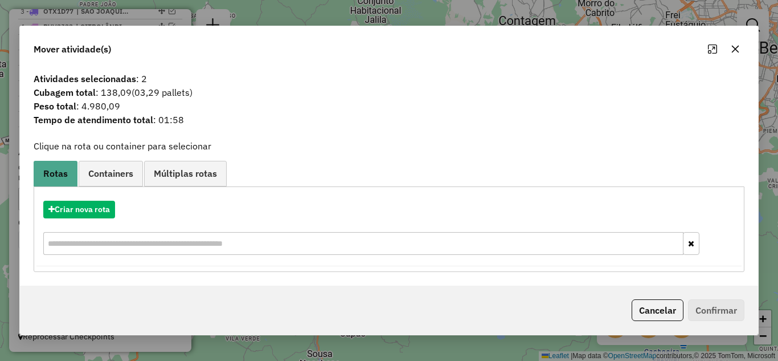
click at [734, 47] on icon "button" at bounding box center [735, 48] width 7 height 7
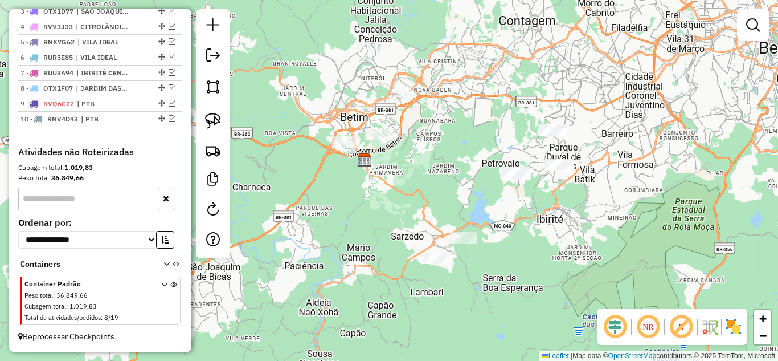
drag, startPoint x: 207, startPoint y: 120, endPoint x: 240, endPoint y: 128, distance: 34.5
click at [207, 120] on img at bounding box center [213, 121] width 16 height 16
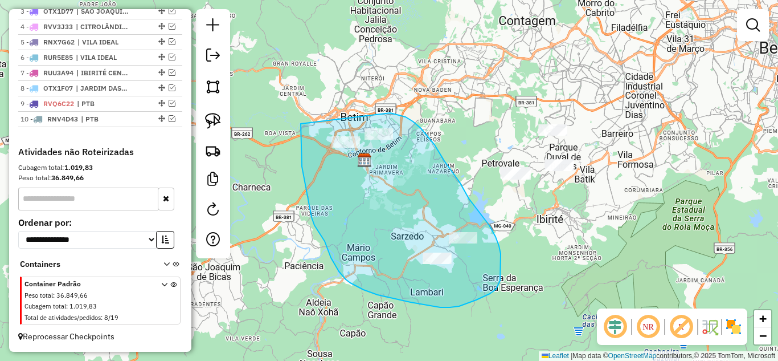
drag, startPoint x: 301, startPoint y: 124, endPoint x: 382, endPoint y: 109, distance: 82.8
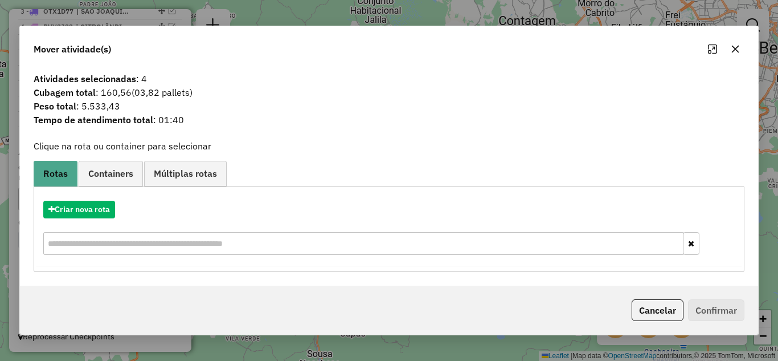
click at [734, 49] on icon "button" at bounding box center [735, 48] width 9 height 9
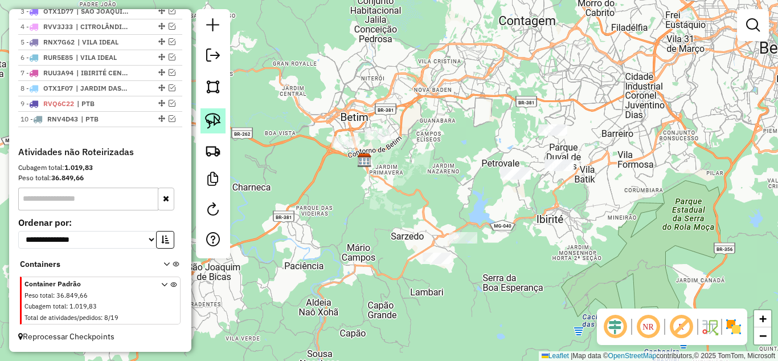
click at [207, 122] on img at bounding box center [213, 121] width 16 height 16
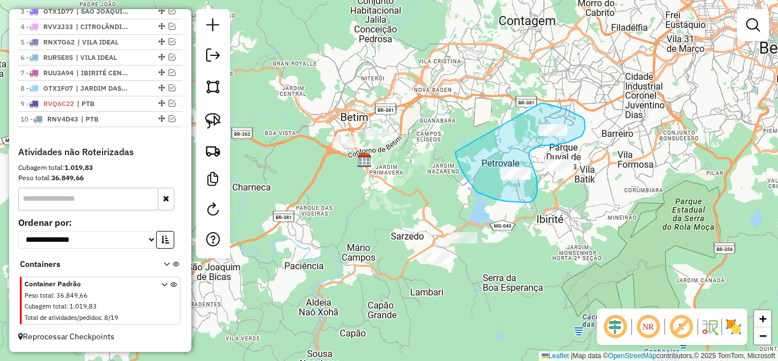
drag, startPoint x: 456, startPoint y: 151, endPoint x: 529, endPoint y: 99, distance: 90.2
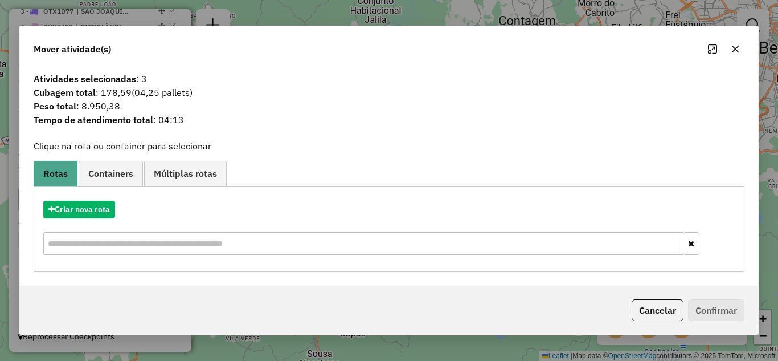
drag, startPoint x: 736, startPoint y: 54, endPoint x: 729, endPoint y: 52, distance: 7.6
click at [734, 53] on button "button" at bounding box center [735, 49] width 18 height 18
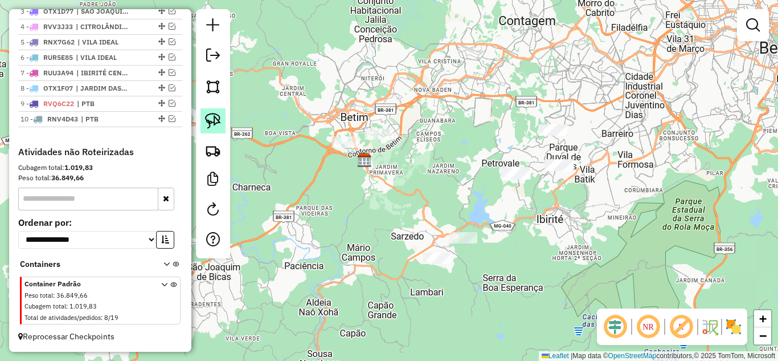
click at [210, 121] on img at bounding box center [213, 121] width 16 height 16
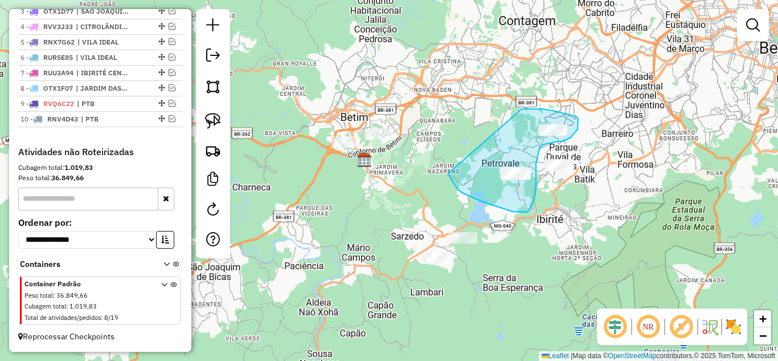
drag, startPoint x: 448, startPoint y: 173, endPoint x: 513, endPoint y: 108, distance: 91.8
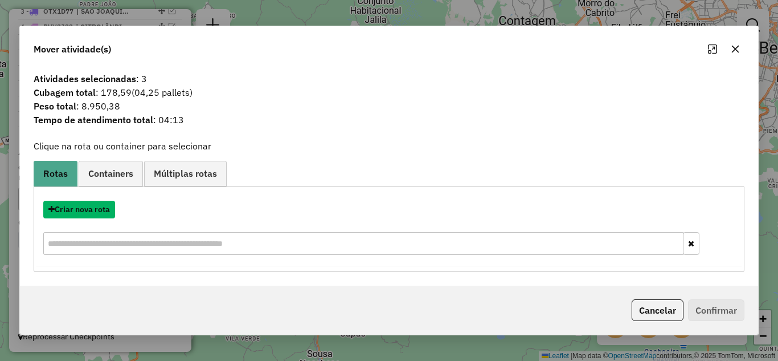
click at [91, 210] on button "Criar nova rota" at bounding box center [79, 209] width 72 height 18
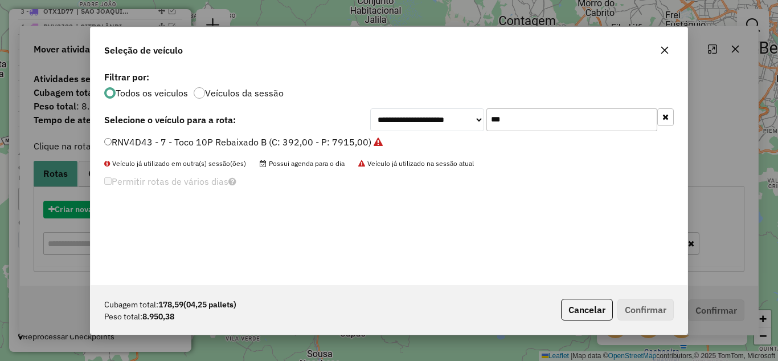
scroll to position [6, 3]
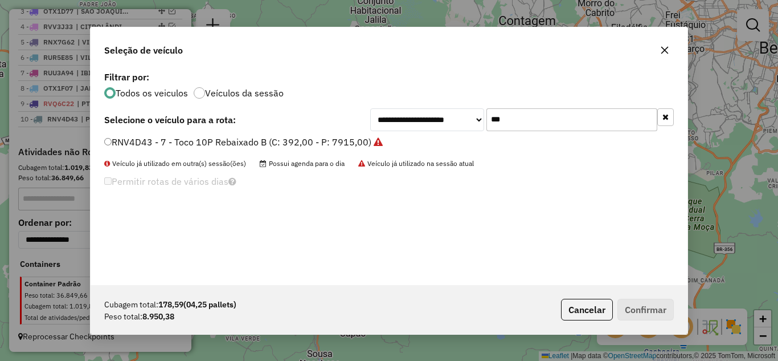
drag, startPoint x: 535, startPoint y: 121, endPoint x: 465, endPoint y: 120, distance: 69.5
click at [465, 120] on div "**********" at bounding box center [522, 119] width 304 height 23
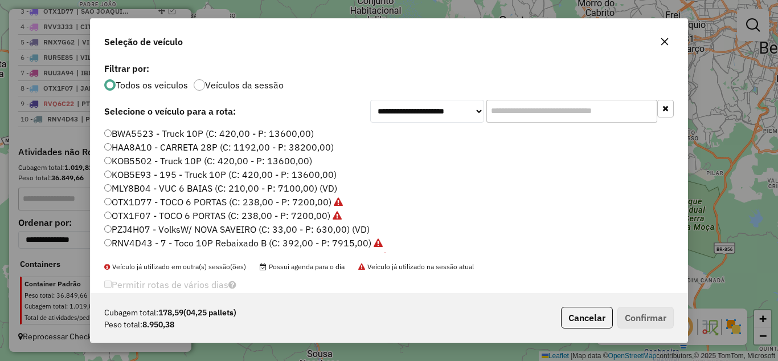
click at [498, 109] on input "text" at bounding box center [571, 111] width 171 height 23
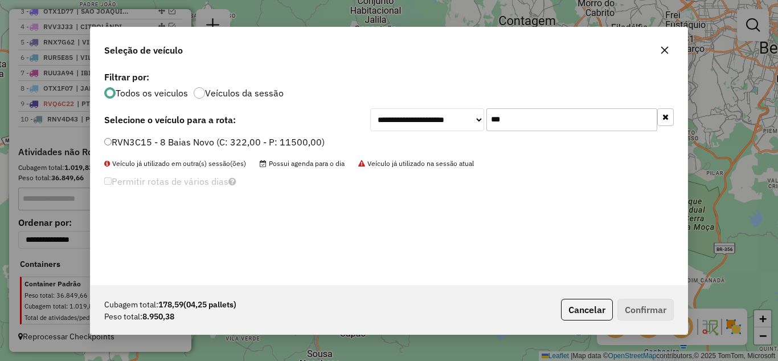
type input "***"
click at [644, 301] on button "Confirmar" at bounding box center [645, 309] width 56 height 22
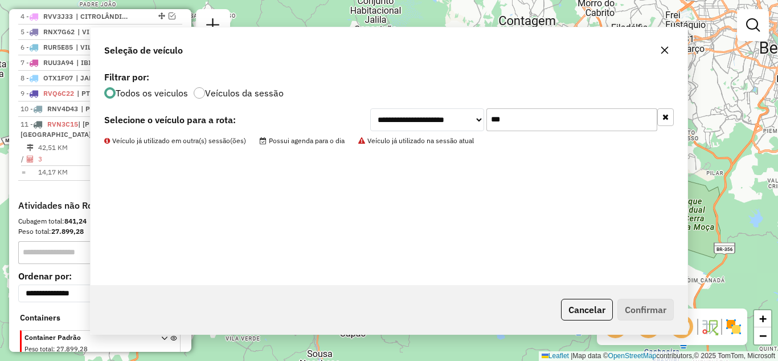
scroll to position [515, 0]
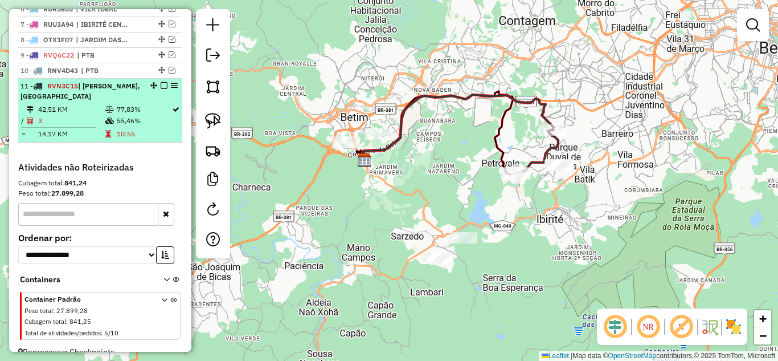
click at [161, 89] on em at bounding box center [164, 85] width 7 height 7
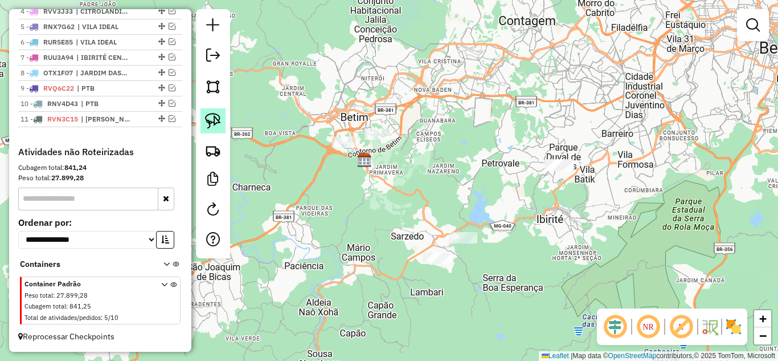
click at [207, 115] on img at bounding box center [213, 121] width 16 height 16
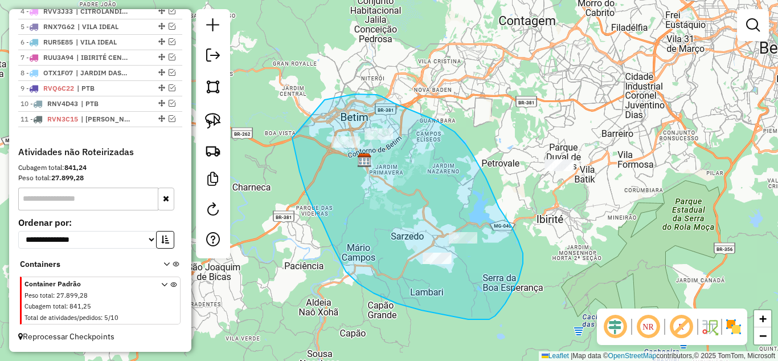
drag, startPoint x: 304, startPoint y: 185, endPoint x: 289, endPoint y: 114, distance: 71.5
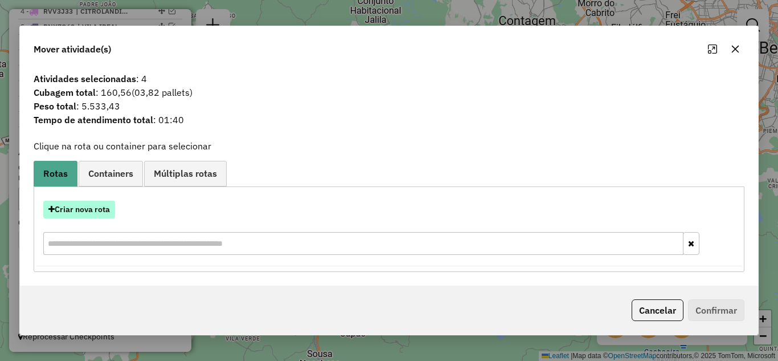
click at [108, 209] on button "Criar nova rota" at bounding box center [79, 209] width 72 height 18
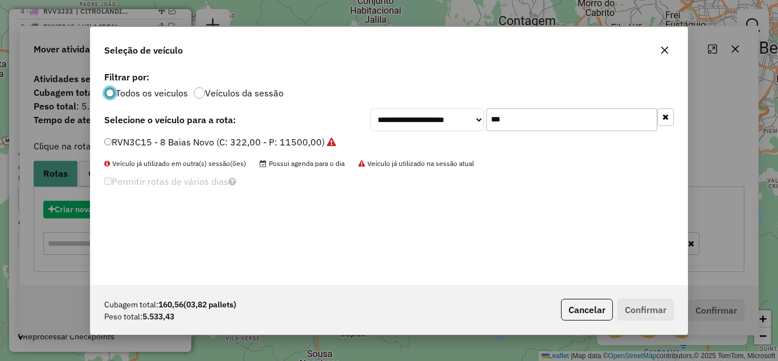
scroll to position [6, 3]
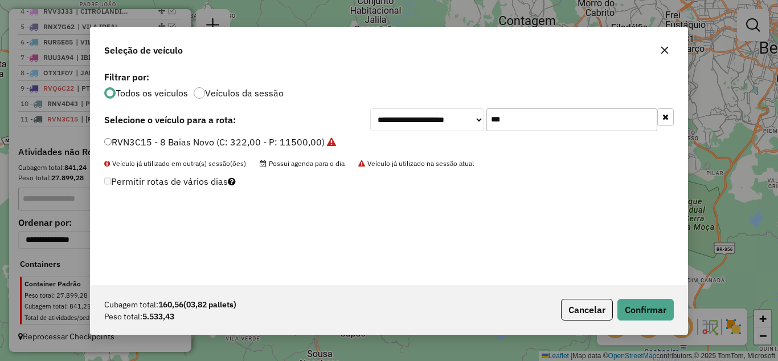
click at [524, 121] on input "***" at bounding box center [571, 119] width 171 height 23
type input "*"
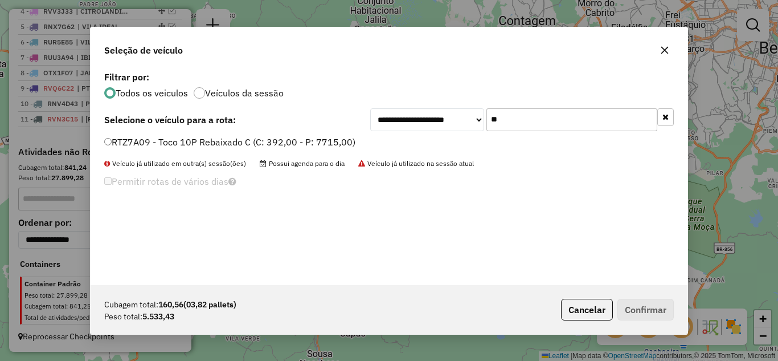
type input "**"
click at [652, 304] on button "Confirmar" at bounding box center [645, 309] width 56 height 22
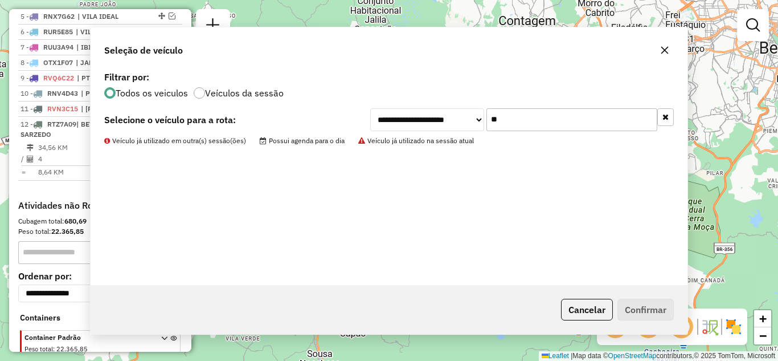
scroll to position [515, 0]
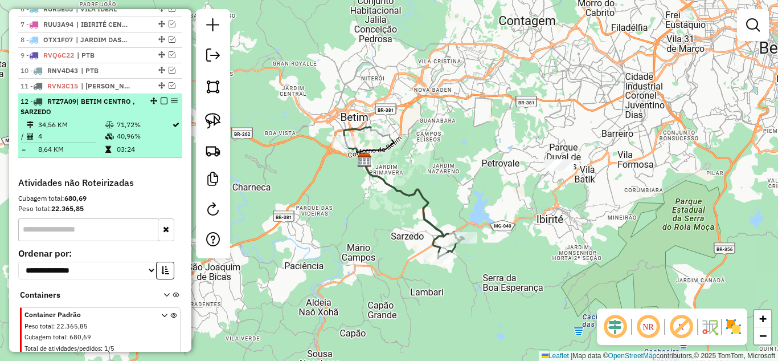
click at [161, 104] on em at bounding box center [164, 100] width 7 height 7
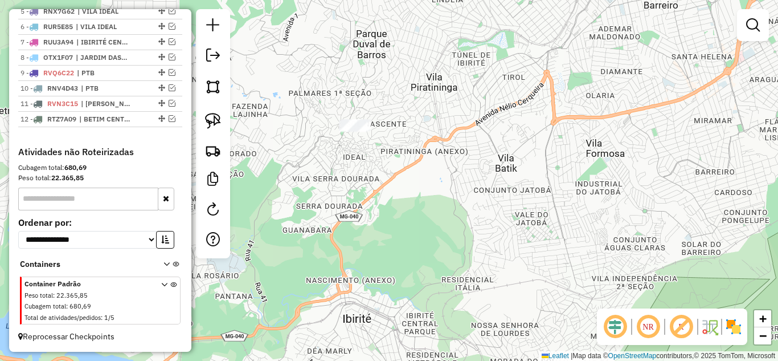
drag, startPoint x: 310, startPoint y: 140, endPoint x: 424, endPoint y: 154, distance: 114.7
click at [383, 166] on div "Janela de atendimento Grade de atendimento Capacidade Transportadoras Veículos …" at bounding box center [389, 180] width 778 height 361
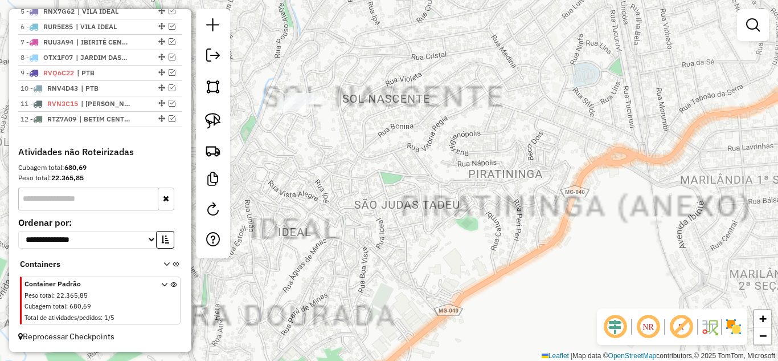
drag, startPoint x: 374, startPoint y: 153, endPoint x: 436, endPoint y: 187, distance: 70.9
click at [436, 188] on div "Janela de atendimento Grade de atendimento Capacidade Transportadoras Veículos …" at bounding box center [389, 180] width 778 height 361
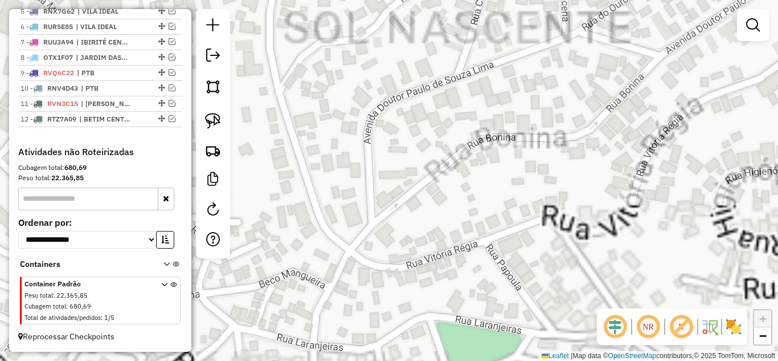
drag, startPoint x: 390, startPoint y: 150, endPoint x: 390, endPoint y: 161, distance: 10.8
click at [536, 232] on div "Janela de atendimento Grade de atendimento Capacidade Transportadoras Veículos …" at bounding box center [389, 180] width 778 height 361
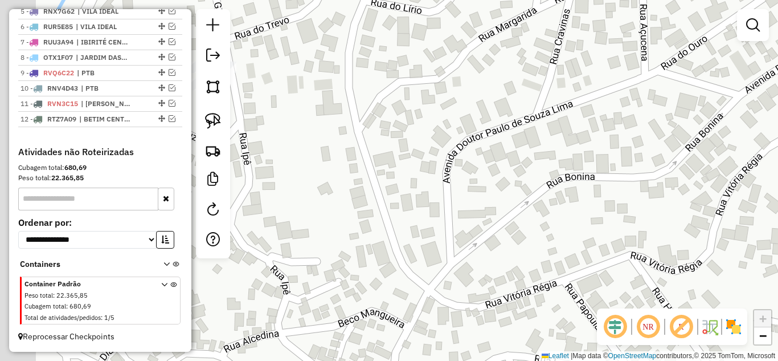
drag, startPoint x: 383, startPoint y: 173, endPoint x: 492, endPoint y: 218, distance: 117.7
click at [491, 220] on div "Janela de atendimento Grade de atendimento Capacidade Transportadoras Veículos …" at bounding box center [389, 180] width 778 height 361
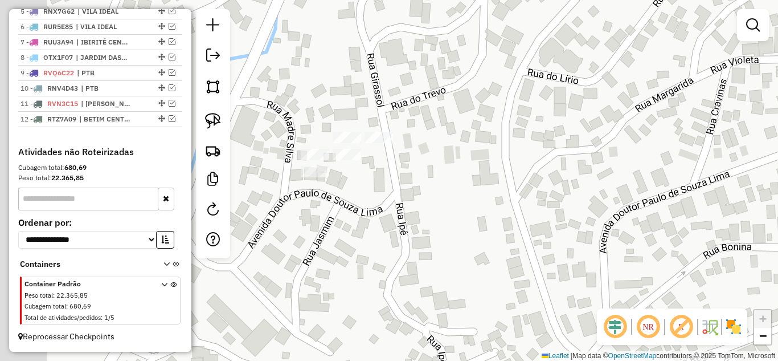
drag, startPoint x: 482, startPoint y: 239, endPoint x: 418, endPoint y: 186, distance: 82.9
click at [484, 230] on div "Janela de atendimento Grade de atendimento Capacidade Transportadoras Veículos …" at bounding box center [389, 180] width 778 height 361
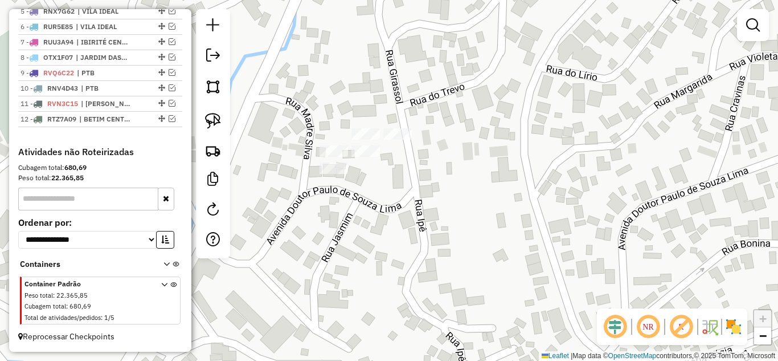
drag, startPoint x: 372, startPoint y: 162, endPoint x: 433, endPoint y: 180, distance: 63.1
click at [431, 183] on div "Janela de atendimento Grade de atendimento Capacidade Transportadoras Veículos …" at bounding box center [389, 180] width 778 height 361
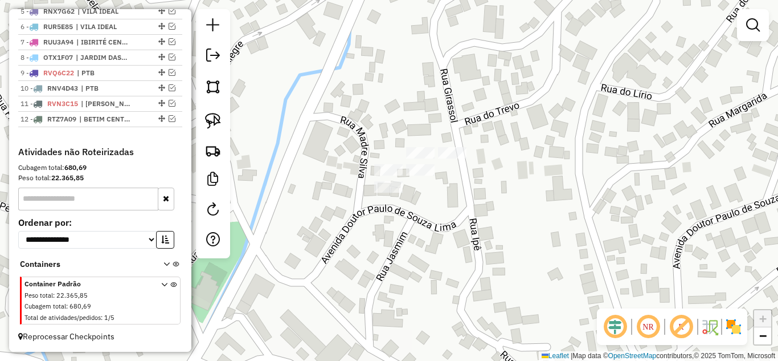
drag, startPoint x: 215, startPoint y: 120, endPoint x: 332, endPoint y: 151, distance: 121.6
click at [216, 120] on img at bounding box center [213, 121] width 16 height 16
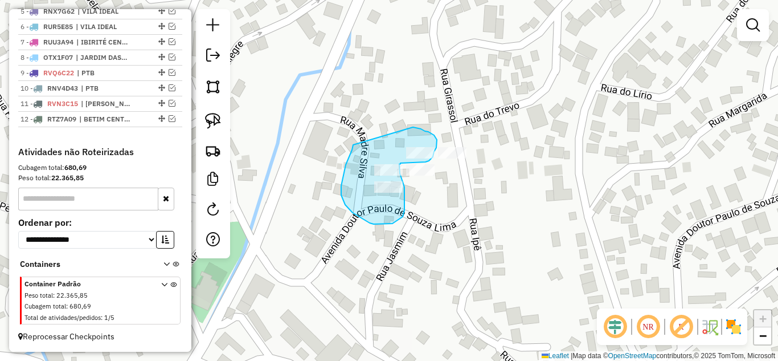
drag, startPoint x: 347, startPoint y: 160, endPoint x: 397, endPoint y: 125, distance: 60.5
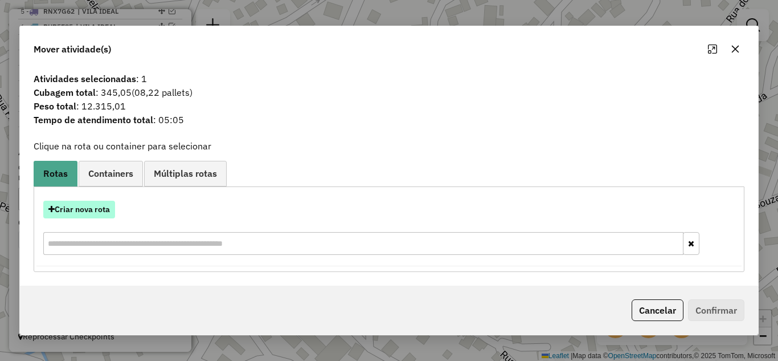
click at [100, 210] on button "Criar nova rota" at bounding box center [79, 209] width 72 height 18
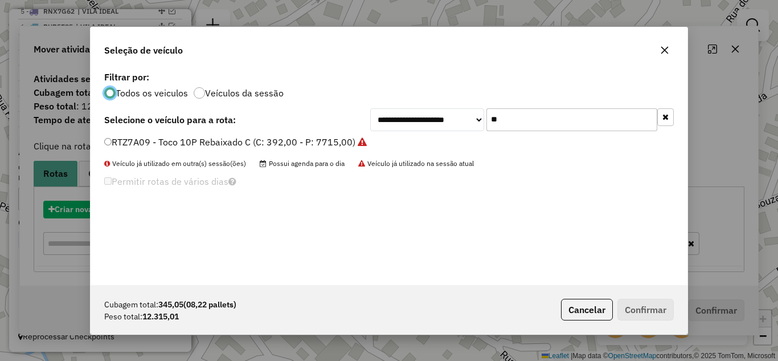
scroll to position [6, 3]
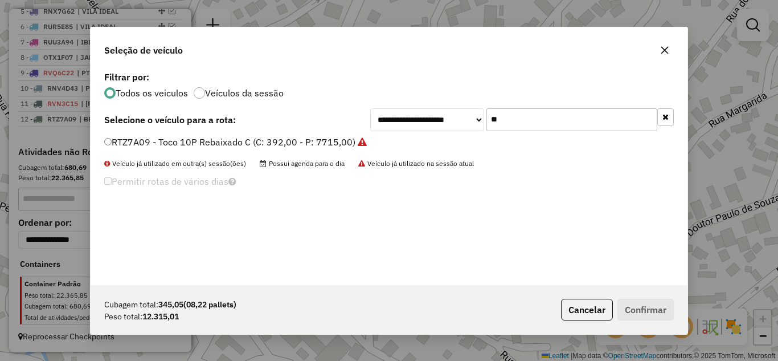
click at [503, 123] on input "**" at bounding box center [571, 119] width 171 height 23
type input "*"
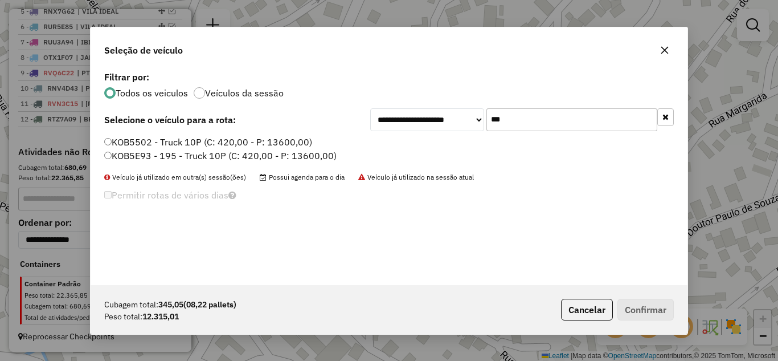
type input "***"
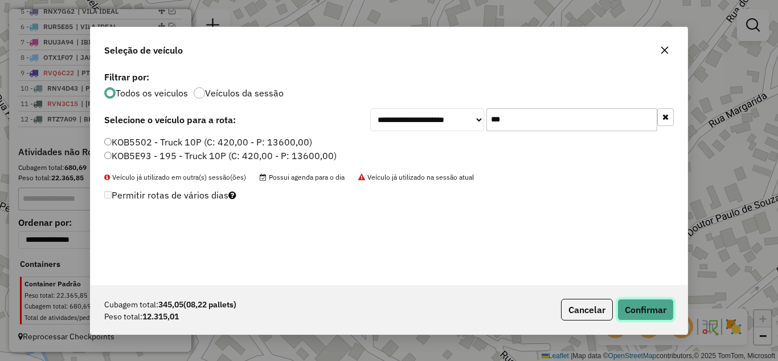
click at [636, 300] on button "Confirmar" at bounding box center [645, 309] width 56 height 22
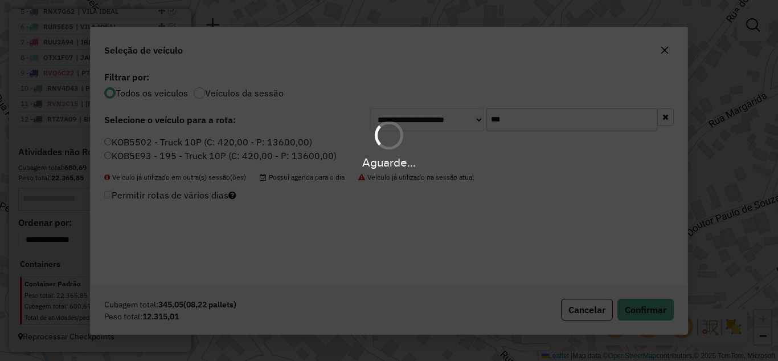
scroll to position [515, 0]
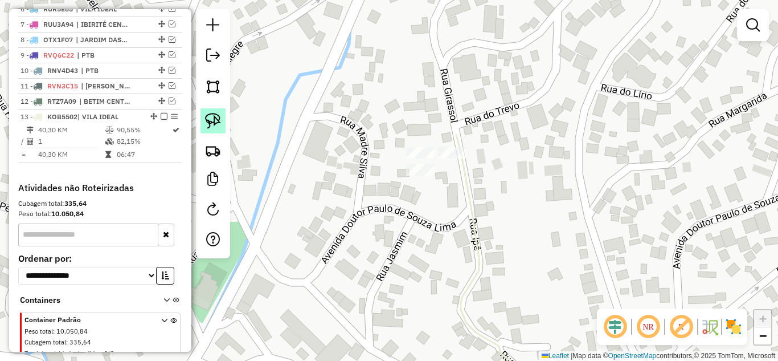
click at [215, 120] on img at bounding box center [213, 121] width 16 height 16
drag, startPoint x: 399, startPoint y: 194, endPoint x: 481, endPoint y: 187, distance: 82.9
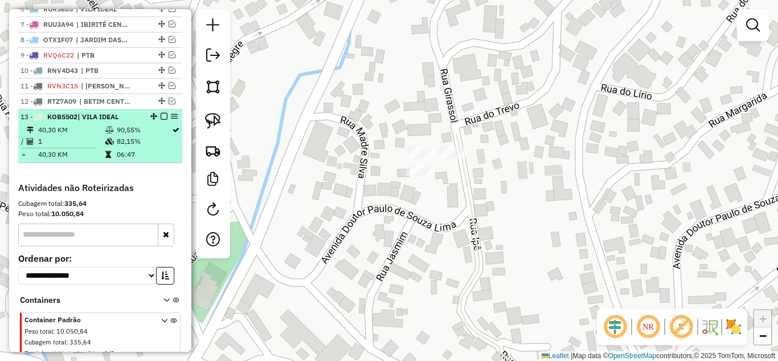
click at [161, 120] on em at bounding box center [164, 116] width 7 height 7
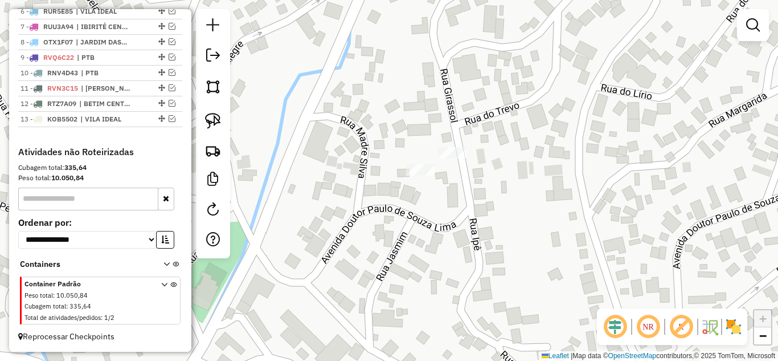
drag, startPoint x: 215, startPoint y: 123, endPoint x: 242, endPoint y: 123, distance: 27.3
click at [215, 121] on img at bounding box center [213, 121] width 16 height 16
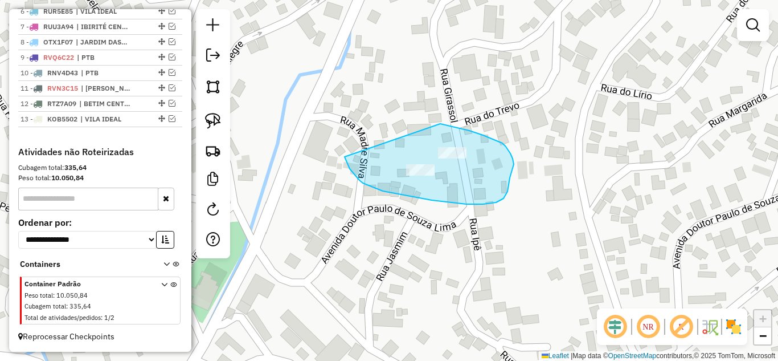
drag, startPoint x: 346, startPoint y: 160, endPoint x: 399, endPoint y: 112, distance: 71.8
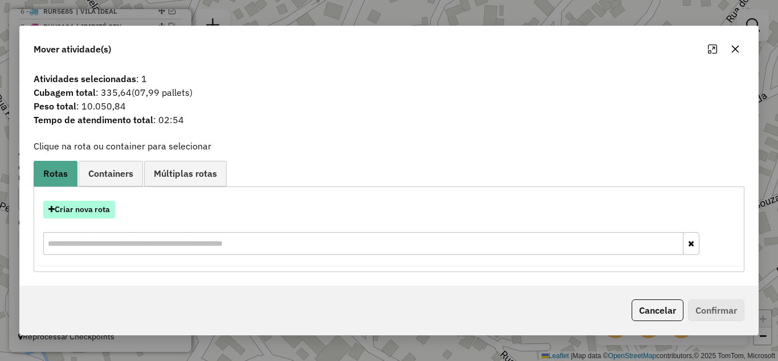
click at [91, 212] on button "Criar nova rota" at bounding box center [79, 209] width 72 height 18
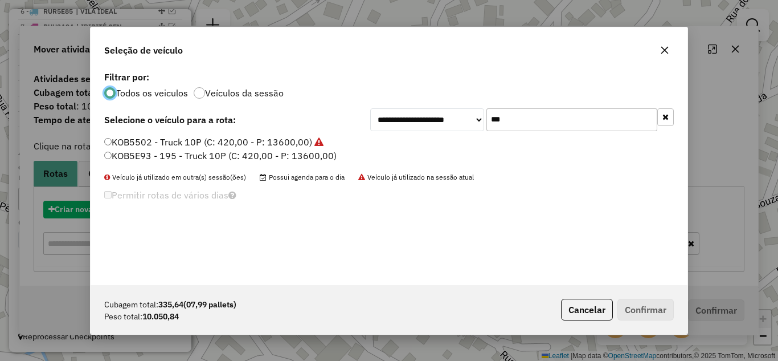
scroll to position [6, 3]
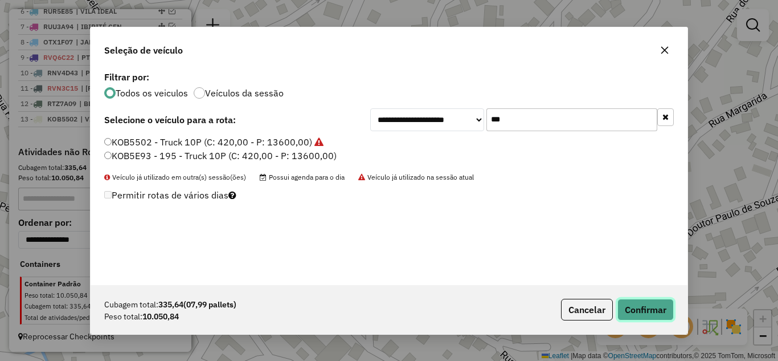
click at [645, 304] on button "Confirmar" at bounding box center [645, 309] width 56 height 22
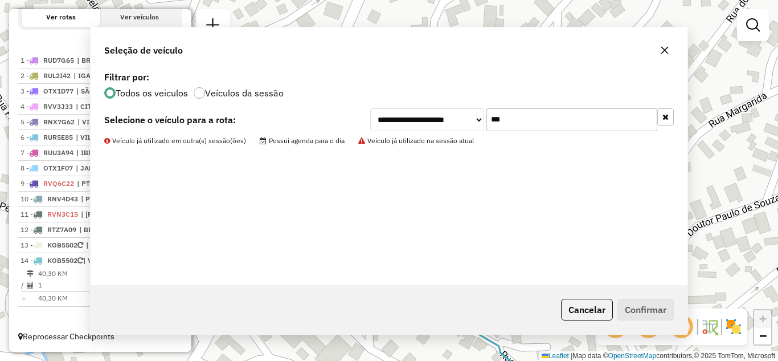
scroll to position [397, 0]
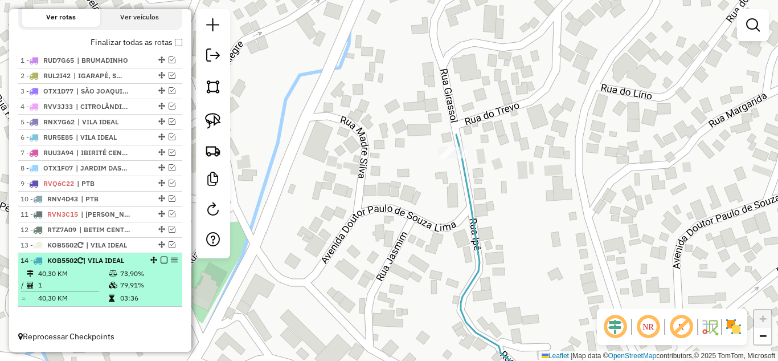
click at [161, 260] on em at bounding box center [164, 259] width 7 height 7
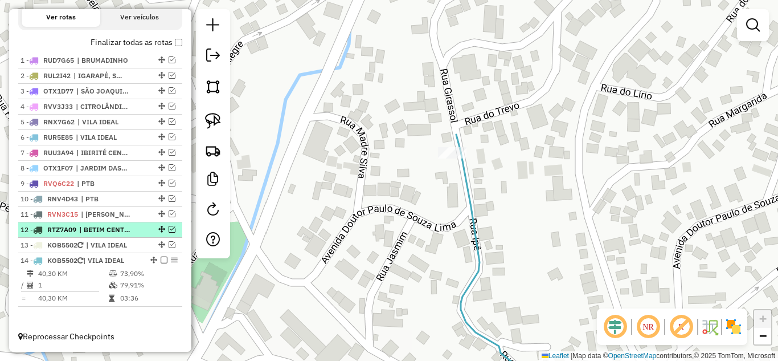
scroll to position [359, 0]
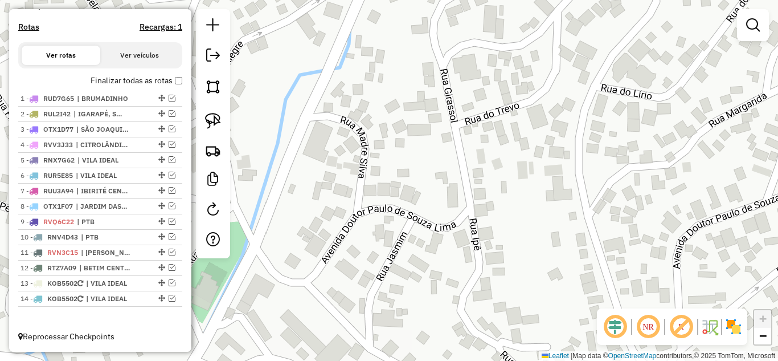
drag, startPoint x: 290, startPoint y: 254, endPoint x: 335, endPoint y: 238, distance: 48.3
click at [334, 239] on div "Janela de atendimento Grade de atendimento Capacidade Transportadoras Veículos …" at bounding box center [389, 180] width 778 height 361
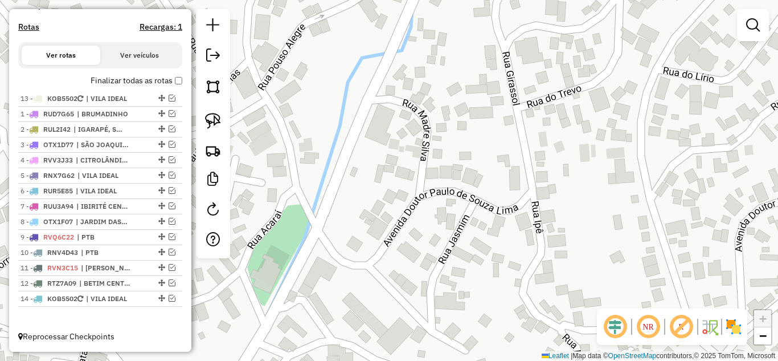
drag, startPoint x: 157, startPoint y: 282, endPoint x: 167, endPoint y: 96, distance: 186.5
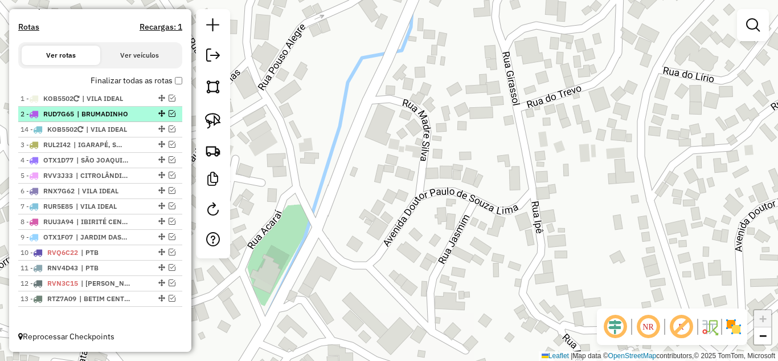
drag, startPoint x: 155, startPoint y: 297, endPoint x: 169, endPoint y: 117, distance: 180.5
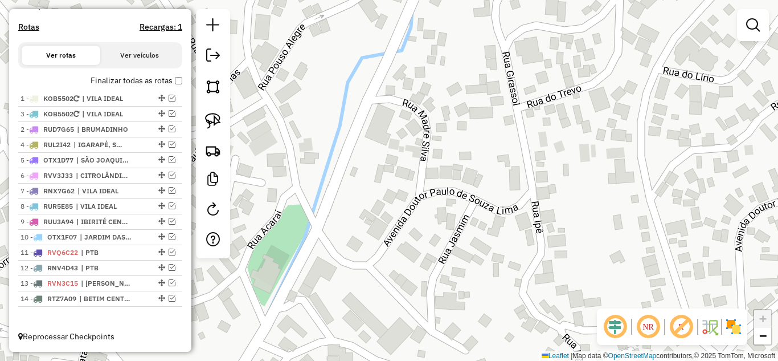
drag, startPoint x: 157, startPoint y: 131, endPoint x: 159, endPoint y: 112, distance: 19.4
click at [169, 98] on em at bounding box center [172, 98] width 7 height 7
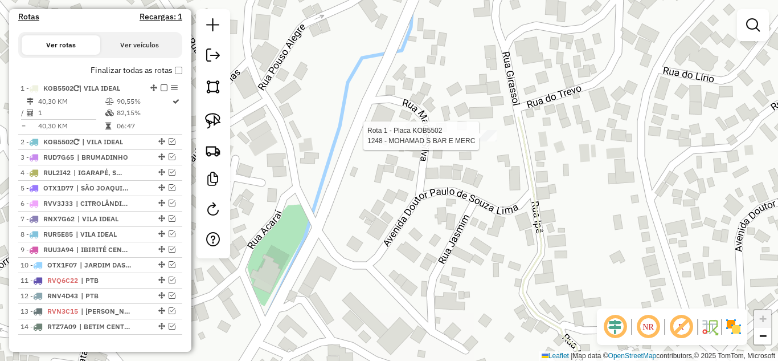
select select "*********"
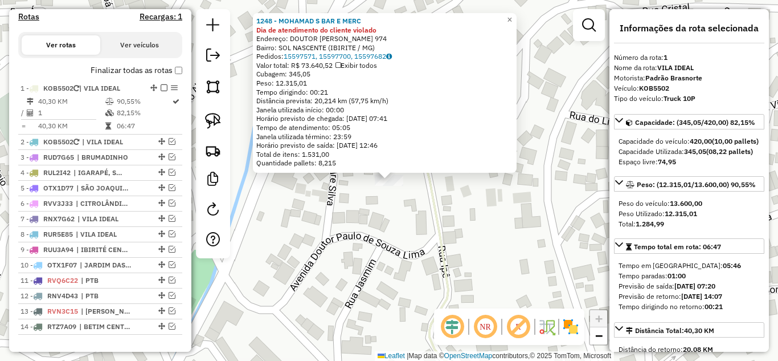
scroll to position [397, 0]
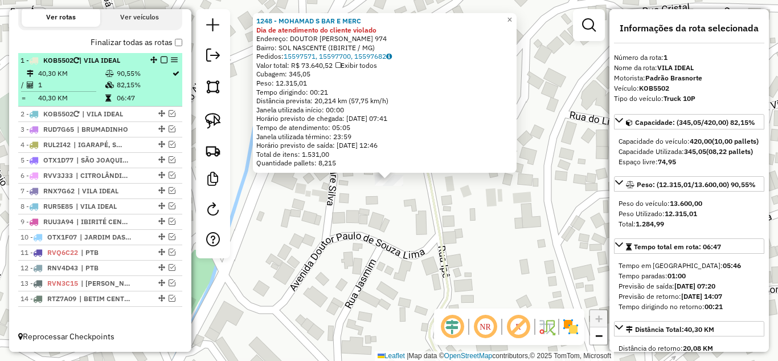
click at [161, 59] on em at bounding box center [164, 59] width 7 height 7
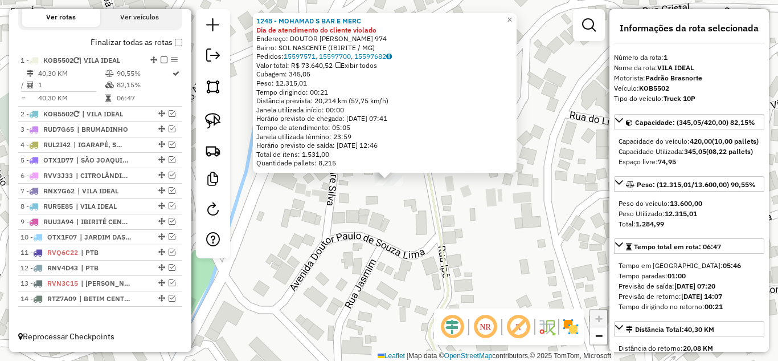
scroll to position [359, 0]
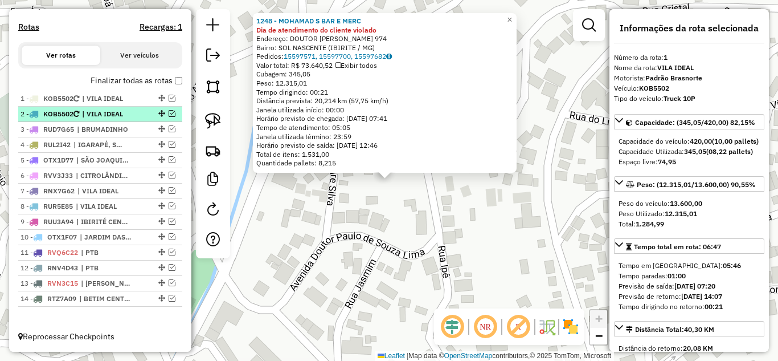
click at [169, 112] on em at bounding box center [172, 113] width 7 height 7
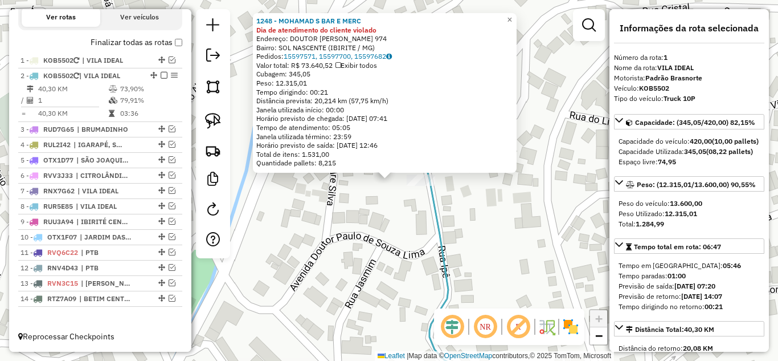
click at [436, 198] on icon at bounding box center [454, 279] width 59 height 235
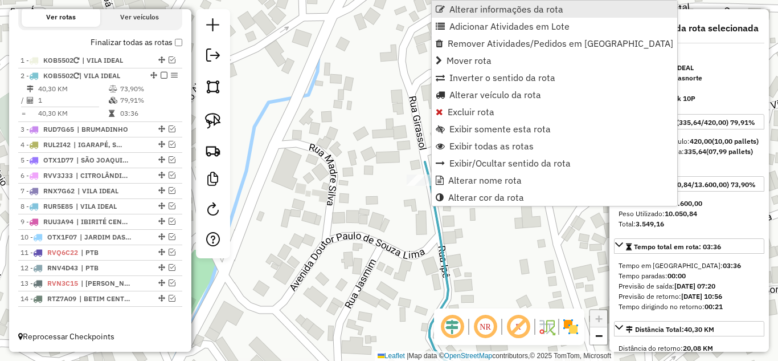
click at [468, 13] on span "Alterar informações da rota" at bounding box center [506, 9] width 114 height 9
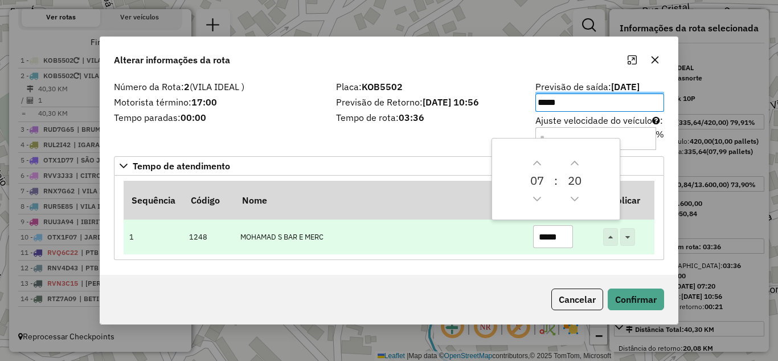
click at [570, 234] on input "*****" at bounding box center [553, 236] width 40 height 23
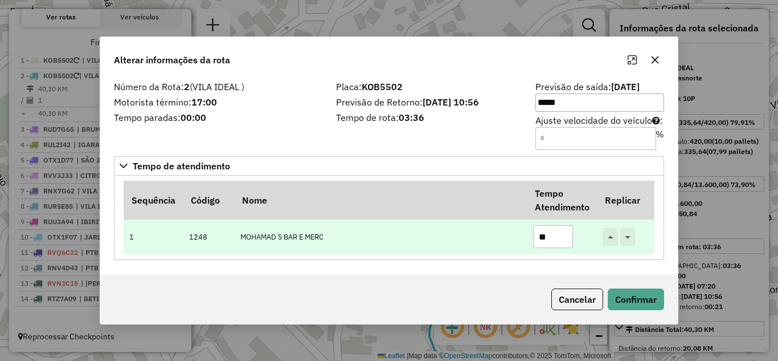
type input "*"
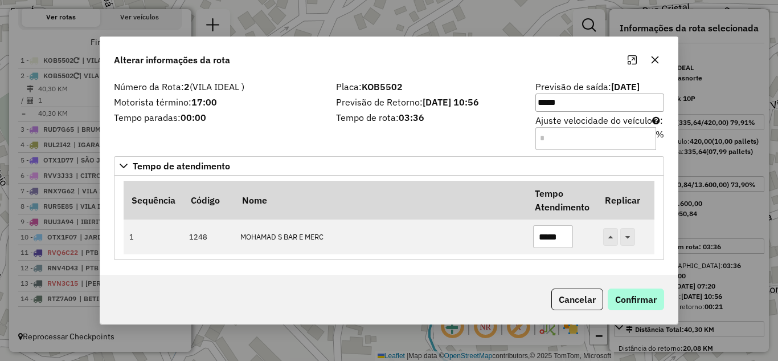
type input "*****"
click at [641, 297] on button "Confirmar" at bounding box center [636, 299] width 56 height 22
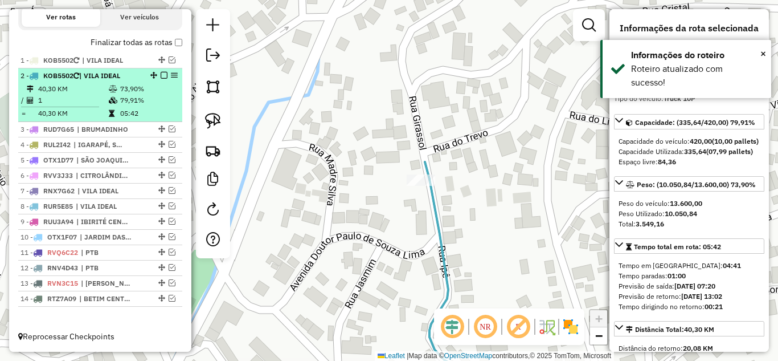
click at [161, 75] on em at bounding box center [164, 75] width 7 height 7
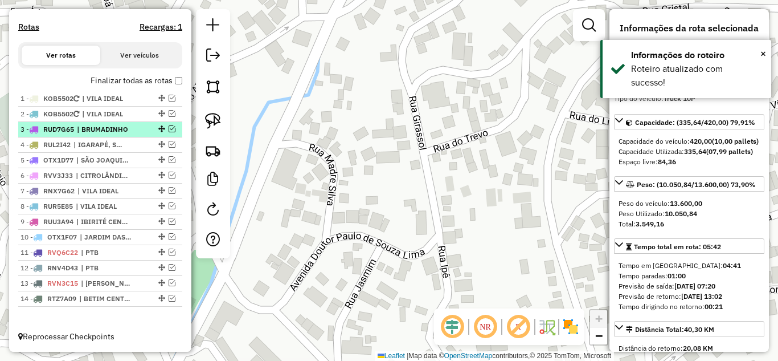
click at [169, 125] on em at bounding box center [172, 128] width 7 height 7
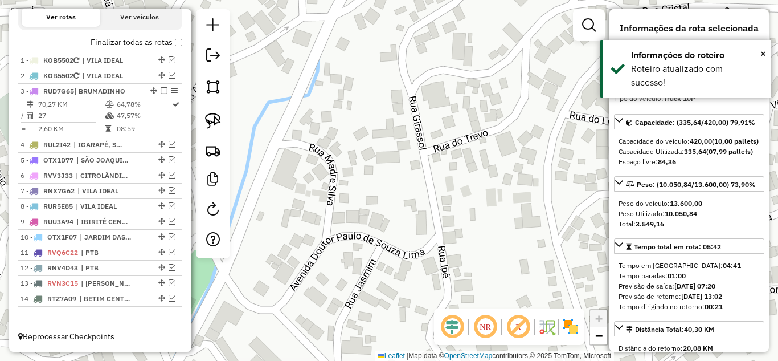
drag, startPoint x: 124, startPoint y: 105, endPoint x: 195, endPoint y: 125, distance: 74.5
click at [129, 105] on td "64,78%" at bounding box center [143, 104] width 55 height 11
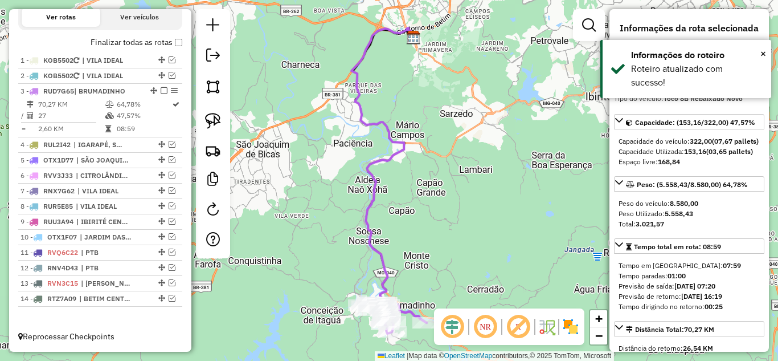
click at [372, 198] on icon at bounding box center [388, 175] width 75 height 294
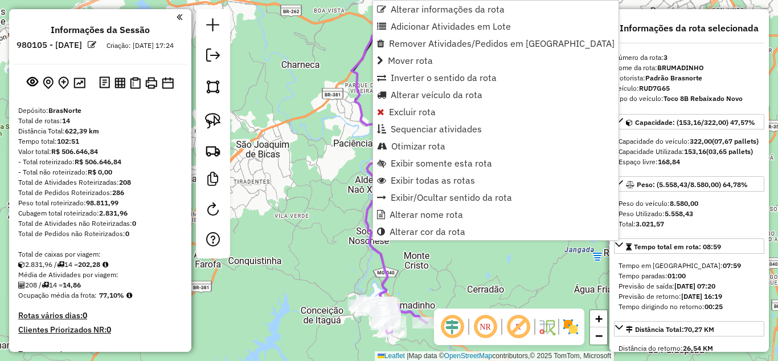
select select "*********"
click at [420, 9] on span "Alterar informações da rota" at bounding box center [448, 9] width 114 height 9
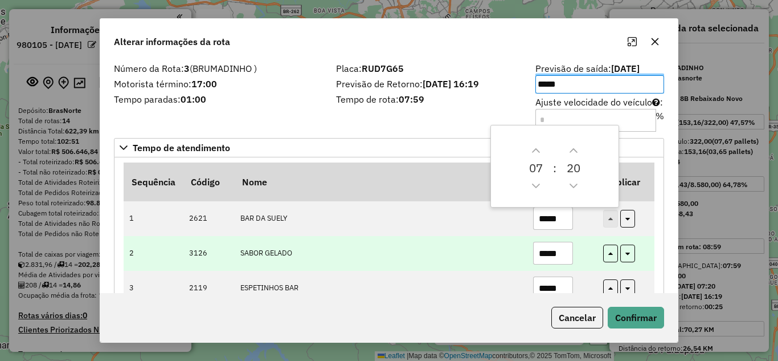
scroll to position [397, 0]
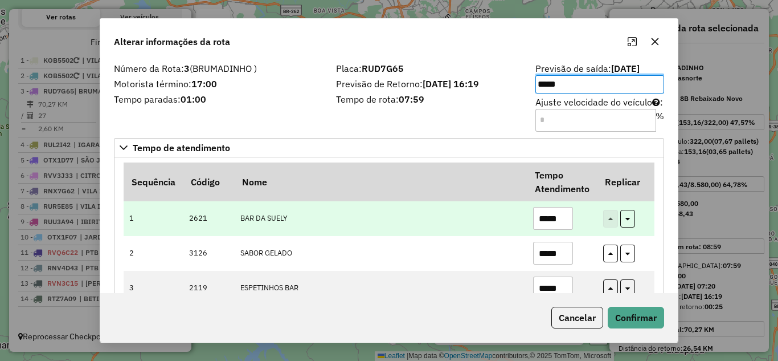
click at [563, 216] on input "*****" at bounding box center [553, 218] width 40 height 23
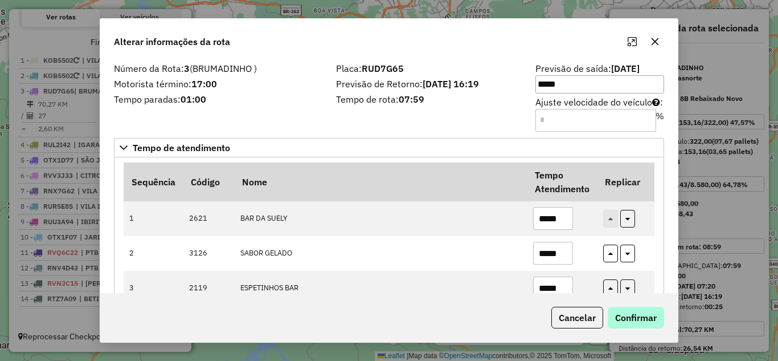
type input "*****"
click at [634, 324] on button "Confirmar" at bounding box center [636, 317] width 56 height 22
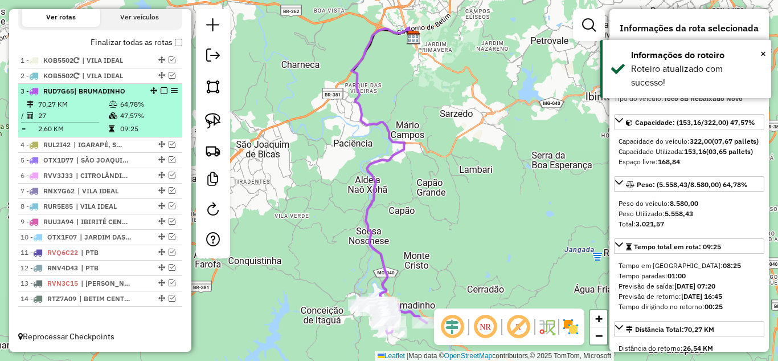
click at [161, 90] on em at bounding box center [164, 90] width 7 height 7
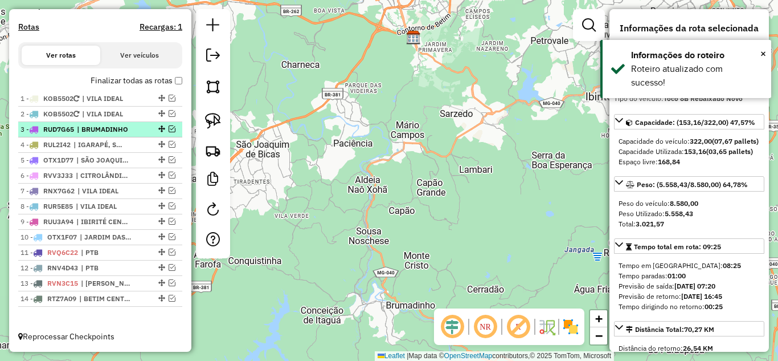
scroll to position [359, 0]
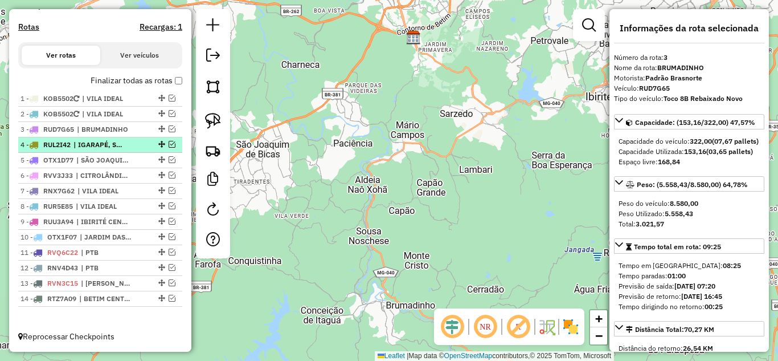
click at [170, 143] on em at bounding box center [172, 144] width 7 height 7
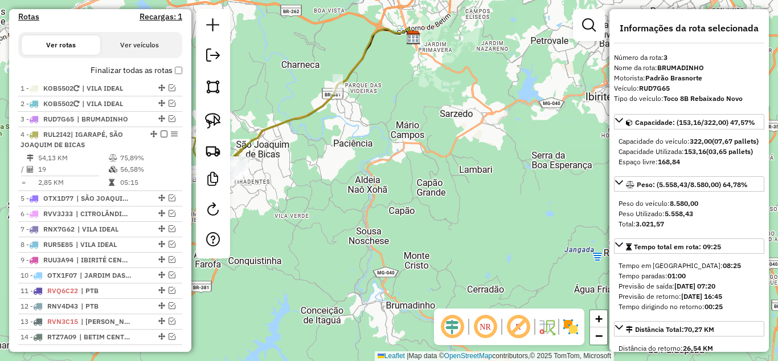
scroll to position [397, 0]
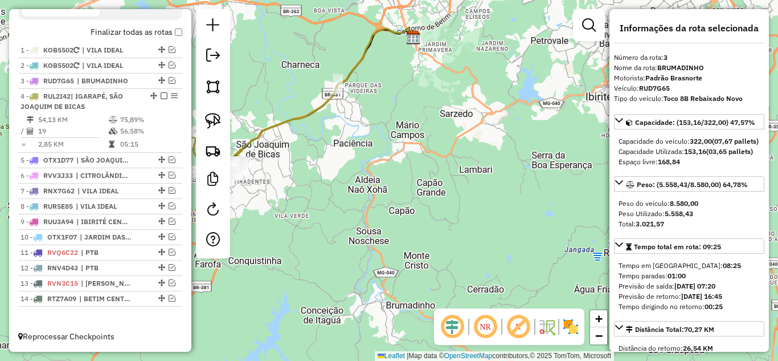
click at [322, 101] on icon at bounding box center [320, 95] width 188 height 134
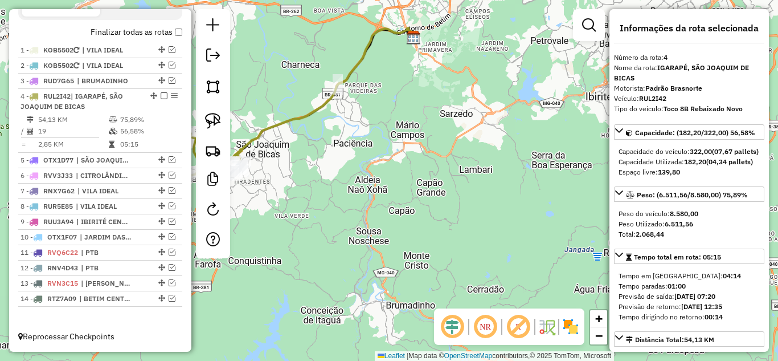
scroll to position [407, 0]
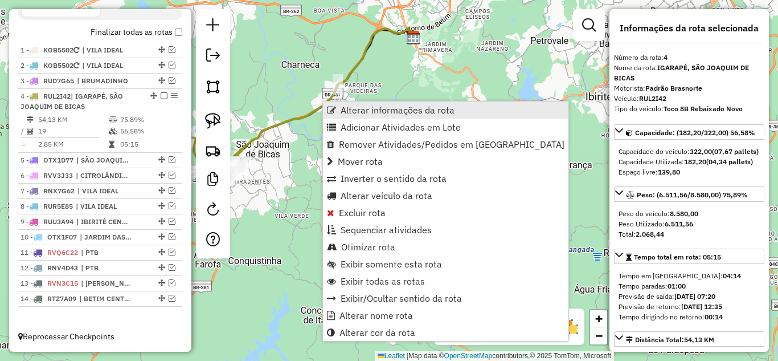
click at [362, 108] on span "Alterar informações da rota" at bounding box center [398, 109] width 114 height 9
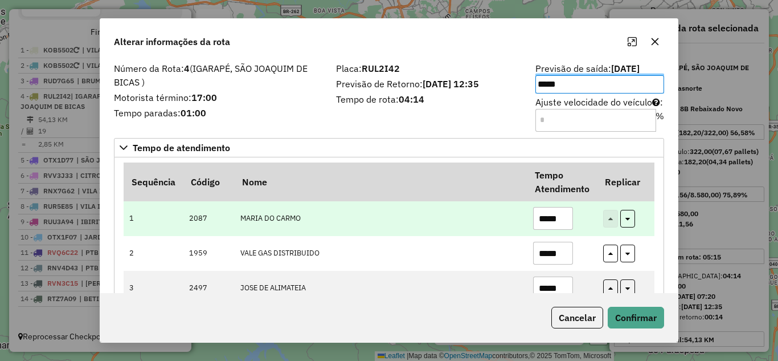
click at [570, 221] on input "*****" at bounding box center [553, 218] width 40 height 23
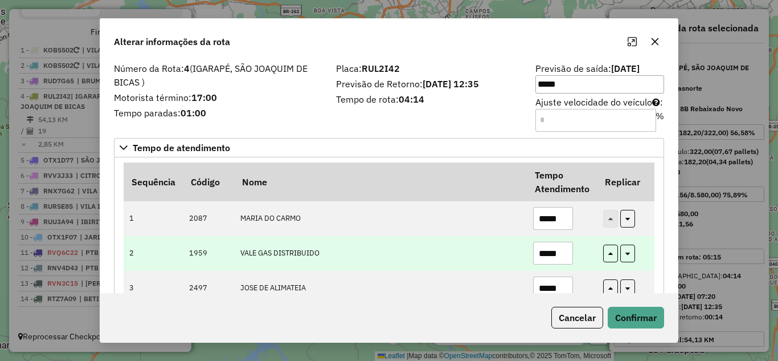
type input "*****"
click at [562, 251] on input "*****" at bounding box center [553, 252] width 40 height 23
type input "*"
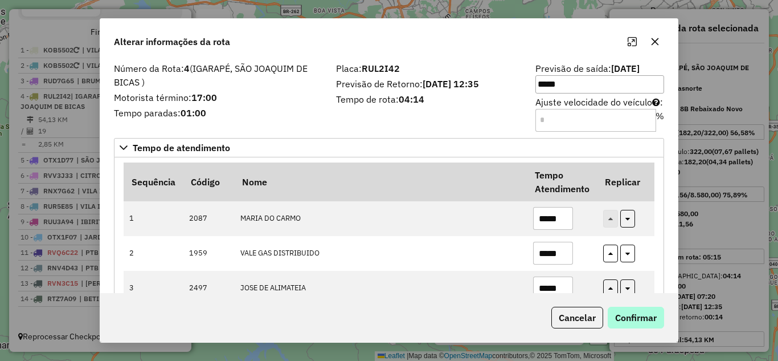
type input "*****"
click at [620, 316] on button "Confirmar" at bounding box center [636, 317] width 56 height 22
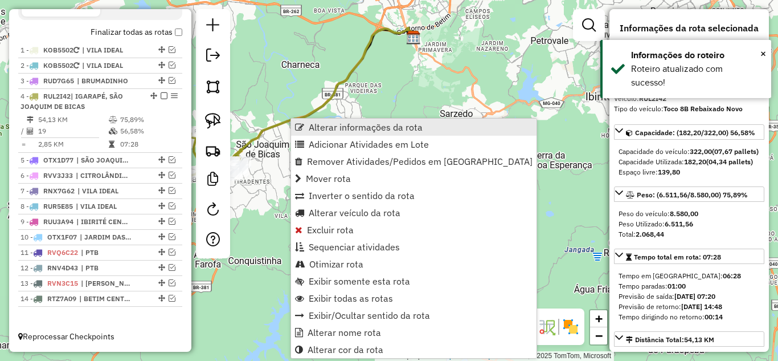
click at [347, 123] on span "Alterar informações da rota" at bounding box center [366, 126] width 114 height 9
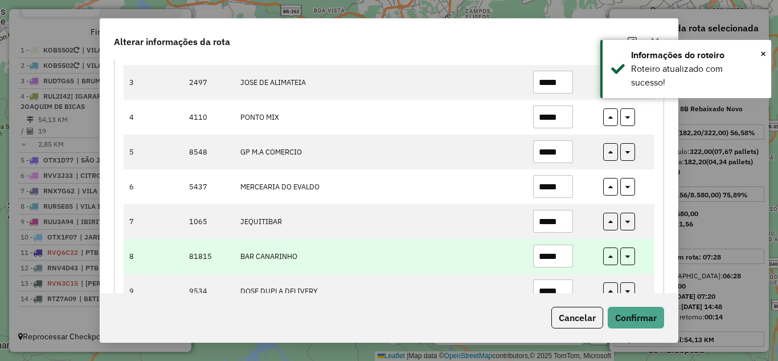
scroll to position [228, 0]
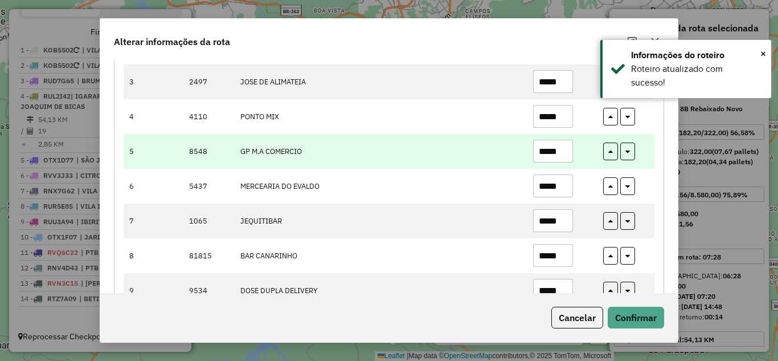
click at [567, 150] on input "*****" at bounding box center [553, 151] width 40 height 23
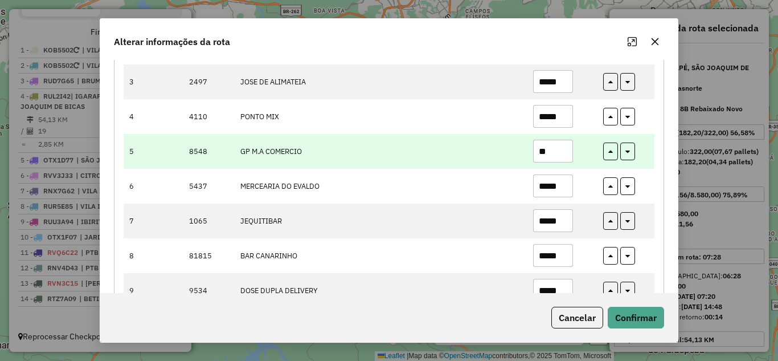
type input "*"
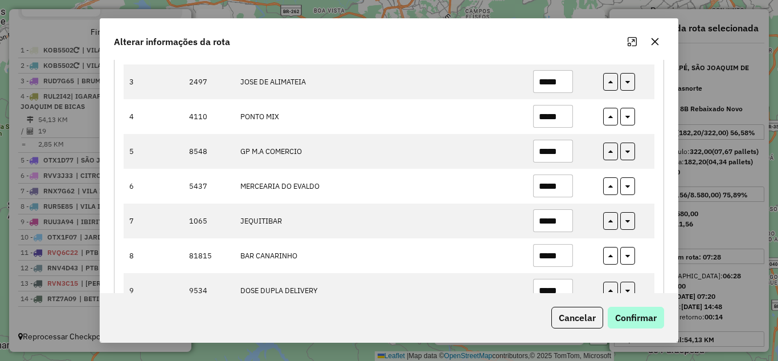
type input "*****"
click at [626, 314] on button "Confirmar" at bounding box center [636, 317] width 56 height 22
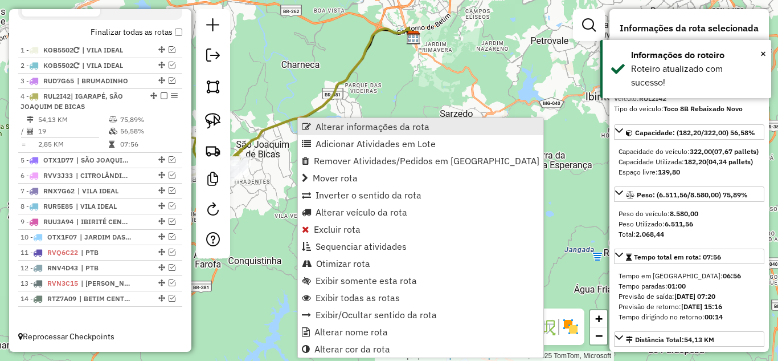
click at [333, 119] on link "Alterar informações da rota" at bounding box center [420, 126] width 245 height 17
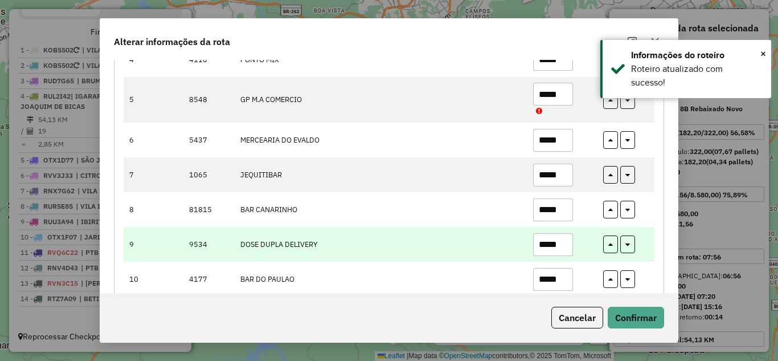
scroll to position [513, 0]
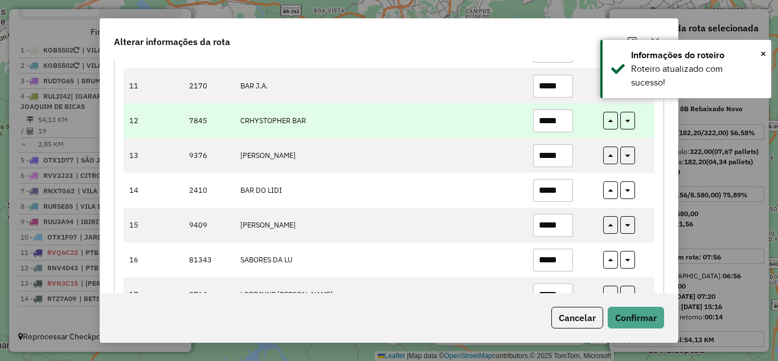
click at [568, 117] on input "*****" at bounding box center [553, 120] width 40 height 23
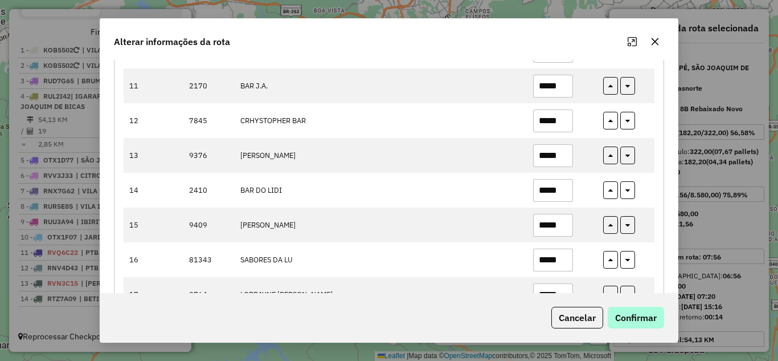
type input "*****"
click at [625, 311] on button "Confirmar" at bounding box center [636, 317] width 56 height 22
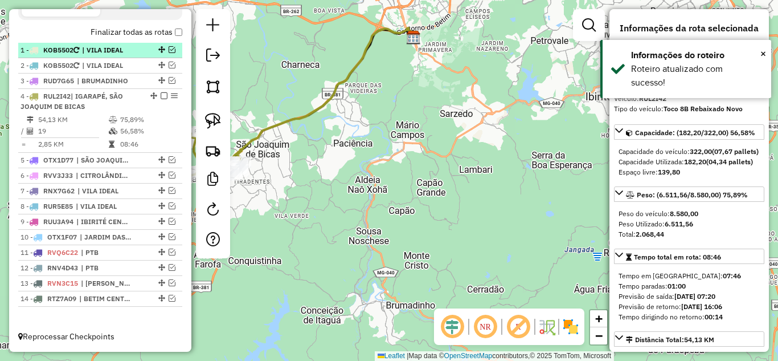
click at [161, 95] on em at bounding box center [164, 95] width 7 height 7
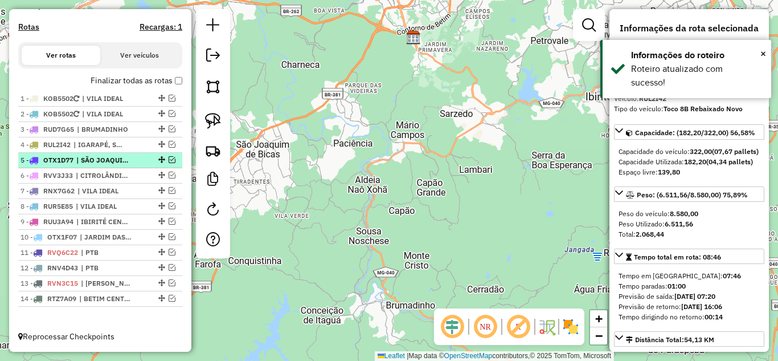
click at [169, 159] on em at bounding box center [172, 159] width 7 height 7
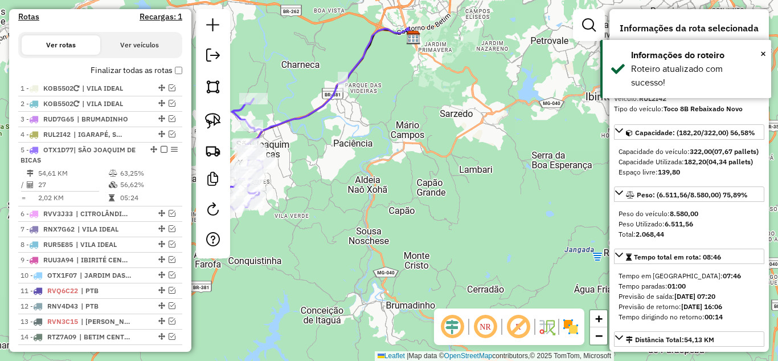
scroll to position [407, 0]
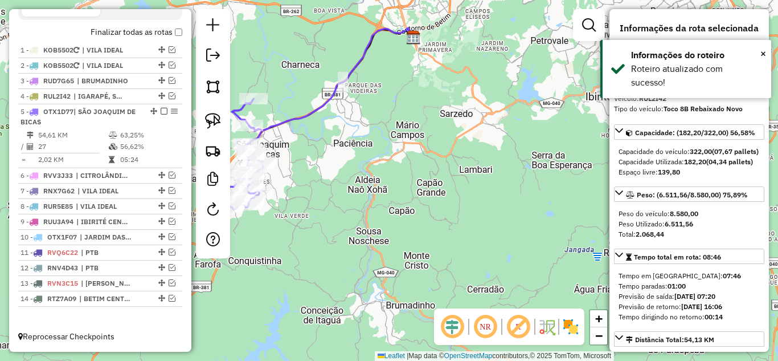
click at [279, 119] on icon at bounding box center [323, 79] width 182 height 103
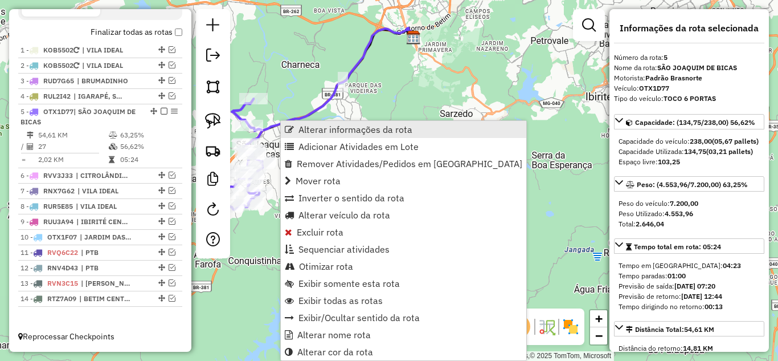
click at [302, 125] on span "Alterar informações da rota" at bounding box center [355, 129] width 114 height 9
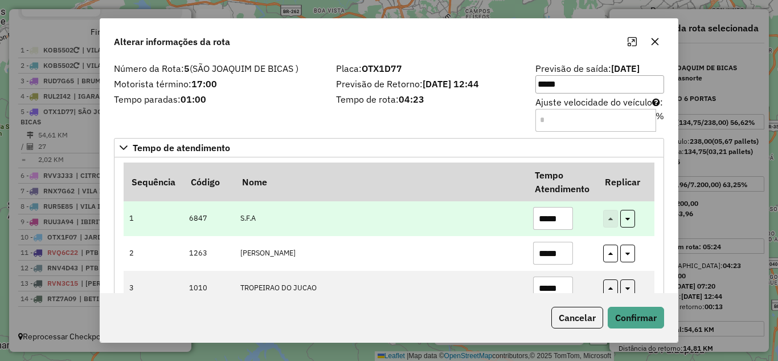
click at [562, 218] on input "*****" at bounding box center [553, 218] width 40 height 23
type input "*"
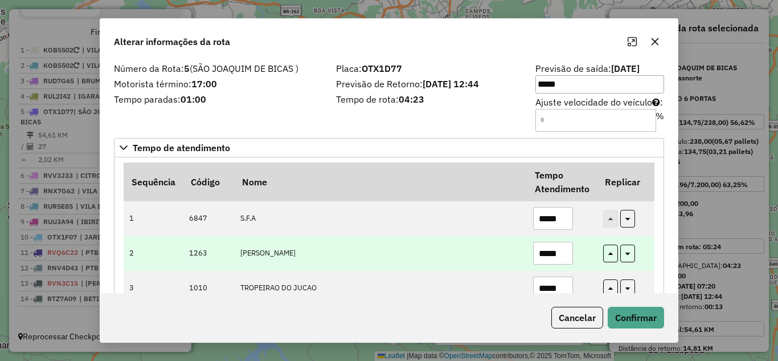
type input "*****"
click at [566, 251] on input "*****" at bounding box center [553, 252] width 40 height 23
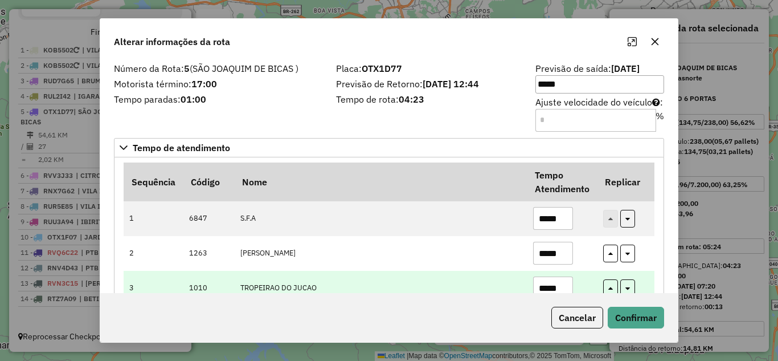
type input "*****"
click at [571, 286] on td "*****" at bounding box center [562, 288] width 70 height 35
drag, startPoint x: 543, startPoint y: 284, endPoint x: 559, endPoint y: 282, distance: 15.5
click at [548, 284] on input "*****" at bounding box center [553, 287] width 40 height 23
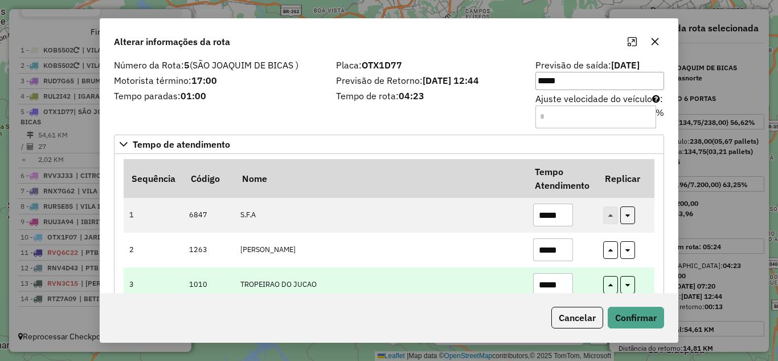
click at [562, 283] on input "*****" at bounding box center [553, 284] width 40 height 23
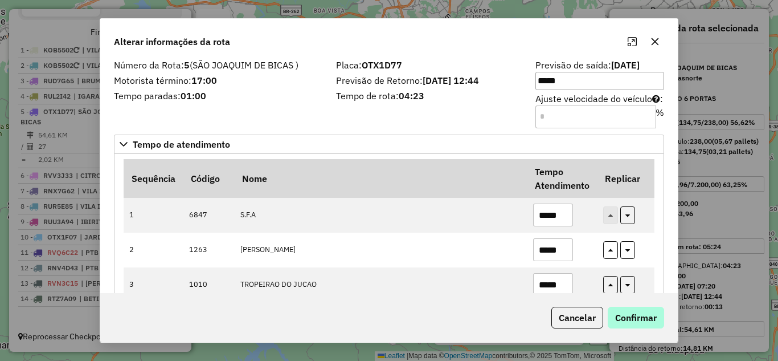
type input "*****"
drag, startPoint x: 646, startPoint y: 324, endPoint x: 646, endPoint y: 317, distance: 6.3
click at [646, 322] on button "Confirmar" at bounding box center [636, 317] width 56 height 22
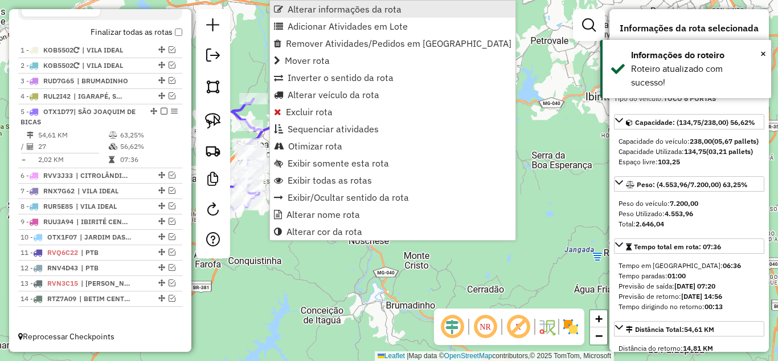
click at [318, 13] on span "Alterar informações da rota" at bounding box center [345, 9] width 114 height 9
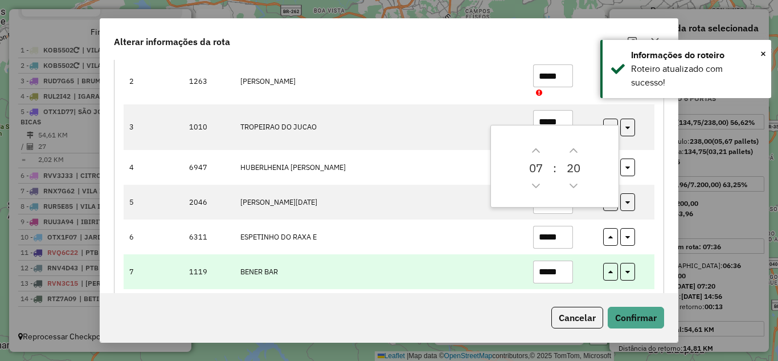
scroll to position [228, 0]
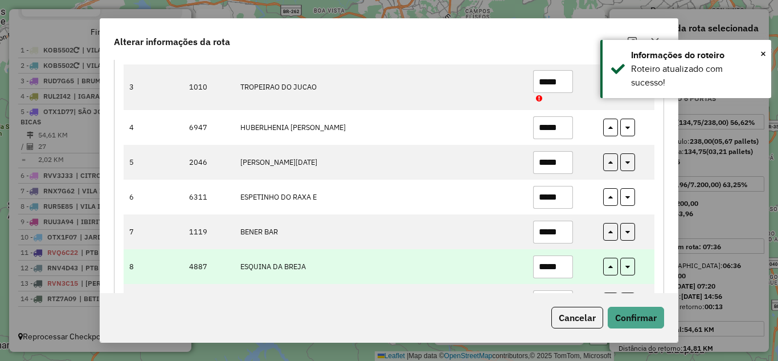
click at [564, 261] on input "*****" at bounding box center [553, 266] width 40 height 23
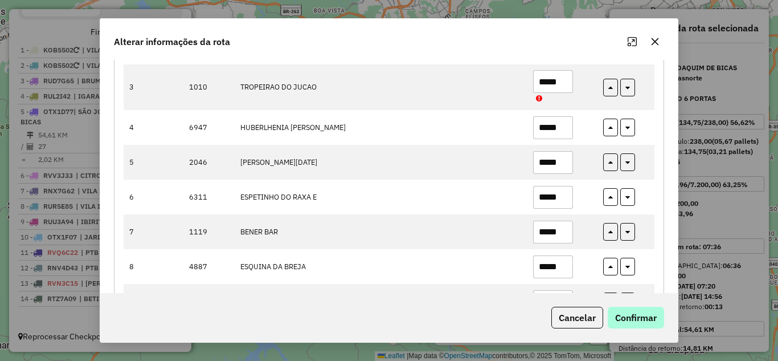
type input "*****"
click at [628, 313] on button "Confirmar" at bounding box center [636, 317] width 56 height 22
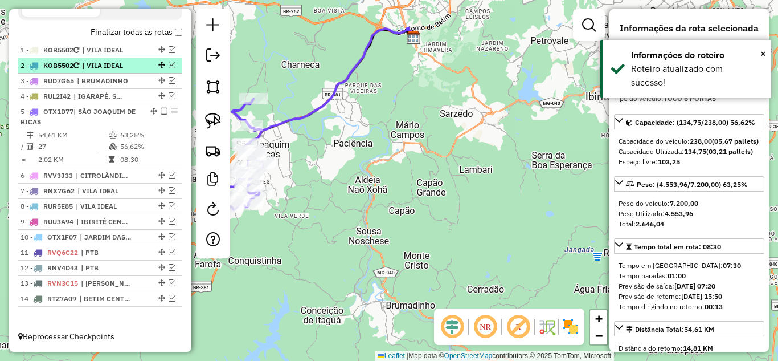
click at [161, 113] on em at bounding box center [164, 111] width 7 height 7
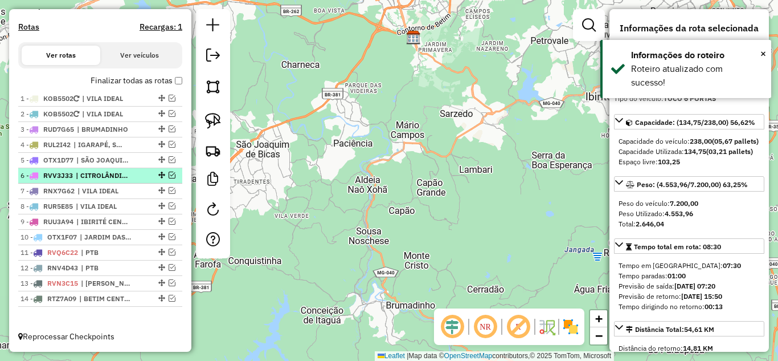
click at [169, 175] on em at bounding box center [172, 174] width 7 height 7
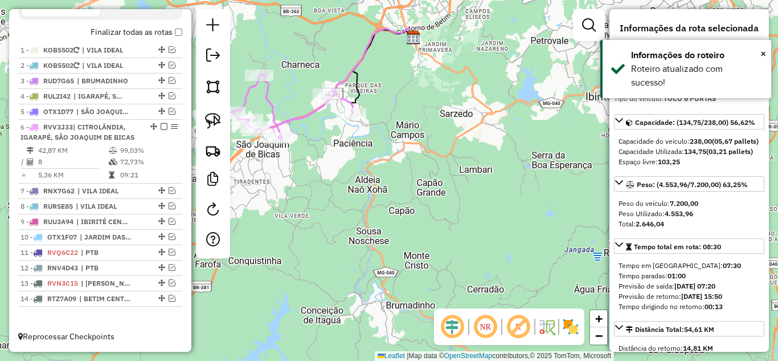
click at [310, 110] on icon at bounding box center [291, 106] width 121 height 63
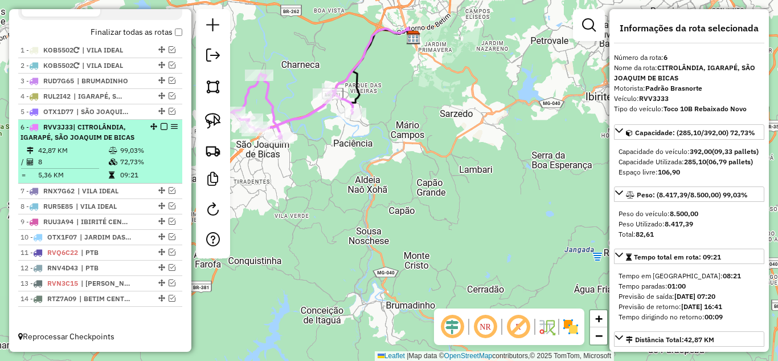
click at [161, 127] on em at bounding box center [164, 126] width 7 height 7
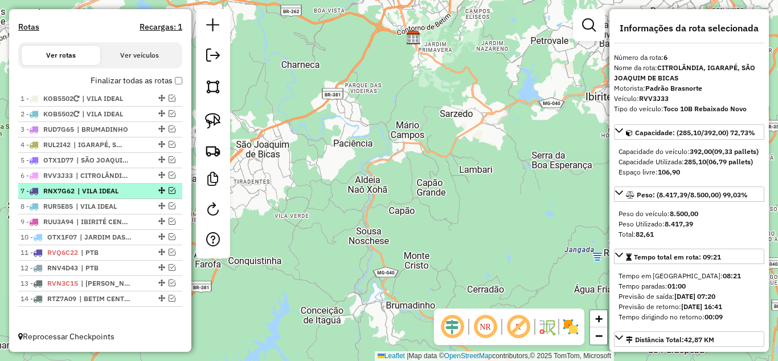
click at [170, 190] on em at bounding box center [172, 190] width 7 height 7
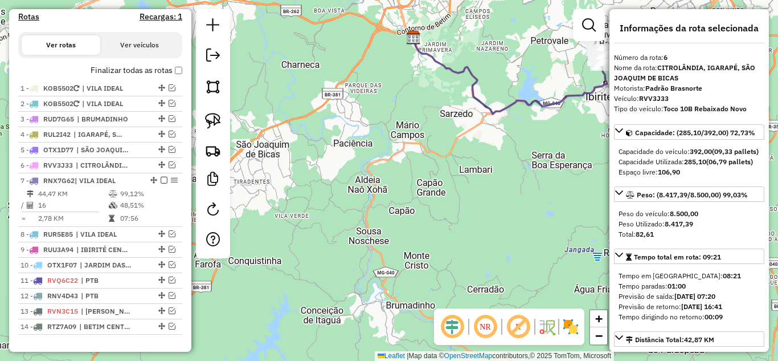
scroll to position [397, 0]
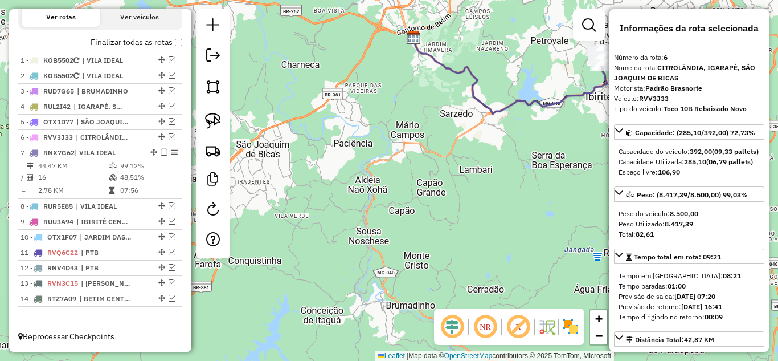
click at [462, 68] on icon at bounding box center [510, 76] width 194 height 76
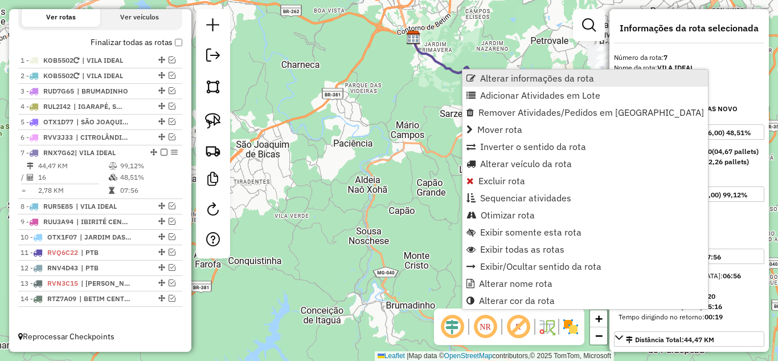
click at [482, 72] on link "Alterar informações da rota" at bounding box center [584, 77] width 245 height 17
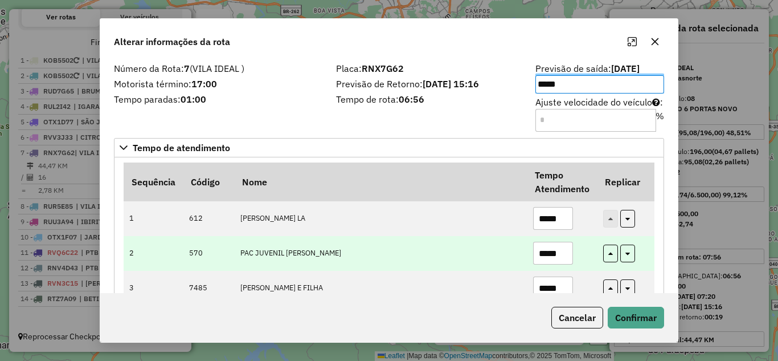
click at [566, 255] on input "*****" at bounding box center [553, 252] width 40 height 23
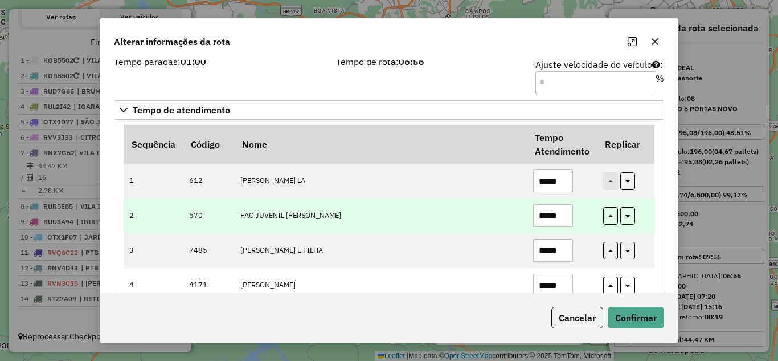
scroll to position [57, 0]
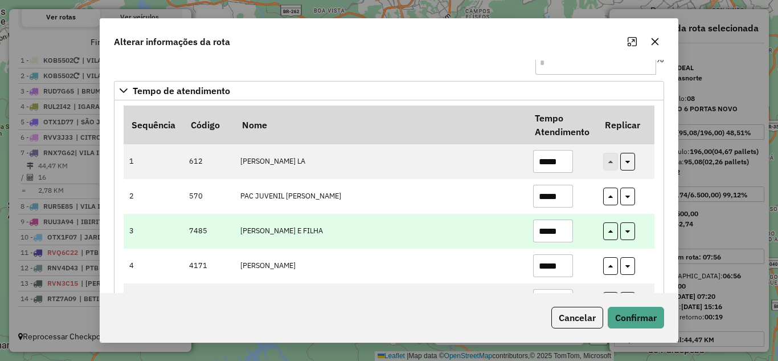
type input "*****"
click at [566, 230] on input "*****" at bounding box center [553, 230] width 40 height 23
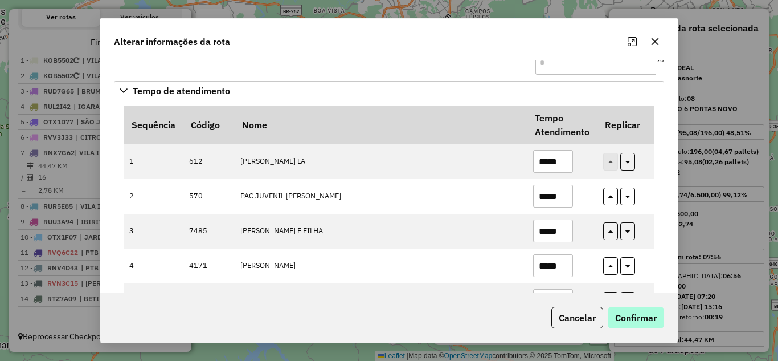
type input "*****"
click at [634, 313] on button "Confirmar" at bounding box center [636, 317] width 56 height 22
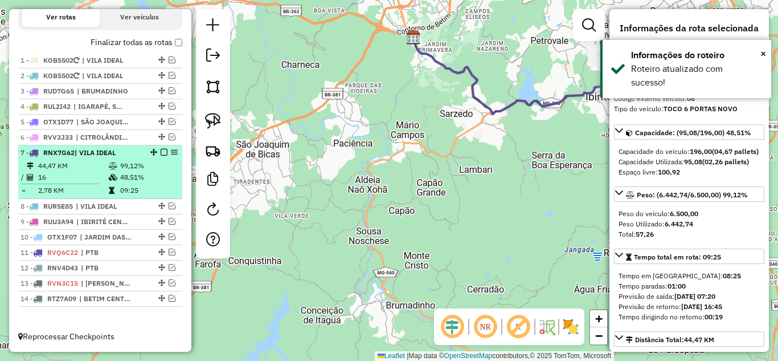
click at [161, 154] on em at bounding box center [164, 152] width 7 height 7
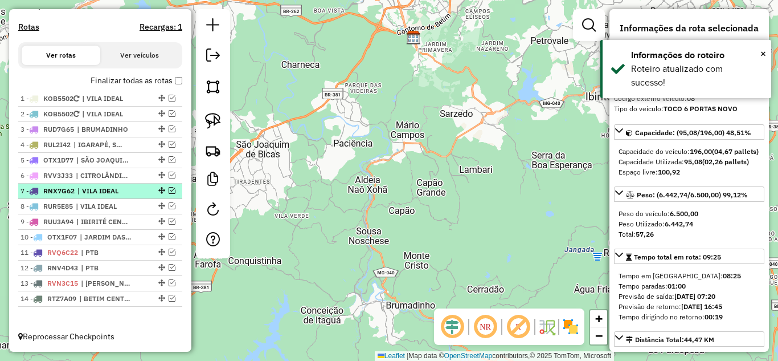
scroll to position [359, 0]
drag, startPoint x: 170, startPoint y: 207, endPoint x: 199, endPoint y: 198, distance: 31.2
click at [169, 206] on em at bounding box center [172, 205] width 7 height 7
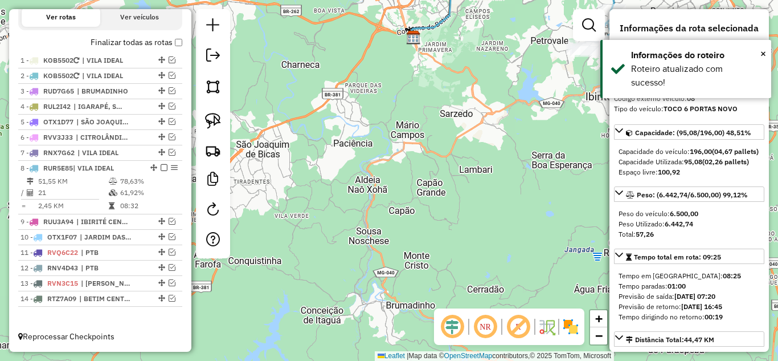
click at [435, 26] on icon at bounding box center [513, 4] width 203 height 65
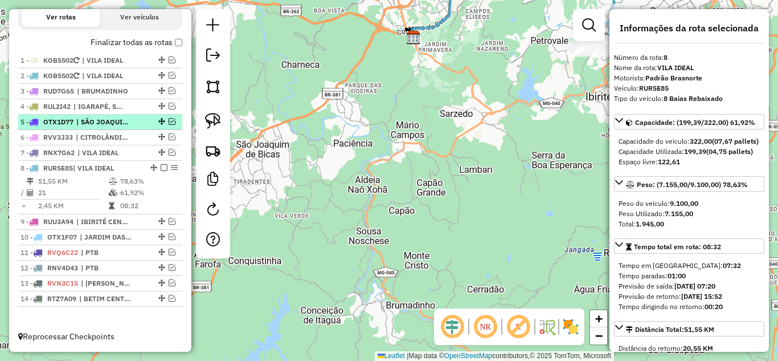
click at [161, 165] on em at bounding box center [164, 167] width 7 height 7
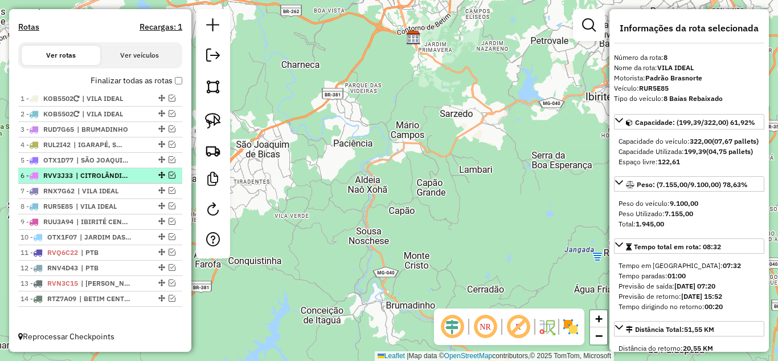
scroll to position [359, 0]
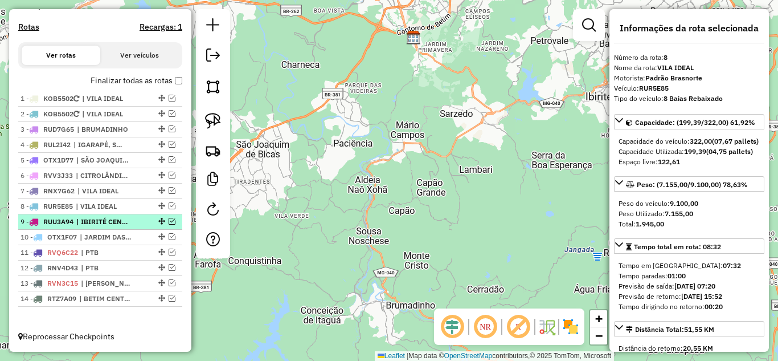
click at [170, 221] on em at bounding box center [172, 221] width 7 height 7
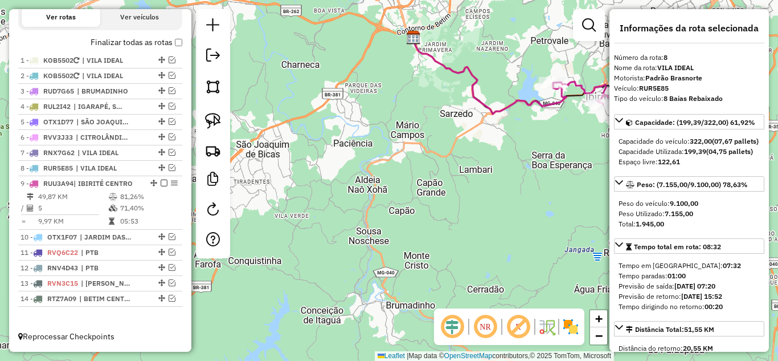
click at [444, 65] on icon at bounding box center [489, 76] width 153 height 76
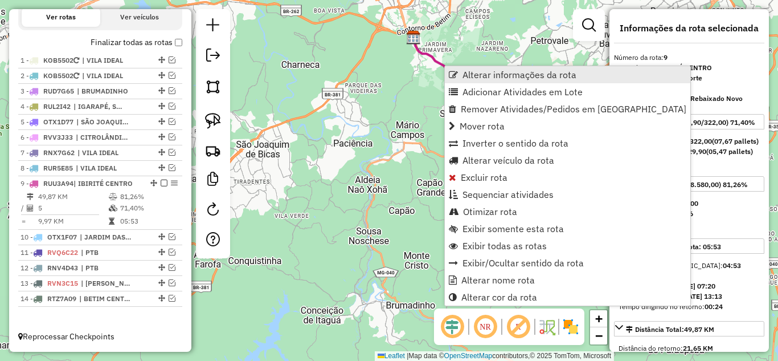
click at [469, 71] on span "Alterar informações da rota" at bounding box center [519, 74] width 114 height 9
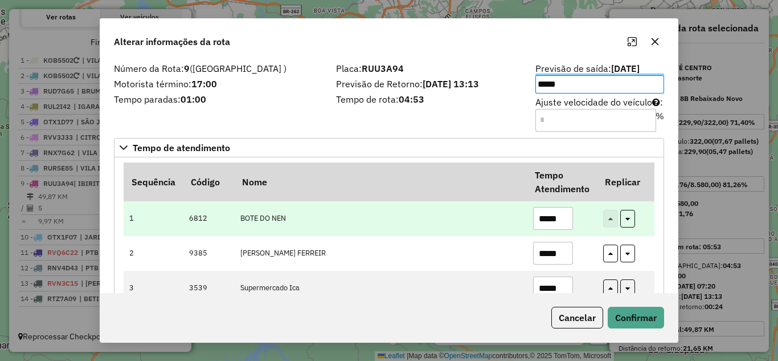
click at [568, 216] on input "*****" at bounding box center [553, 218] width 40 height 23
type input "*"
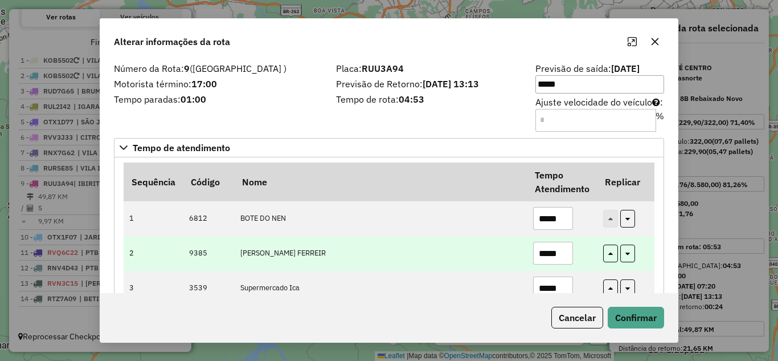
type input "*****"
click at [566, 251] on input "*****" at bounding box center [553, 252] width 40 height 23
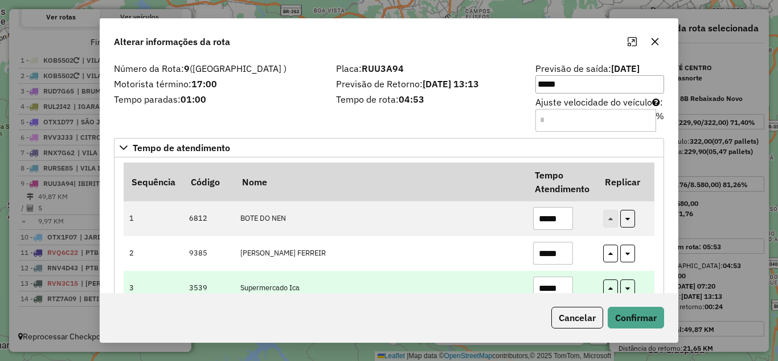
type input "*****"
click at [567, 281] on input "*****" at bounding box center [553, 287] width 40 height 23
type input "*"
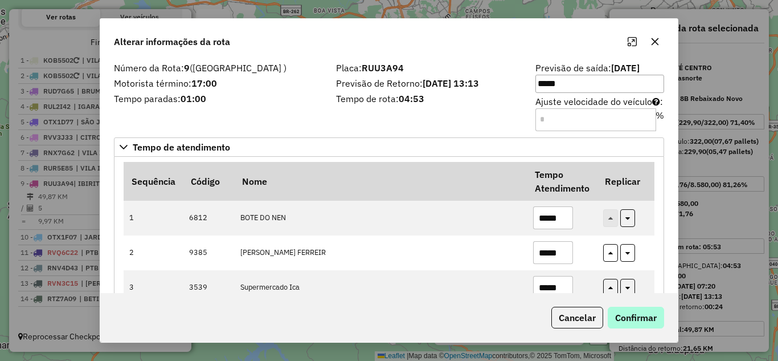
type input "*****"
click at [628, 308] on button "Confirmar" at bounding box center [636, 317] width 56 height 22
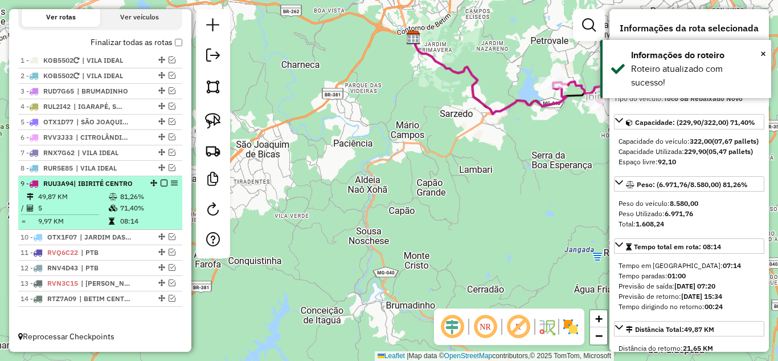
click at [161, 185] on em at bounding box center [164, 182] width 7 height 7
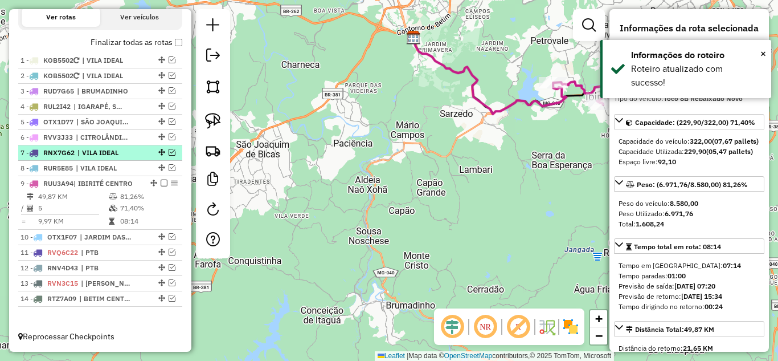
scroll to position [359, 0]
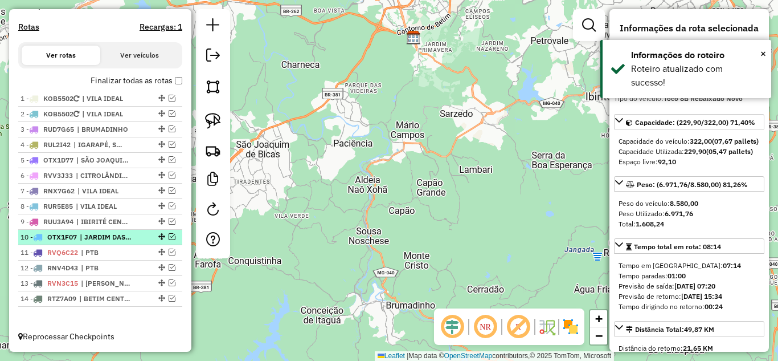
click at [169, 234] on em at bounding box center [172, 236] width 7 height 7
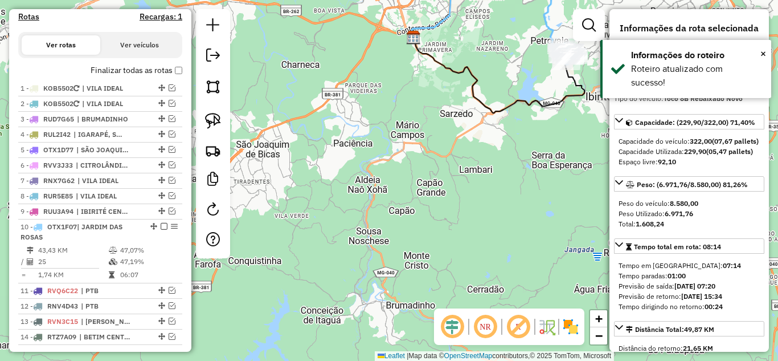
scroll to position [407, 0]
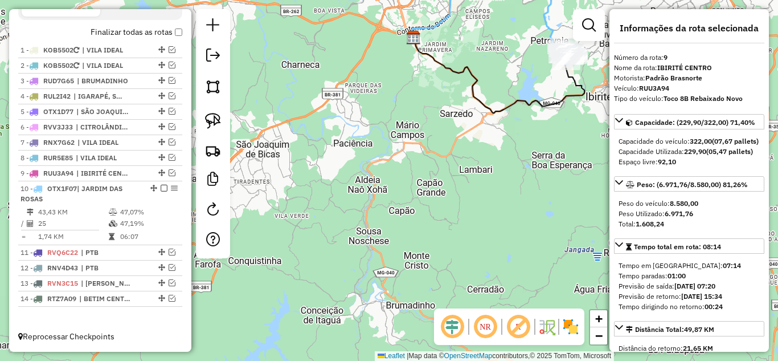
click at [436, 21] on icon at bounding box center [491, 15] width 158 height 87
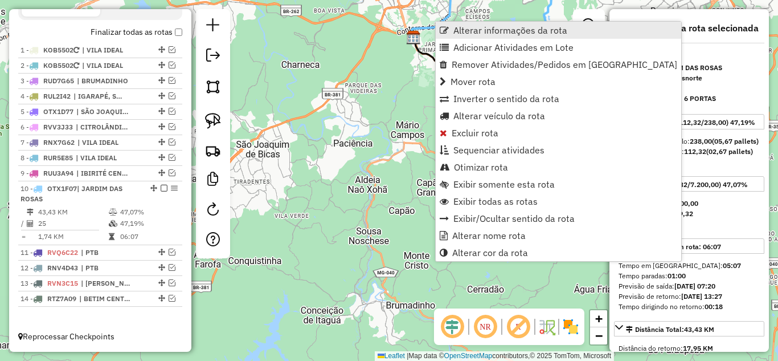
click at [463, 28] on span "Alterar informações da rota" at bounding box center [510, 30] width 114 height 9
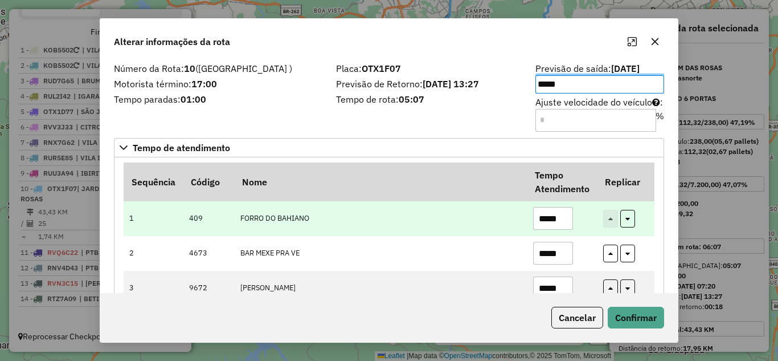
click at [563, 217] on input "*****" at bounding box center [553, 218] width 40 height 23
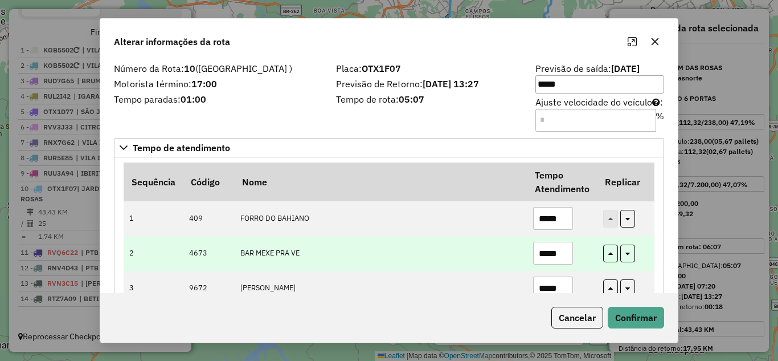
type input "*****"
click at [563, 249] on input "*****" at bounding box center [553, 252] width 40 height 23
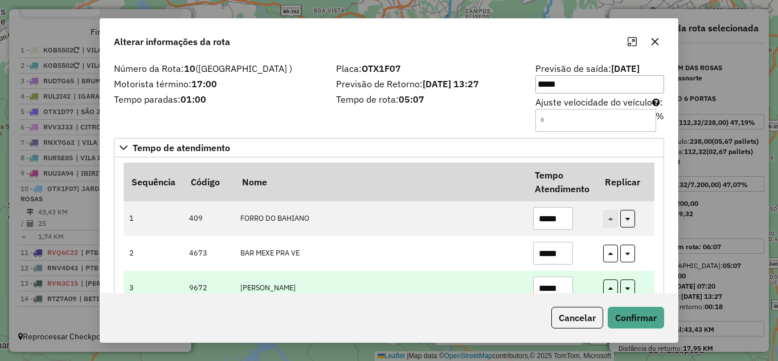
type input "*****"
click at [561, 287] on input "*****" at bounding box center [553, 287] width 40 height 23
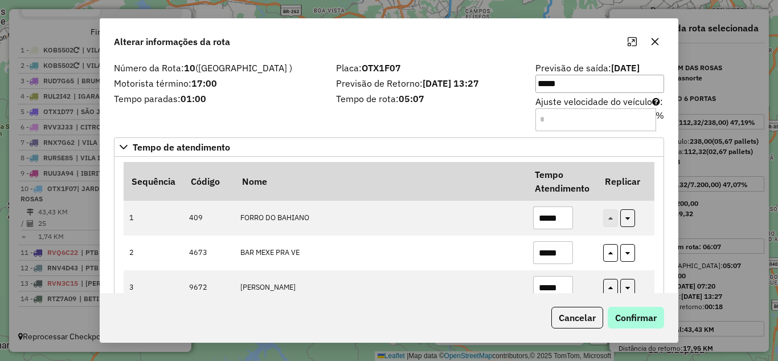
type input "*****"
click at [630, 320] on button "Confirmar" at bounding box center [636, 317] width 56 height 22
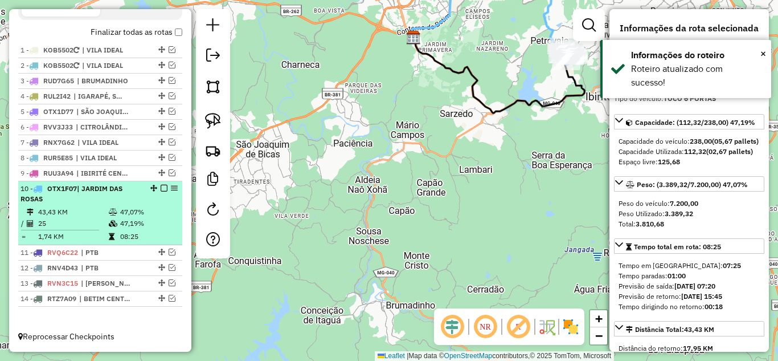
click at [161, 187] on em at bounding box center [164, 188] width 7 height 7
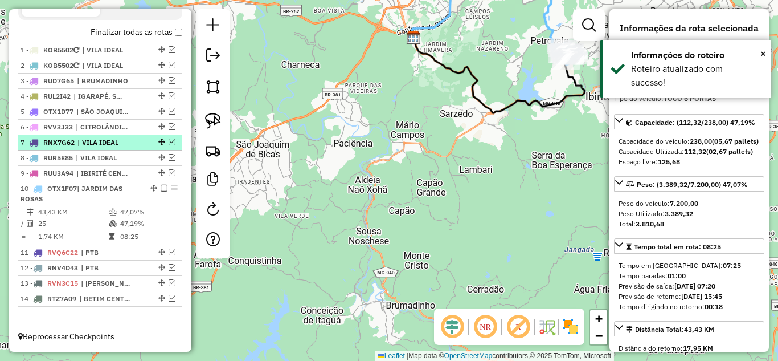
scroll to position [359, 0]
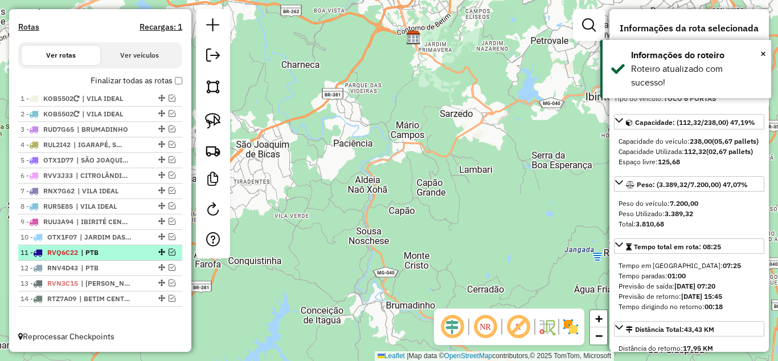
click at [169, 252] on em at bounding box center [172, 251] width 7 height 7
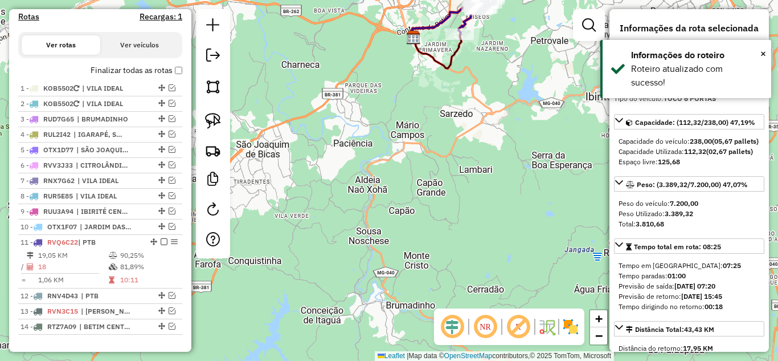
scroll to position [397, 0]
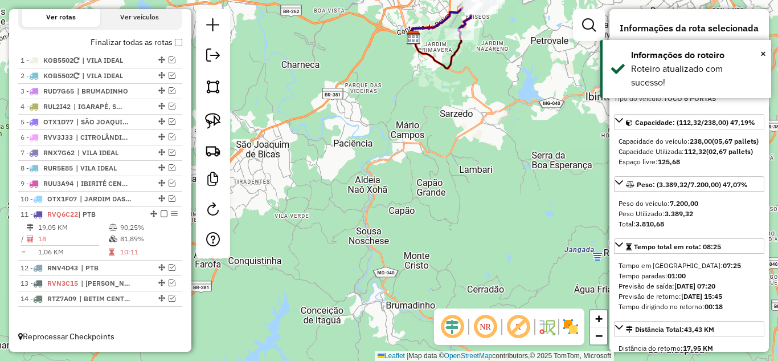
click at [436, 26] on icon at bounding box center [444, 21] width 65 height 34
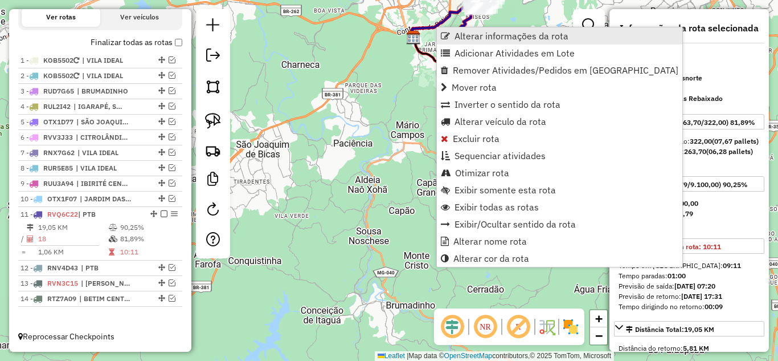
click at [457, 35] on span "Alterar informações da rota" at bounding box center [511, 35] width 114 height 9
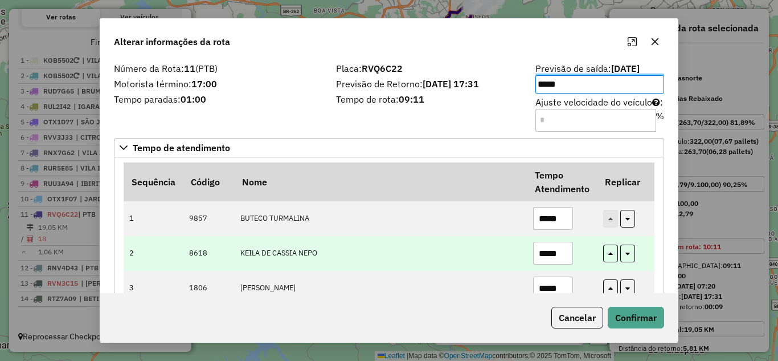
click at [570, 245] on input "*****" at bounding box center [553, 252] width 40 height 23
type input "*"
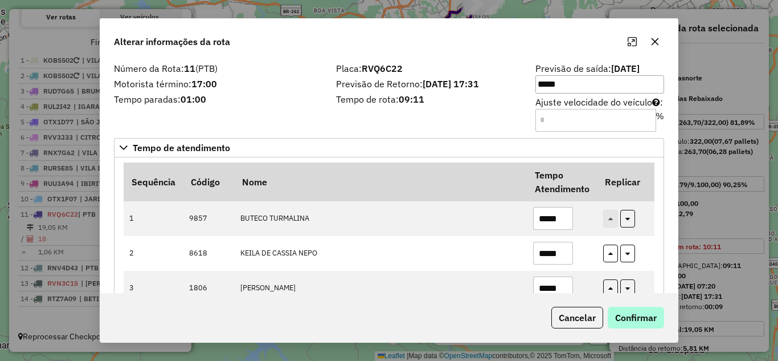
type input "*****"
click at [616, 313] on button "Confirmar" at bounding box center [636, 317] width 56 height 22
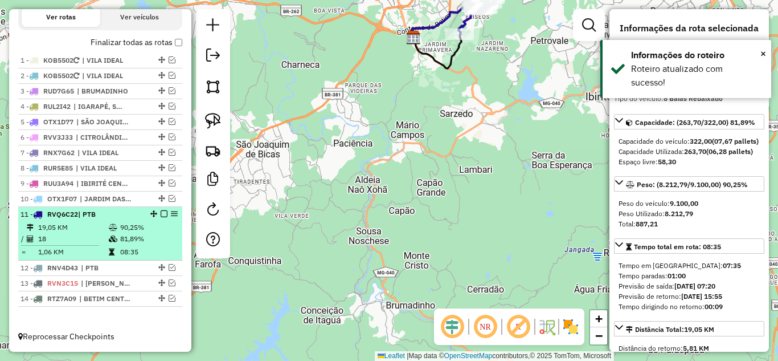
click at [161, 213] on em at bounding box center [164, 213] width 7 height 7
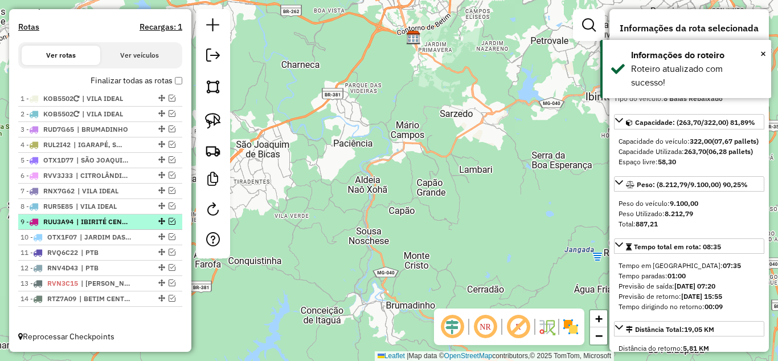
scroll to position [359, 0]
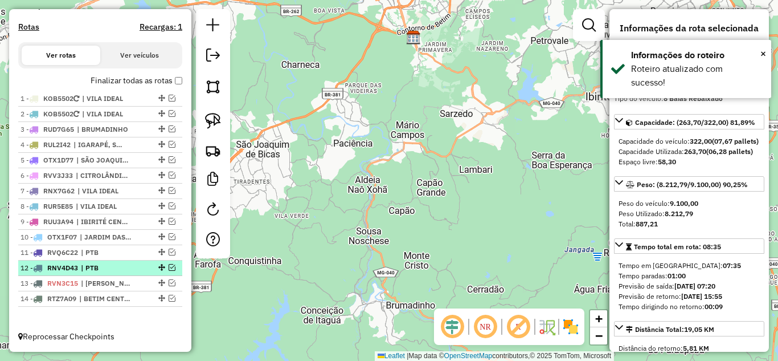
click at [169, 266] on em at bounding box center [172, 267] width 7 height 7
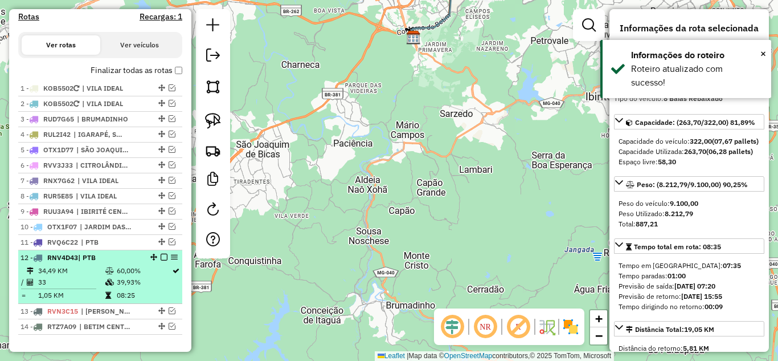
scroll to position [397, 0]
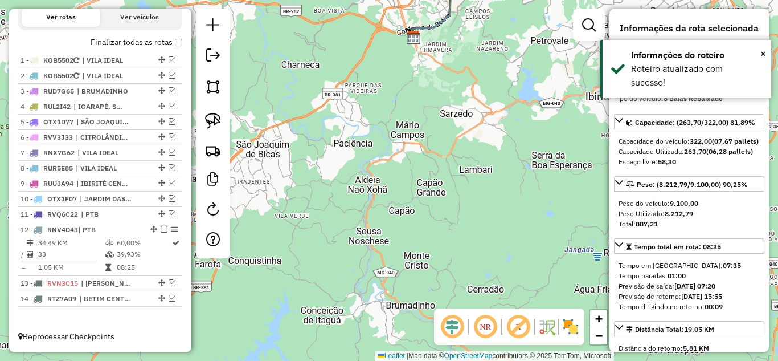
click at [431, 19] on div "Janela de atendimento Grade de atendimento Capacidade Transportadoras Veículos …" at bounding box center [389, 180] width 778 height 361
click at [431, 25] on icon at bounding box center [446, 7] width 69 height 64
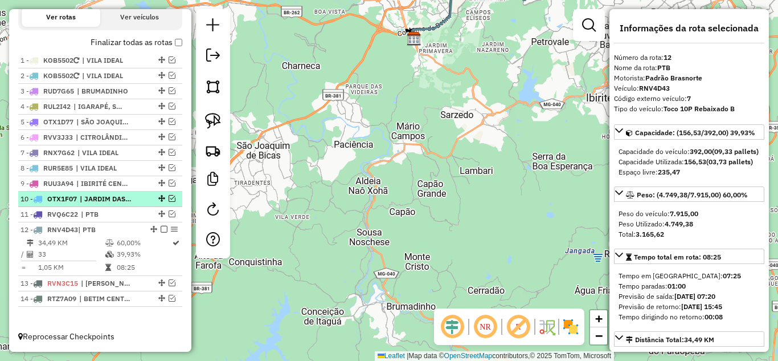
click at [161, 229] on em at bounding box center [164, 229] width 7 height 7
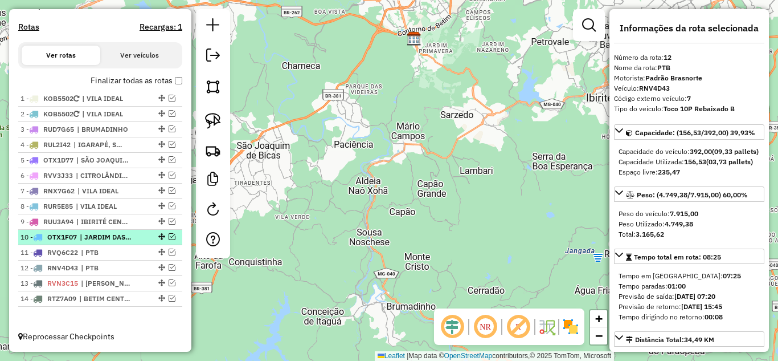
scroll to position [359, 0]
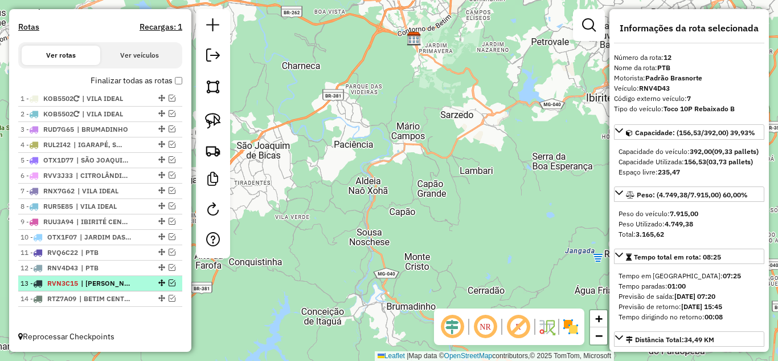
click at [169, 283] on em at bounding box center [172, 282] width 7 height 7
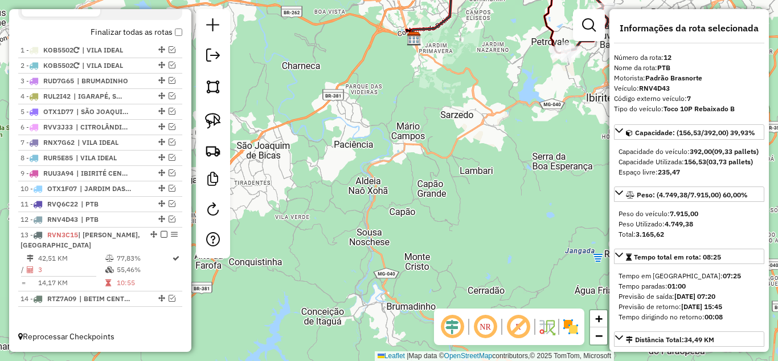
click at [427, 26] on icon at bounding box center [507, 5] width 191 height 65
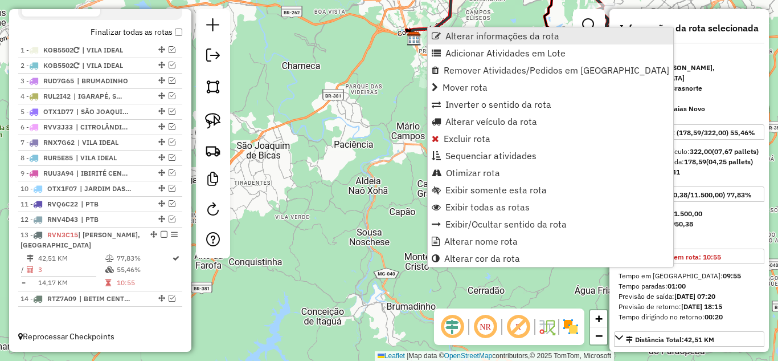
click at [461, 33] on span "Alterar informações da rota" at bounding box center [502, 35] width 114 height 9
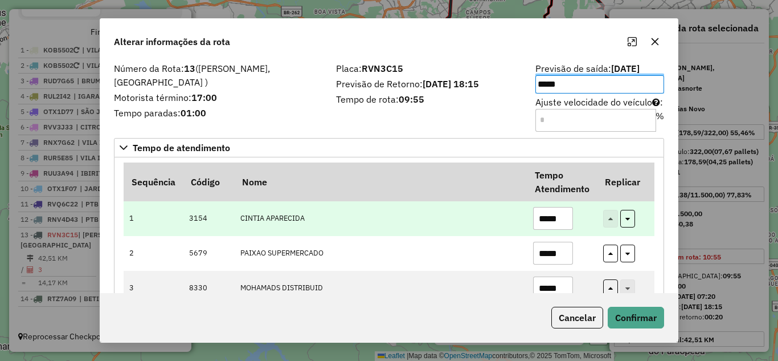
click at [568, 215] on input "*****" at bounding box center [553, 218] width 40 height 23
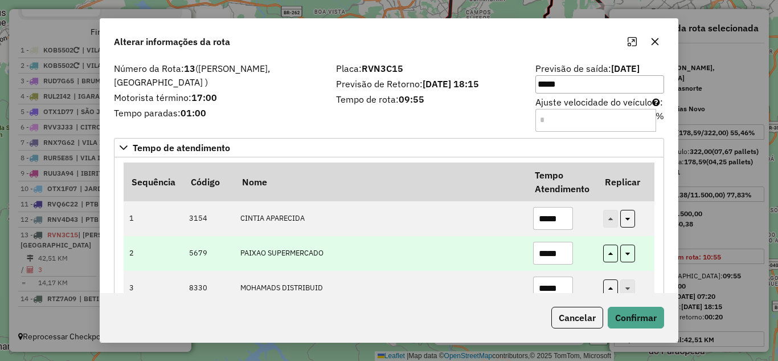
type input "*****"
click at [563, 255] on input "*****" at bounding box center [553, 252] width 40 height 23
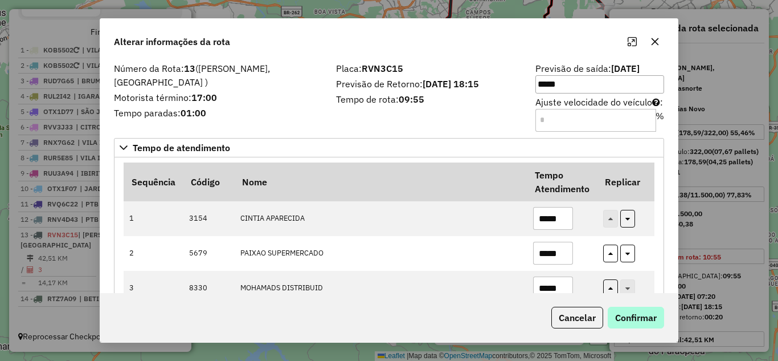
type input "*****"
click at [636, 313] on button "Confirmar" at bounding box center [636, 317] width 56 height 22
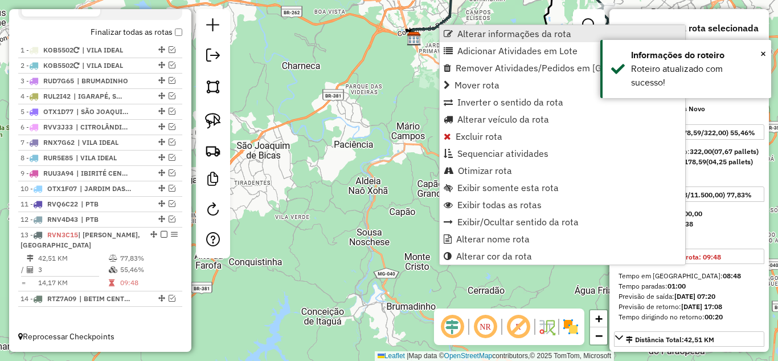
click at [470, 36] on span "Alterar informações da rota" at bounding box center [514, 33] width 114 height 9
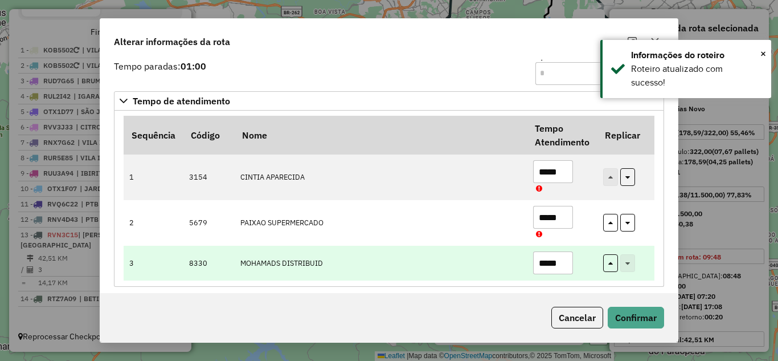
scroll to position [55, 0]
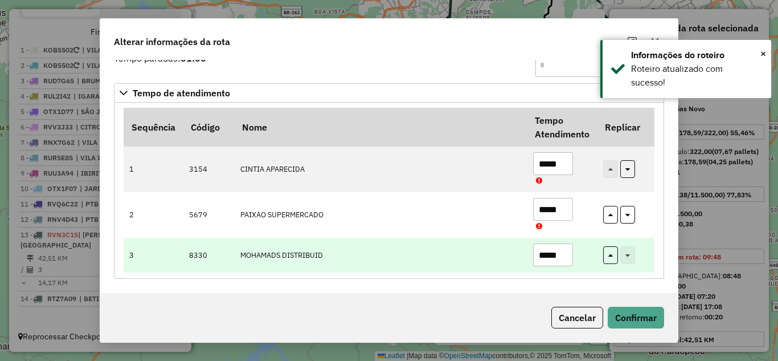
click at [565, 248] on input "*****" at bounding box center [553, 254] width 40 height 23
type input "*"
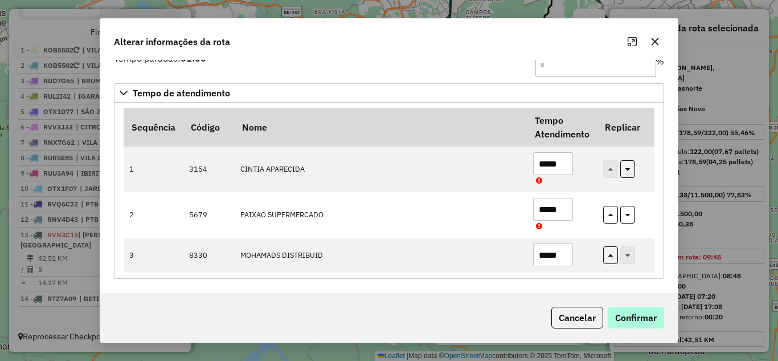
type input "*****"
click at [645, 317] on button "Confirmar" at bounding box center [636, 317] width 56 height 22
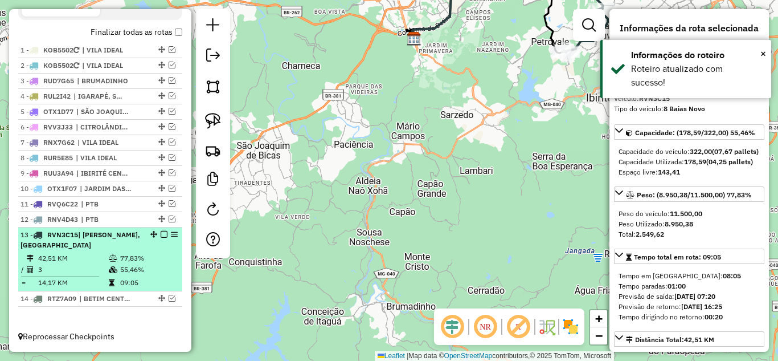
click at [161, 234] on em at bounding box center [164, 234] width 7 height 7
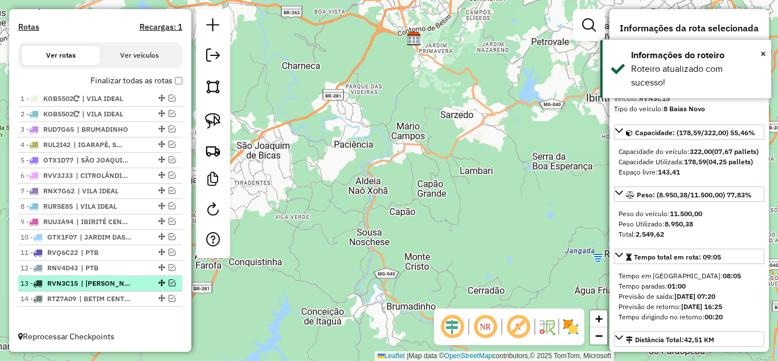
scroll to position [359, 0]
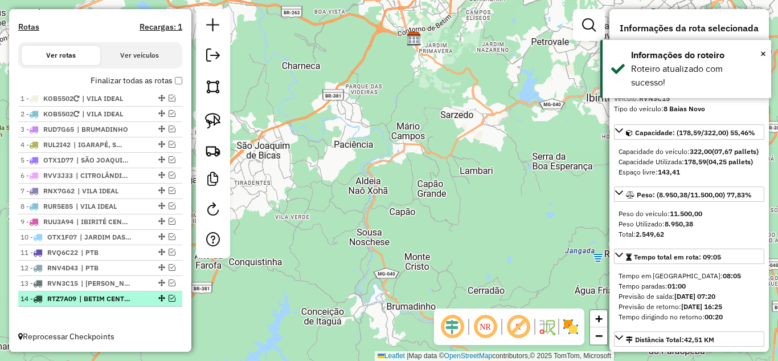
click at [169, 300] on em at bounding box center [172, 297] width 7 height 7
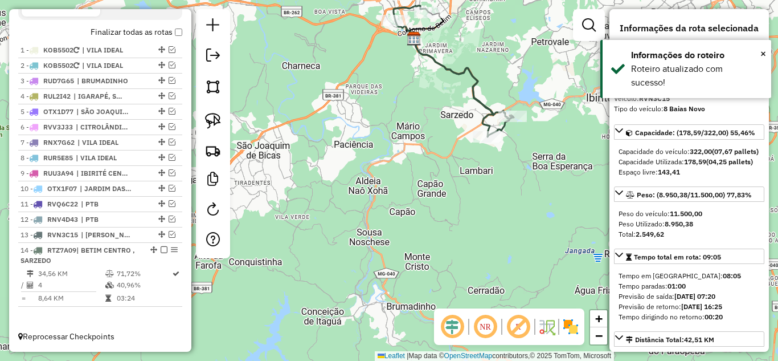
click at [446, 63] on icon at bounding box center [454, 71] width 120 height 131
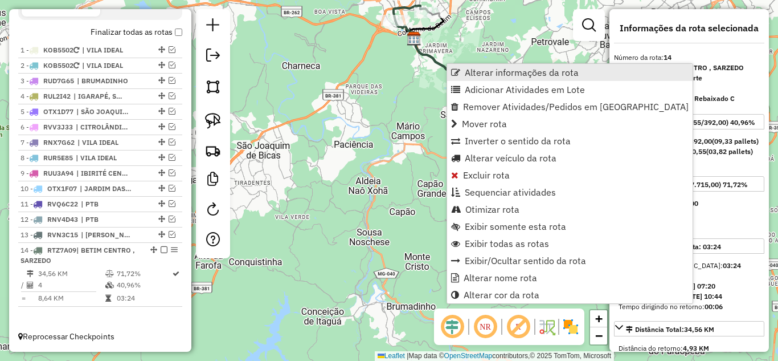
click at [470, 73] on span "Alterar informações da rota" at bounding box center [522, 72] width 114 height 9
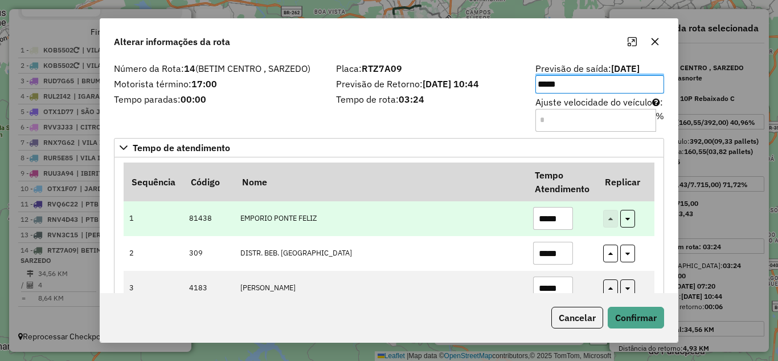
click at [564, 217] on input "*****" at bounding box center [553, 218] width 40 height 23
type input "*"
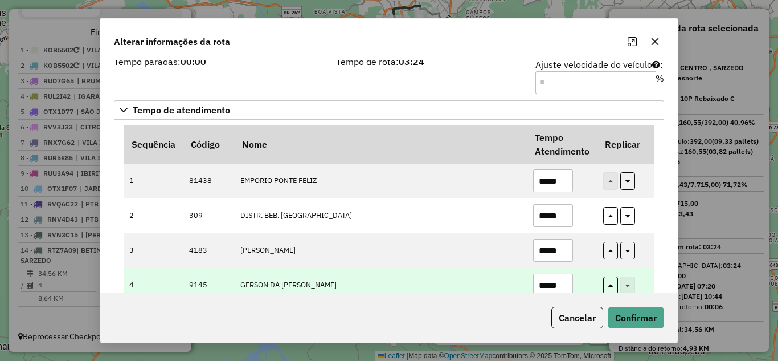
scroll to position [57, 0]
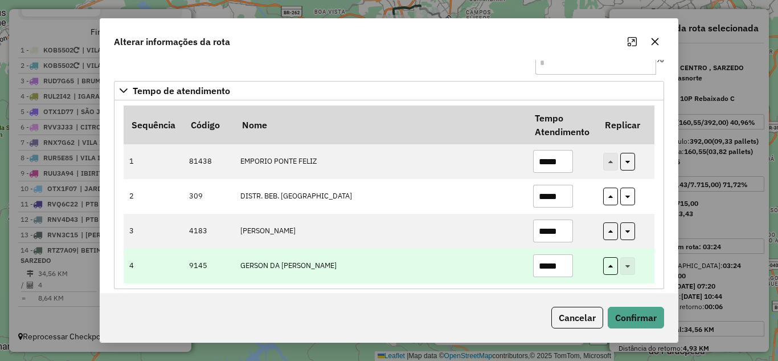
type input "*****"
click at [569, 264] on input "*****" at bounding box center [553, 265] width 40 height 23
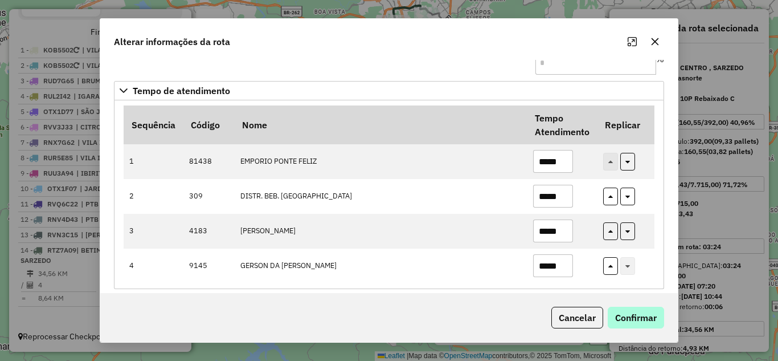
type input "*****"
click at [619, 308] on button "Confirmar" at bounding box center [636, 317] width 56 height 22
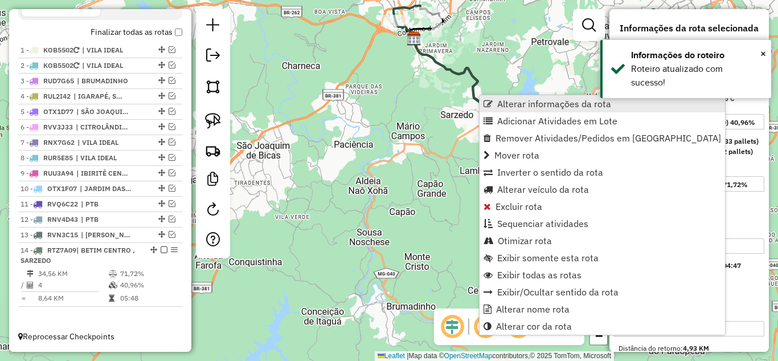
click at [530, 100] on span "Alterar informações da rota" at bounding box center [554, 103] width 114 height 9
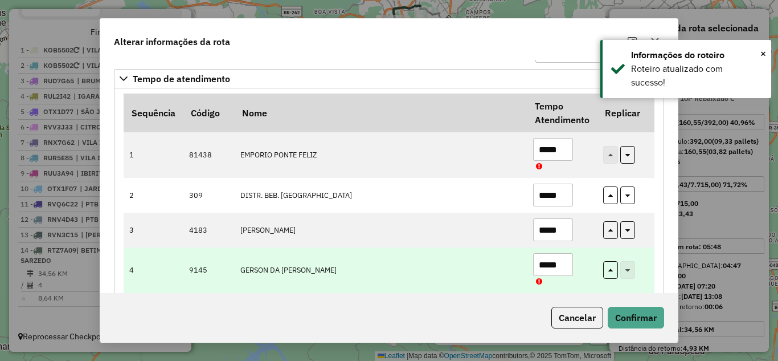
scroll to position [89, 0]
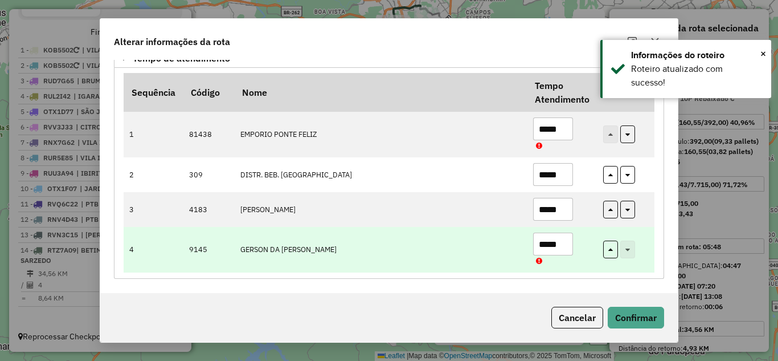
click at [566, 244] on input "*****" at bounding box center [553, 243] width 40 height 23
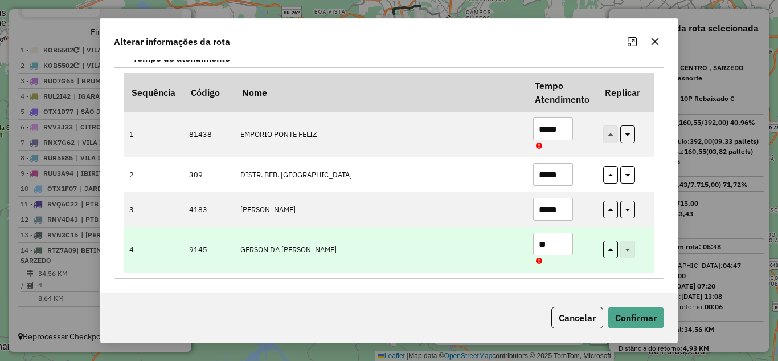
type input "*"
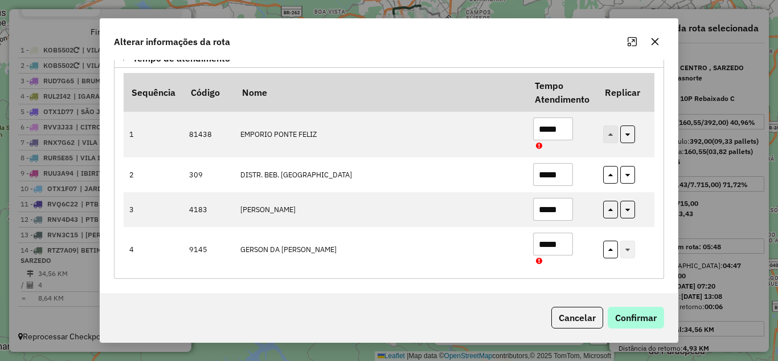
type input "*****"
click at [634, 309] on button "Confirmar" at bounding box center [636, 317] width 56 height 22
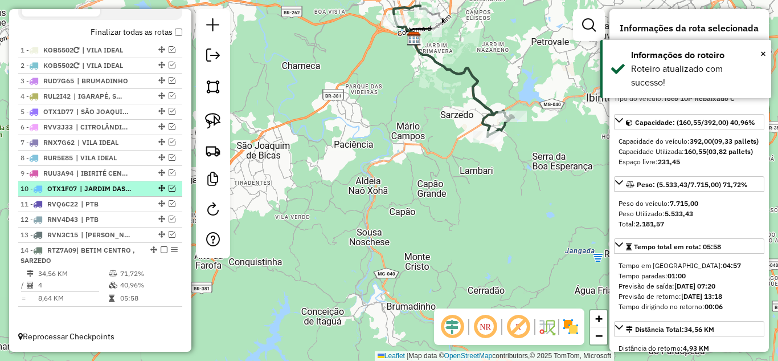
drag, startPoint x: 160, startPoint y: 251, endPoint x: 178, endPoint y: 244, distance: 19.7
click at [161, 250] on em at bounding box center [164, 249] width 7 height 7
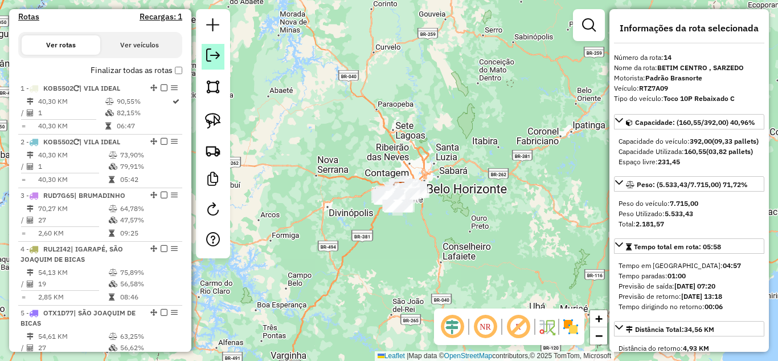
click at [208, 53] on em at bounding box center [213, 55] width 14 height 14
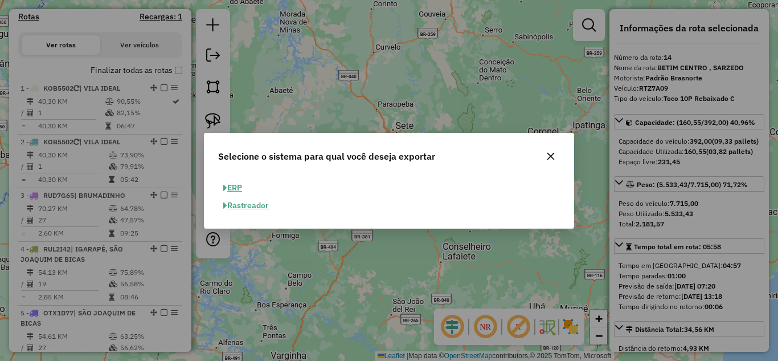
click at [228, 182] on button "ERP" at bounding box center [232, 188] width 29 height 18
select select "**"
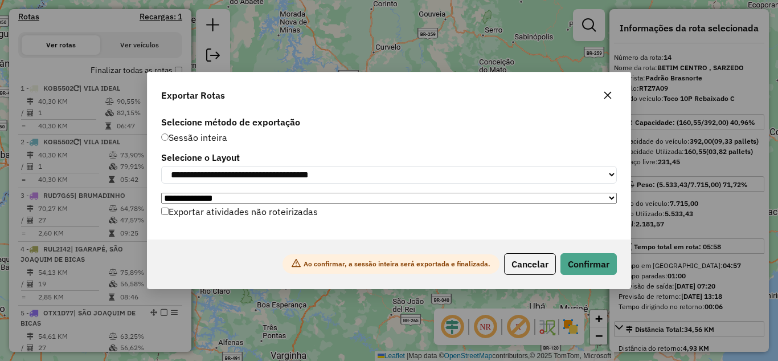
drag, startPoint x: 605, startPoint y: 92, endPoint x: 574, endPoint y: 87, distance: 31.2
click at [604, 92] on icon "button" at bounding box center [607, 95] width 9 height 9
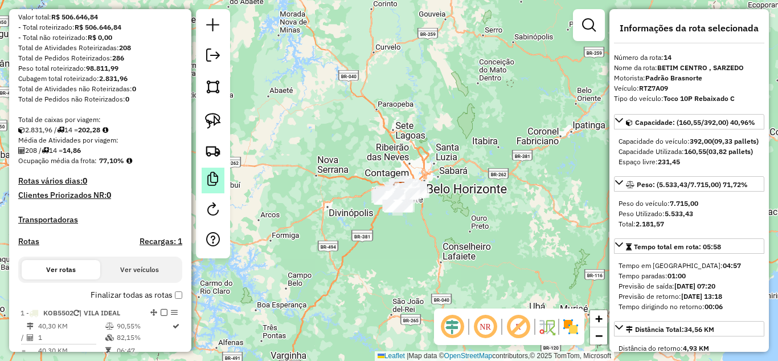
scroll to position [228, 0]
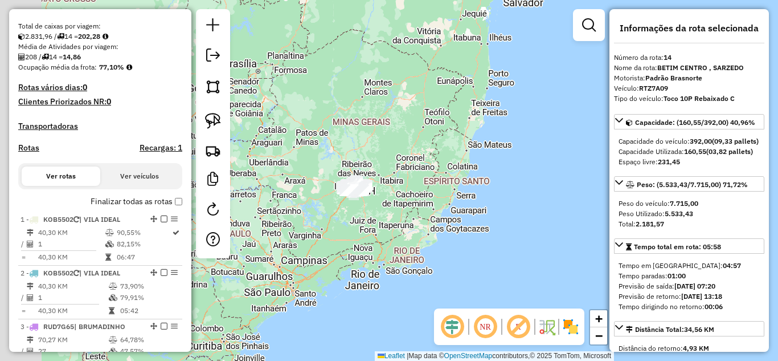
drag, startPoint x: 382, startPoint y: 149, endPoint x: 341, endPoint y: 143, distance: 42.0
click at [420, 142] on div "Janela de atendimento Grade de atendimento Capacidade Transportadoras Veículos …" at bounding box center [389, 180] width 778 height 361
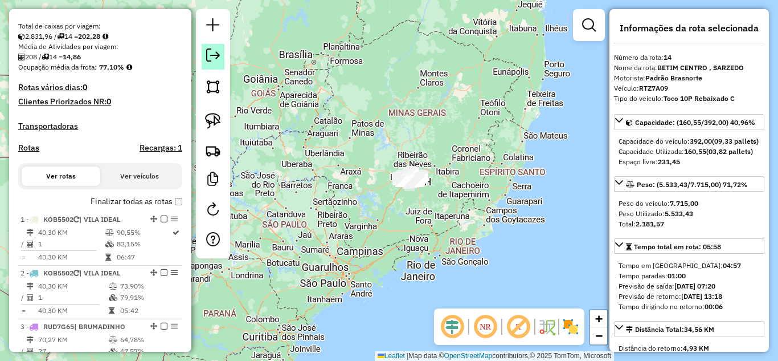
click at [215, 53] on em at bounding box center [213, 55] width 14 height 14
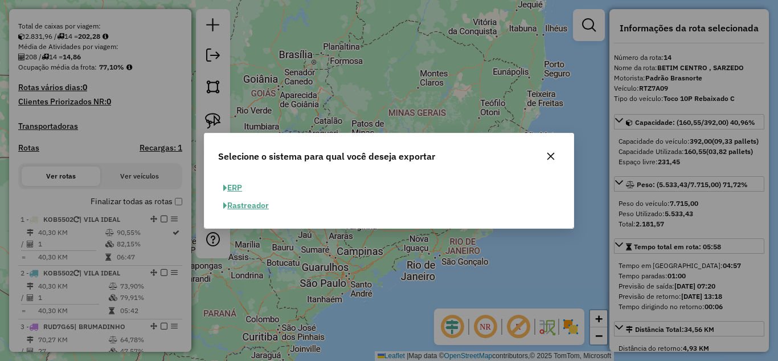
click at [235, 185] on button "ERP" at bounding box center [232, 188] width 29 height 18
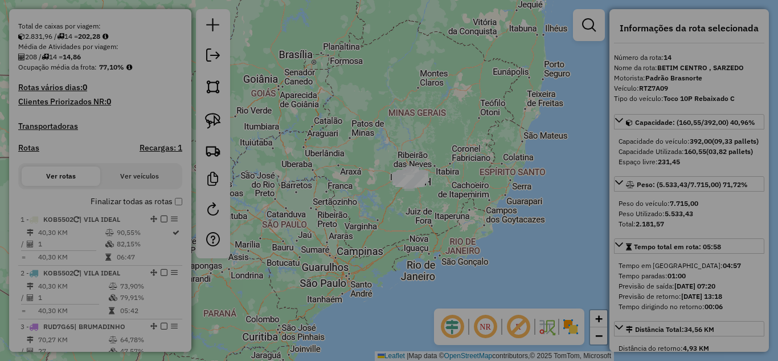
select select "**"
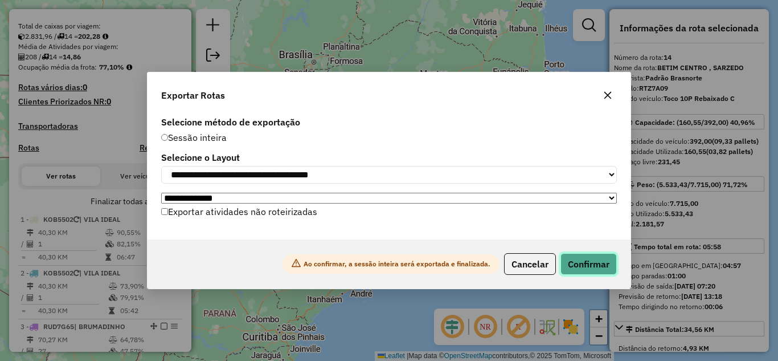
click at [595, 268] on button "Confirmar" at bounding box center [588, 264] width 56 height 22
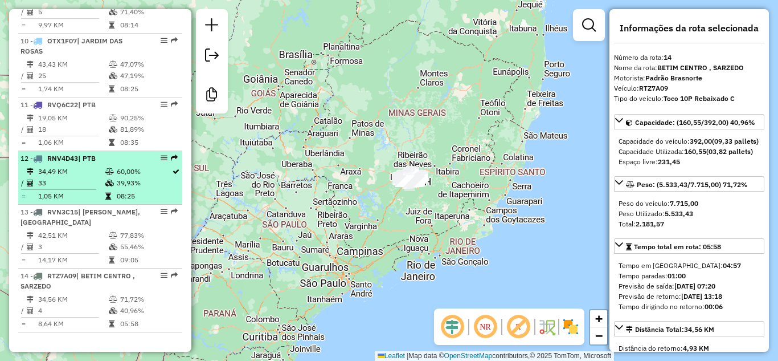
scroll to position [937, 0]
